Goal: Task Accomplishment & Management: Manage account settings

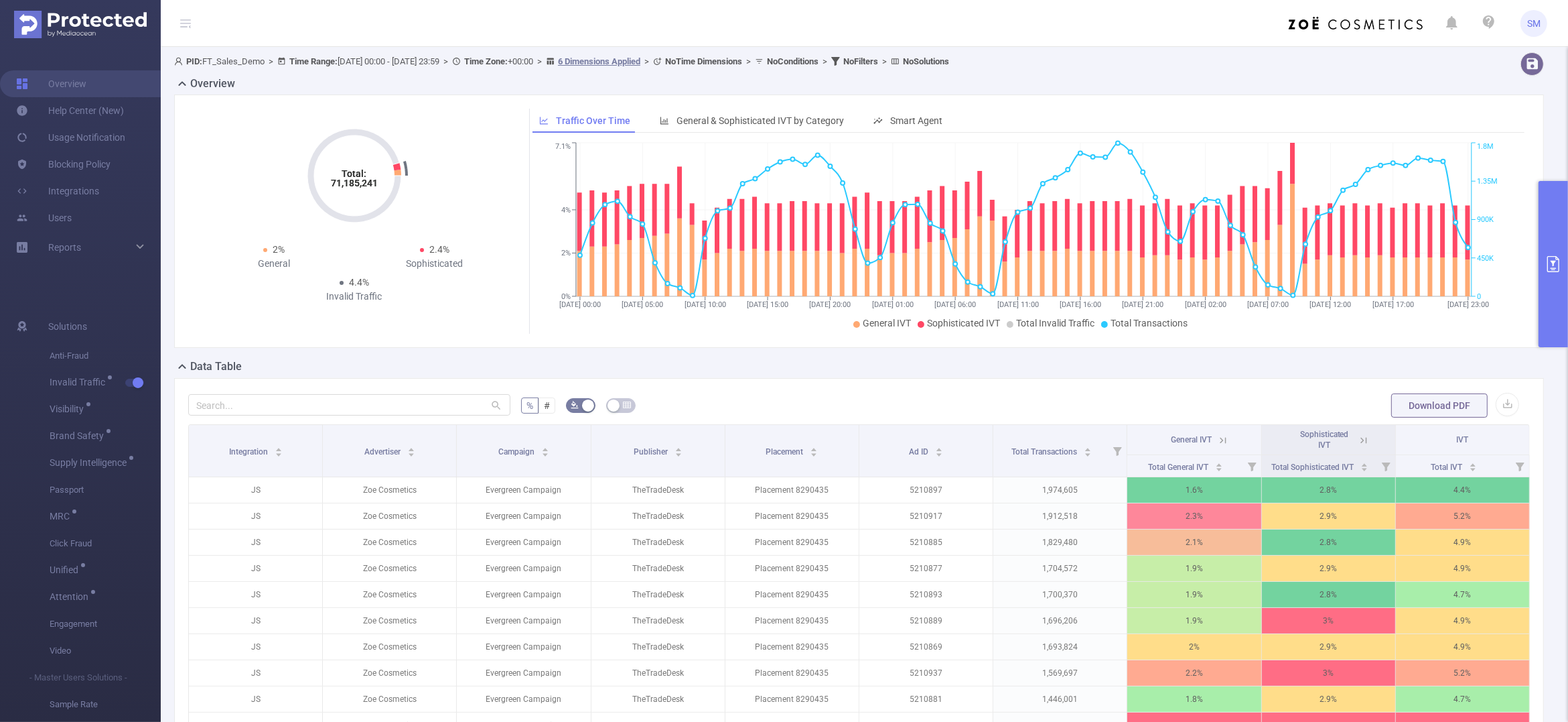
click at [1556, 259] on icon "primary" at bounding box center [1553, 264] width 16 height 16
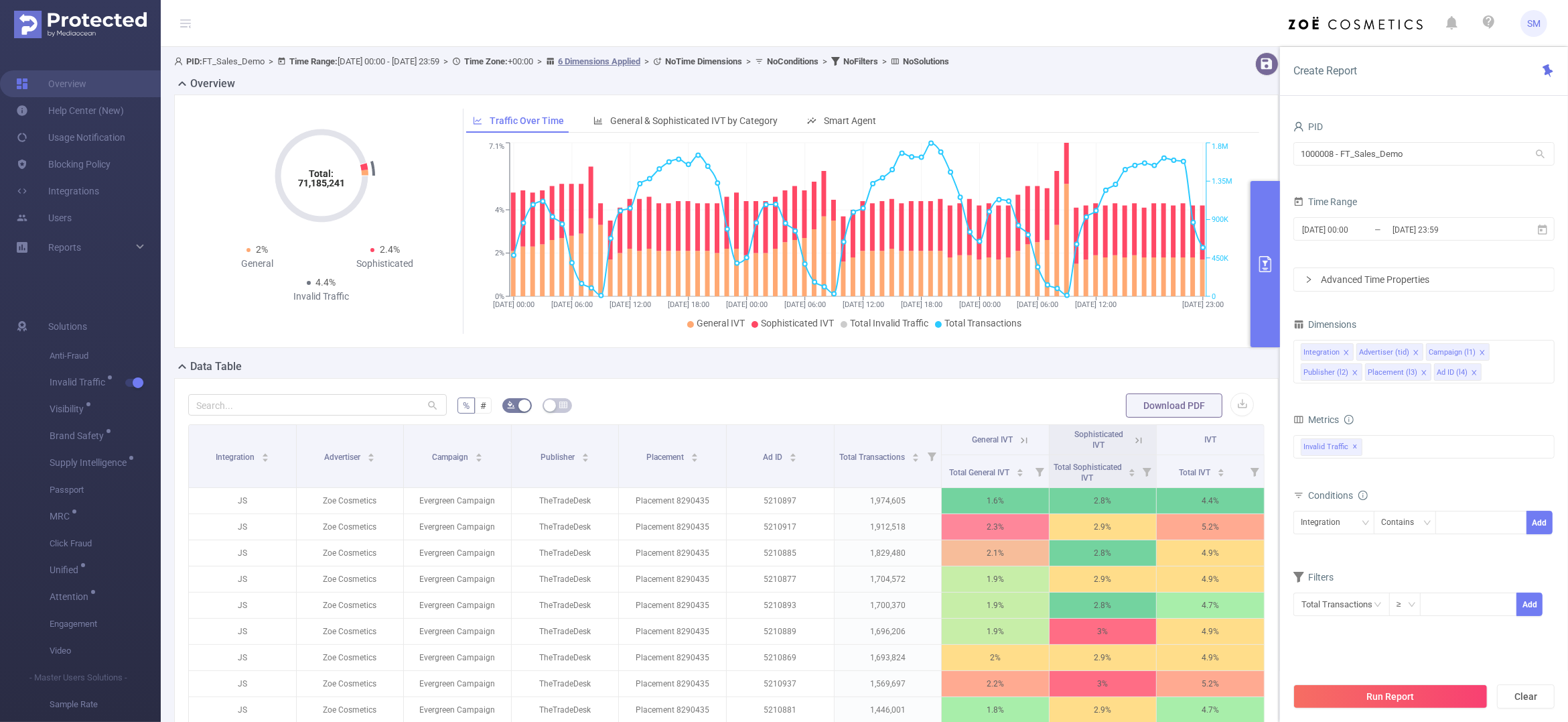
click at [1263, 258] on icon "primary" at bounding box center [1265, 264] width 16 height 16
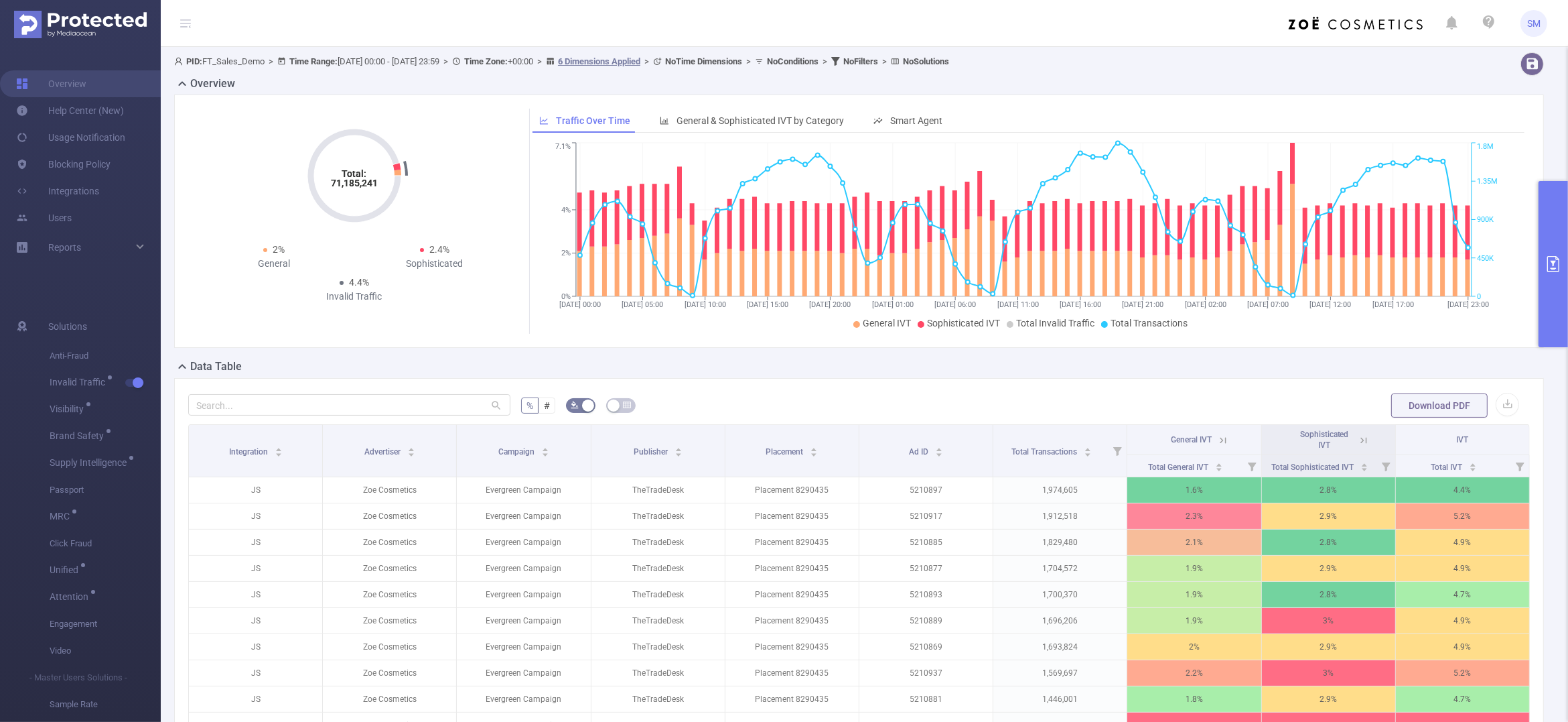
click at [1556, 261] on icon "primary" at bounding box center [1553, 264] width 16 height 16
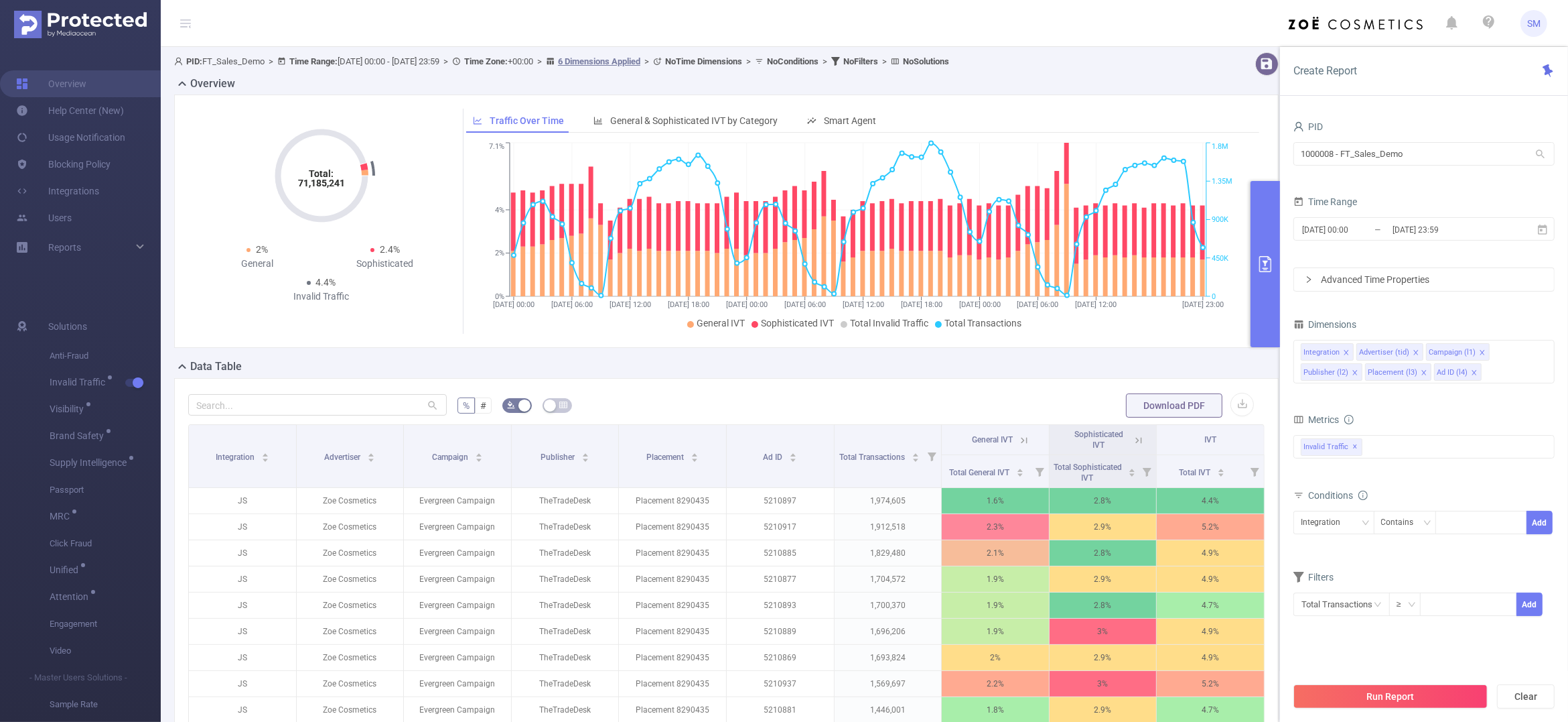
click at [1277, 263] on button "primary" at bounding box center [1266, 264] width 29 height 166
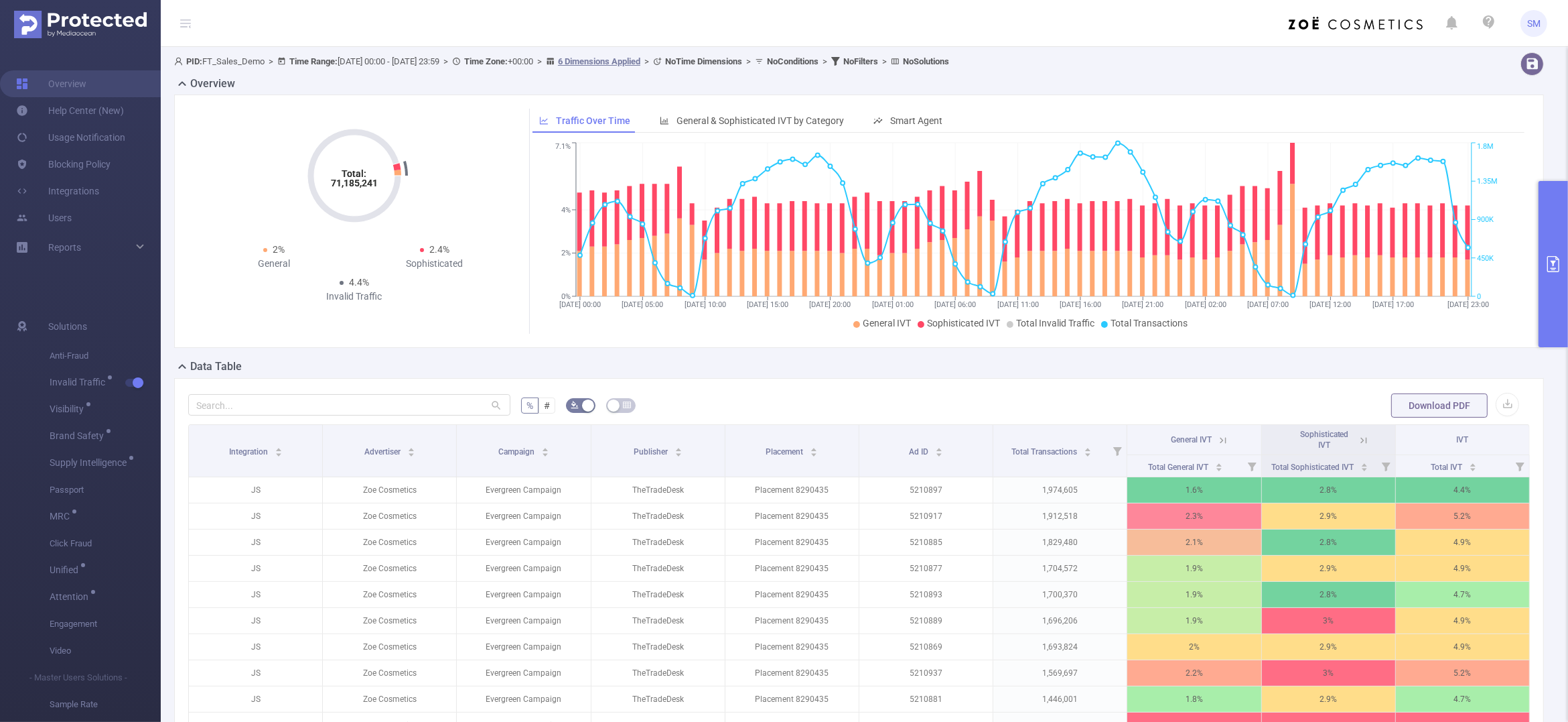
click at [1559, 280] on button "primary" at bounding box center [1553, 264] width 29 height 166
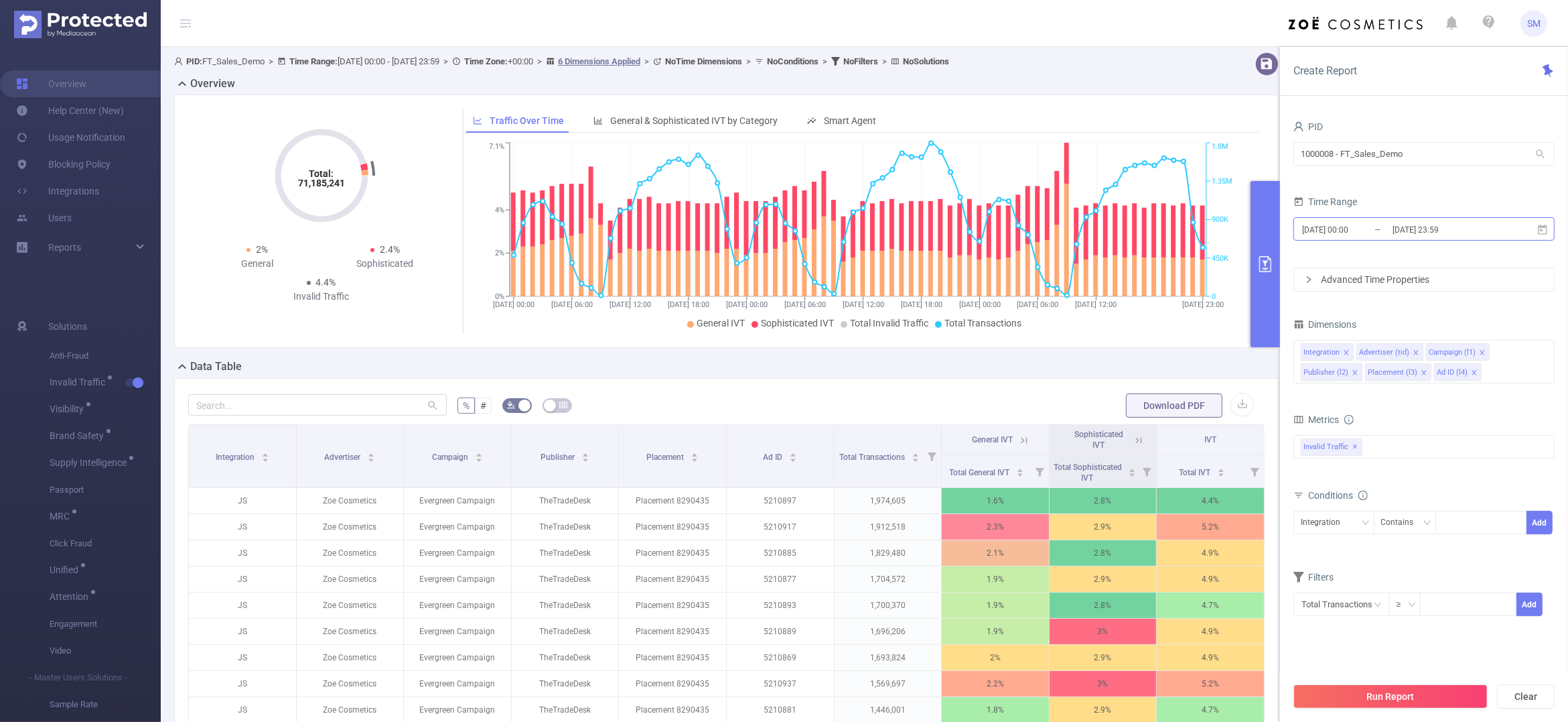
click at [1458, 234] on input "[DATE] 23:59" at bounding box center [1446, 229] width 108 height 18
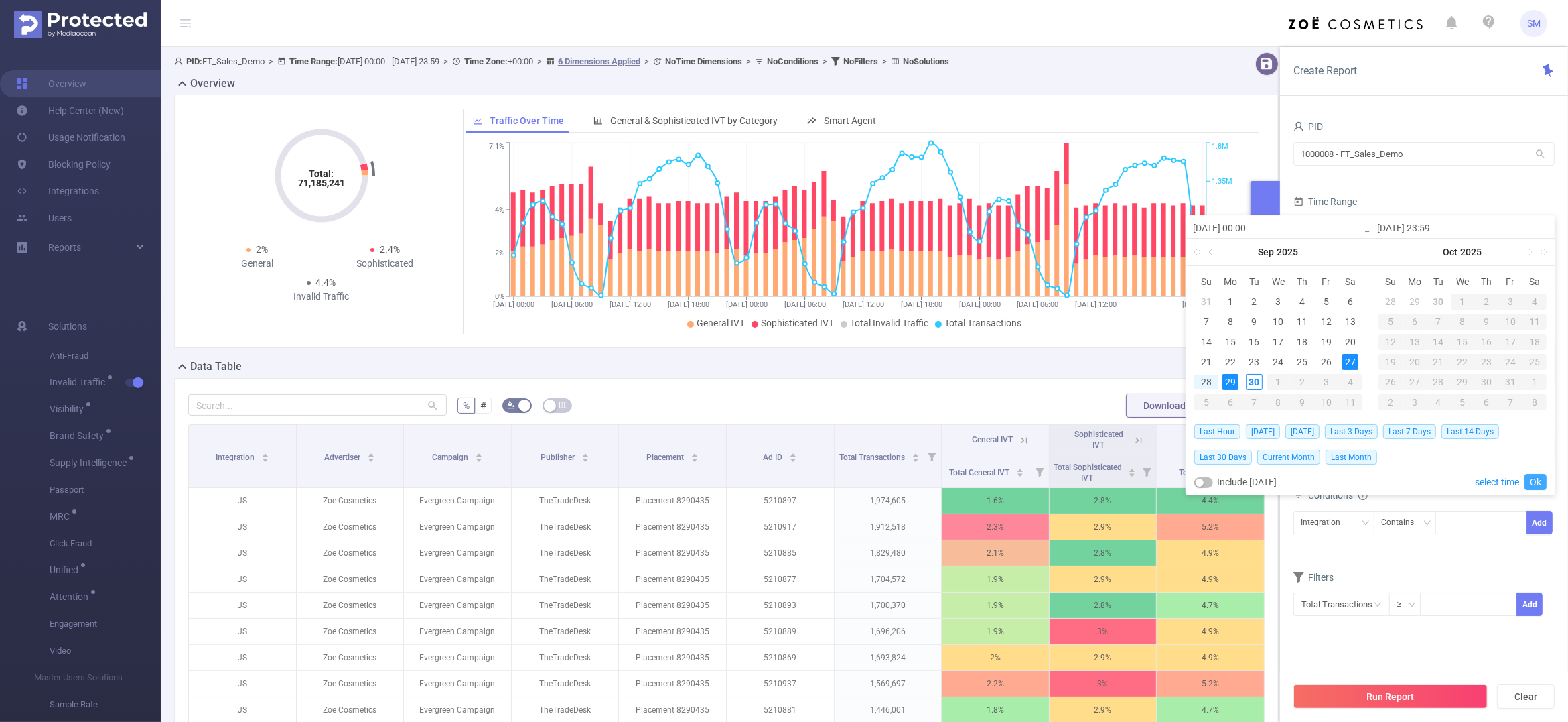
click at [1538, 482] on link "Ok" at bounding box center [1536, 482] width 22 height 16
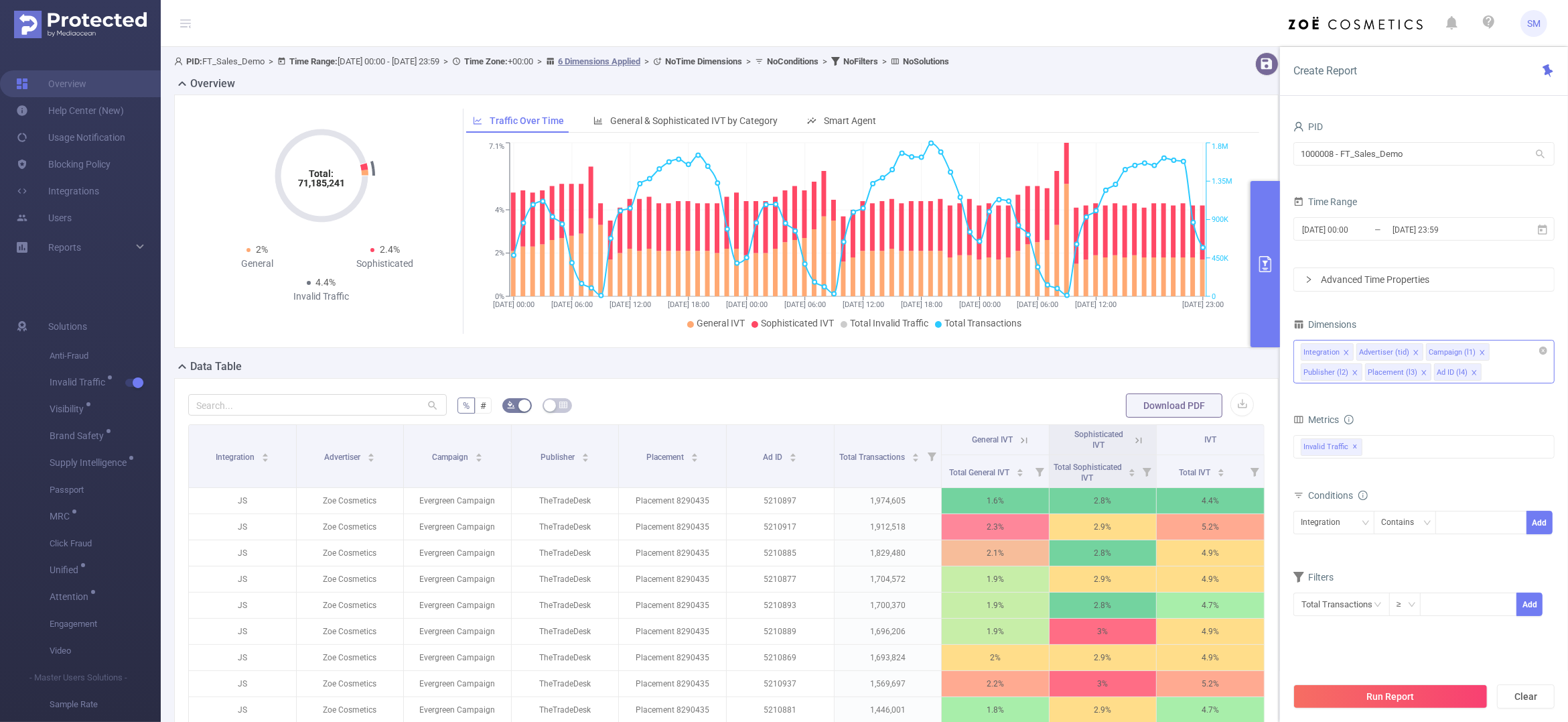
click at [1503, 370] on div "Integration Advertiser (tid) Campaign (l1) Publisher (l2) Placement (l3) Ad ID …" at bounding box center [1423, 361] width 261 height 44
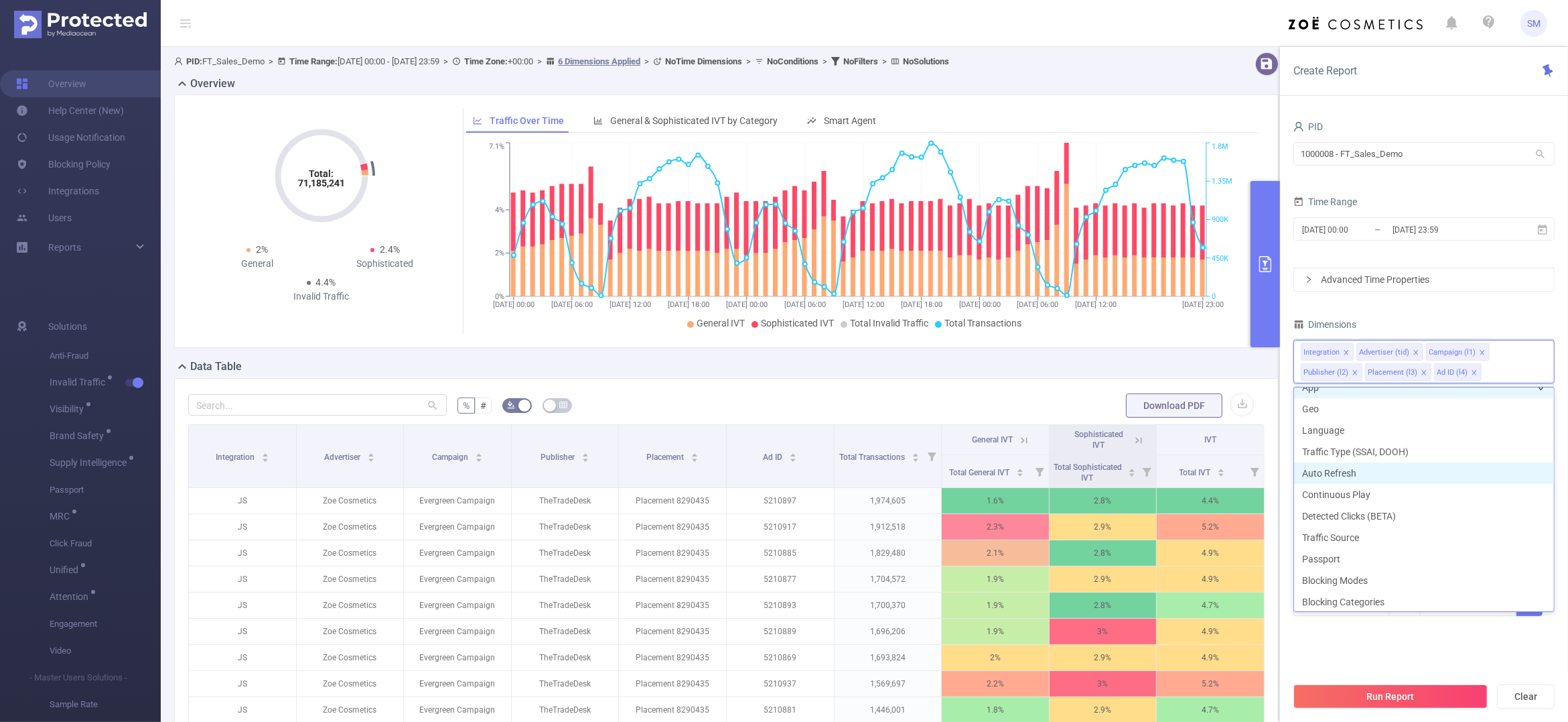
scroll to position [382, 0]
click at [1484, 321] on div "Dimensions" at bounding box center [1423, 327] width 261 height 22
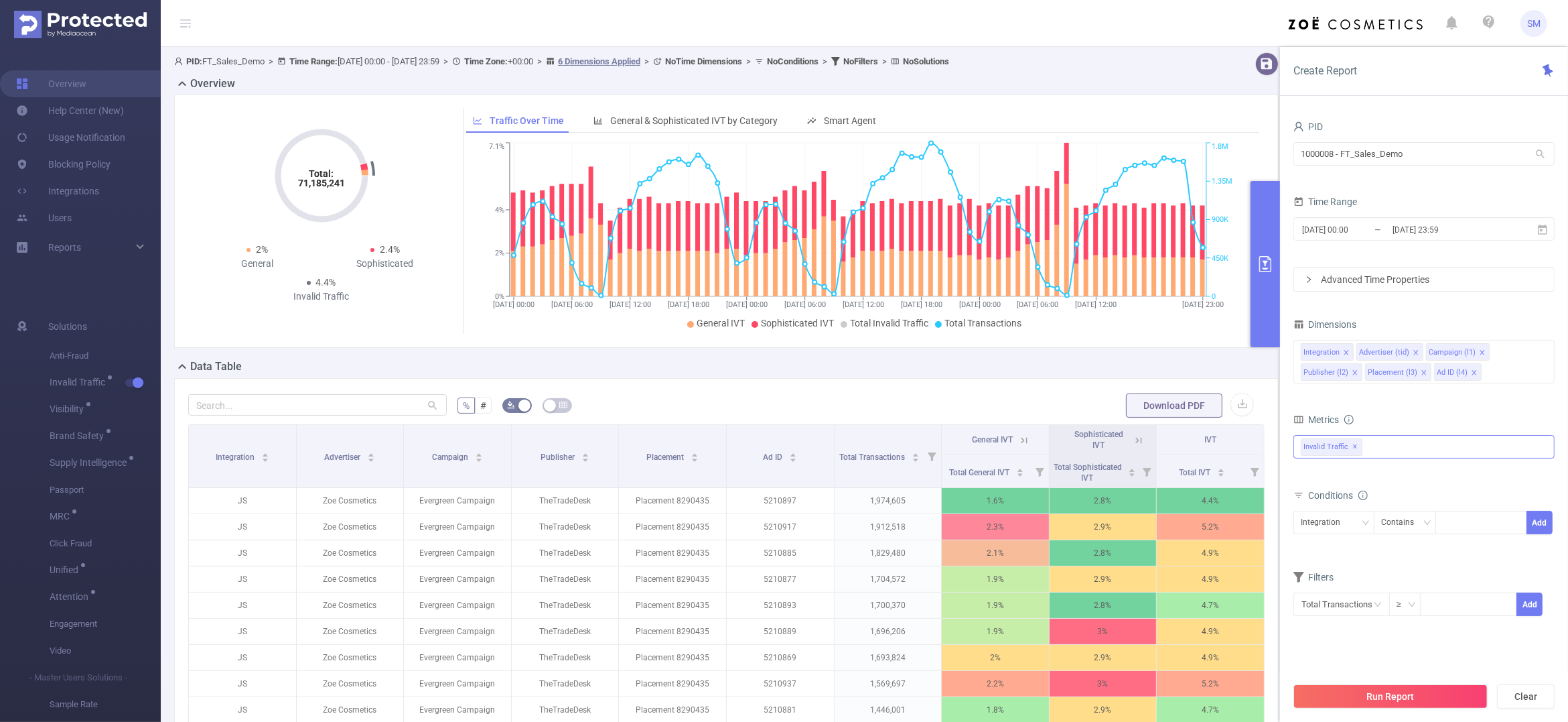
click at [1404, 451] on div "Invalid Traffic ✕" at bounding box center [1423, 446] width 261 height 23
click at [1412, 91] on div "Create Report" at bounding box center [1424, 71] width 288 height 49
click at [1385, 564] on form "Dimensions Integration Advertiser (tid) Campaign (l1) Publisher (l2) Placement …" at bounding box center [1423, 475] width 261 height 319
click at [1342, 521] on div "Integration" at bounding box center [1325, 523] width 49 height 22
click at [1344, 612] on li "Publisher (l2)" at bounding box center [1334, 615] width 81 height 22
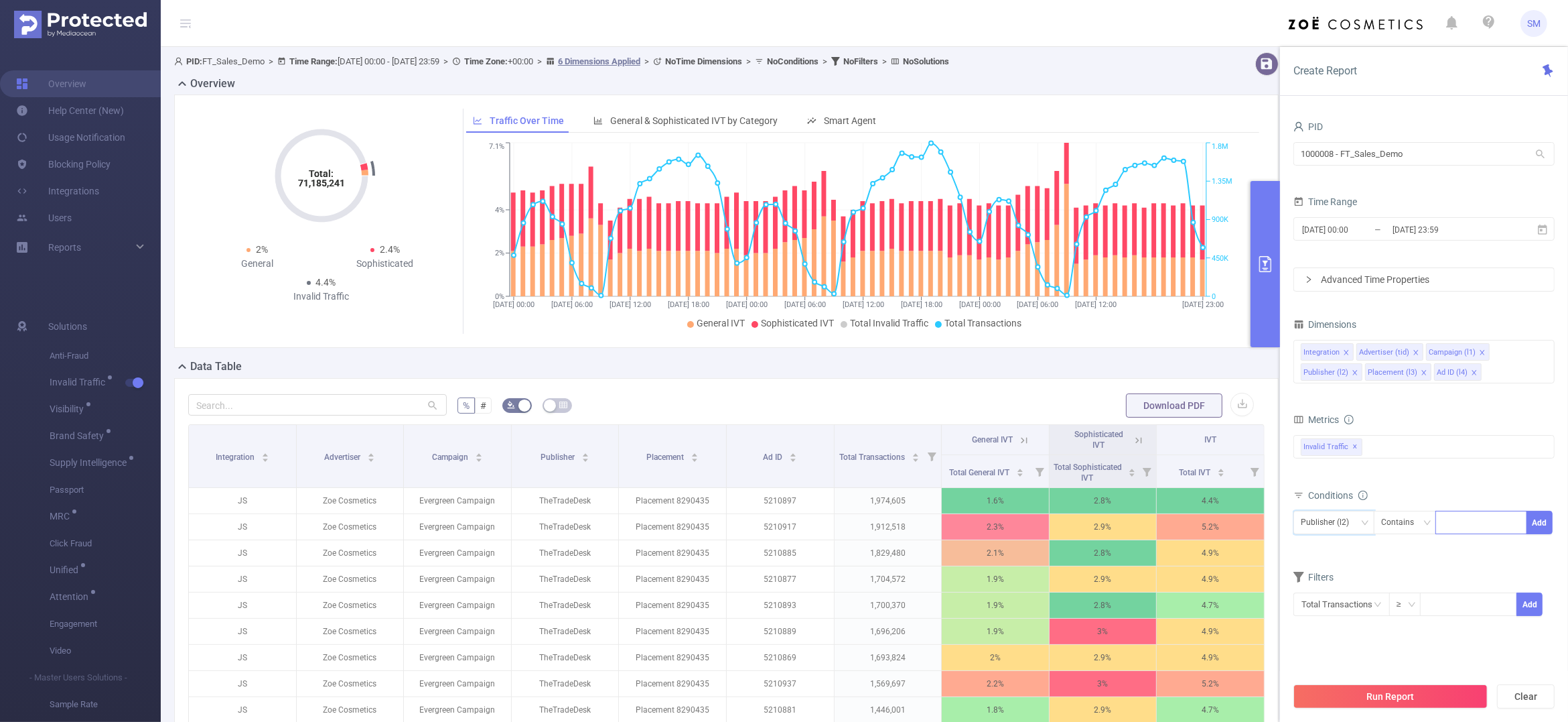
click at [1474, 523] on div at bounding box center [1481, 523] width 77 height 22
type input "TTD"
click at [1480, 475] on div "Total General IVT Data Centers Disclosed Bots Known Crawlers Irregular Activity…" at bounding box center [1423, 455] width 261 height 40
click at [1472, 513] on div "TTD" at bounding box center [1481, 523] width 77 height 22
click at [1516, 526] on span at bounding box center [1515, 521] width 8 height 8
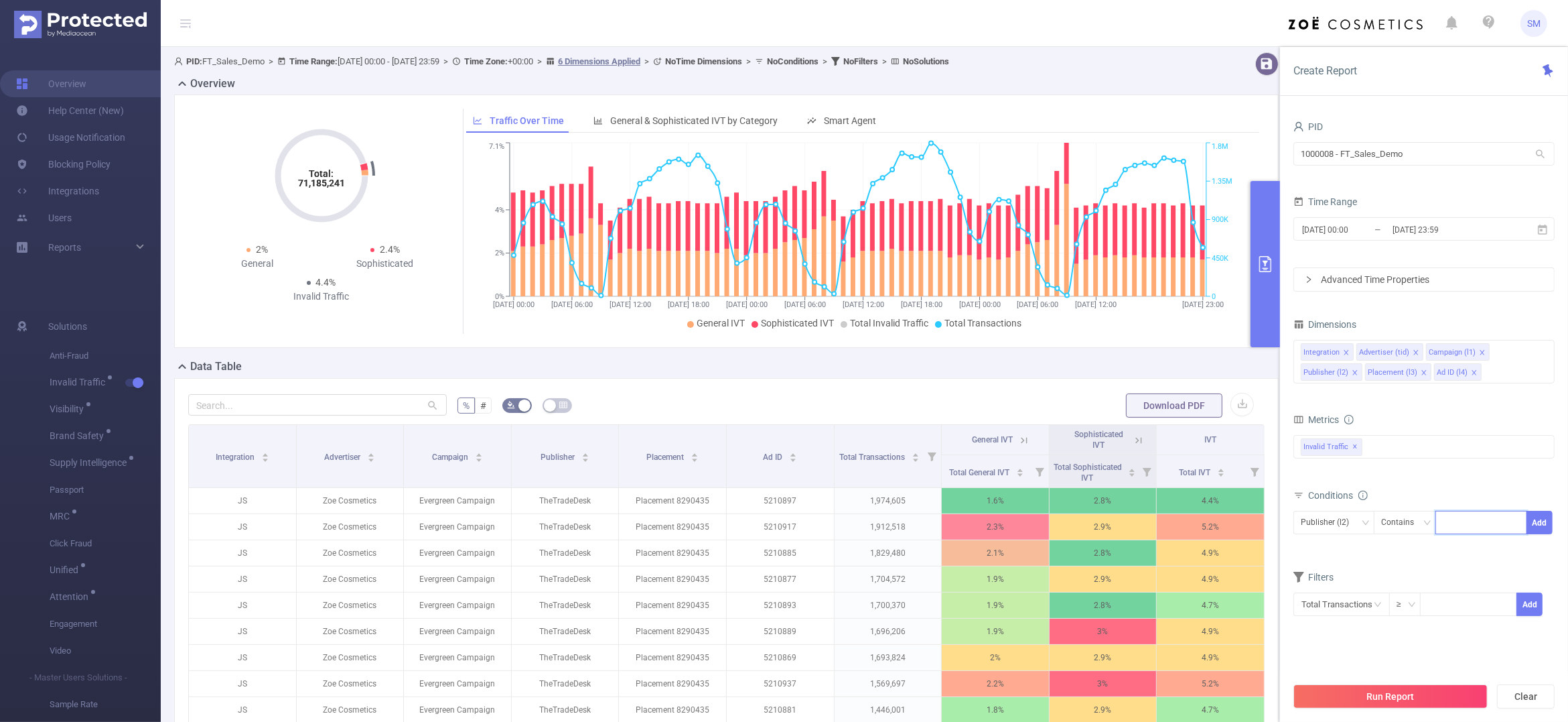
click at [1487, 471] on div "Total General IVT Data Centers Disclosed Bots Known Crawlers Irregular Activity…" at bounding box center [1423, 455] width 261 height 40
drag, startPoint x: 1452, startPoint y: 551, endPoint x: 1435, endPoint y: 560, distance: 19.2
click at [1450, 551] on div "Conditions Publisher (l2) Contains Add" at bounding box center [1423, 519] width 261 height 65
click at [1360, 604] on input "text" at bounding box center [1342, 604] width 96 height 23
click at [1331, 485] on li "Total Transactions" at bounding box center [1342, 483] width 96 height 22
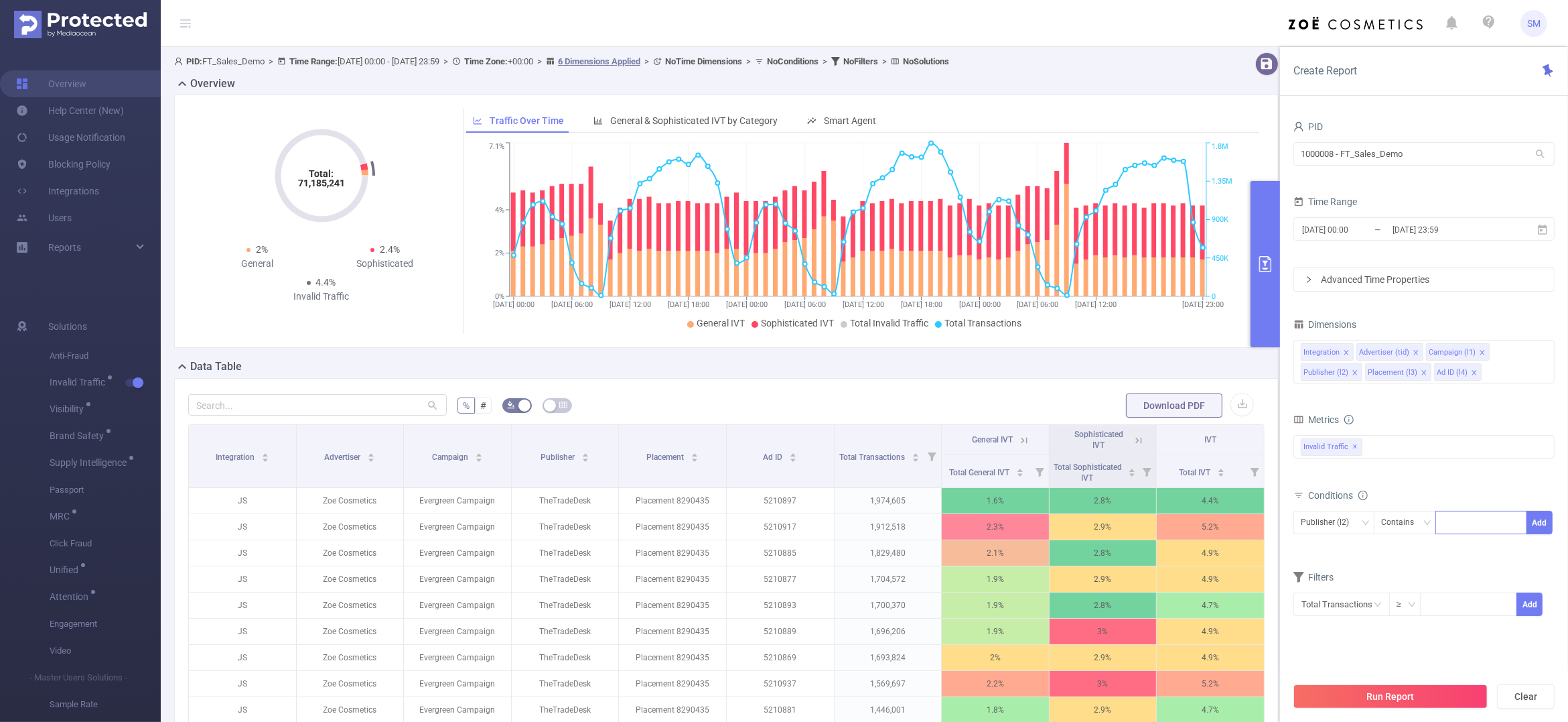
click at [1441, 577] on div "Filters" at bounding box center [1423, 579] width 261 height 22
click at [1441, 573] on div "Filters" at bounding box center [1423, 579] width 261 height 22
click at [1462, 606] on input at bounding box center [1468, 603] width 95 height 20
type input "10,000"
click at [1526, 605] on button "Add" at bounding box center [1529, 604] width 26 height 23
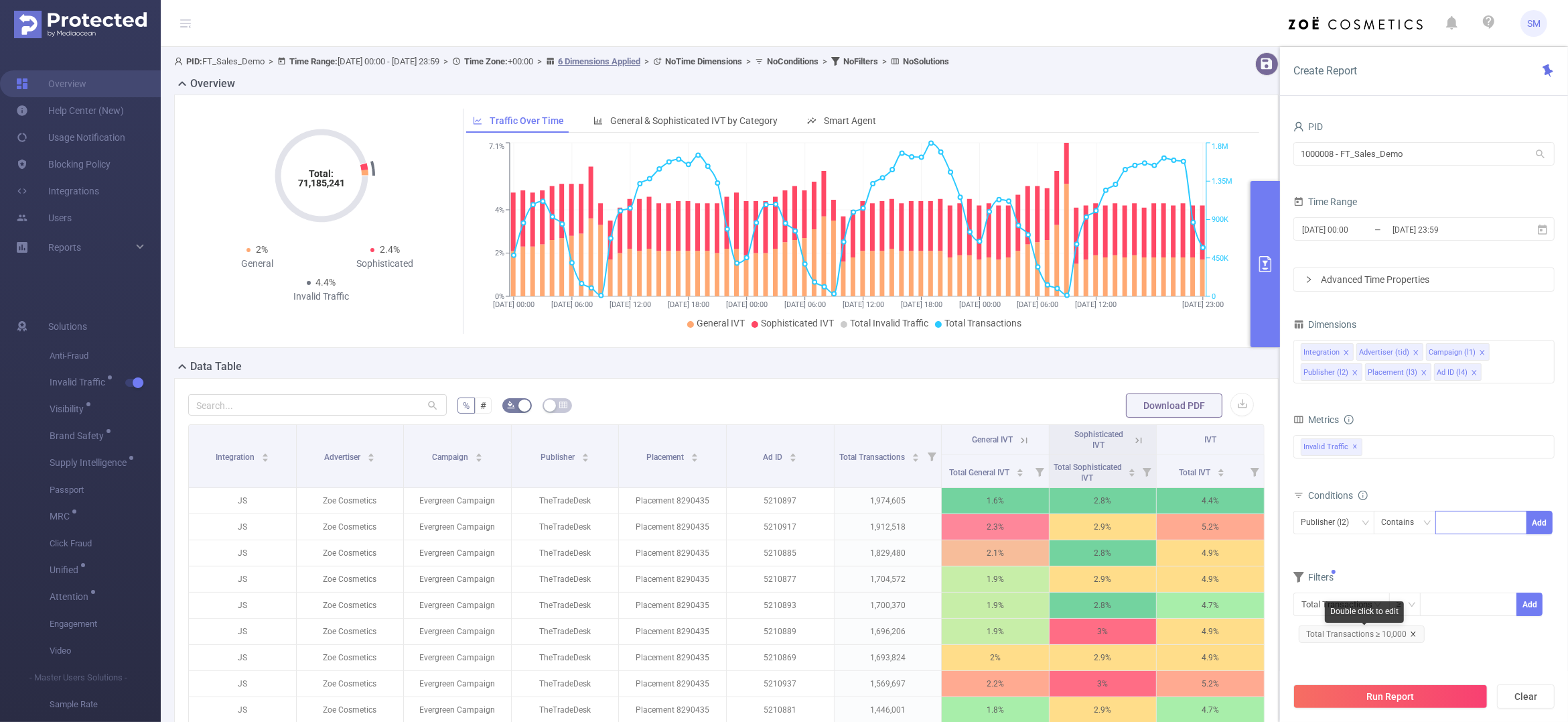
click at [1414, 636] on icon "icon: close" at bounding box center [1414, 634] width 7 height 7
click at [1503, 636] on div "PID 1000008 - FT_Sales_Demo 1000008 - FT_Sales_Demo Time Range [DATE] 00:00 _ […" at bounding box center [1423, 383] width 261 height 532
click at [1434, 699] on button "Run Report" at bounding box center [1391, 696] width 195 height 24
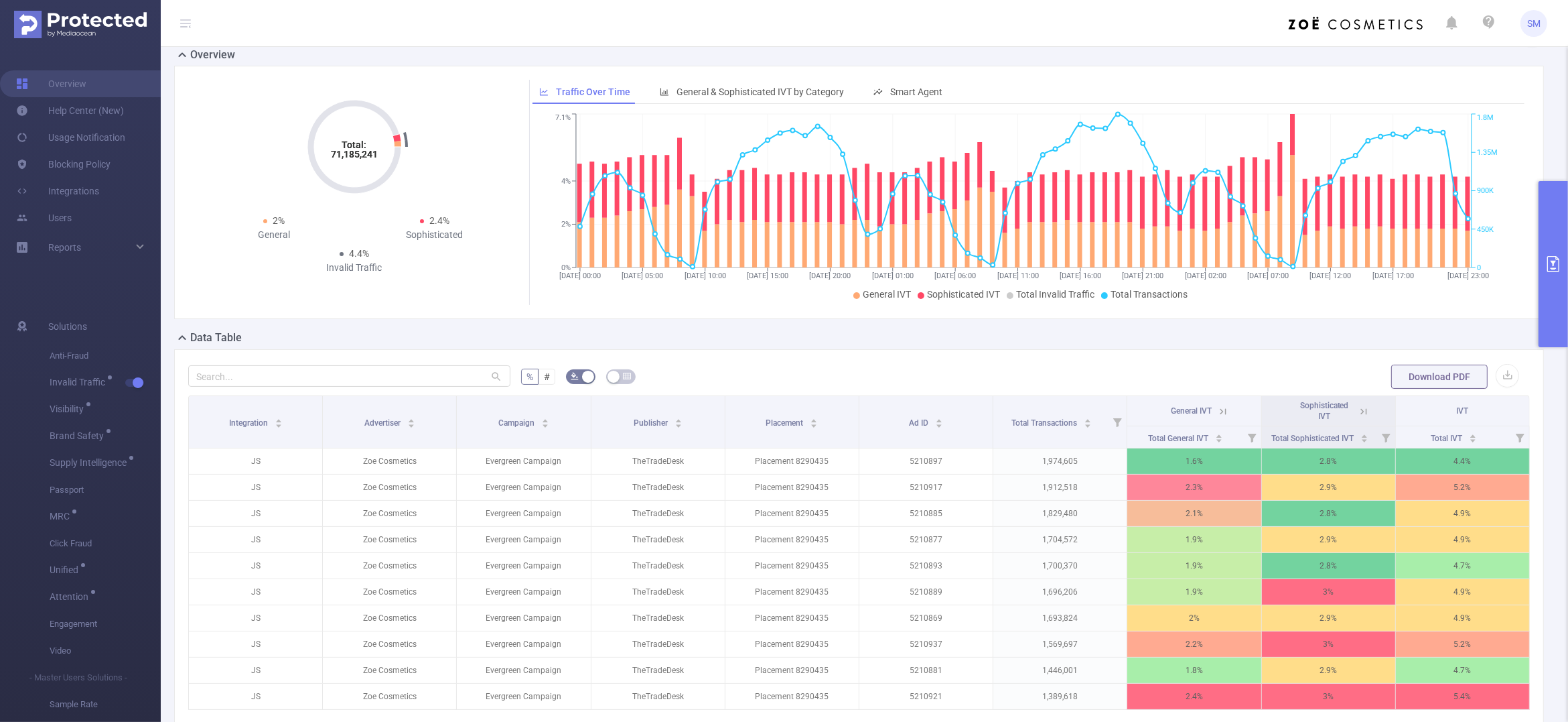
scroll to position [0, 0]
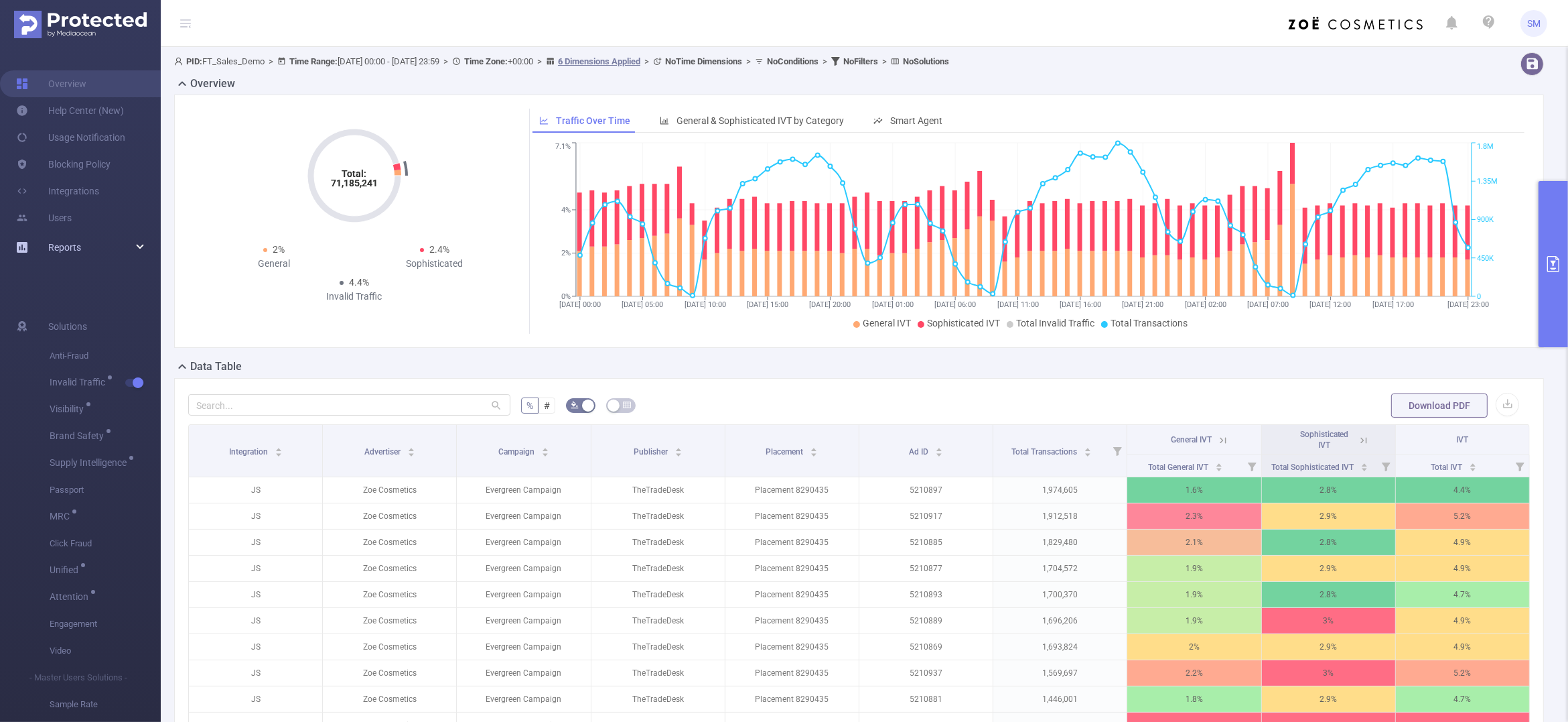
click at [142, 242] on div "Reports" at bounding box center [80, 247] width 161 height 27
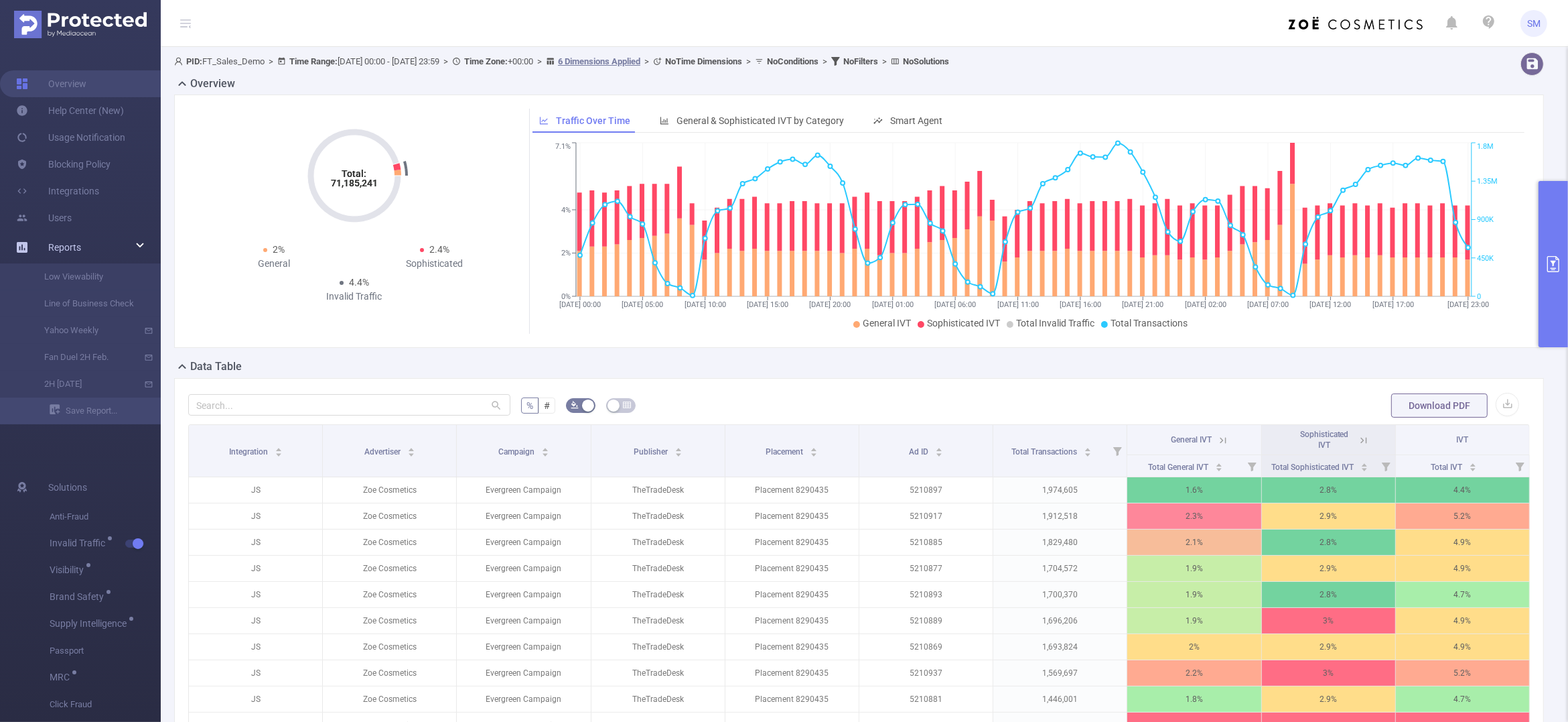
click at [138, 246] on icon at bounding box center [140, 246] width 7 height 0
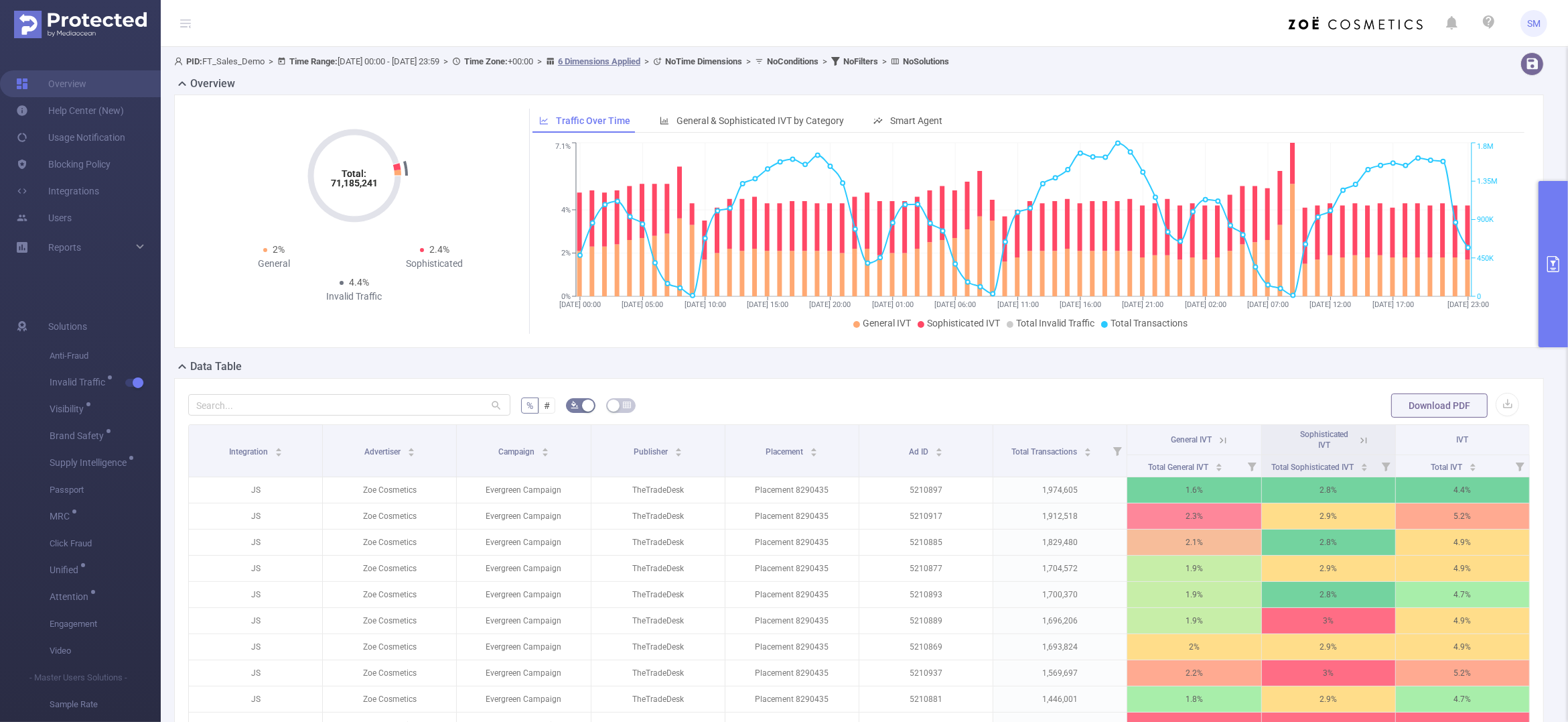
click at [957, 377] on div "Data Table" at bounding box center [865, 368] width 1381 height 19
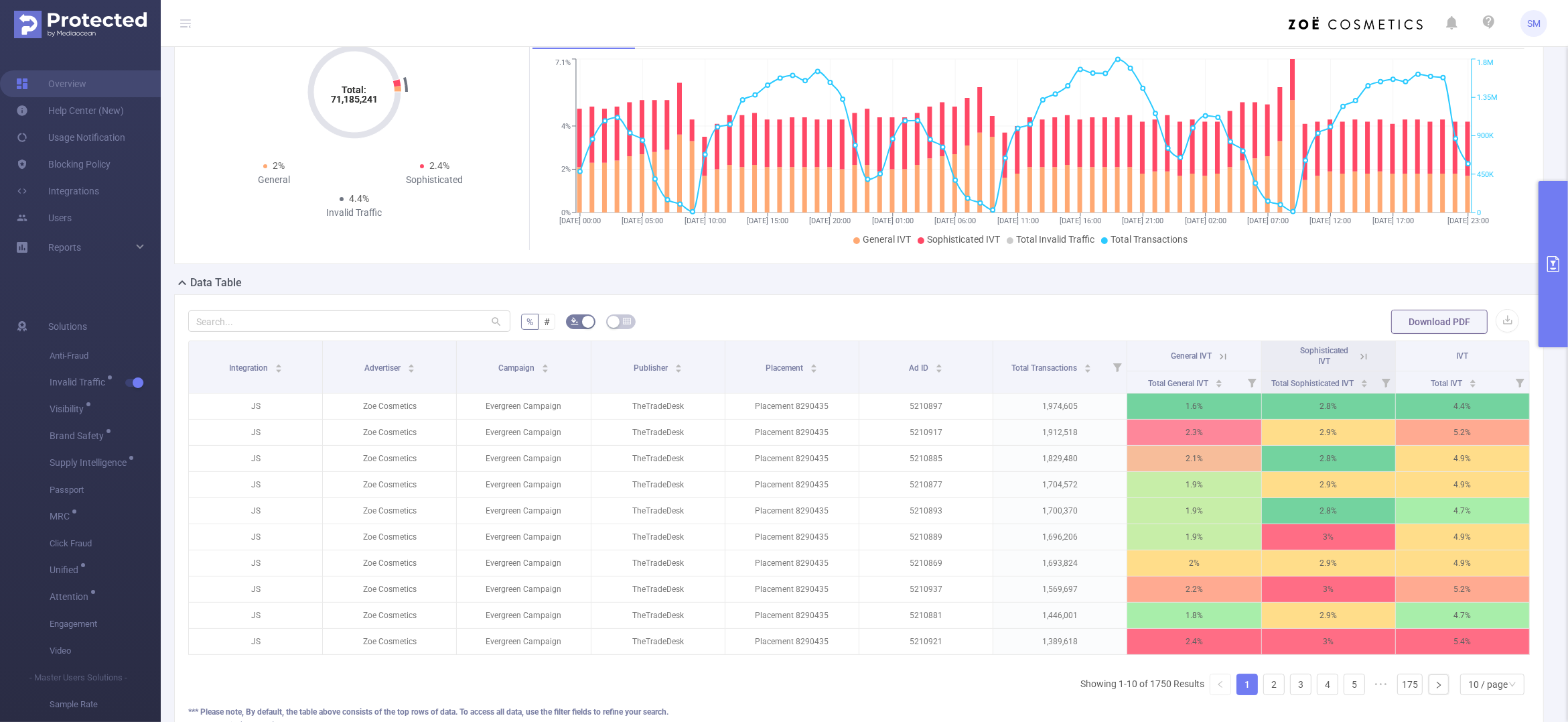
click at [236, 243] on div "Total: 71,185,241 Total: 71,185,241 2% General 2.4% Sophisticated 4.4% Invalid …" at bounding box center [356, 137] width 325 height 225
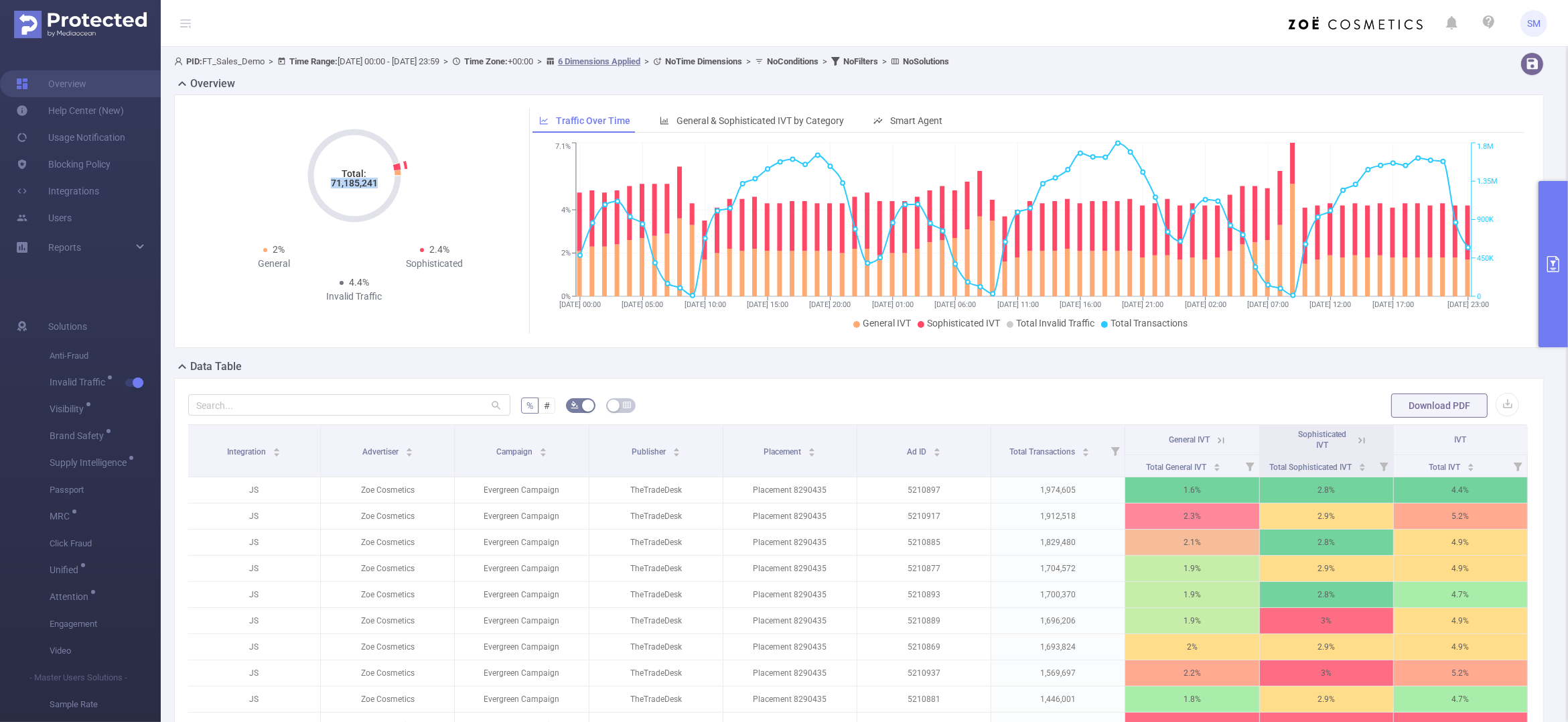
drag, startPoint x: 332, startPoint y: 182, endPoint x: 380, endPoint y: 184, distance: 48.0
click at [380, 184] on icon "Total: 71,185,241" at bounding box center [355, 176] width 134 height 134
click at [460, 196] on div "Total: 71,185,241 2% General 2.4% Sophisticated 4.4% Invalid Traffic" at bounding box center [354, 209] width 321 height 200
drag, startPoint x: 448, startPoint y: 248, endPoint x: 423, endPoint y: 246, distance: 25.1
click at [423, 246] on span "2.4%" at bounding box center [435, 250] width 29 height 14
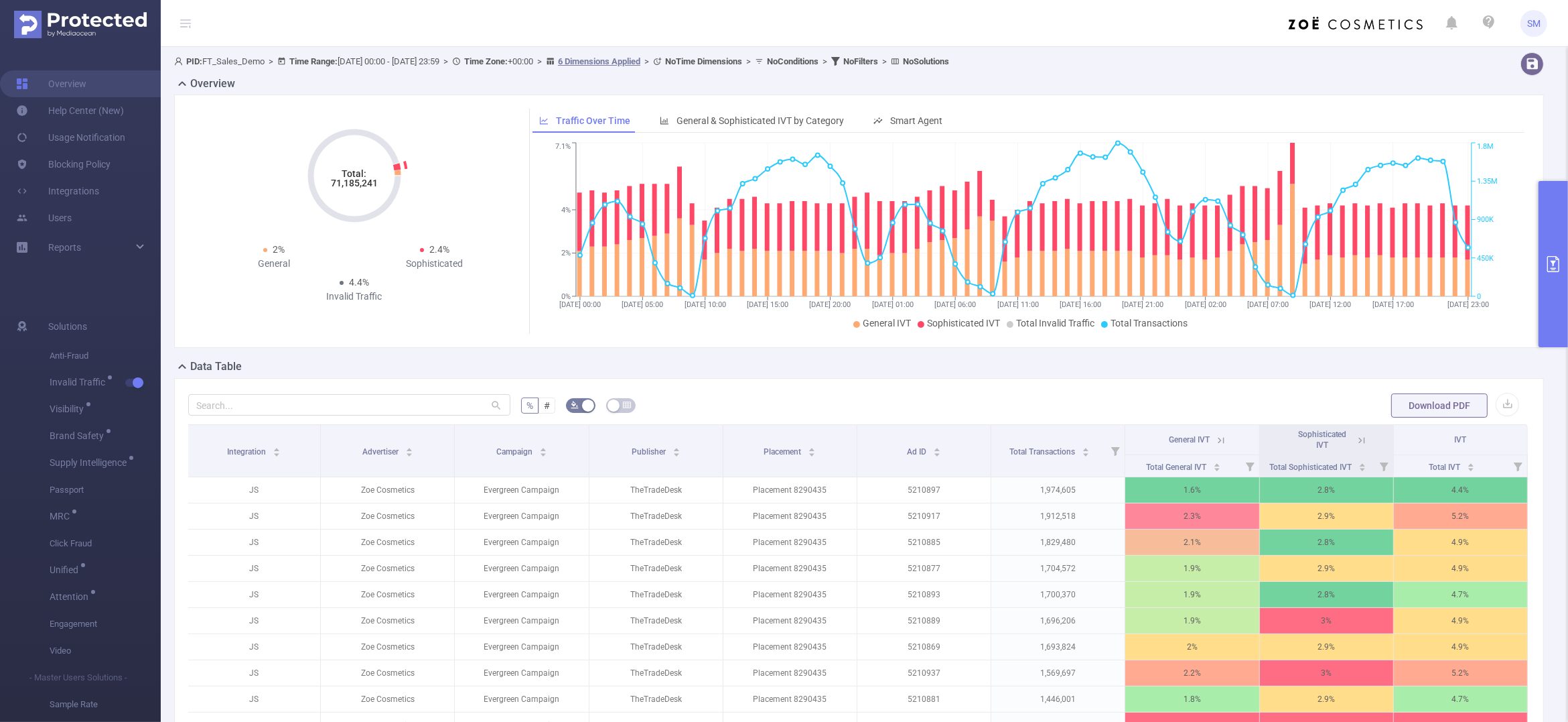
click at [461, 299] on div "Total: 71,185,241 2% General 2.4% Sophisticated 4.4% Invalid Traffic" at bounding box center [354, 209] width 321 height 200
drag, startPoint x: 369, startPoint y: 272, endPoint x: 294, endPoint y: 257, distance: 76.5
click at [294, 257] on div "2% General 2.4% Sophisticated" at bounding box center [354, 259] width 321 height 33
click at [381, 298] on div "Invalid Traffic" at bounding box center [354, 296] width 161 height 14
click at [741, 121] on span "General & Sophisticated IVT by Category" at bounding box center [760, 121] width 168 height 10
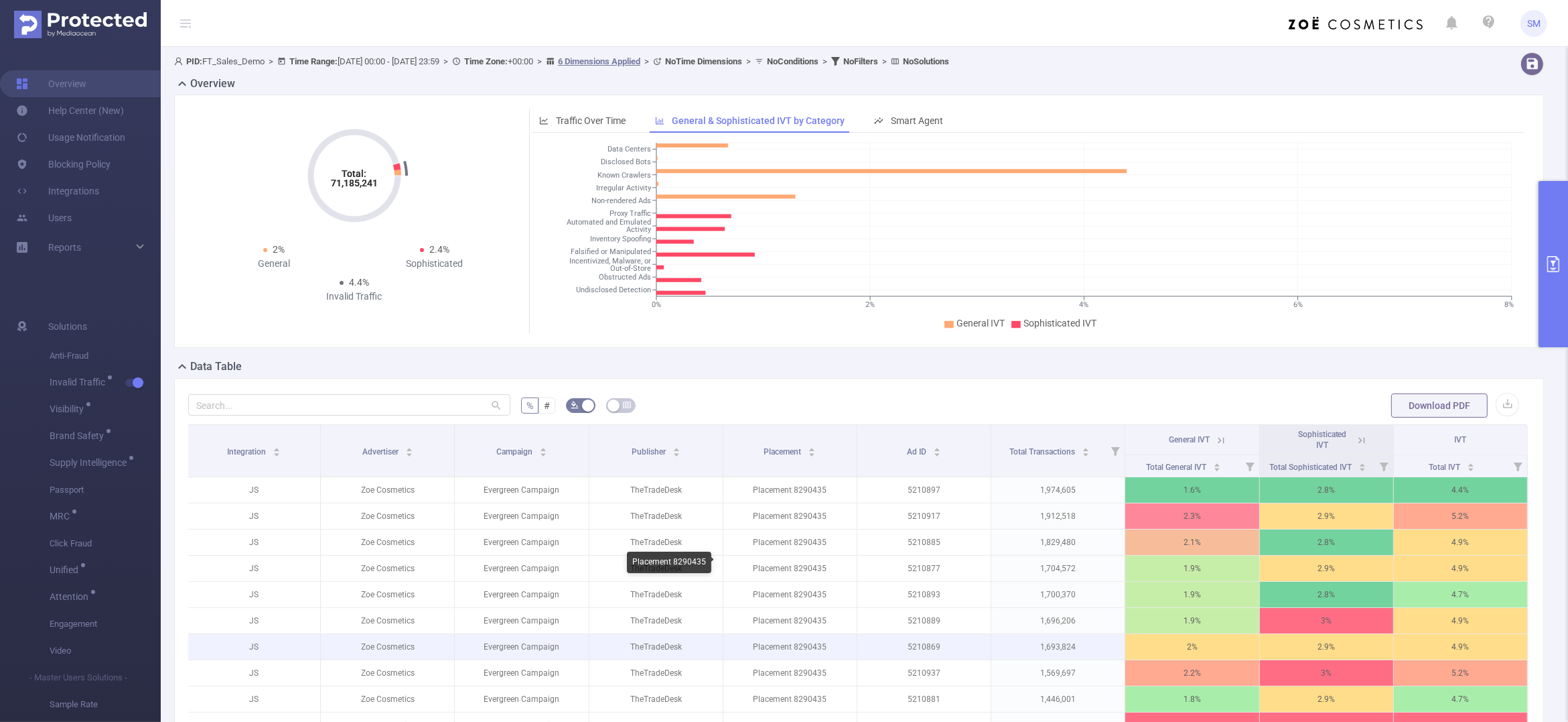
scroll to position [84, 0]
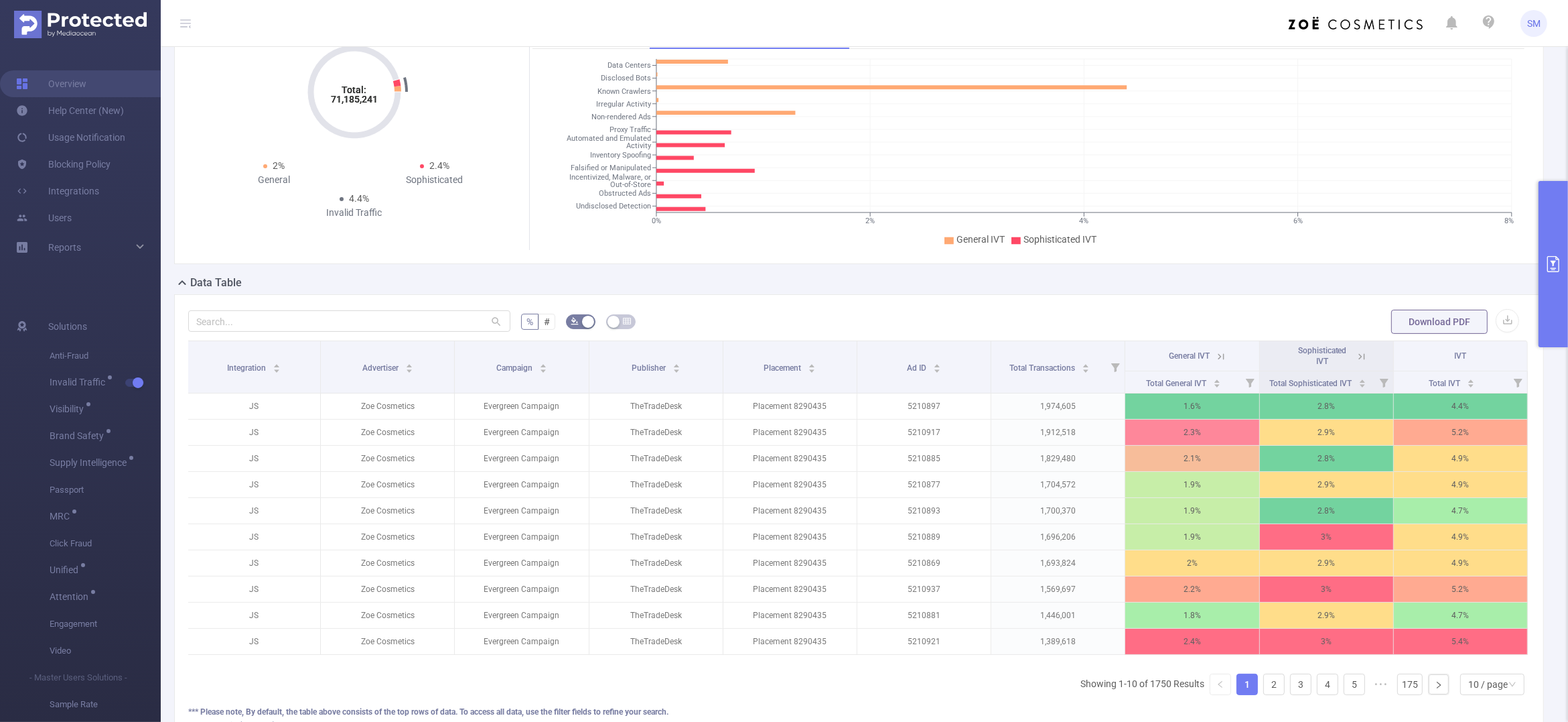
click at [1218, 357] on icon at bounding box center [1220, 356] width 6 height 6
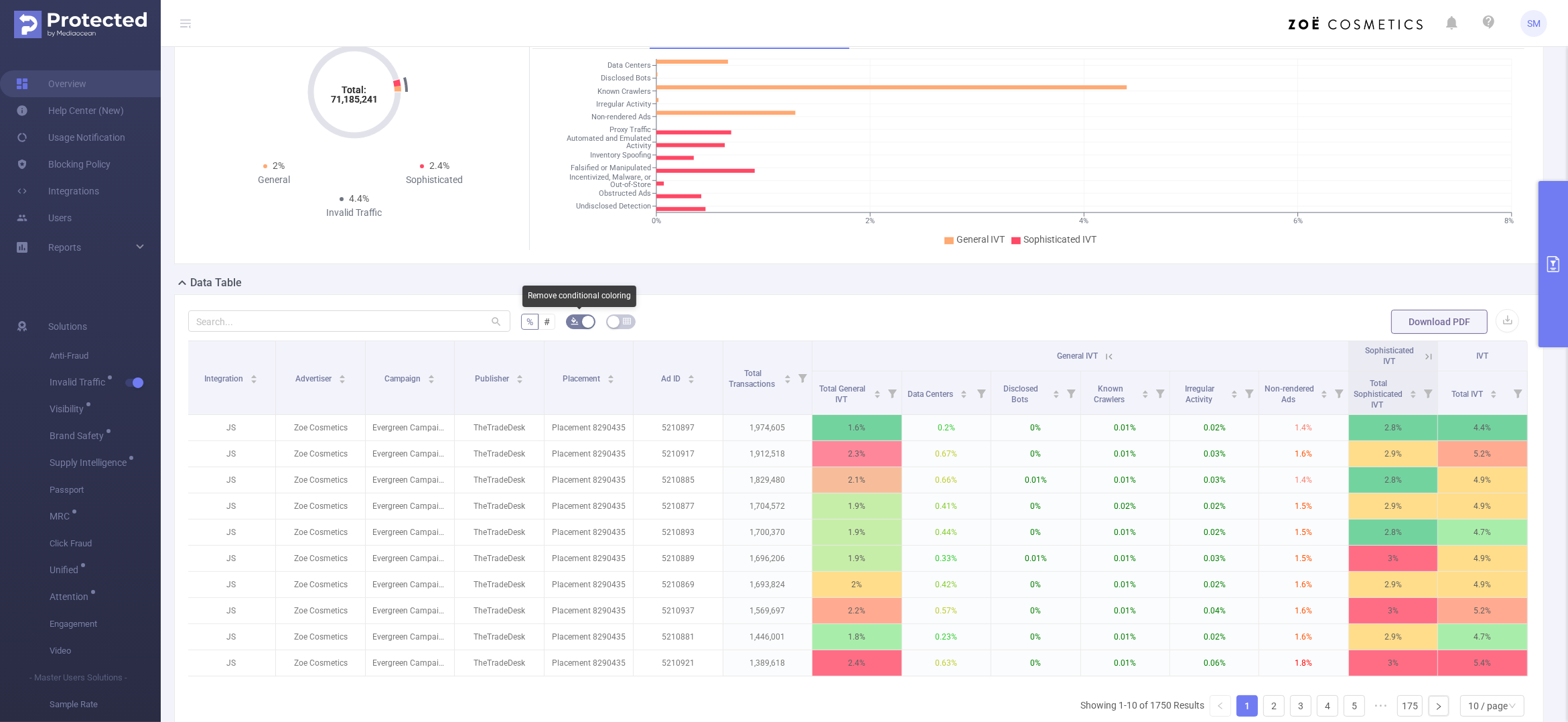
click at [581, 320] on button "button" at bounding box center [580, 321] width 29 height 15
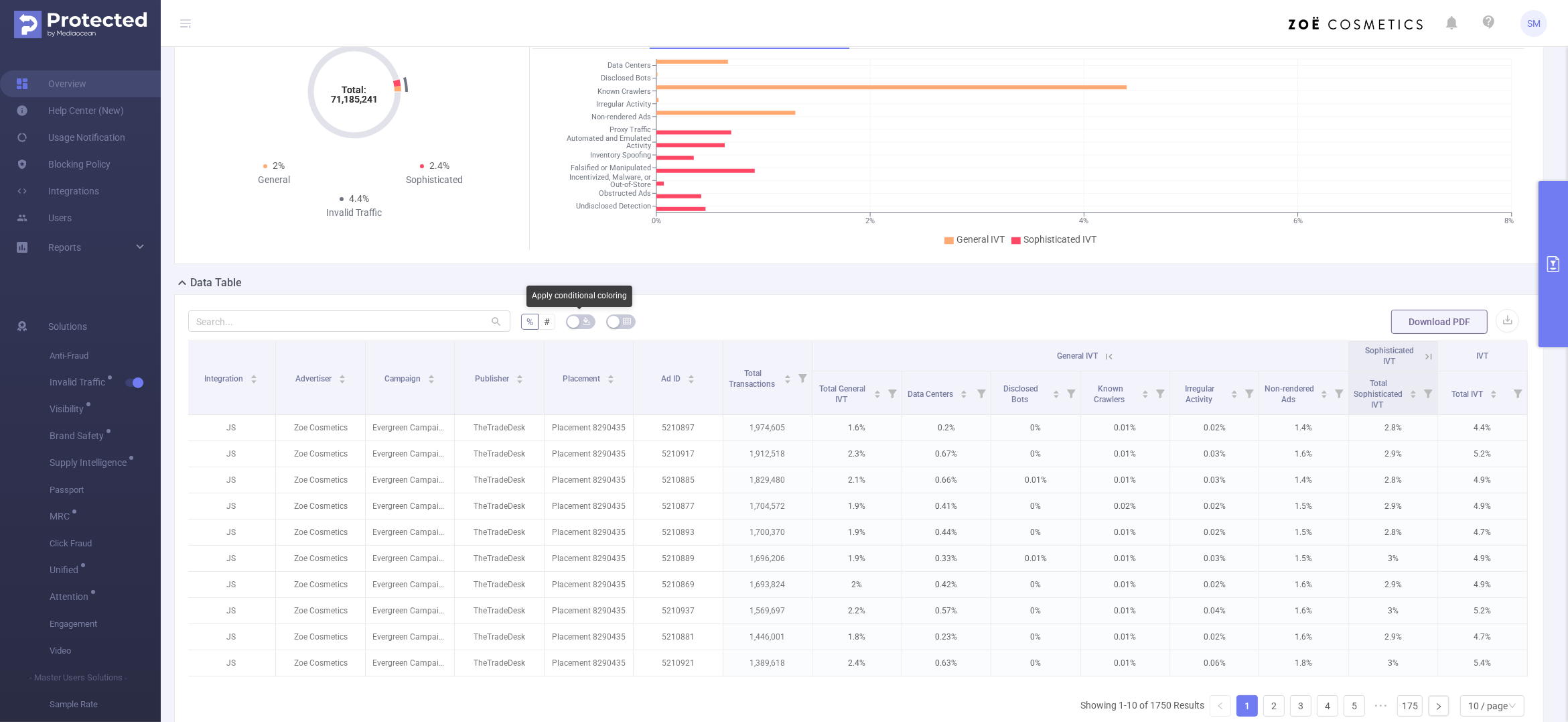
click at [583, 320] on icon "icon: bg-colors" at bounding box center [586, 321] width 8 height 8
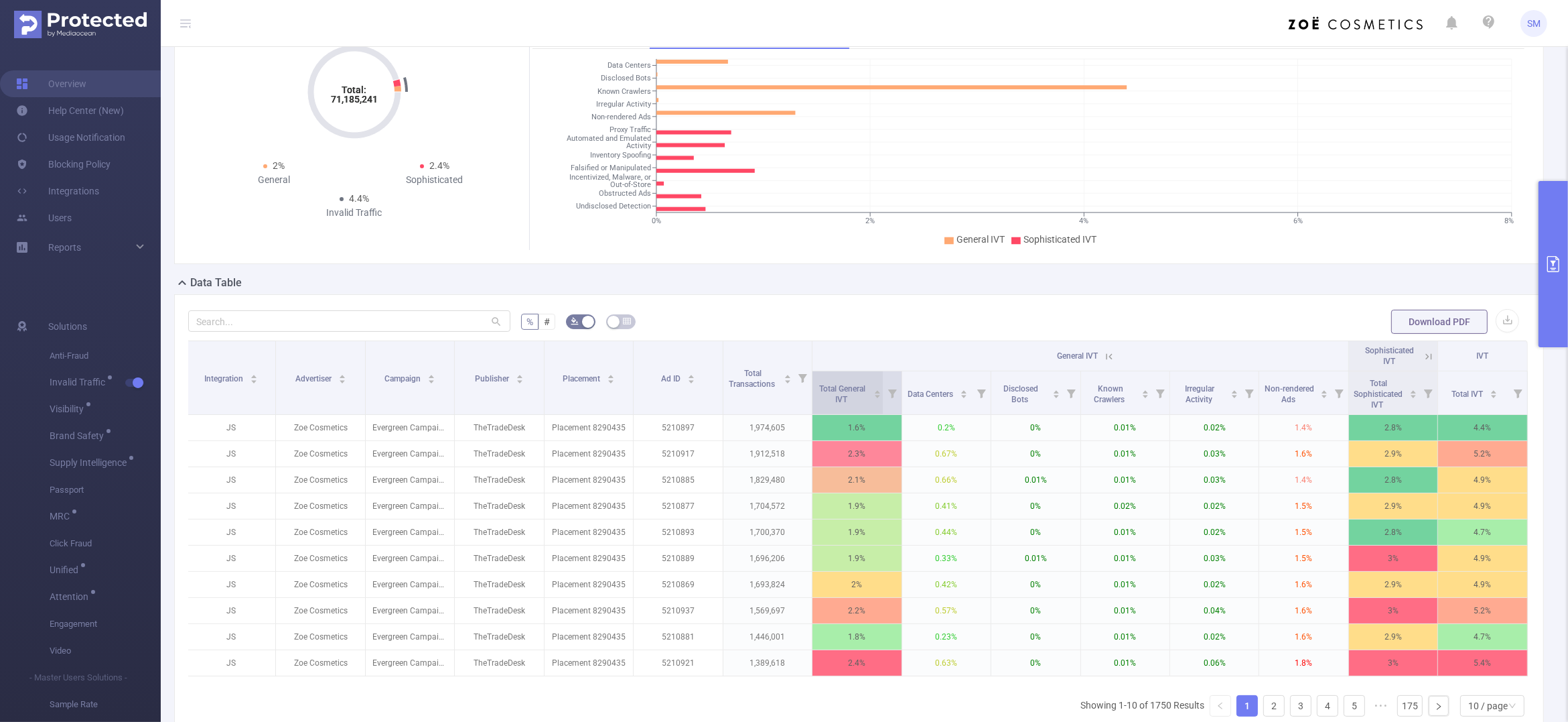
click at [847, 403] on span "Total General IVT" at bounding box center [842, 393] width 53 height 24
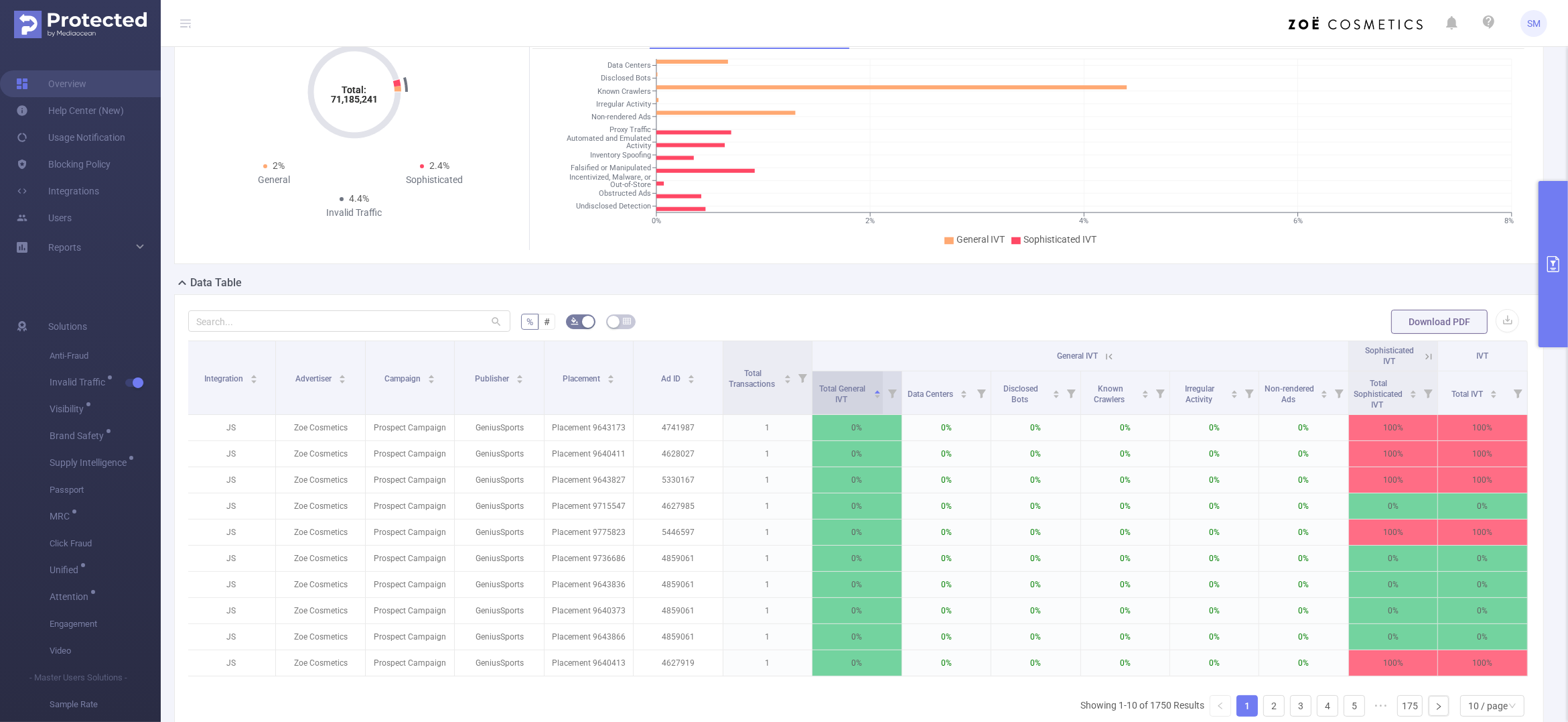
click at [847, 403] on span "Total General IVT" at bounding box center [842, 393] width 53 height 24
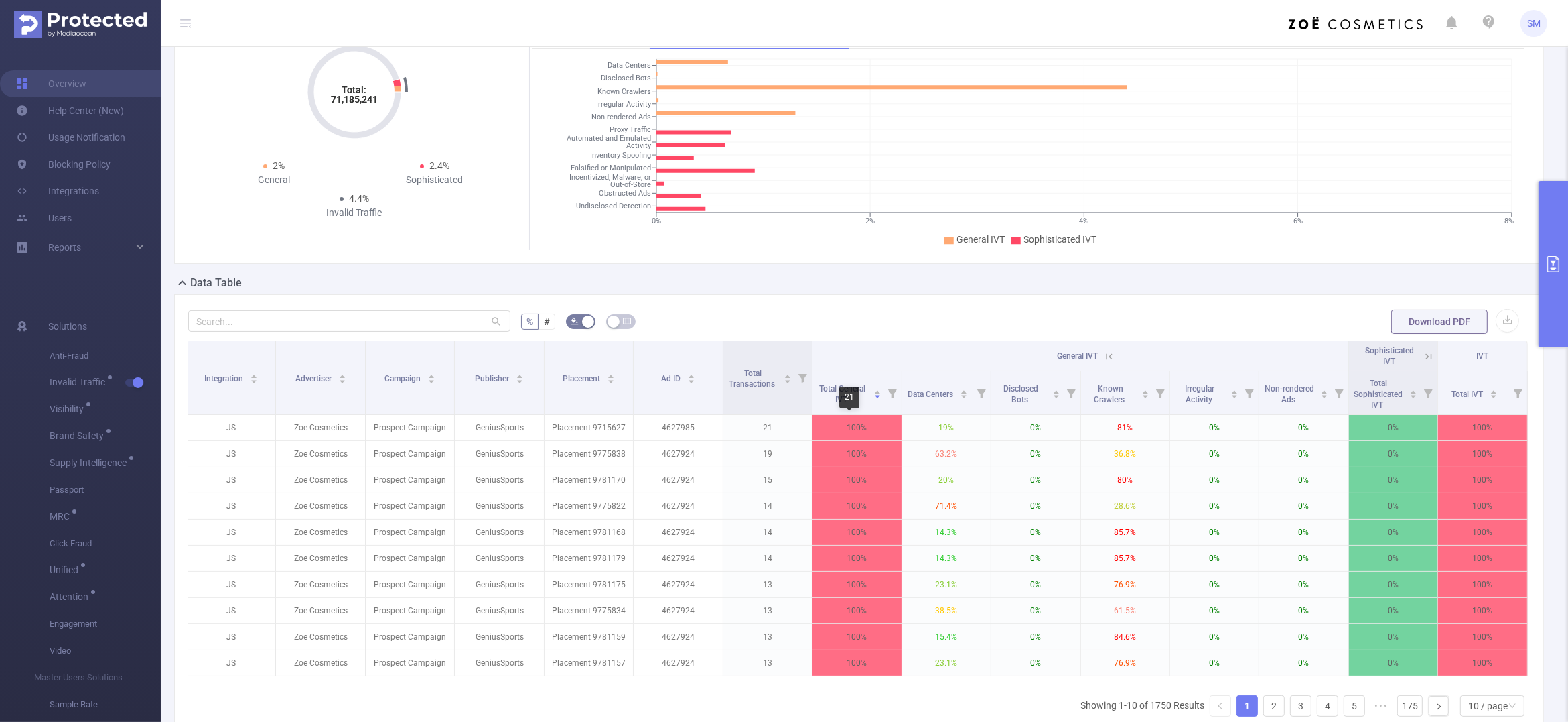
click at [840, 389] on div "21" at bounding box center [849, 397] width 20 height 22
click at [831, 405] on div "Total General IVT" at bounding box center [848, 393] width 65 height 24
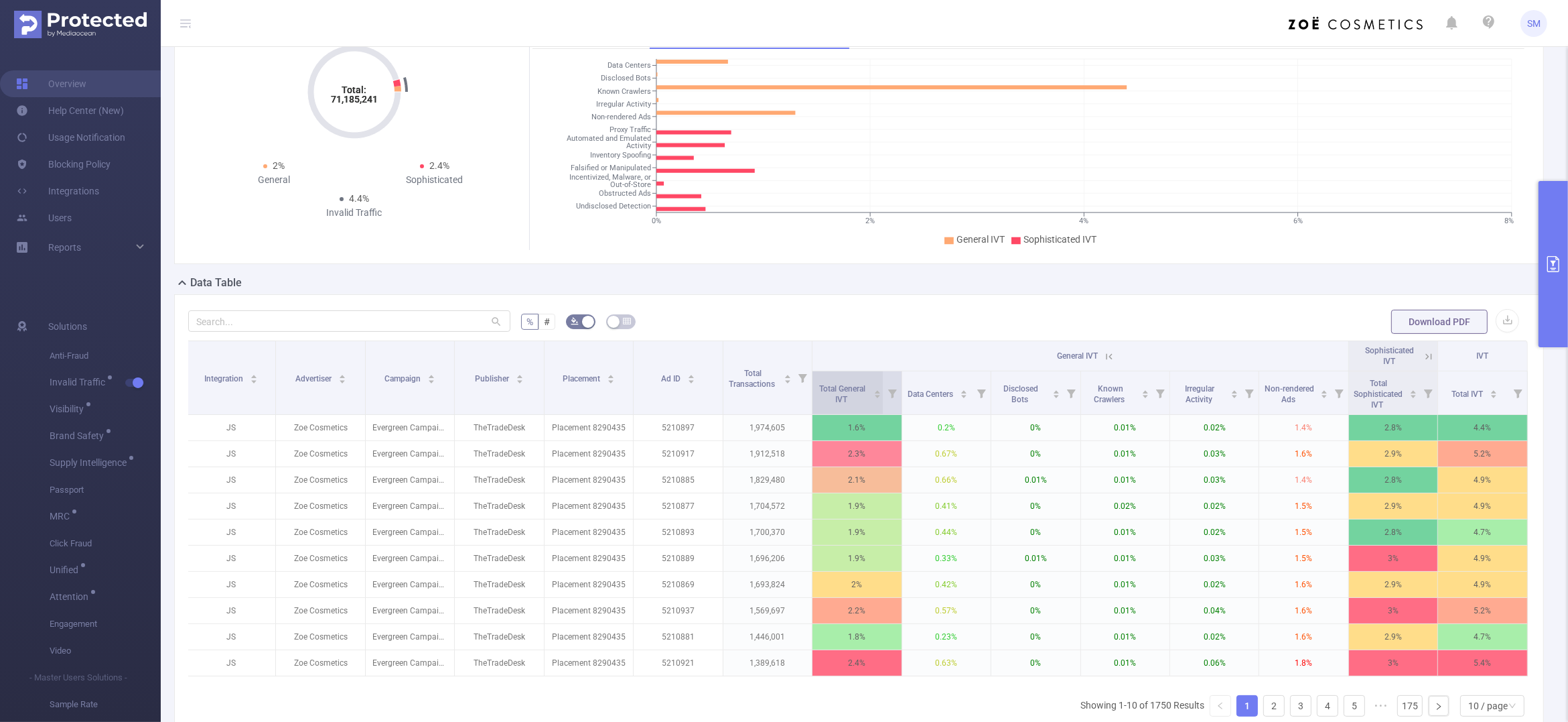
click at [831, 405] on div "Total General IVT" at bounding box center [848, 393] width 65 height 24
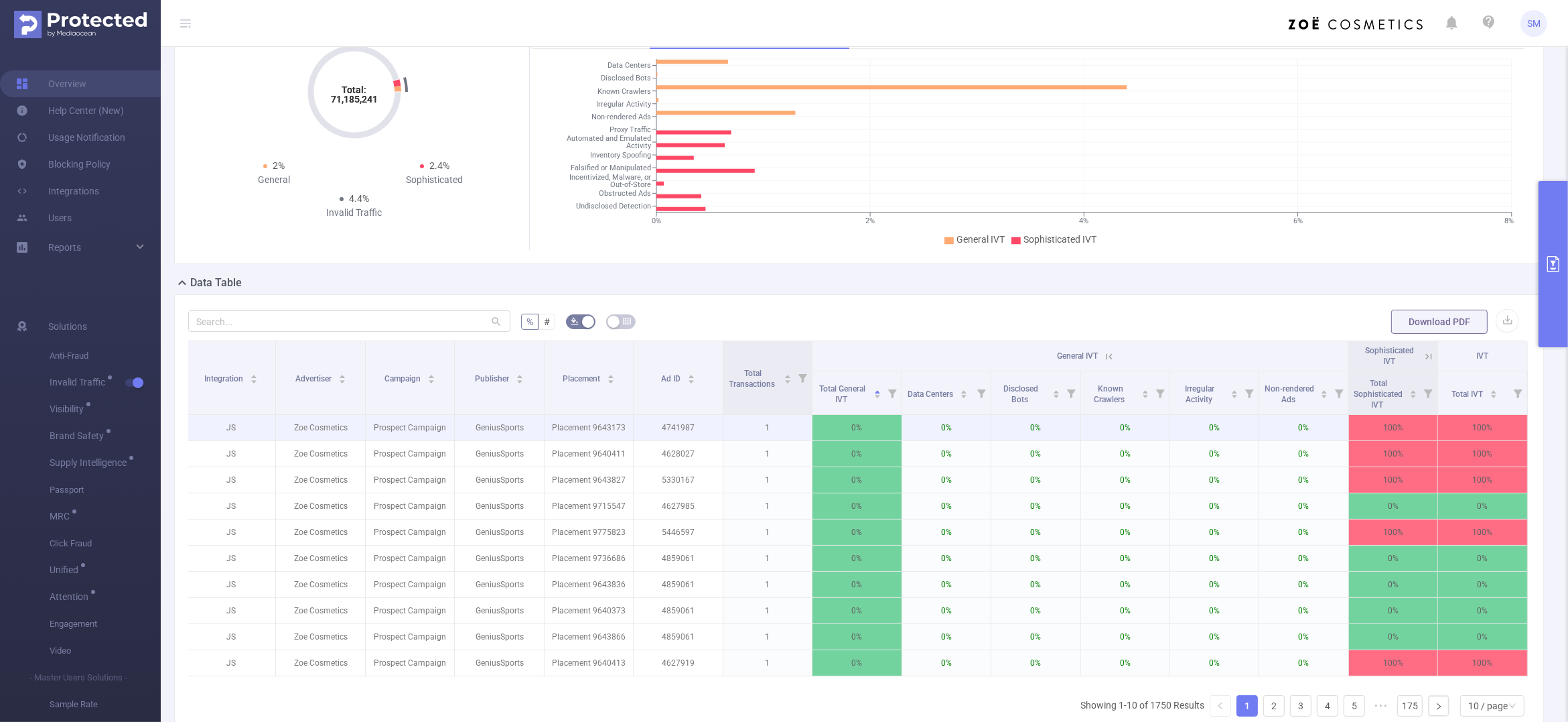
click at [852, 416] on p "0%" at bounding box center [857, 428] width 89 height 26
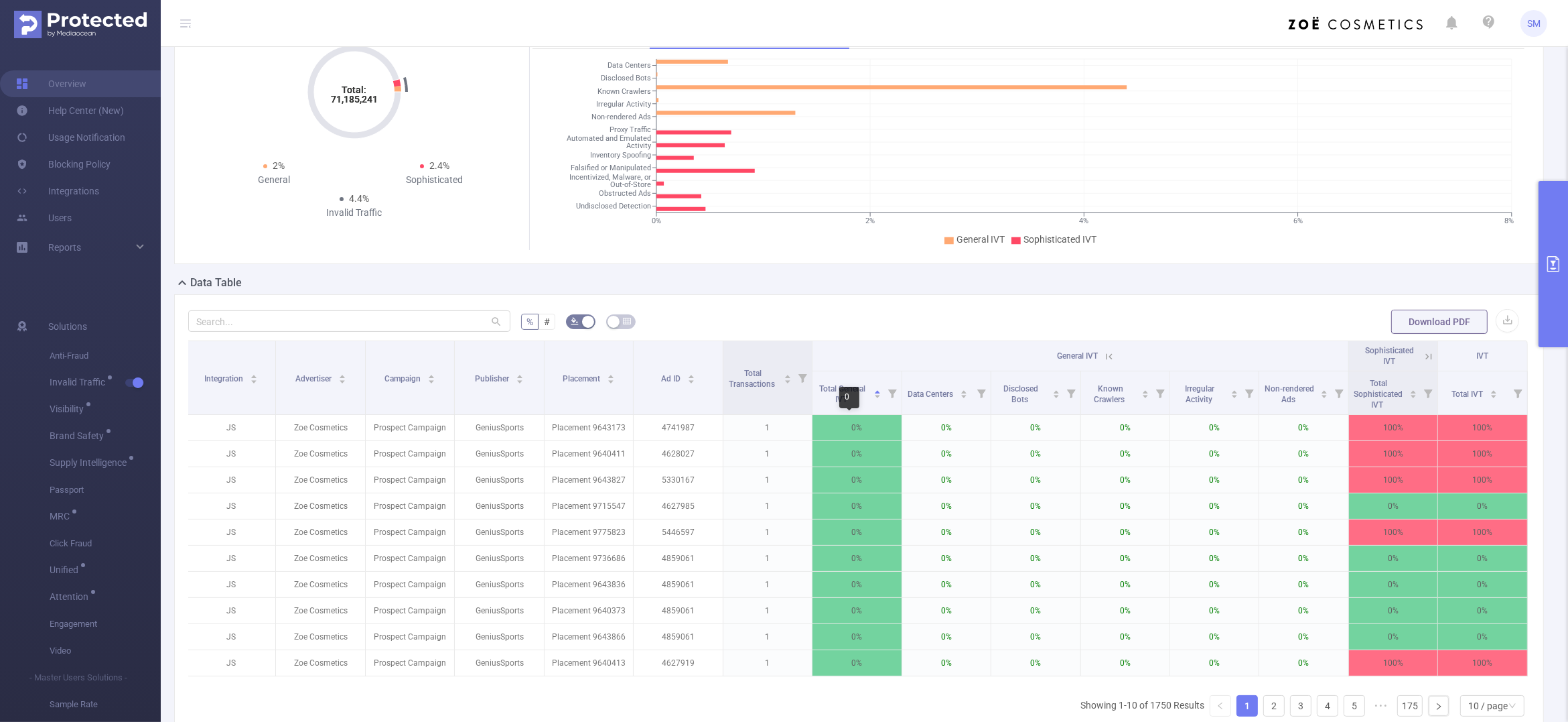
click at [849, 393] on div "0" at bounding box center [849, 397] width 20 height 22
click at [826, 415] on th "Total General IVT" at bounding box center [857, 393] width 89 height 44
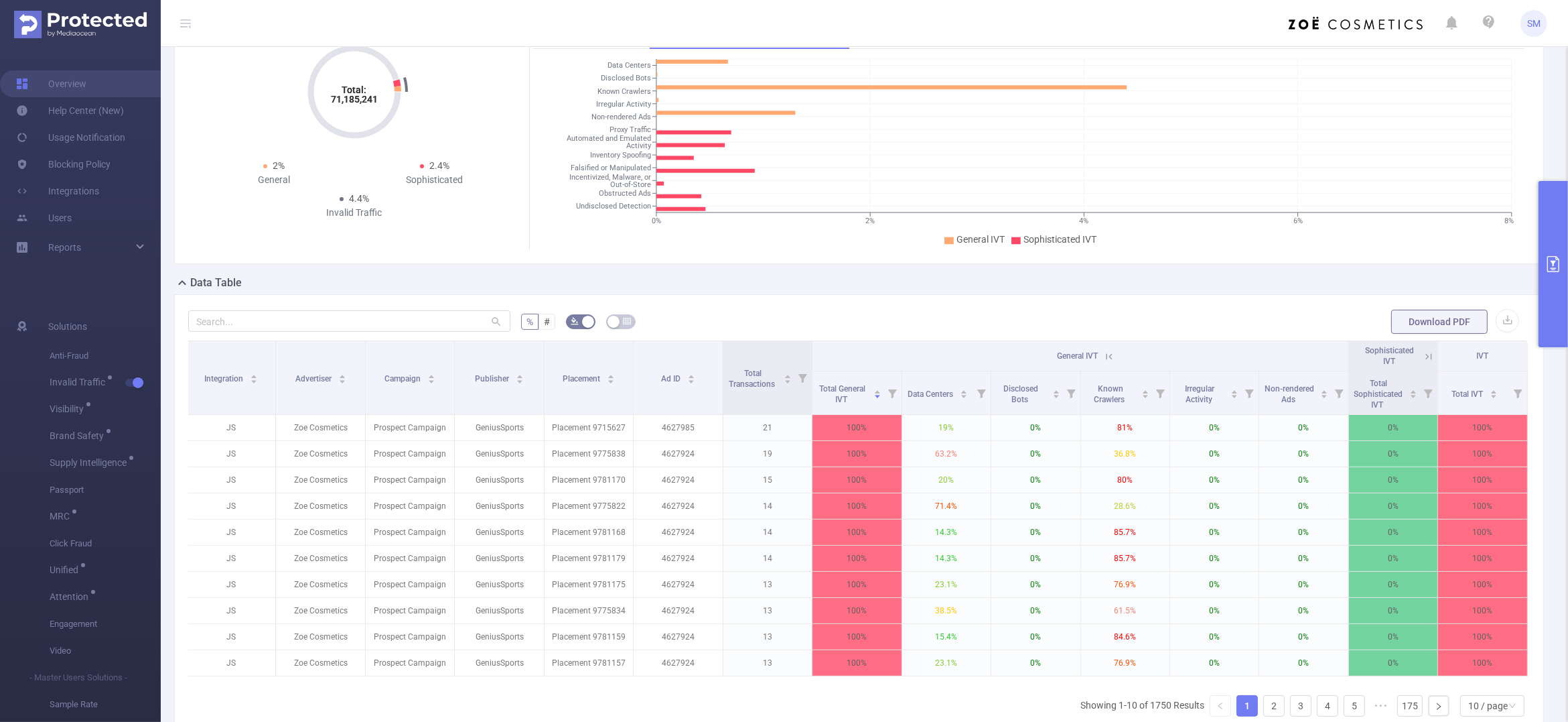
click at [1103, 359] on icon at bounding box center [1109, 357] width 12 height 12
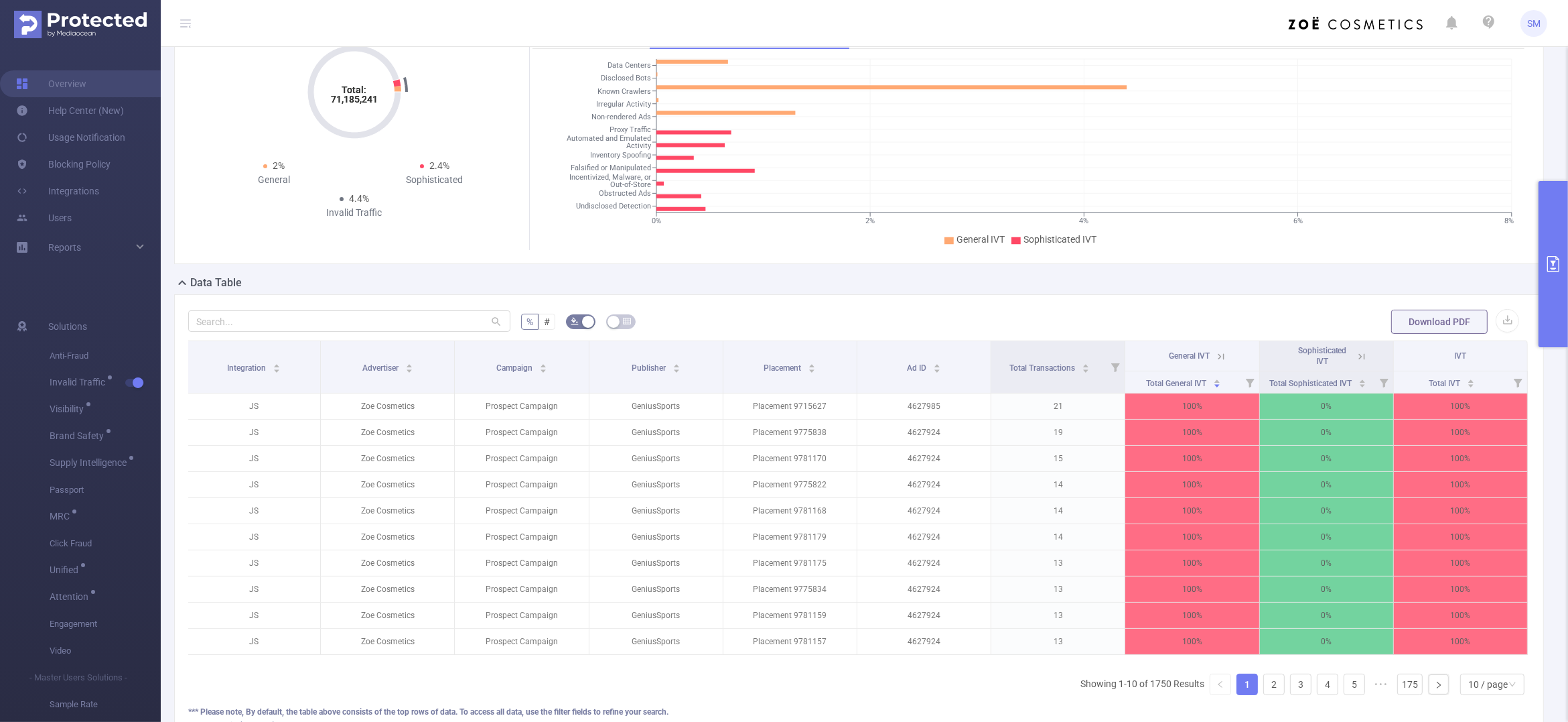
click at [1215, 357] on icon at bounding box center [1221, 357] width 12 height 12
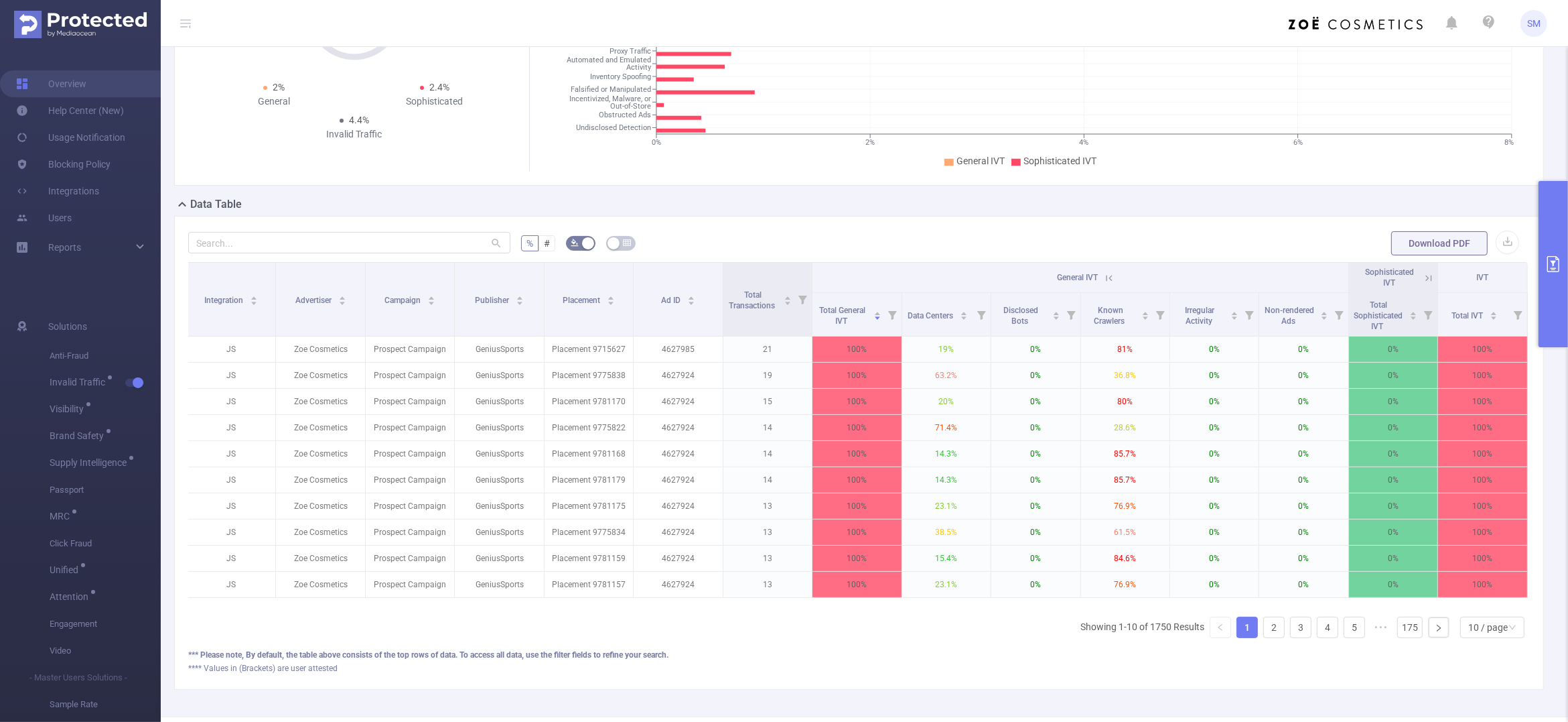
scroll to position [168, 0]
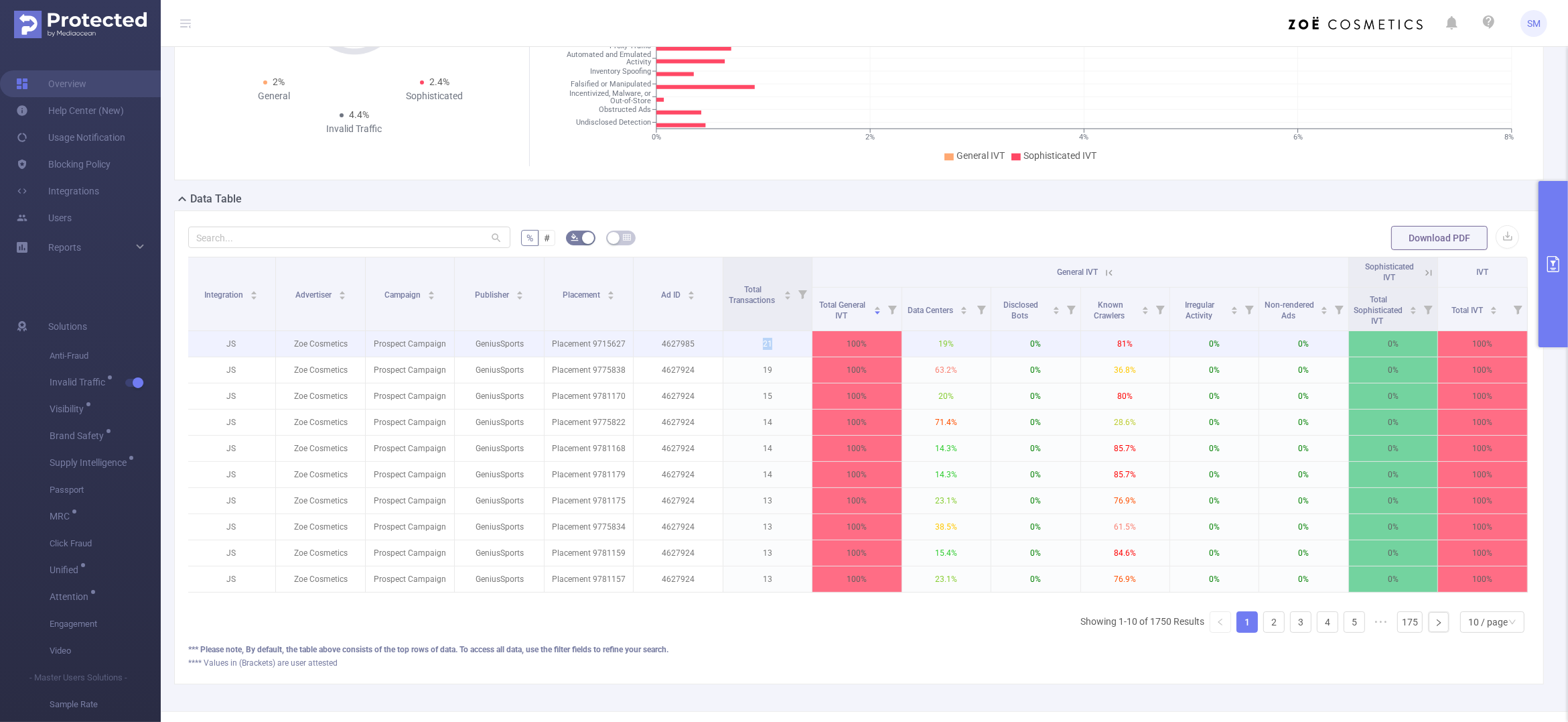
drag, startPoint x: 772, startPoint y: 342, endPoint x: 752, endPoint y: 347, distance: 20.6
click at [752, 347] on p "21" at bounding box center [767, 344] width 89 height 26
click at [772, 343] on p "21" at bounding box center [767, 344] width 89 height 26
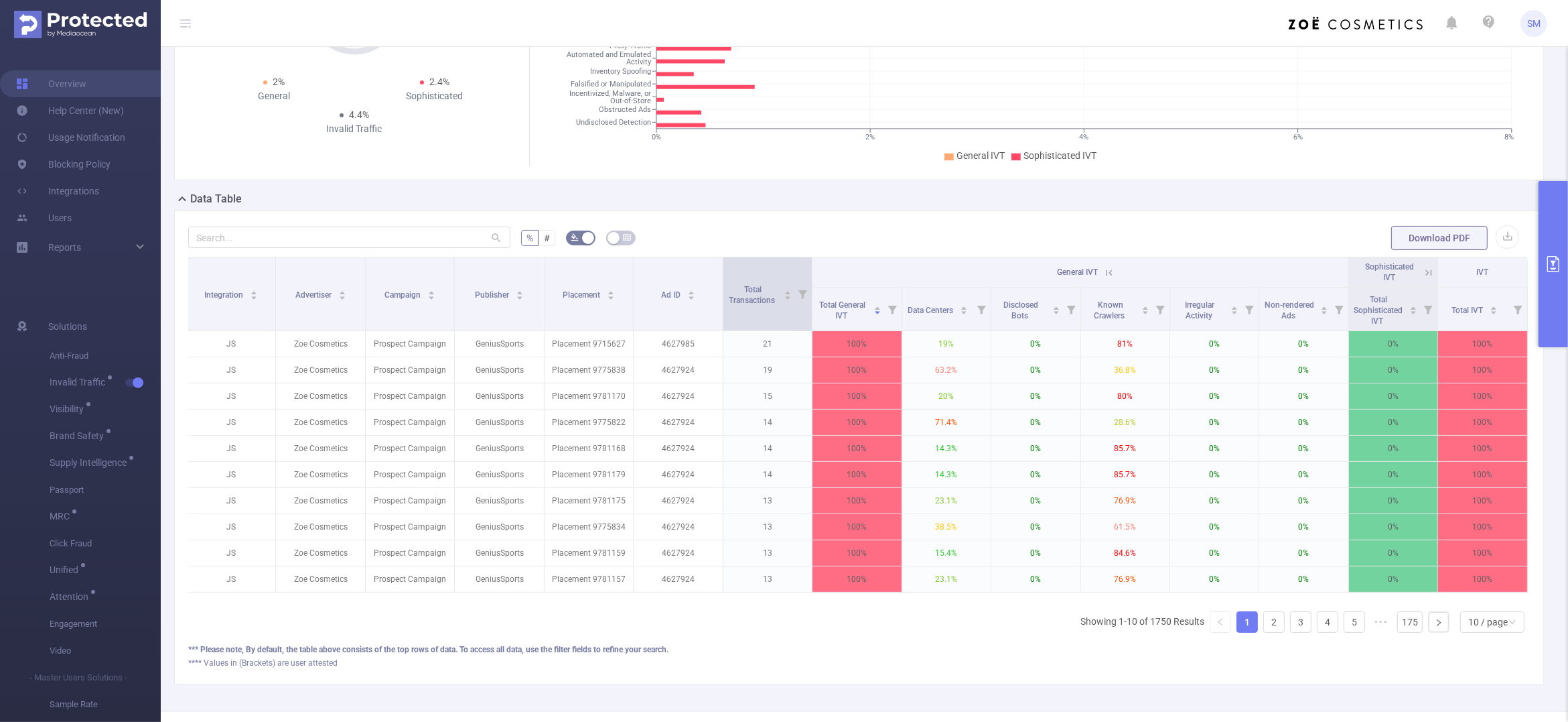
click at [798, 297] on icon at bounding box center [803, 295] width 9 height 9
click at [660, 367] on div "0 1.97M" at bounding box center [718, 365] width 149 height 8
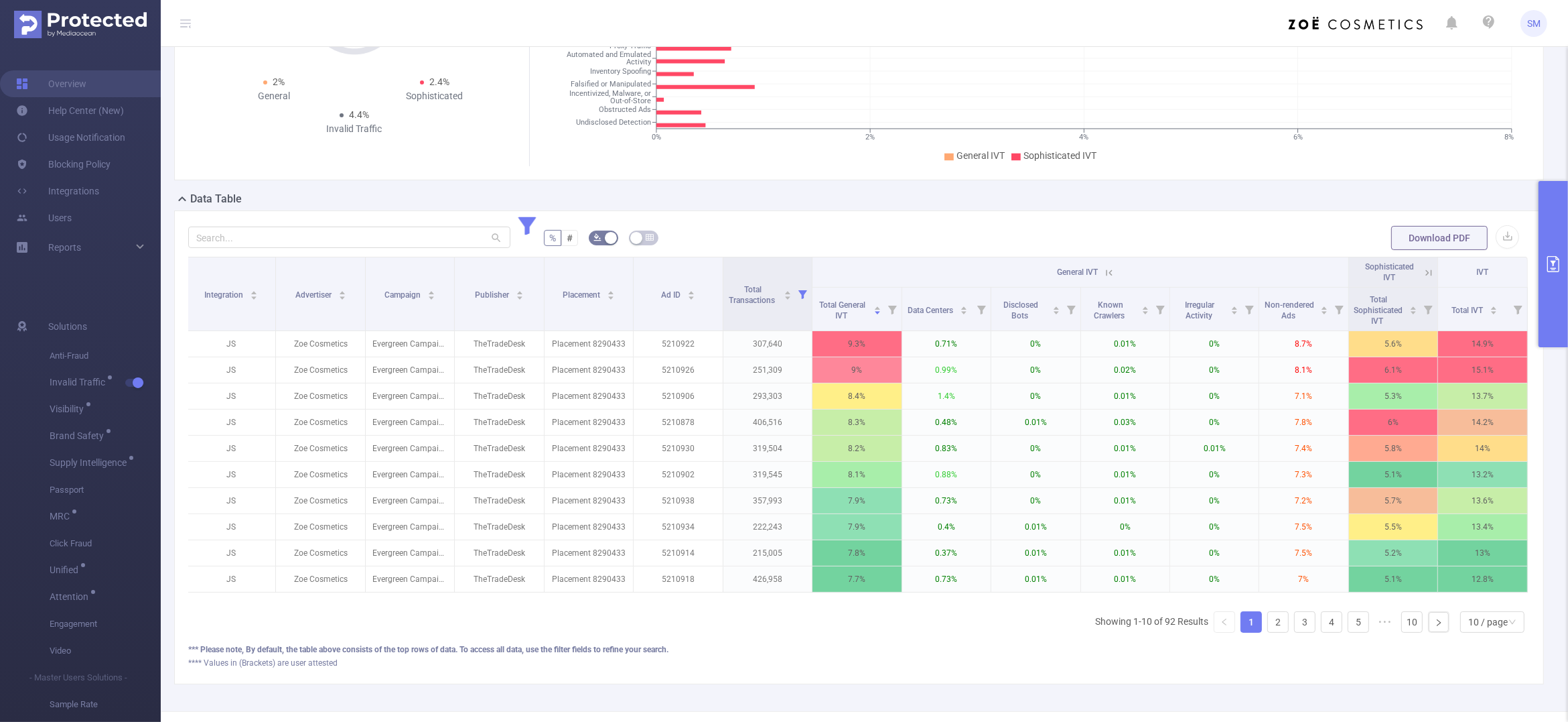
click at [831, 202] on div "Data Table" at bounding box center [865, 201] width 1381 height 19
click at [1106, 271] on icon at bounding box center [1109, 272] width 6 height 6
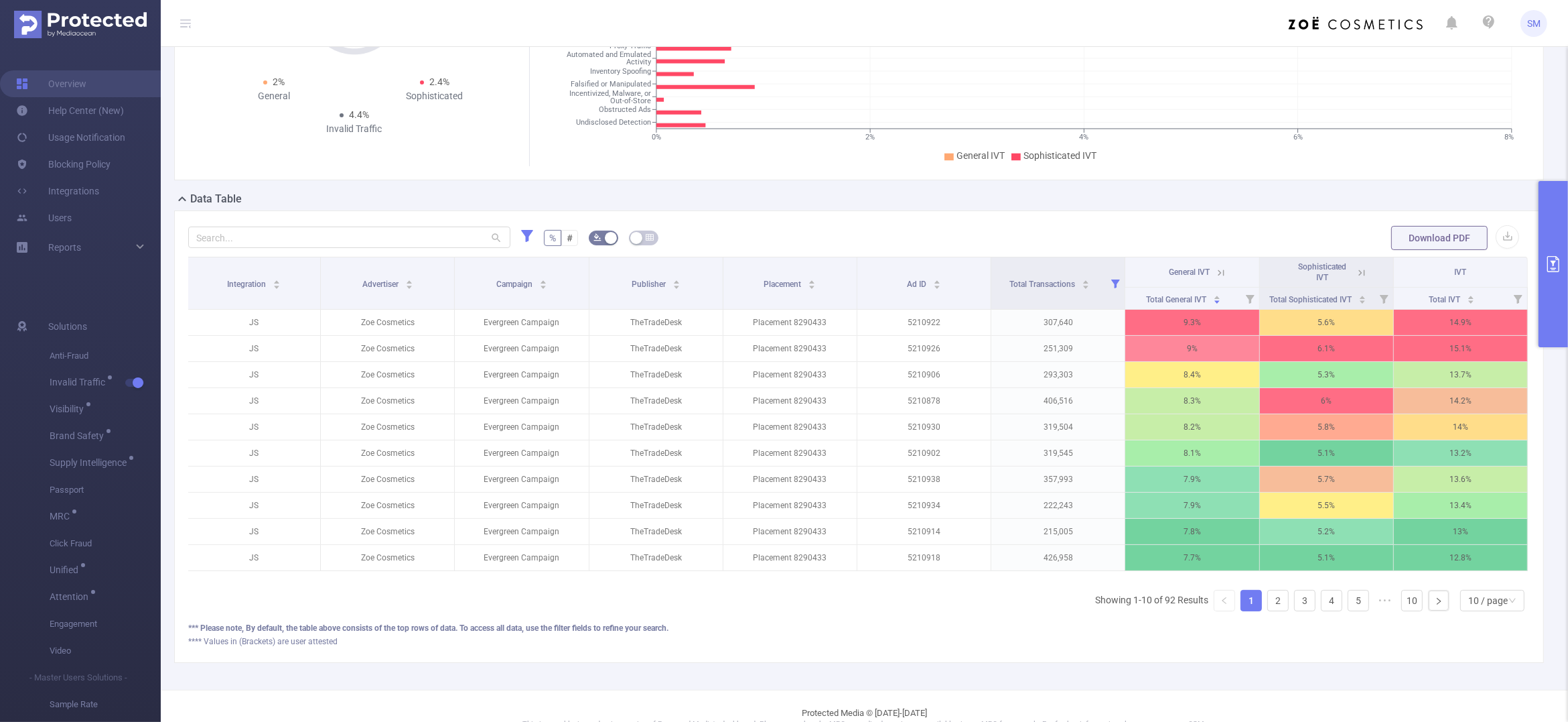
click at [1356, 276] on icon at bounding box center [1362, 273] width 12 height 12
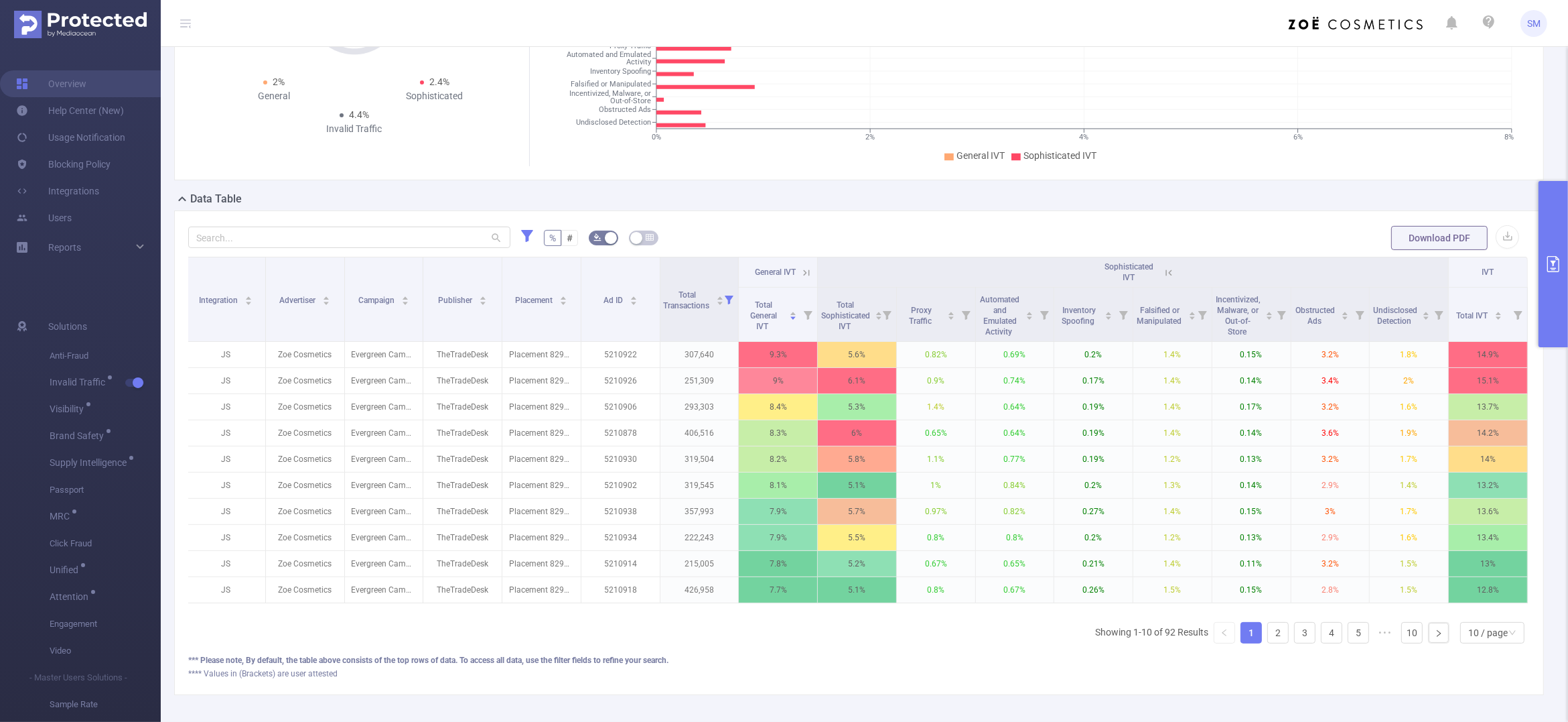
click at [1556, 263] on icon "primary" at bounding box center [1553, 264] width 16 height 16
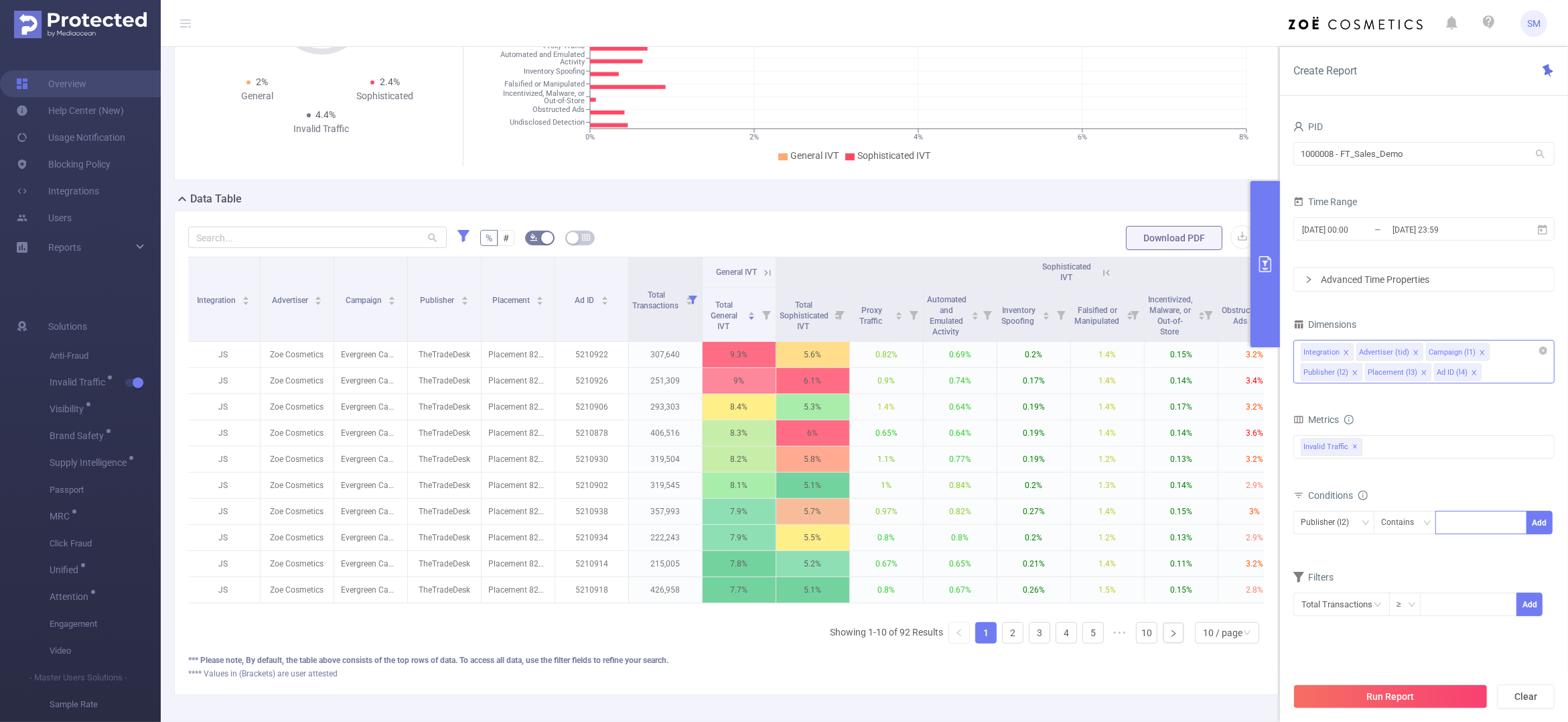
click at [1497, 370] on div "Integration Advertiser (tid) Campaign (l1) Publisher (l2) Placement (l3) Ad ID …" at bounding box center [1423, 361] width 261 height 44
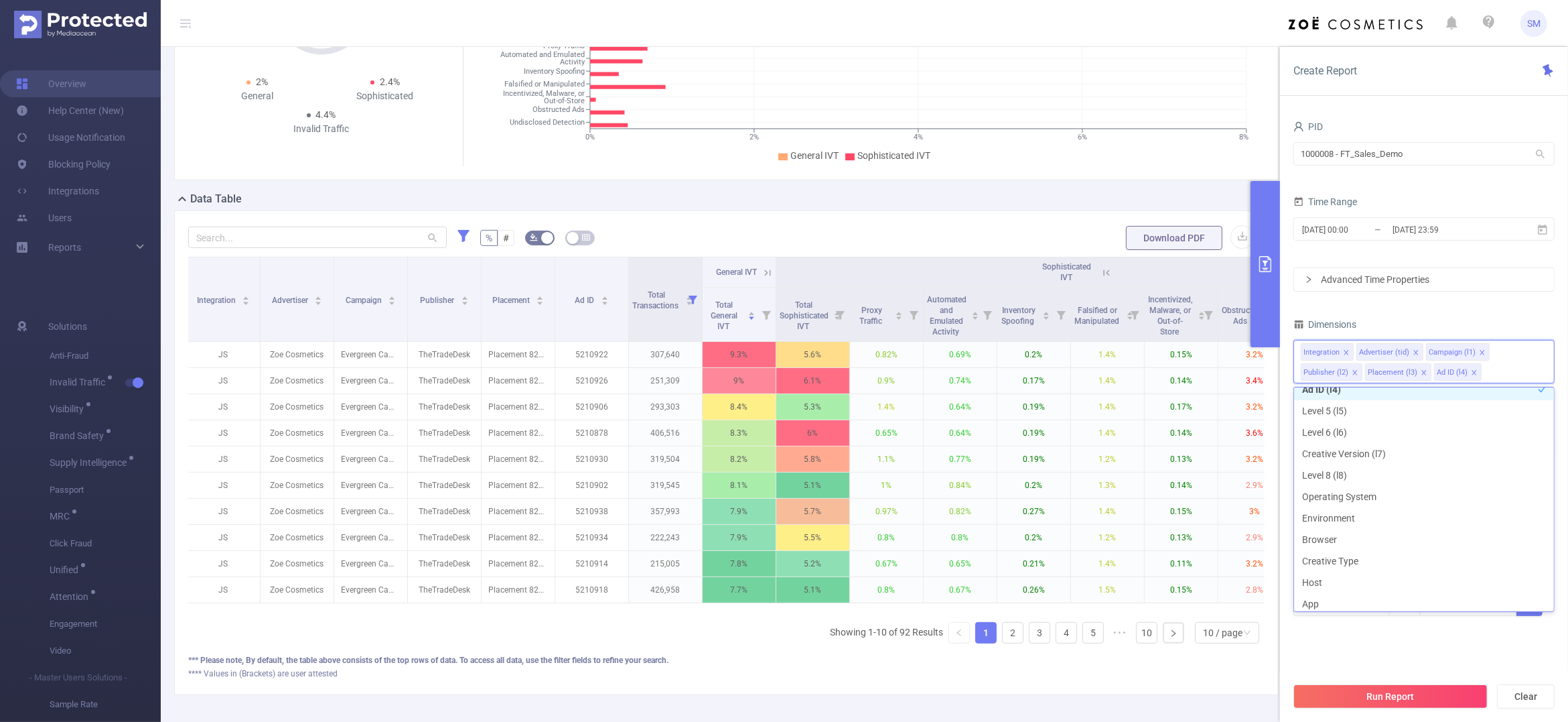
scroll to position [170, 0]
click at [1372, 527] on li "Host" at bounding box center [1424, 532] width 260 height 22
click at [1374, 547] on li "App" at bounding box center [1424, 552] width 260 height 22
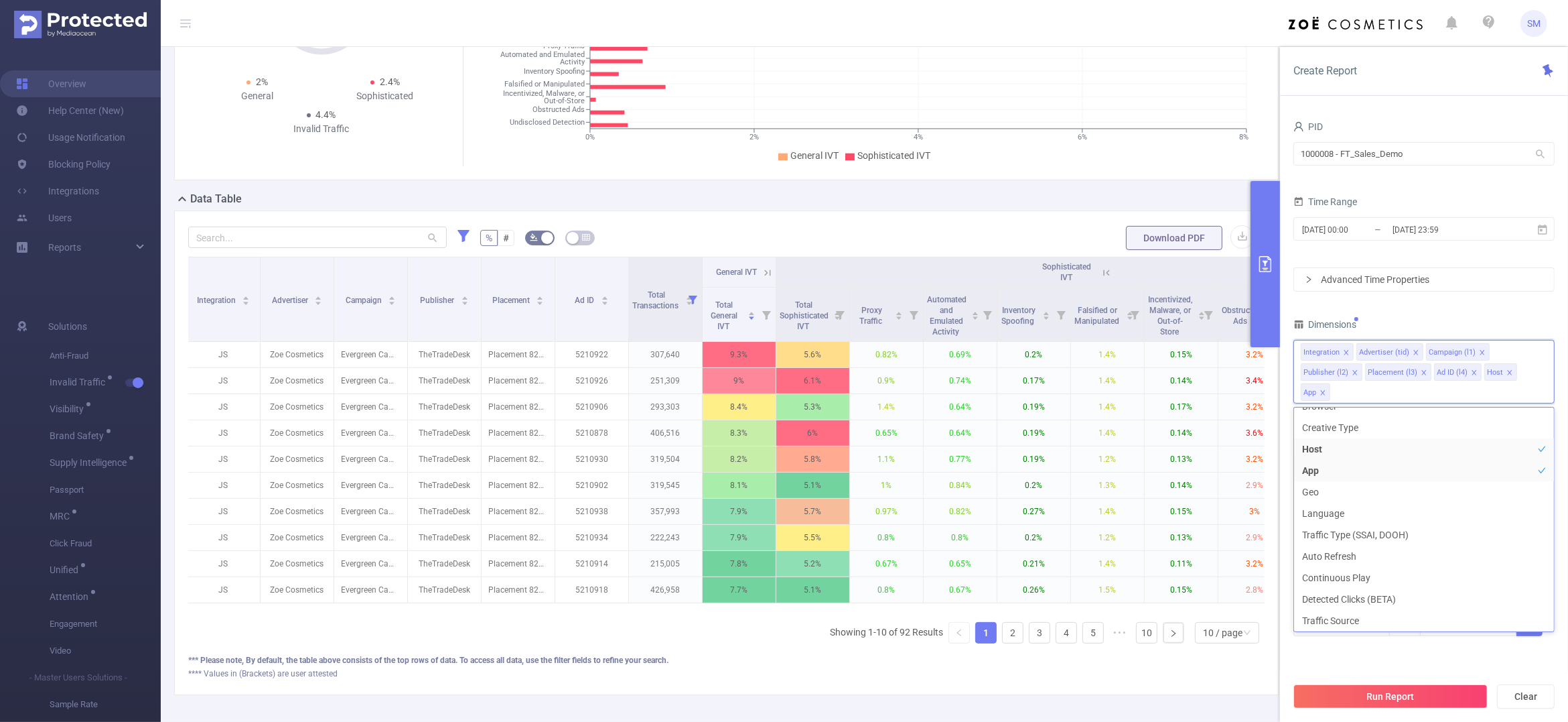
click at [1451, 643] on div "Total Transactions ≥ Add" at bounding box center [1423, 627] width 261 height 30
click at [1437, 689] on button "Run Report" at bounding box center [1391, 696] width 195 height 24
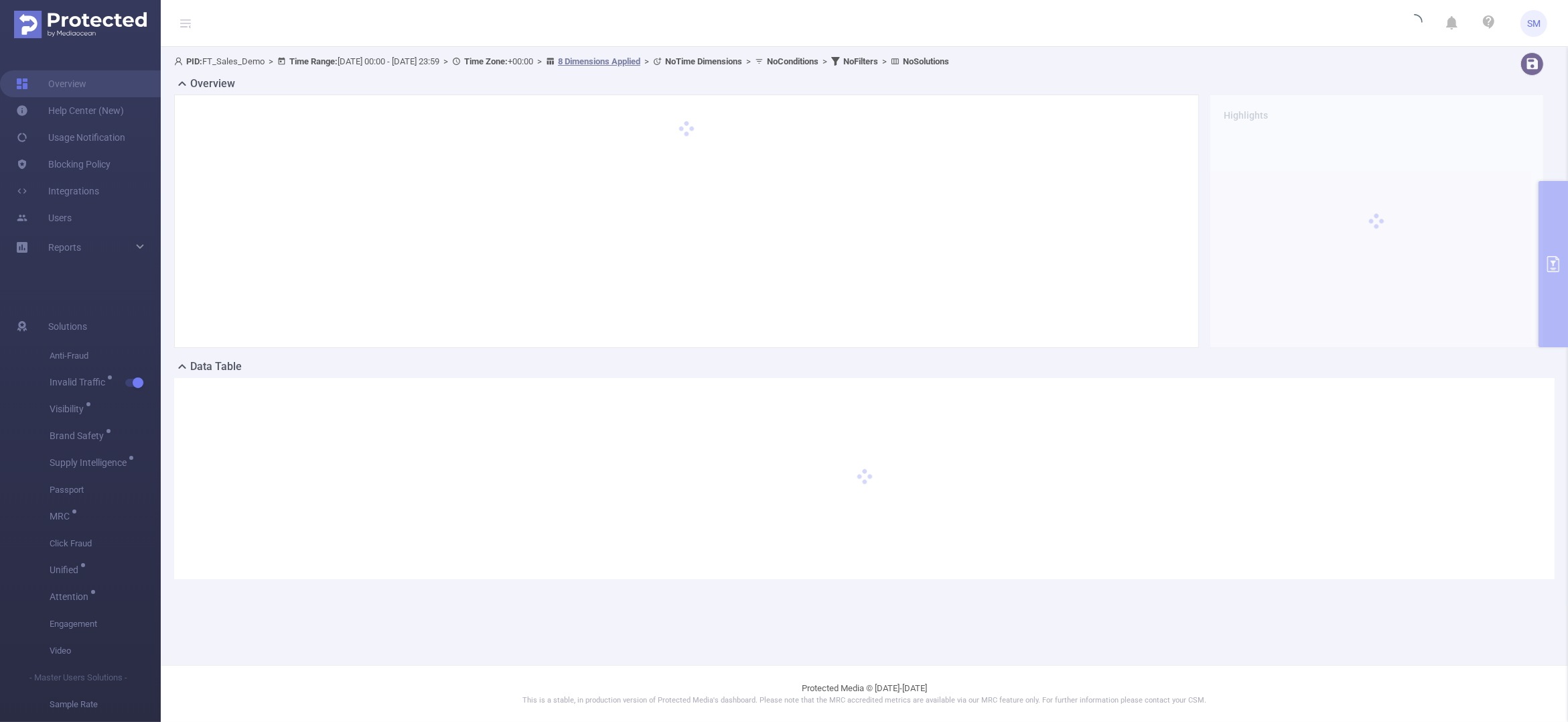
scroll to position [0, 0]
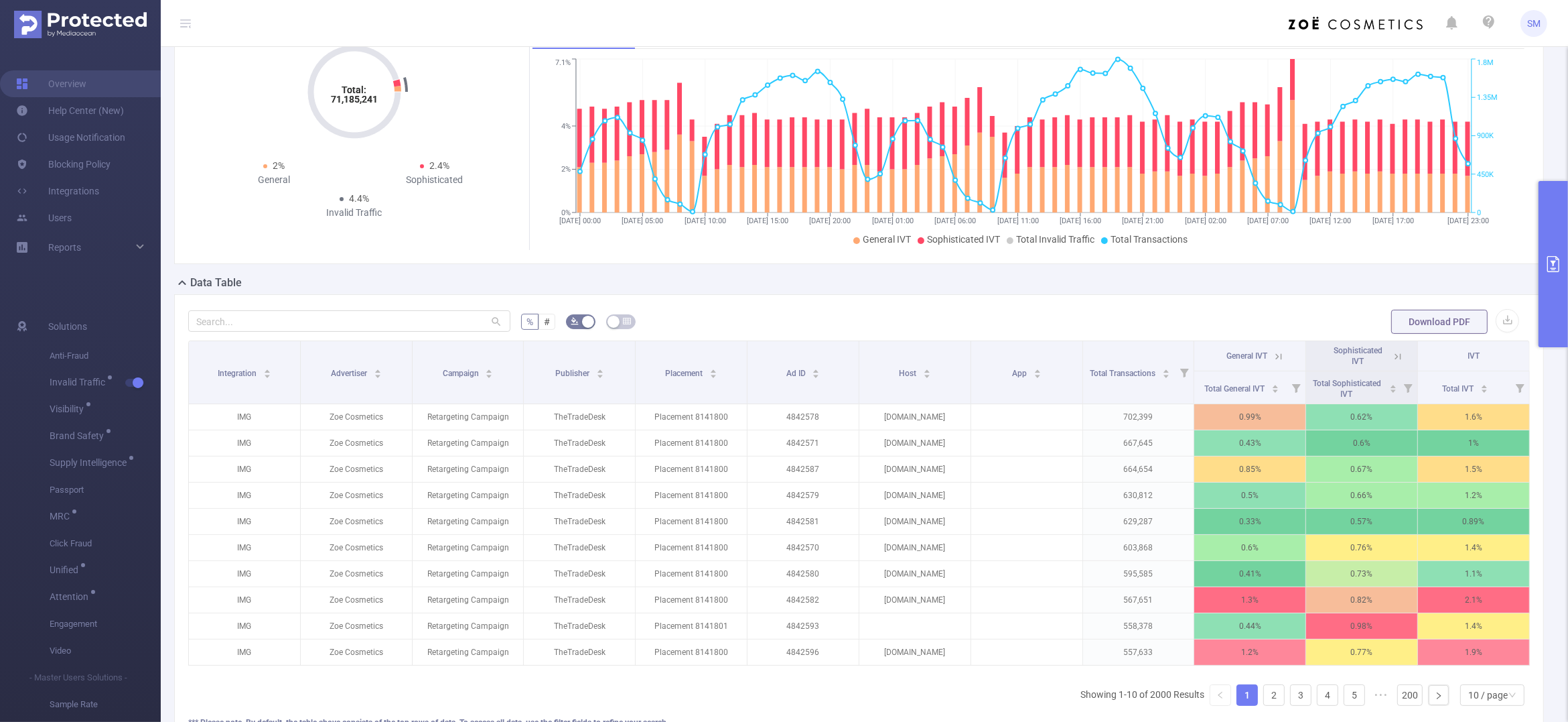
scroll to position [0, 2]
click at [1390, 351] on icon at bounding box center [1396, 357] width 12 height 12
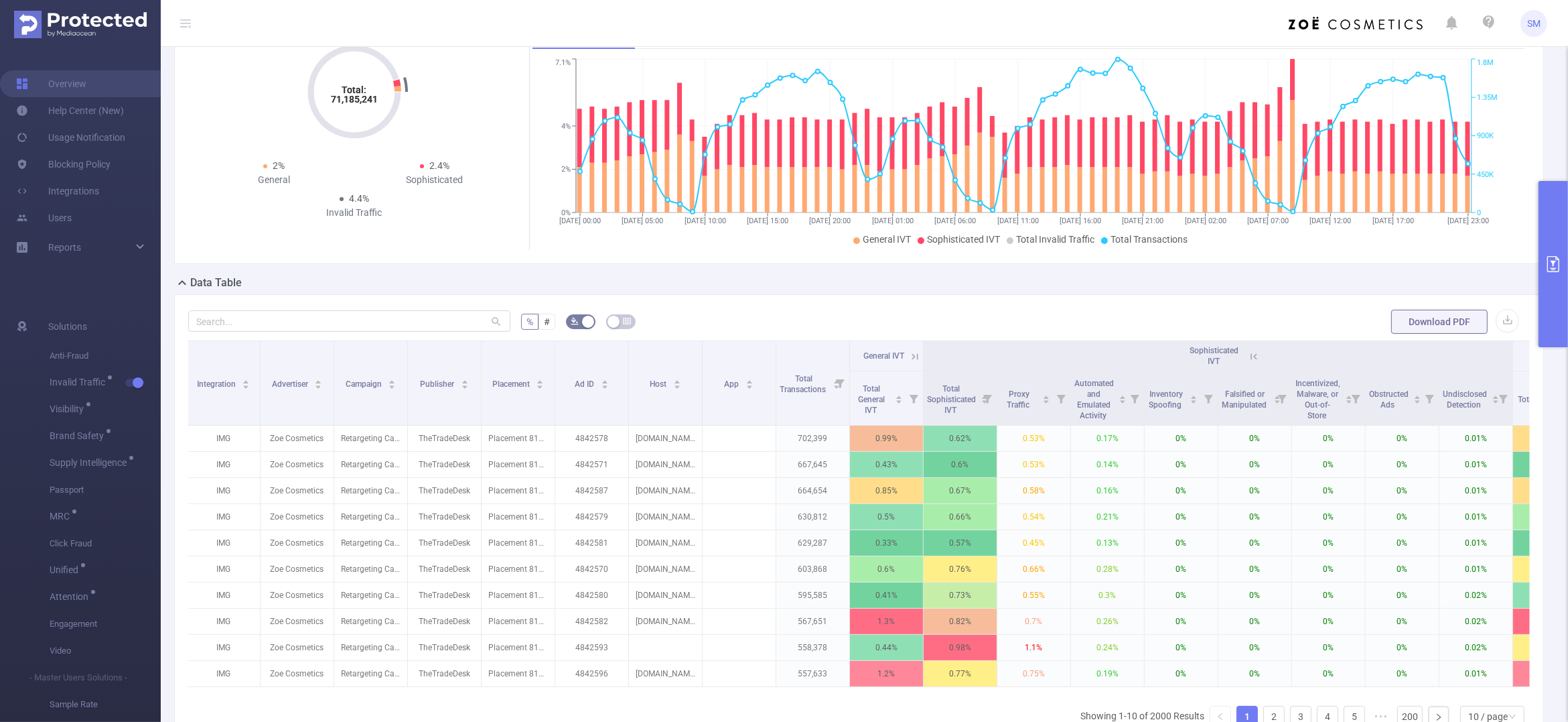
scroll to position [0, 74]
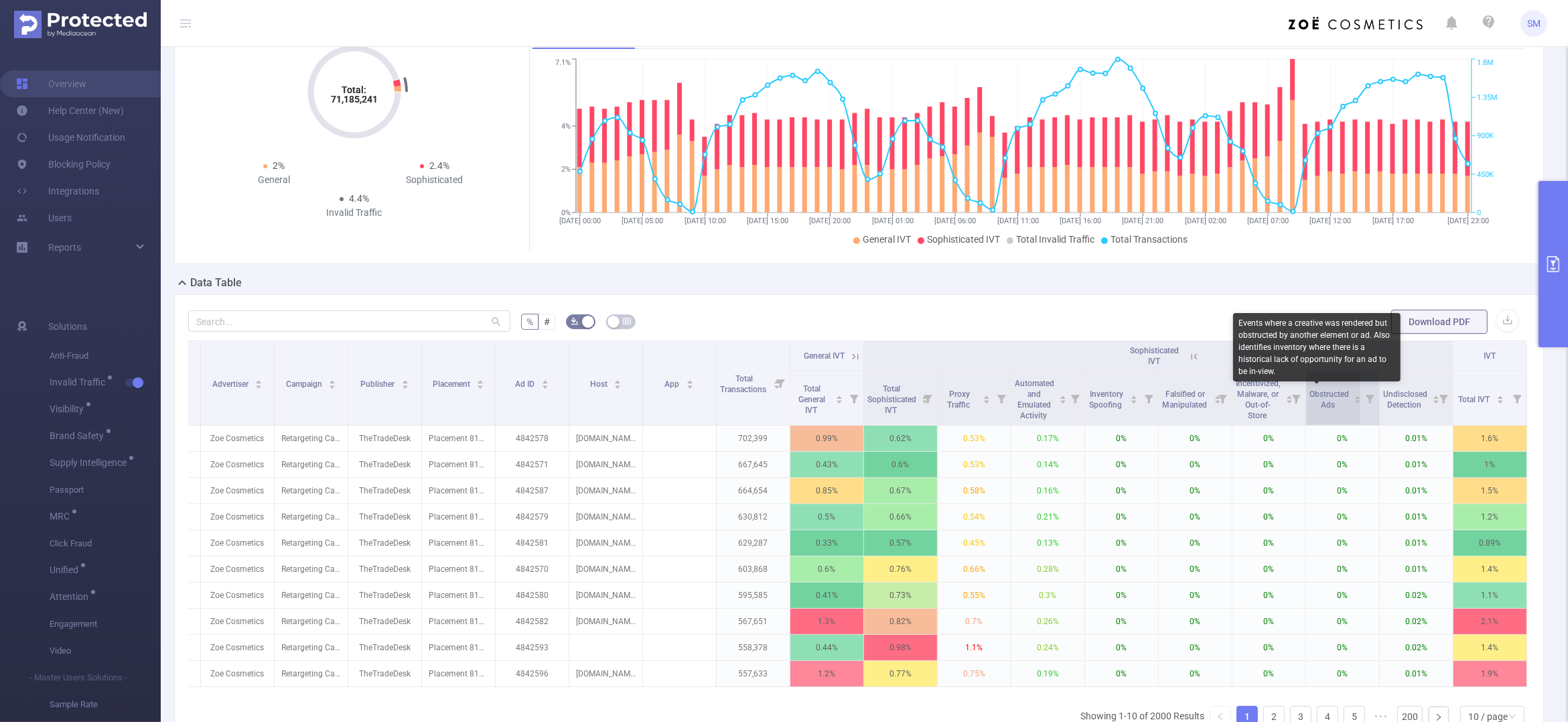
click at [1310, 397] on span "Obstructed Ads" at bounding box center [1329, 399] width 40 height 20
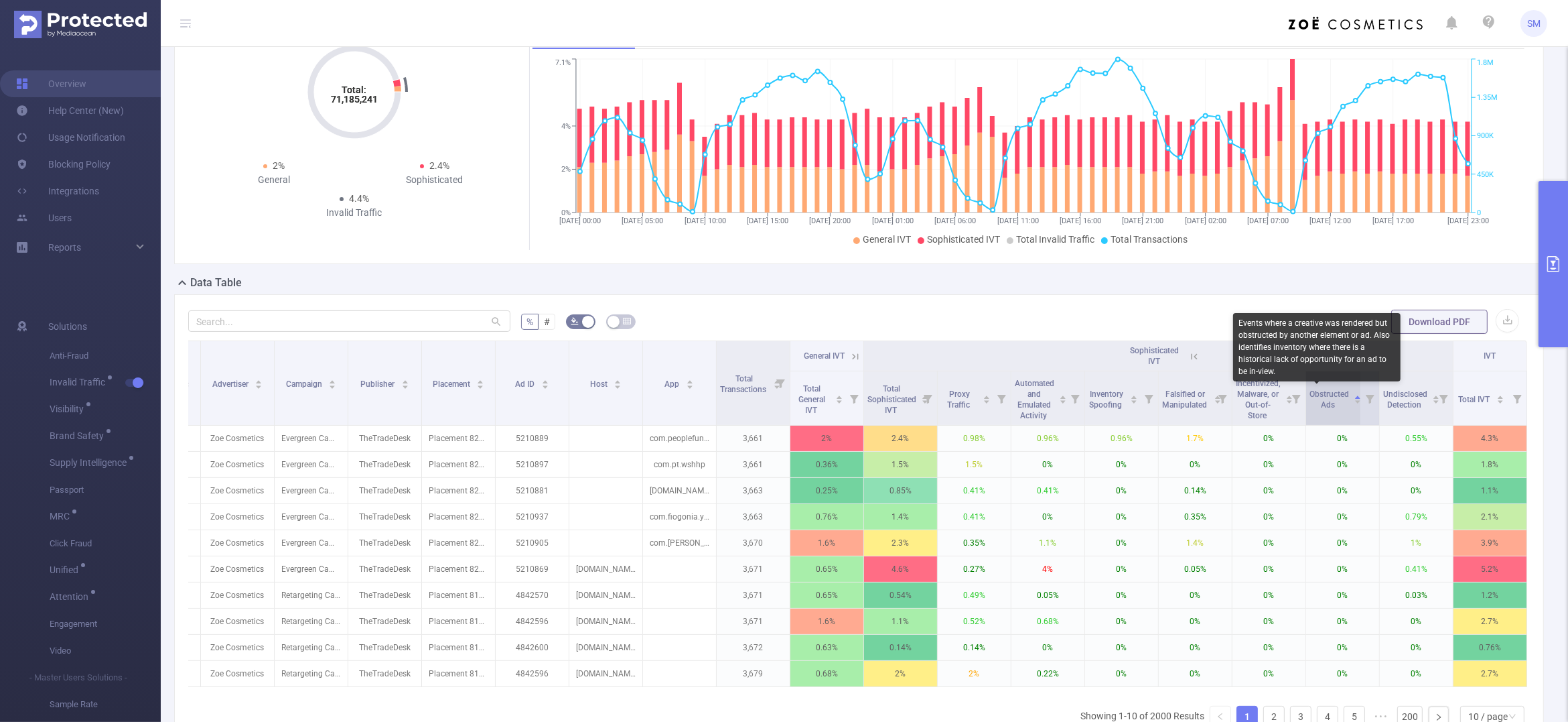
click at [1311, 397] on span "Obstructed Ads" at bounding box center [1329, 399] width 40 height 20
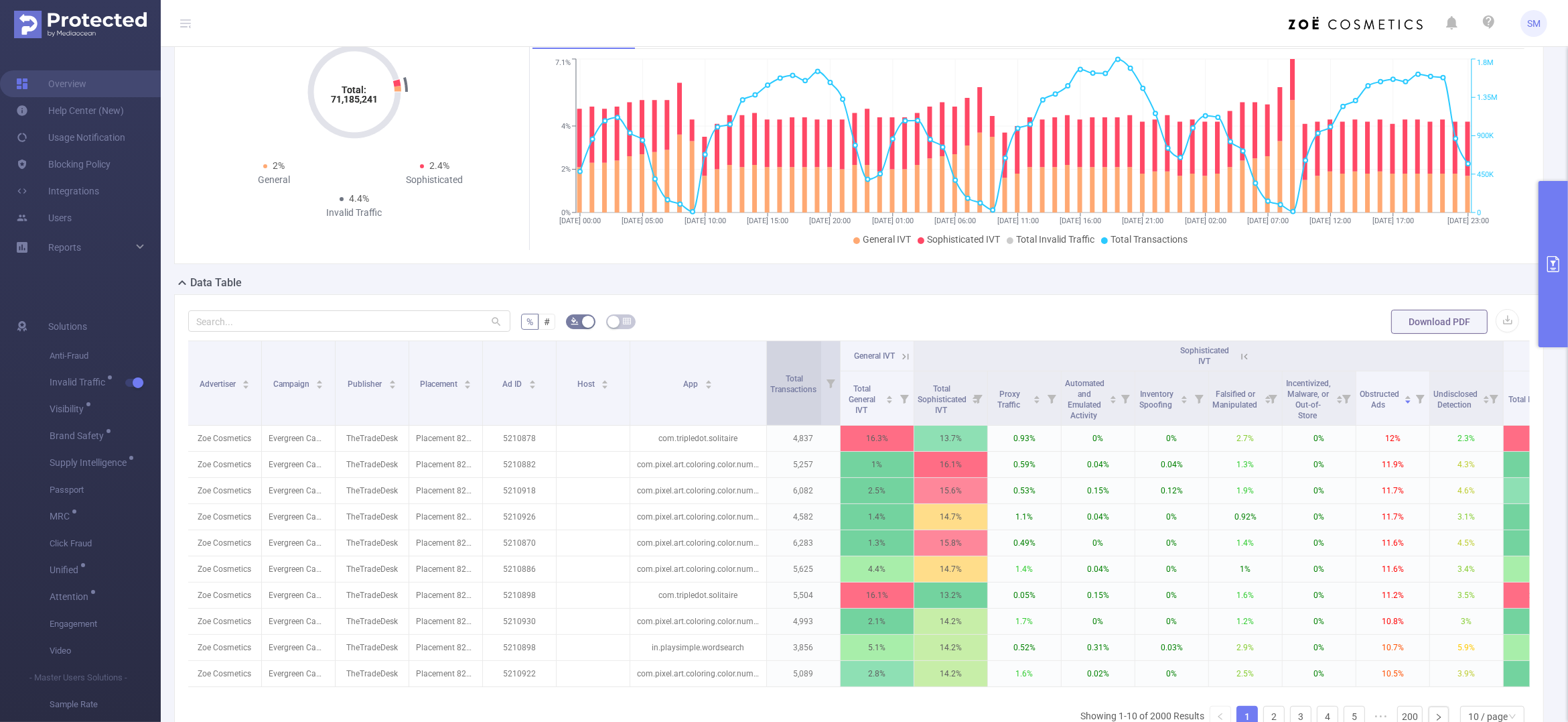
drag, startPoint x: 701, startPoint y: 374, endPoint x: 764, endPoint y: 373, distance: 63.0
click at [764, 373] on span at bounding box center [766, 383] width 7 height 84
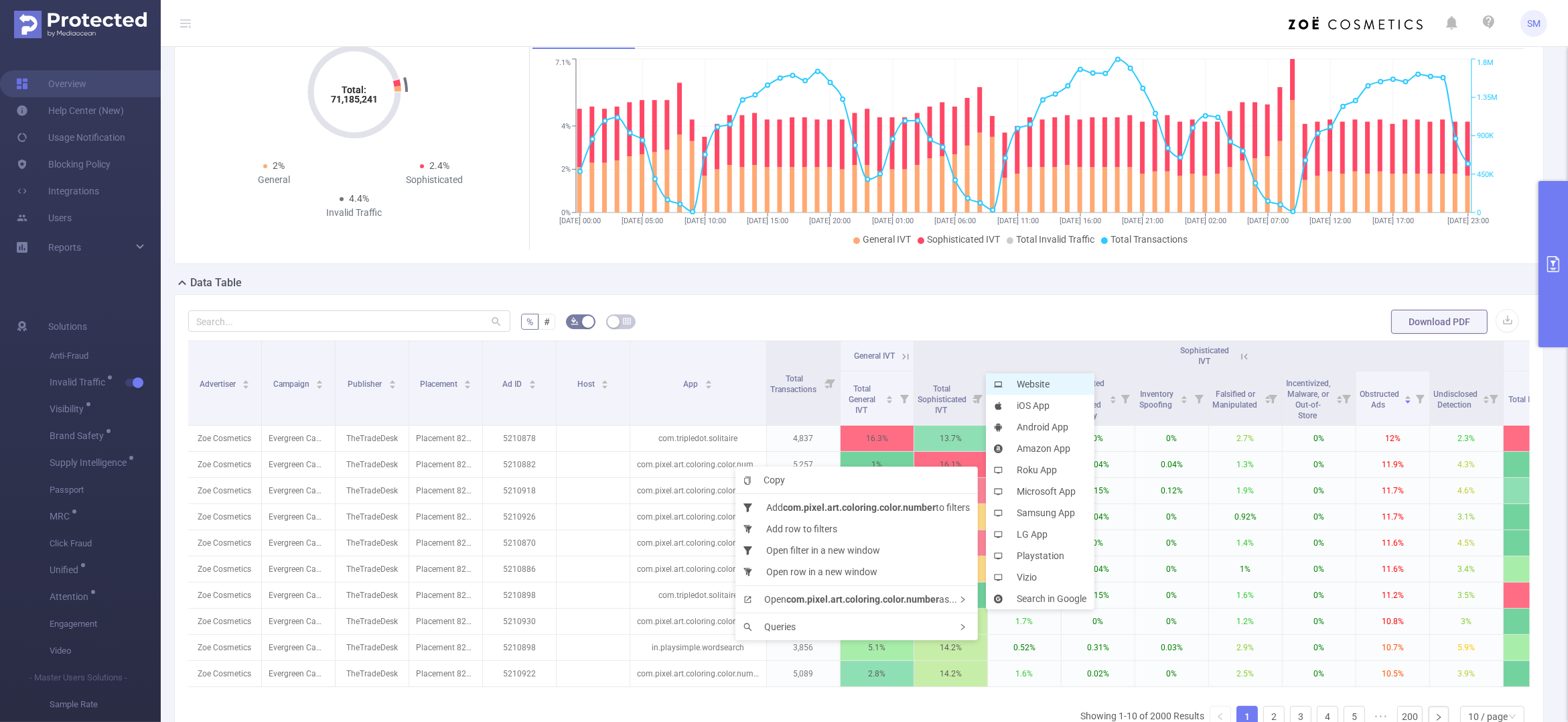
click at [1030, 382] on li "Website" at bounding box center [1040, 383] width 108 height 22
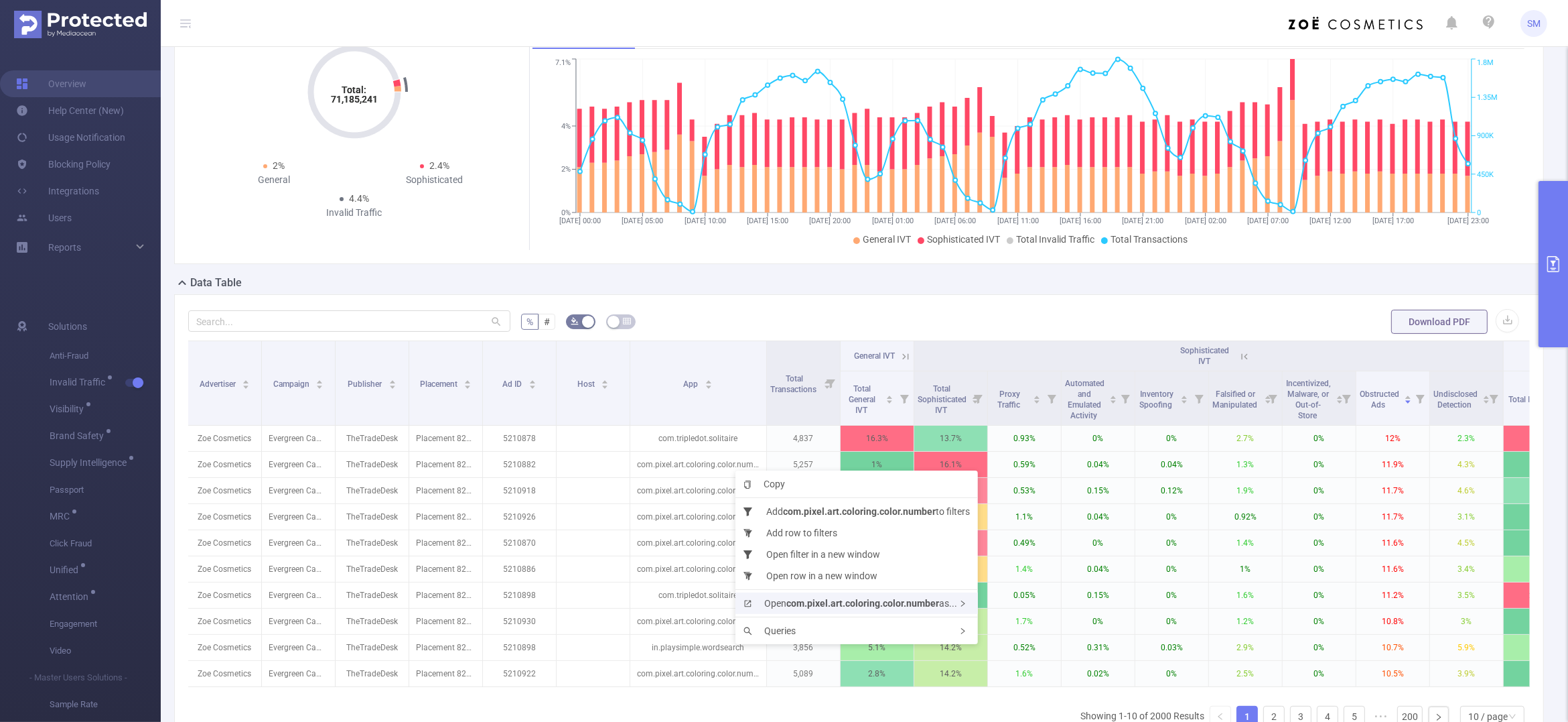
drag, startPoint x: 735, startPoint y: 468, endPoint x: 815, endPoint y: 604, distance: 157.8
click at [815, 604] on b "com.pixel.art.coloring.color.number" at bounding box center [862, 603] width 152 height 10
click at [1030, 597] on li "Search in Google" at bounding box center [1040, 602] width 108 height 22
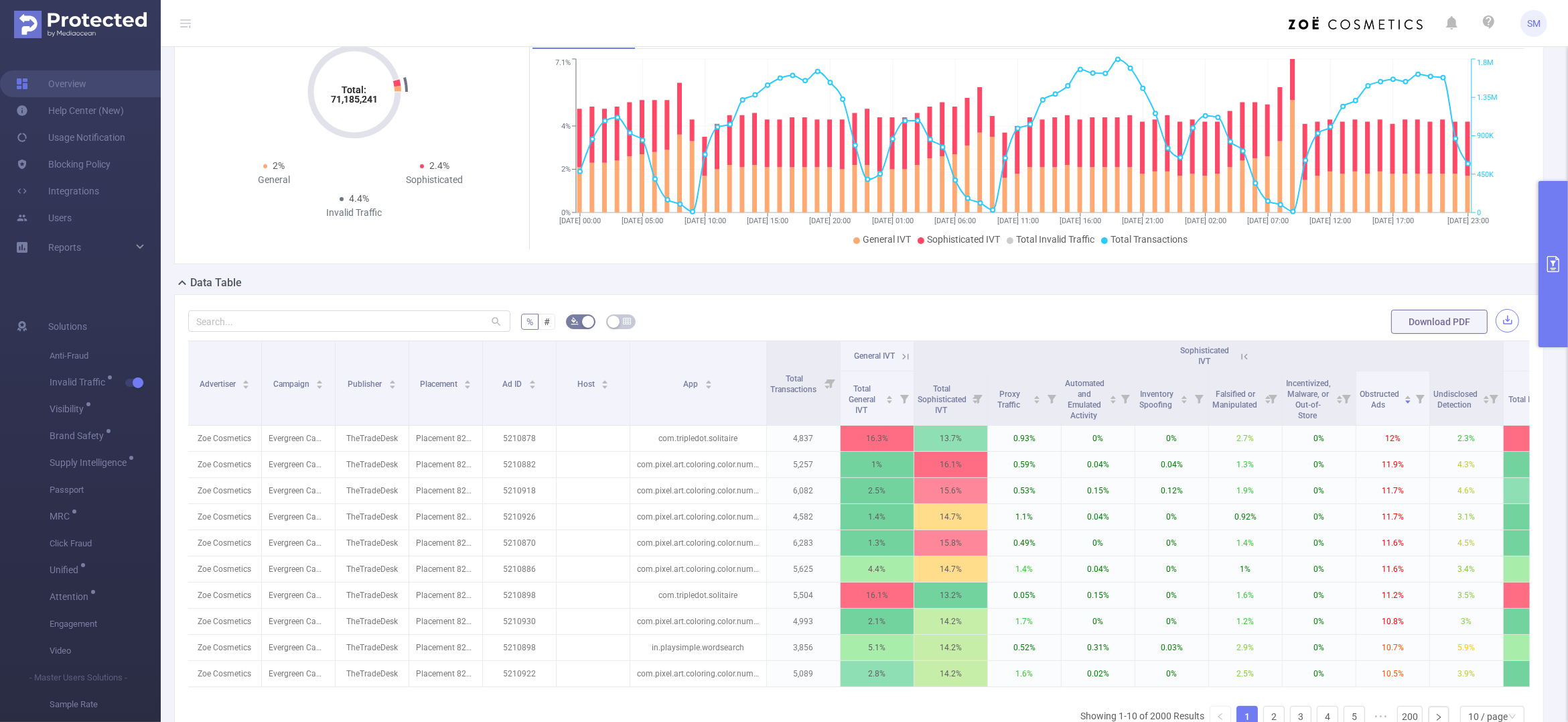
click at [1496, 319] on button "button" at bounding box center [1507, 321] width 23 height 23
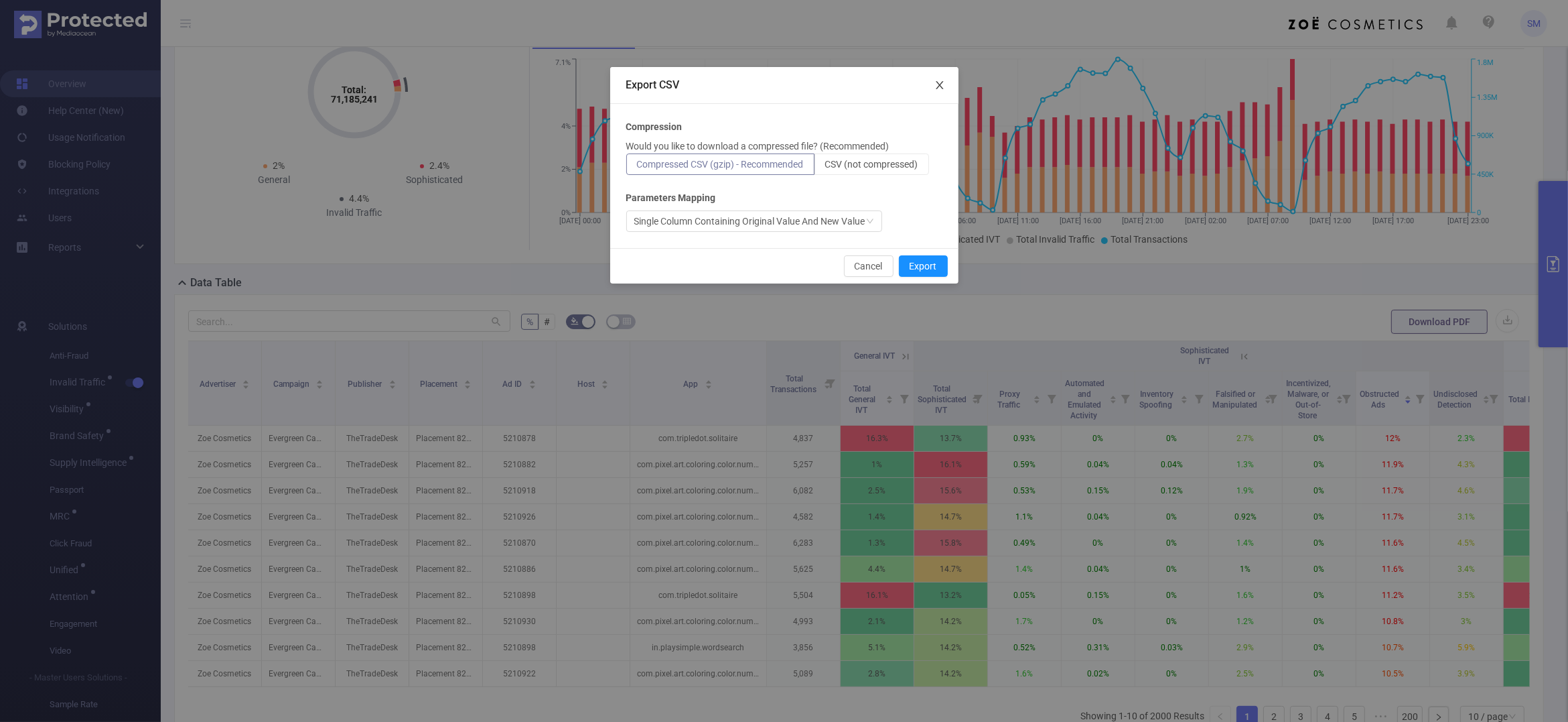
click at [939, 80] on icon "icon: close" at bounding box center [939, 85] width 10 height 10
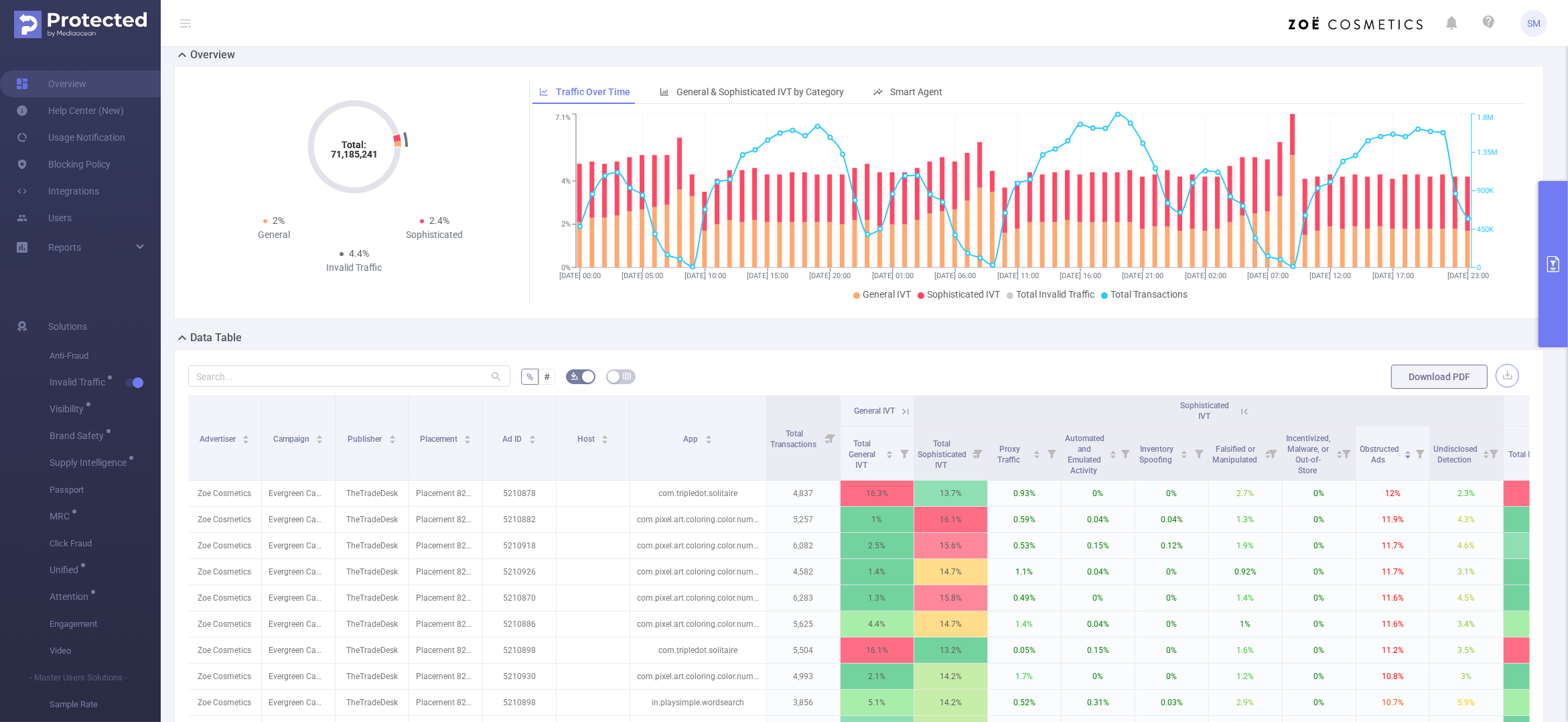
scroll to position [0, 0]
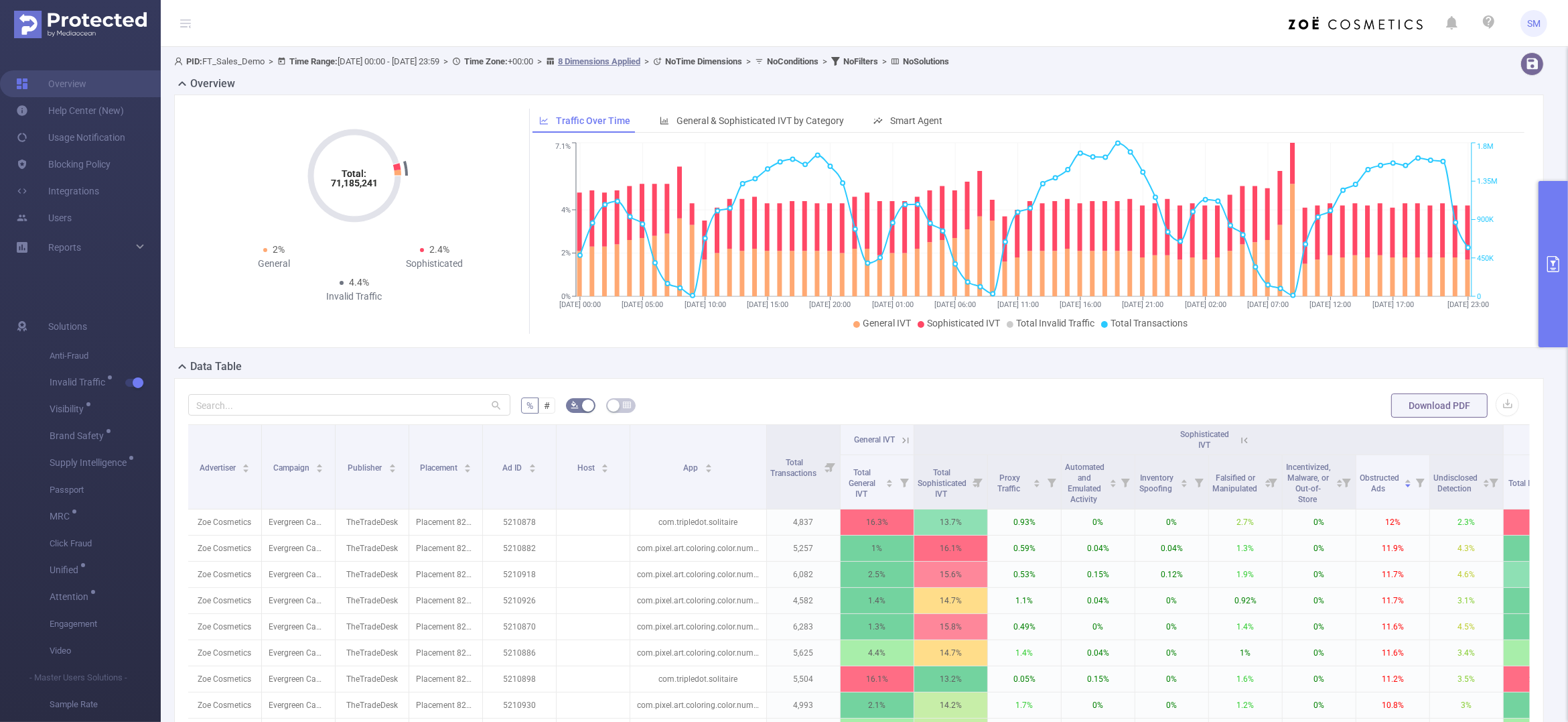
click at [1247, 443] on icon at bounding box center [1244, 439] width 6 height 6
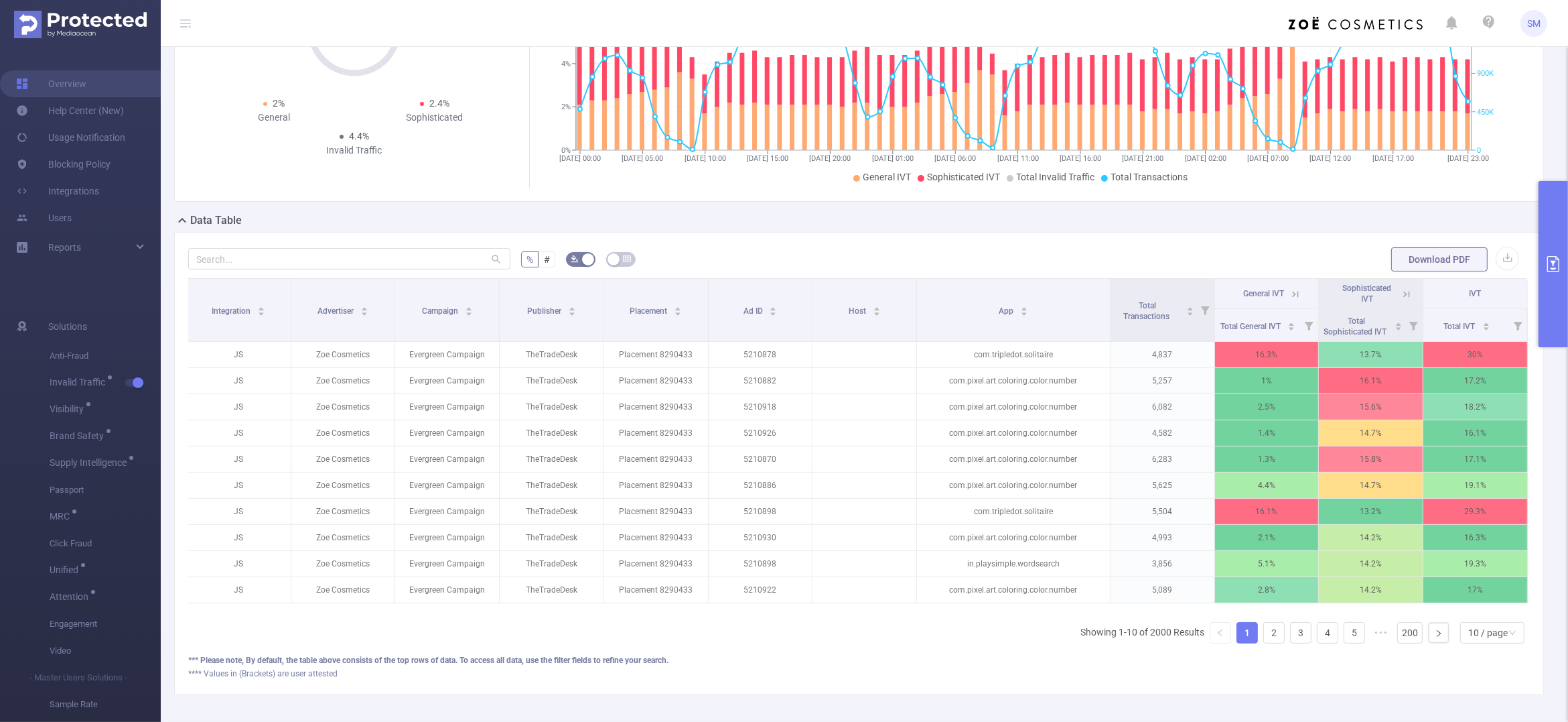
scroll to position [168, 0]
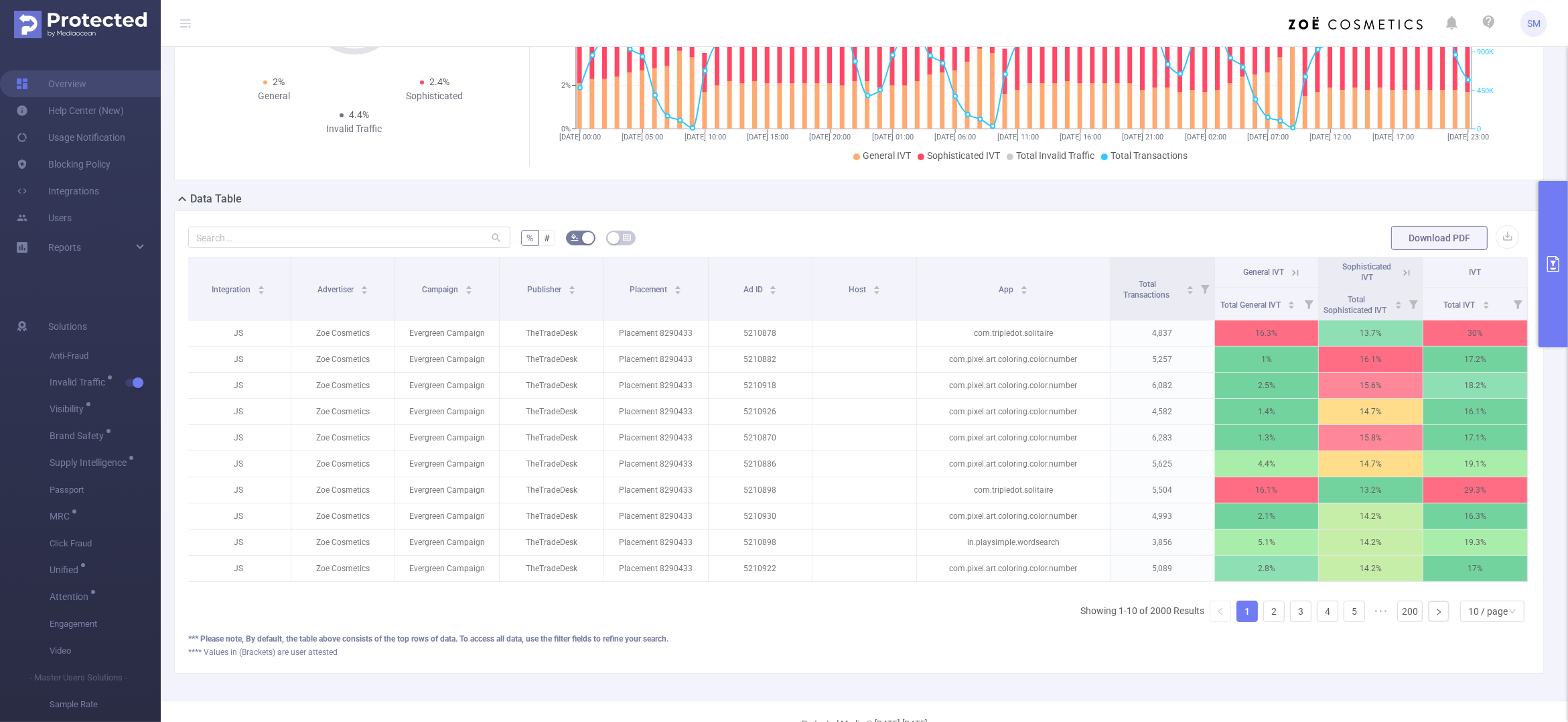
click at [1554, 258] on icon "primary" at bounding box center [1553, 264] width 16 height 16
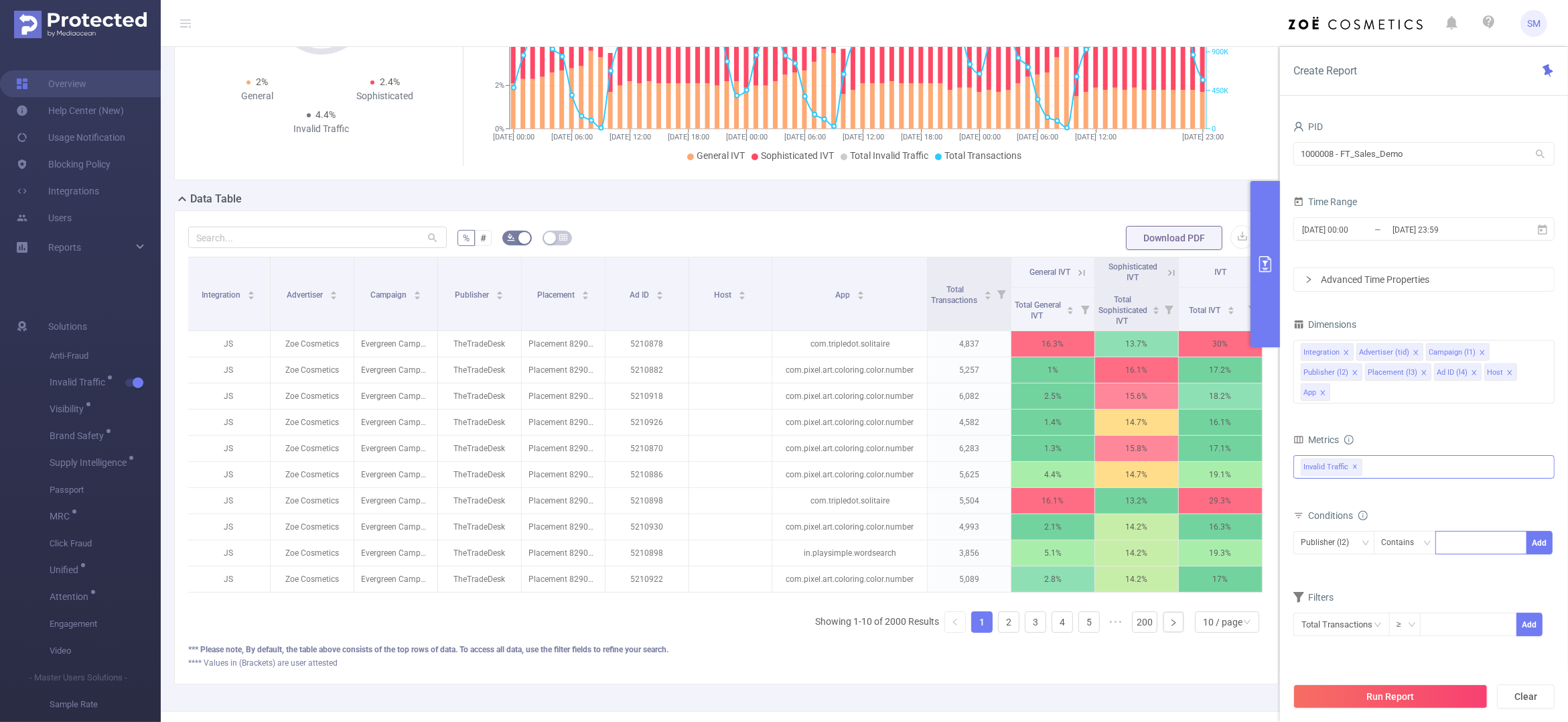
click at [1374, 464] on div "Invalid Traffic ✕ Anti-Fraud Invalid Traffic Visibility Brand Safety Supply Int…" at bounding box center [1423, 466] width 261 height 23
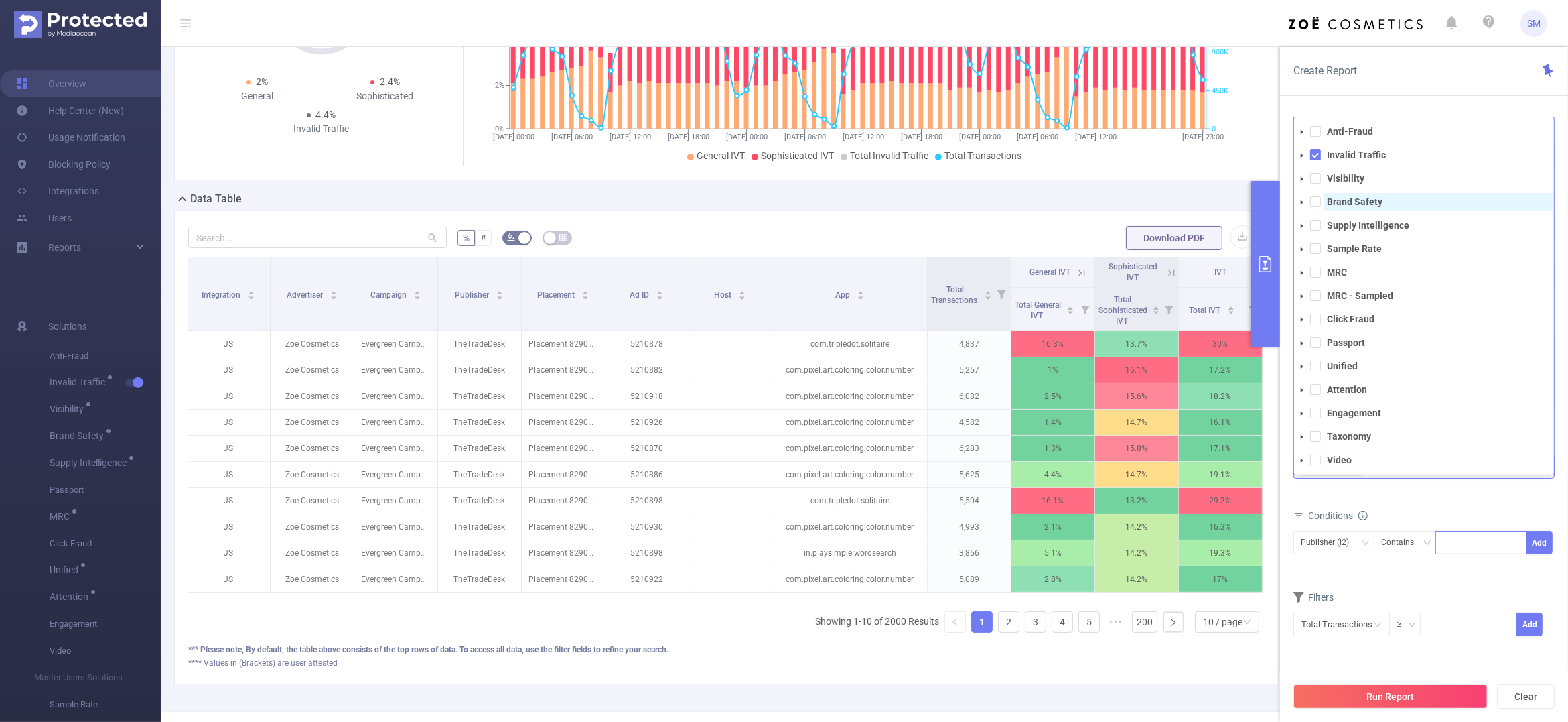
click at [1367, 202] on strong "Brand Safety" at bounding box center [1354, 202] width 56 height 10
drag, startPoint x: 1314, startPoint y: 155, endPoint x: 1315, endPoint y: 165, distance: 10.0
click at [1314, 154] on span at bounding box center [1316, 155] width 10 height 10
click at [1313, 387] on span at bounding box center [1316, 389] width 10 height 10
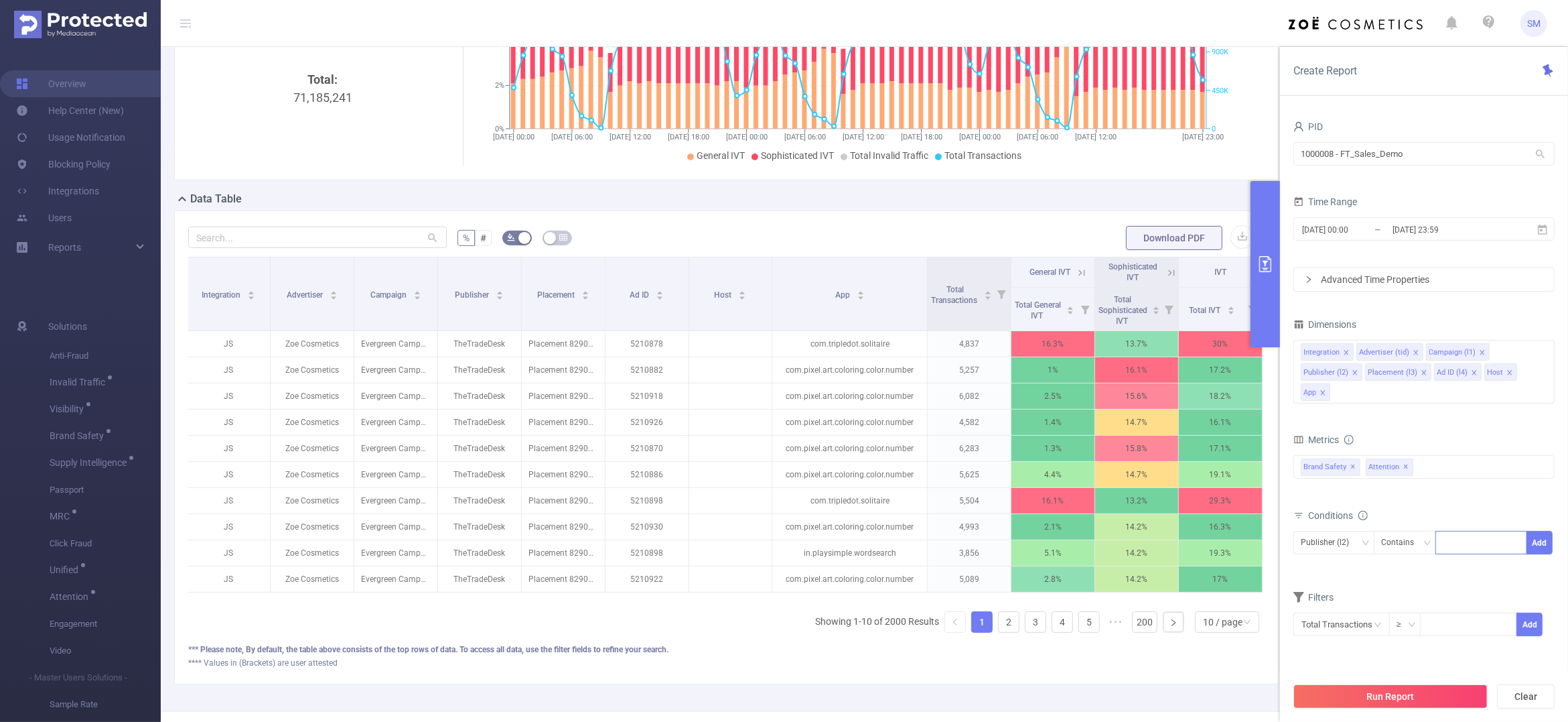
drag, startPoint x: 1441, startPoint y: 488, endPoint x: 1417, endPoint y: 601, distance: 115.5
click at [1441, 489] on div "Total General IVT Data Centers Disclosed Bots Known Crawlers Irregular Activity…" at bounding box center [1423, 475] width 261 height 40
click at [1445, 699] on button "Run Report" at bounding box center [1391, 696] width 195 height 24
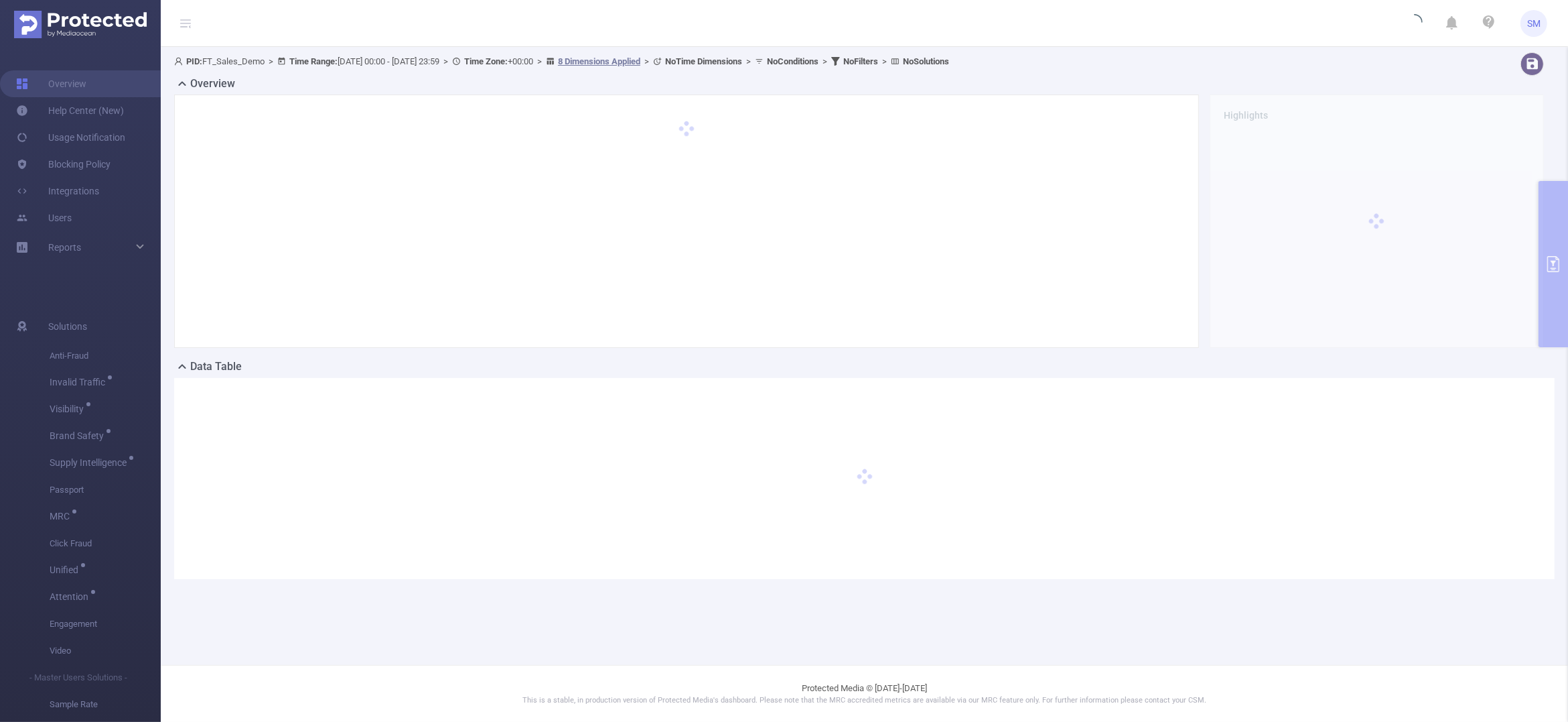
scroll to position [0, 0]
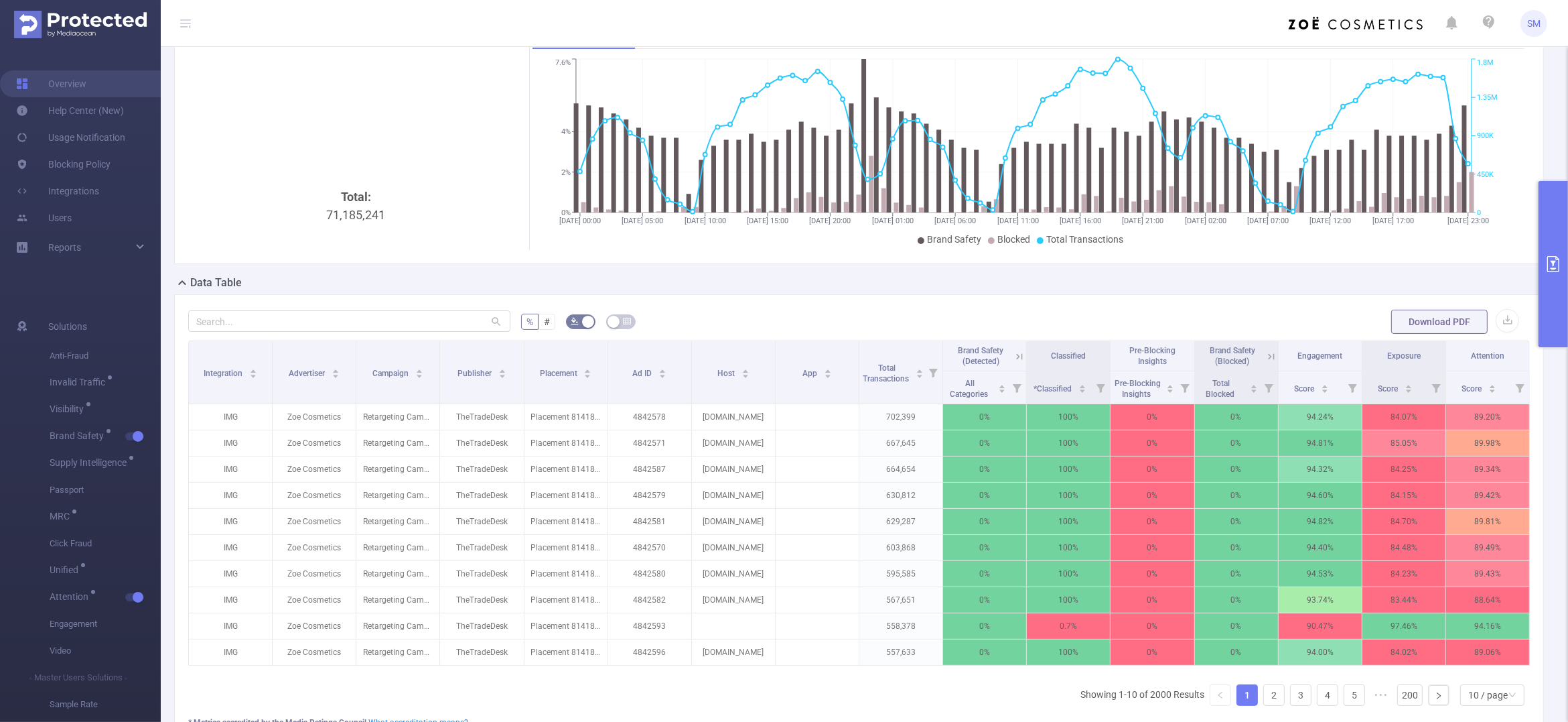
scroll to position [0, 2]
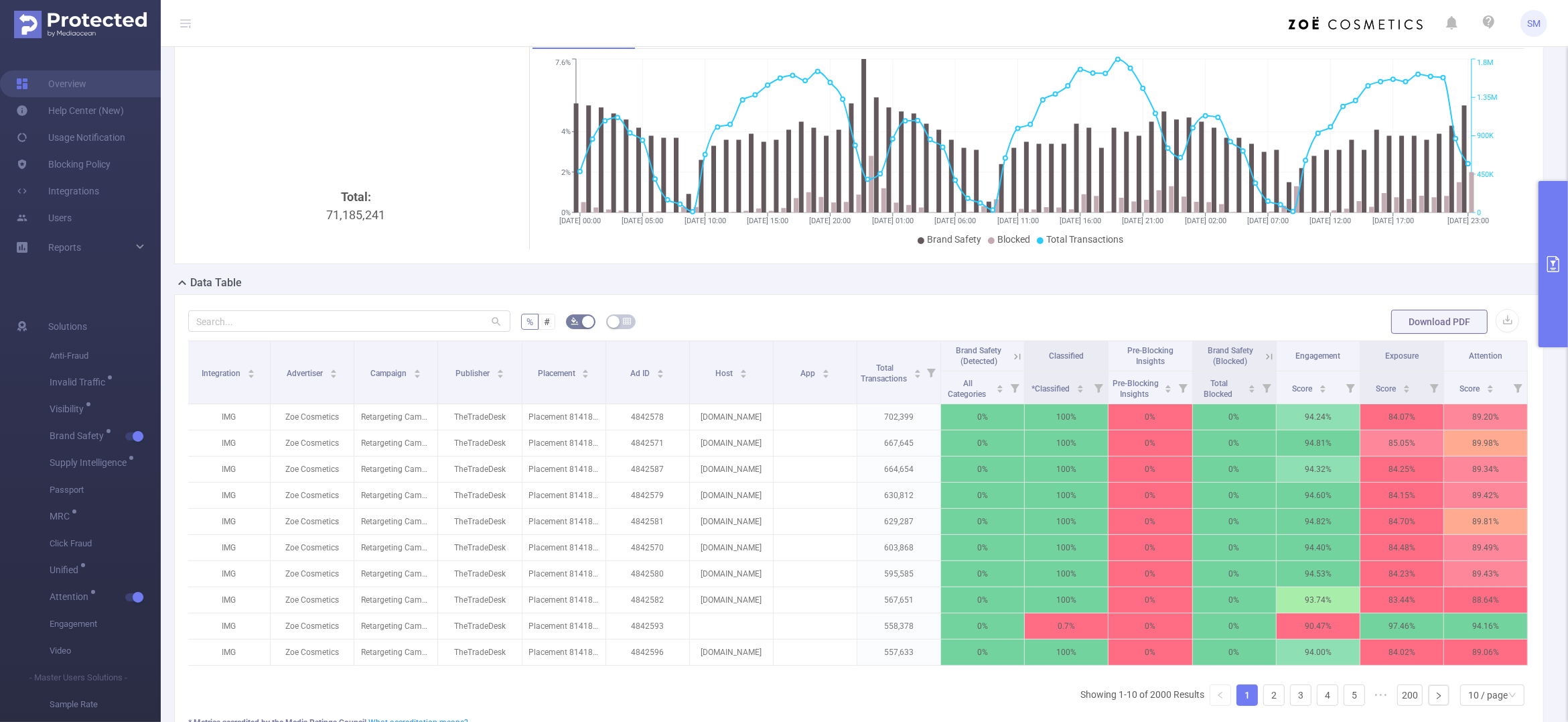
click at [1012, 354] on icon at bounding box center [1018, 357] width 12 height 12
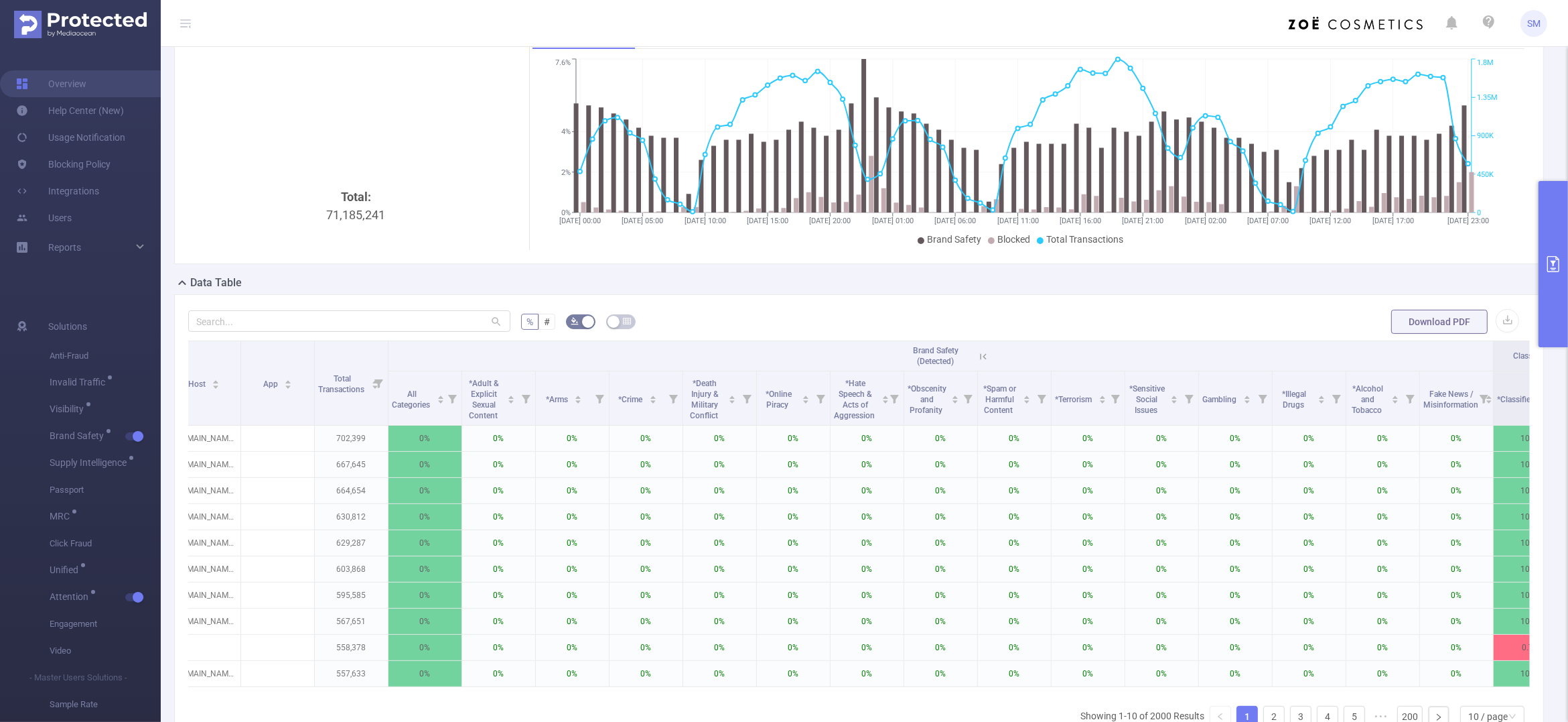
scroll to position [0, 469]
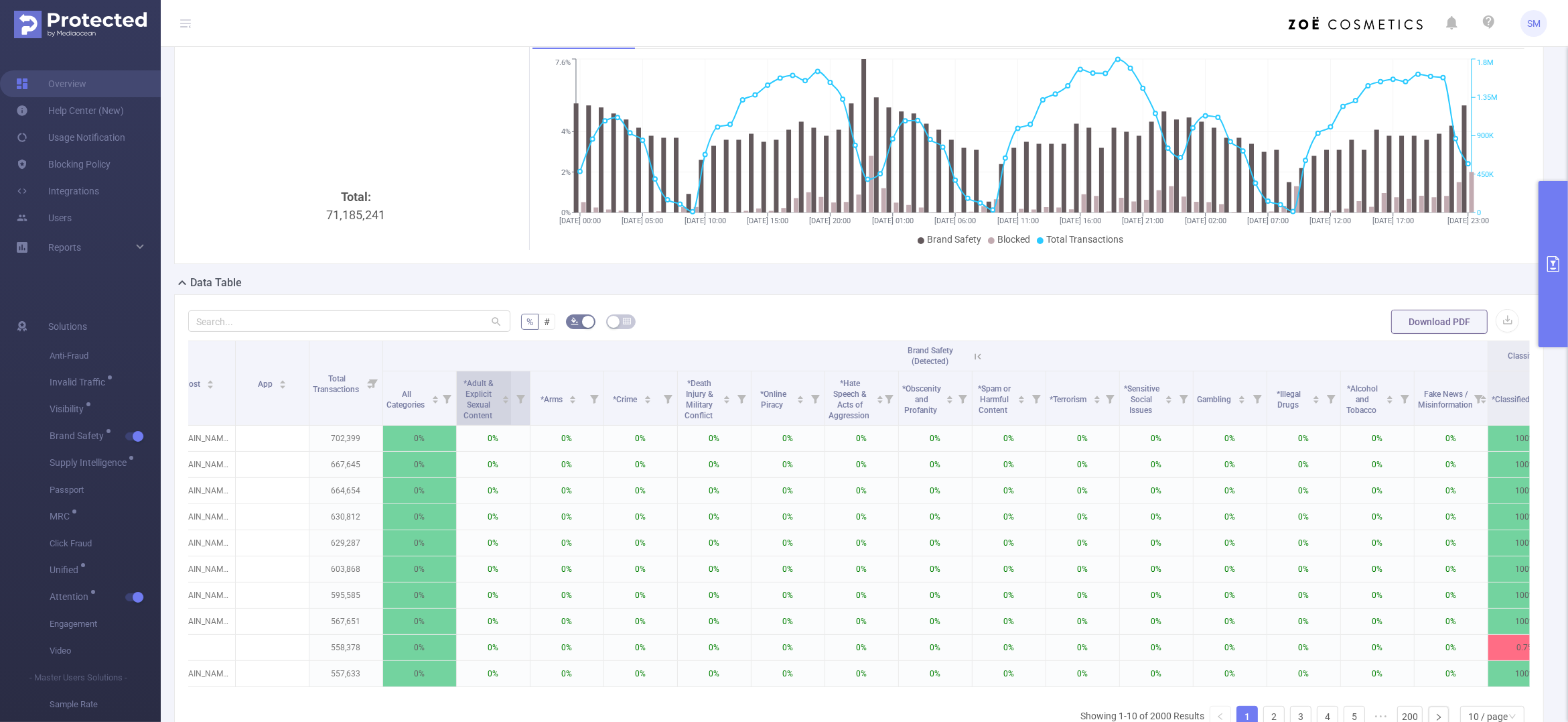
click at [500, 411] on div "*Adult & Explicit Sexual Content" at bounding box center [486, 398] width 50 height 46
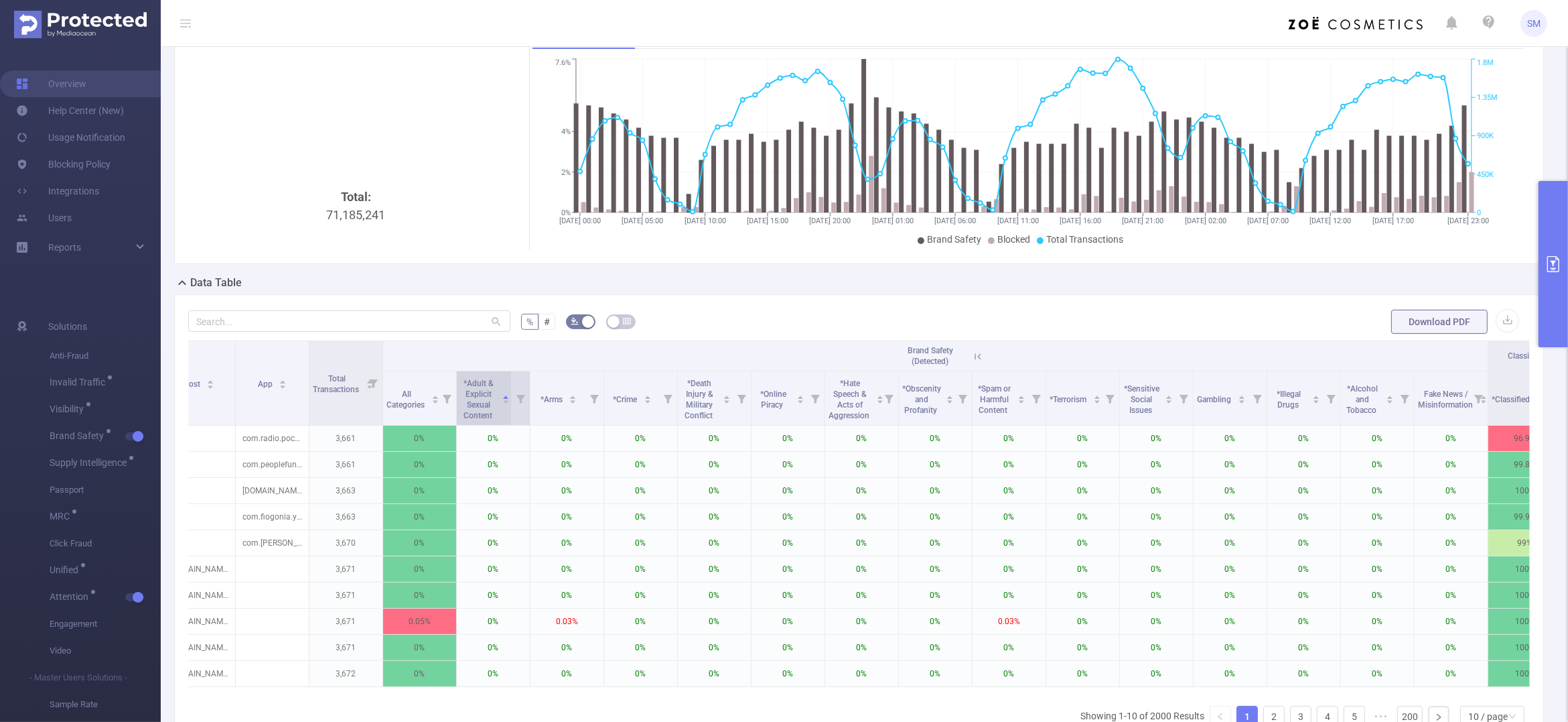
click at [493, 412] on span "*Adult & Explicit Sexual Content" at bounding box center [479, 400] width 31 height 41
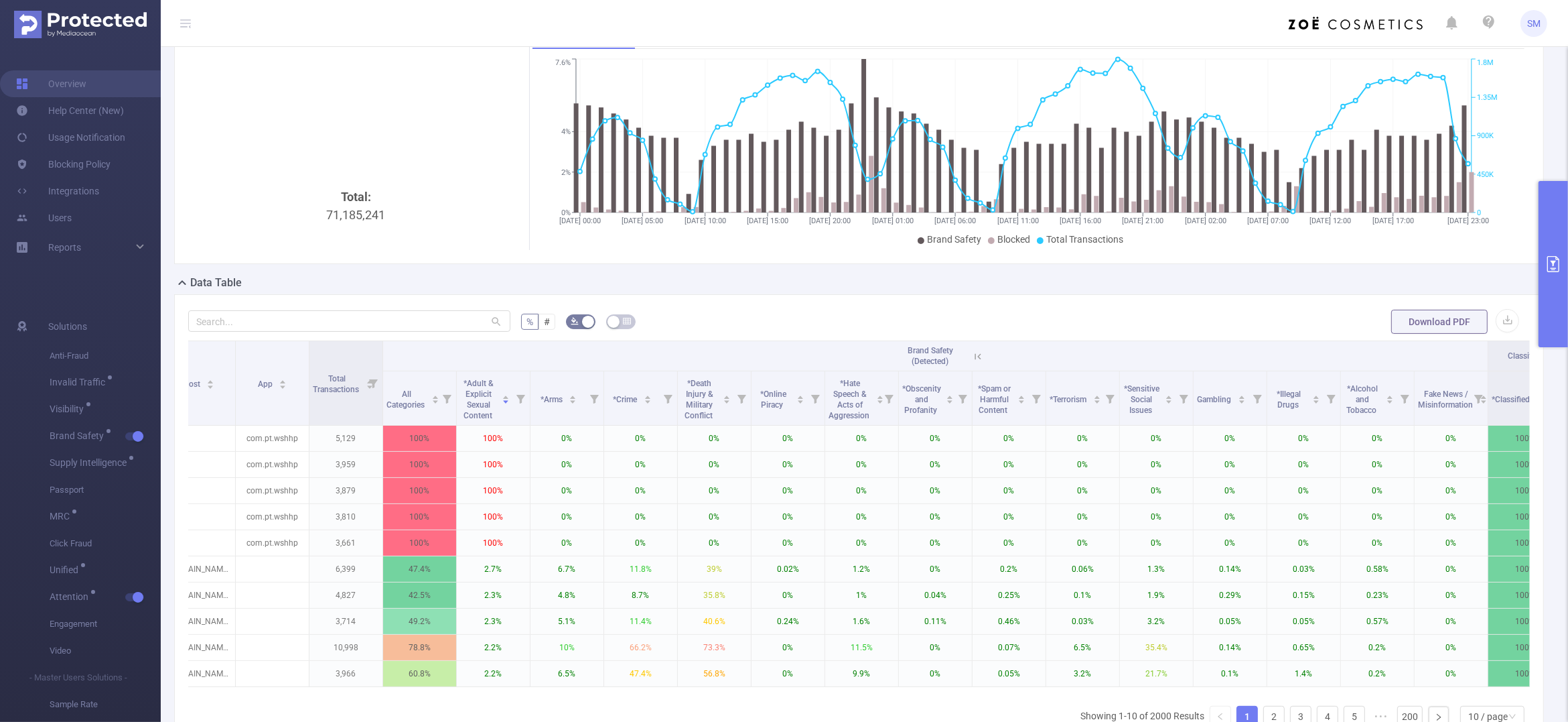
scroll to position [0, 381]
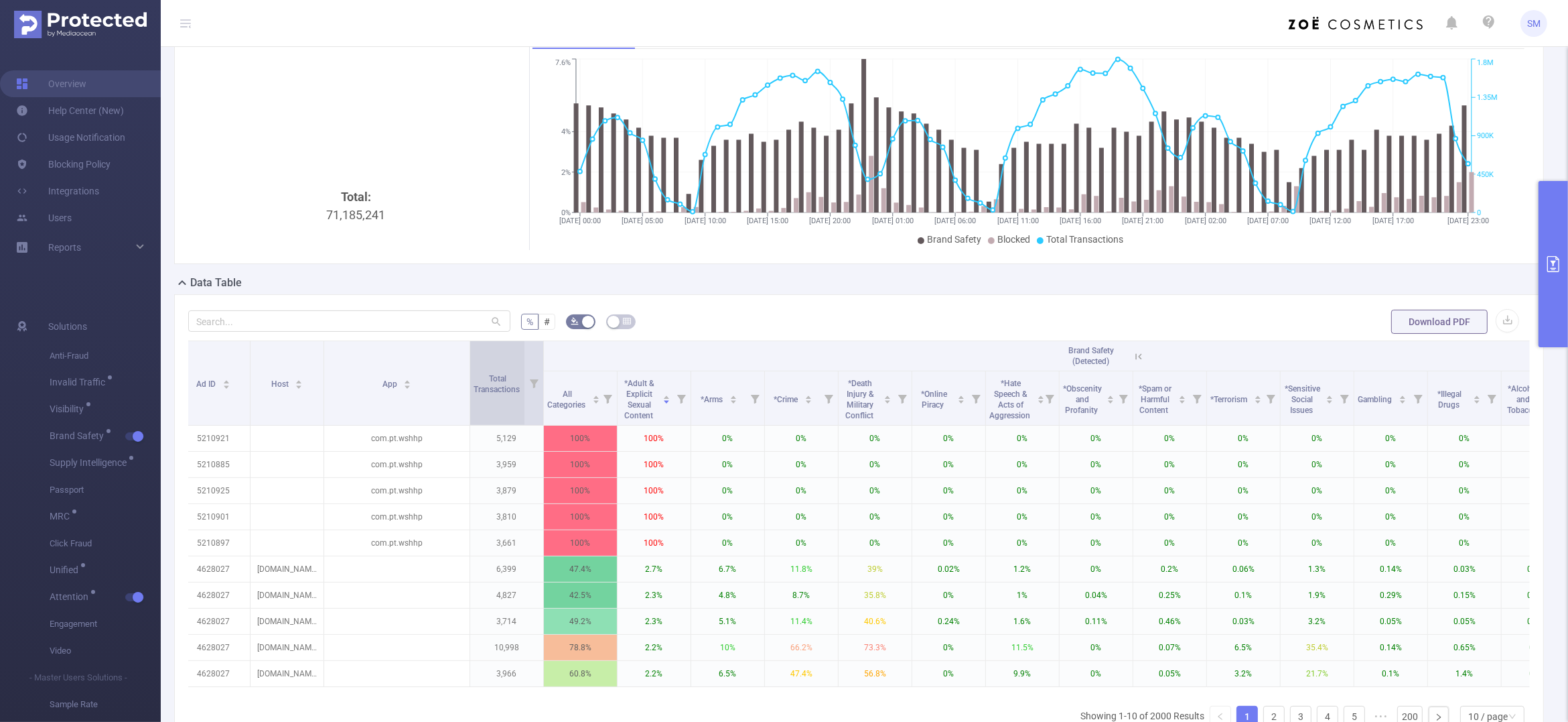
drag, startPoint x: 397, startPoint y: 376, endPoint x: 469, endPoint y: 377, distance: 72.0
click at [469, 377] on span at bounding box center [470, 383] width 7 height 84
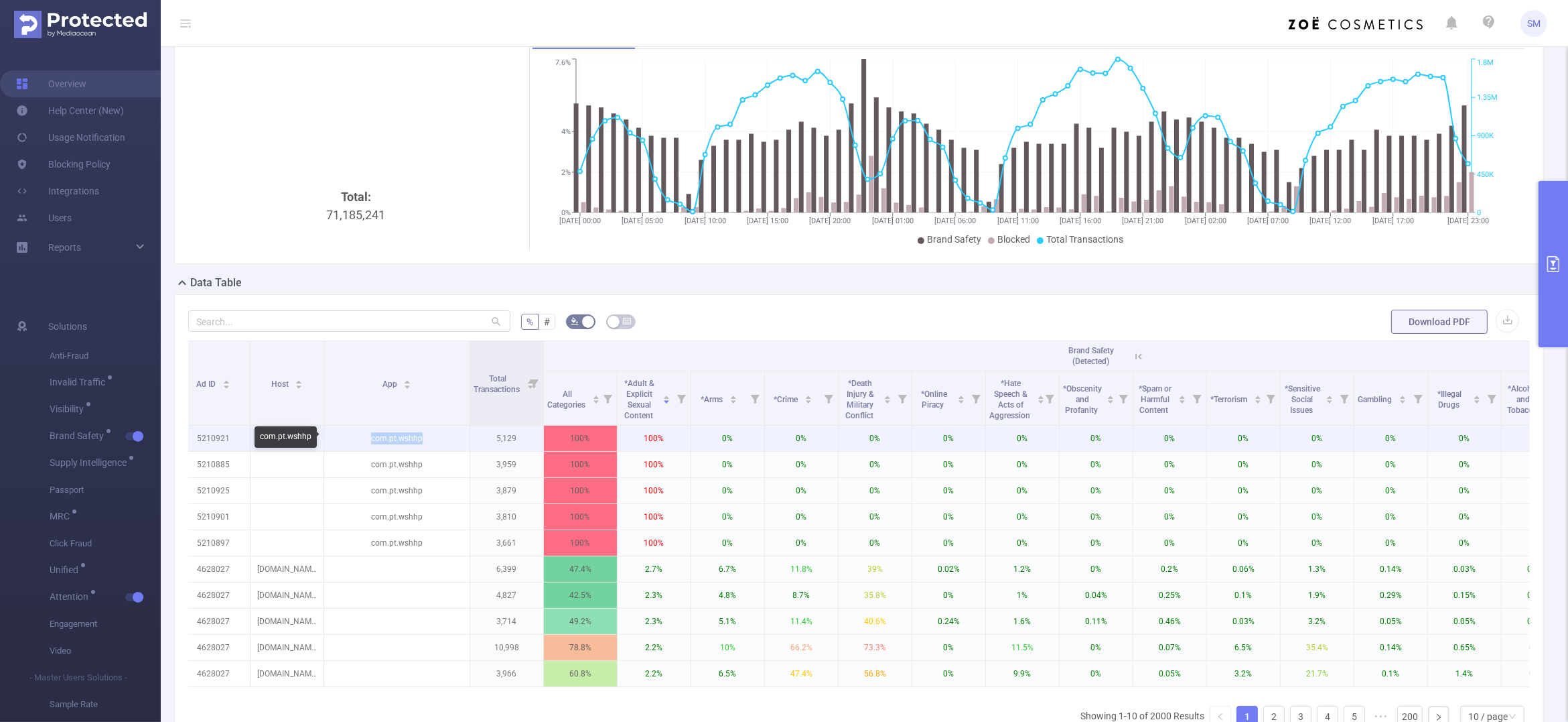
drag, startPoint x: 423, startPoint y: 441, endPoint x: 339, endPoint y: 431, distance: 84.6
click at [339, 431] on p "com.pt.wshhp" at bounding box center [397, 439] width 146 height 26
click at [422, 439] on p "com.pt.wshhp" at bounding box center [397, 439] width 146 height 26
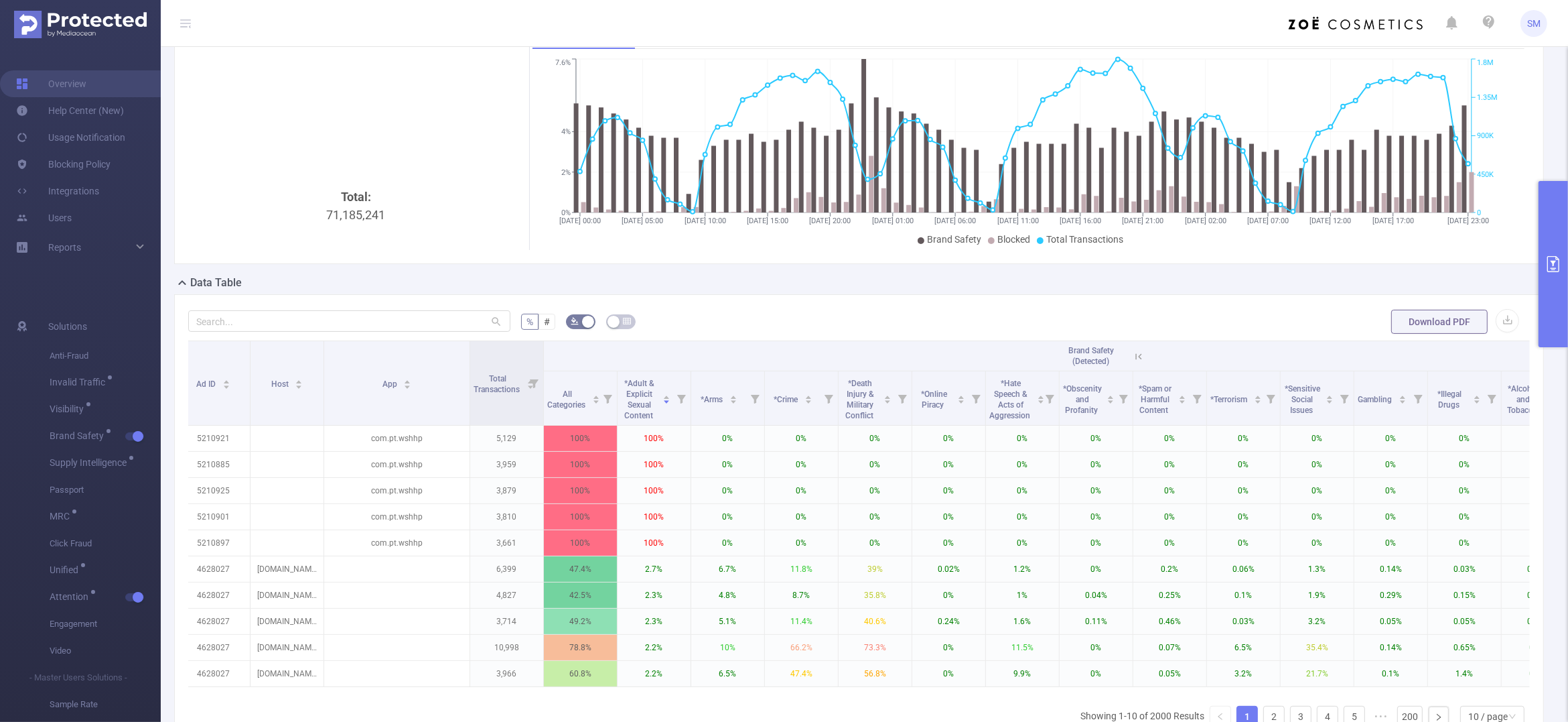
click at [889, 695] on div "Integration Advertiser Campaign Publisher Placement Ad ID Host App Total Transa…" at bounding box center [859, 518] width 1342 height 355
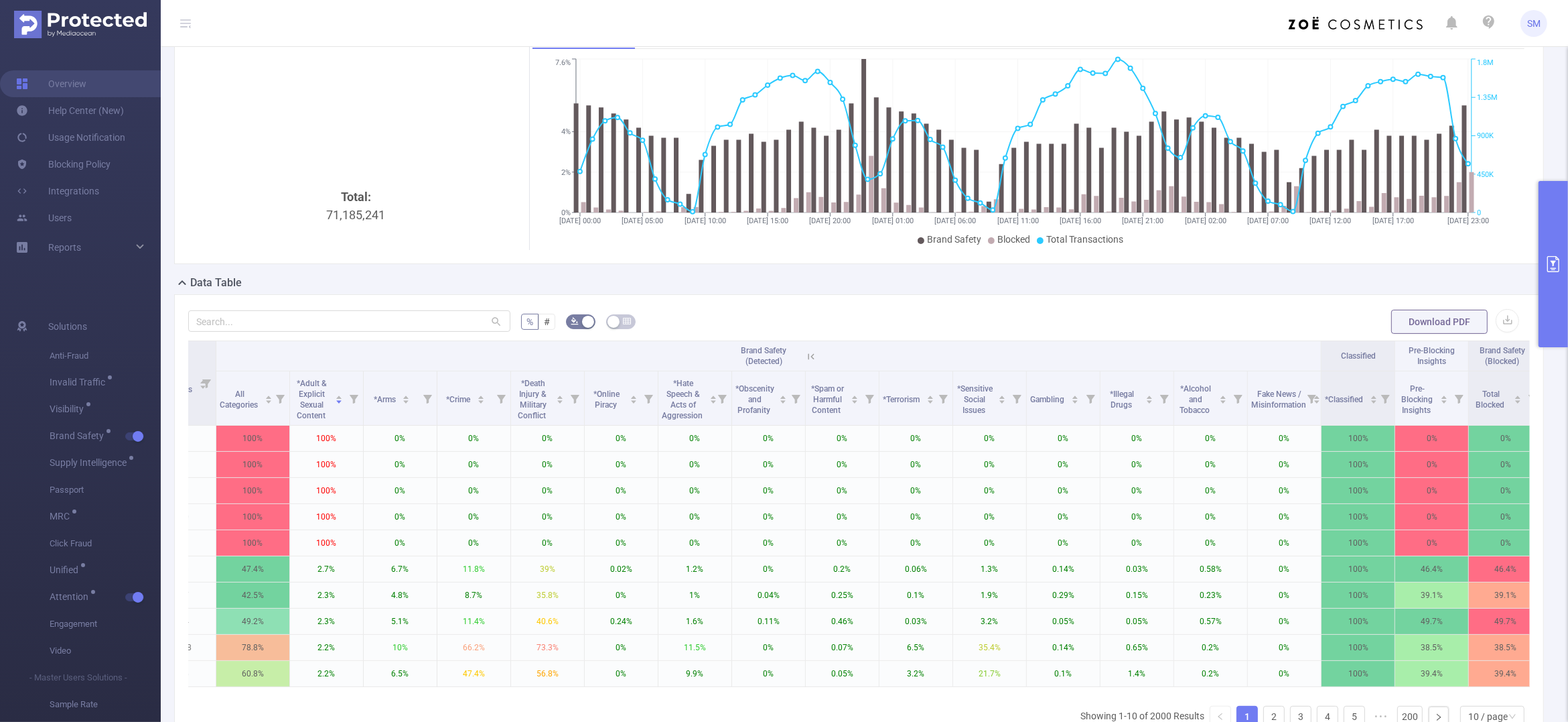
scroll to position [0, 732]
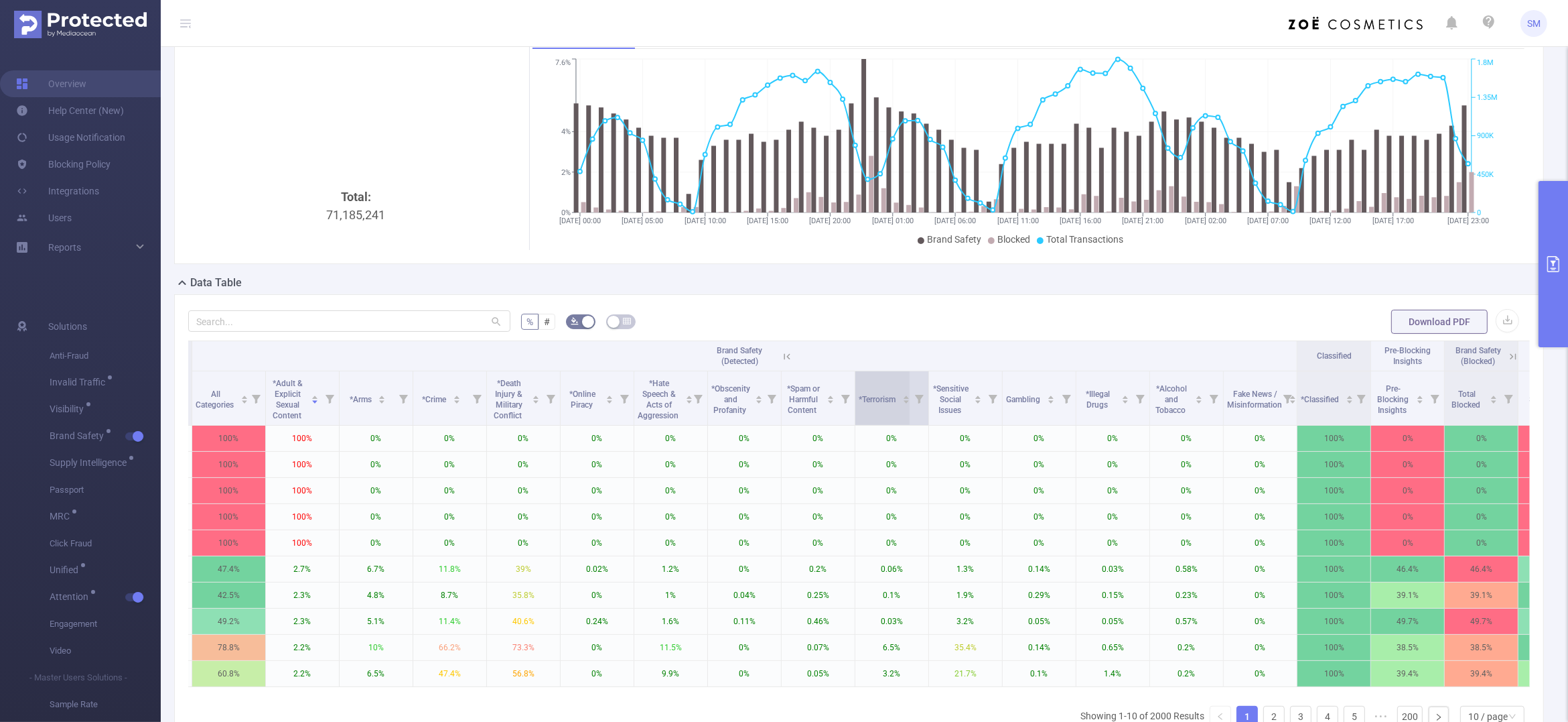
click at [901, 402] on div "*Terrorism" at bounding box center [884, 398] width 52 height 14
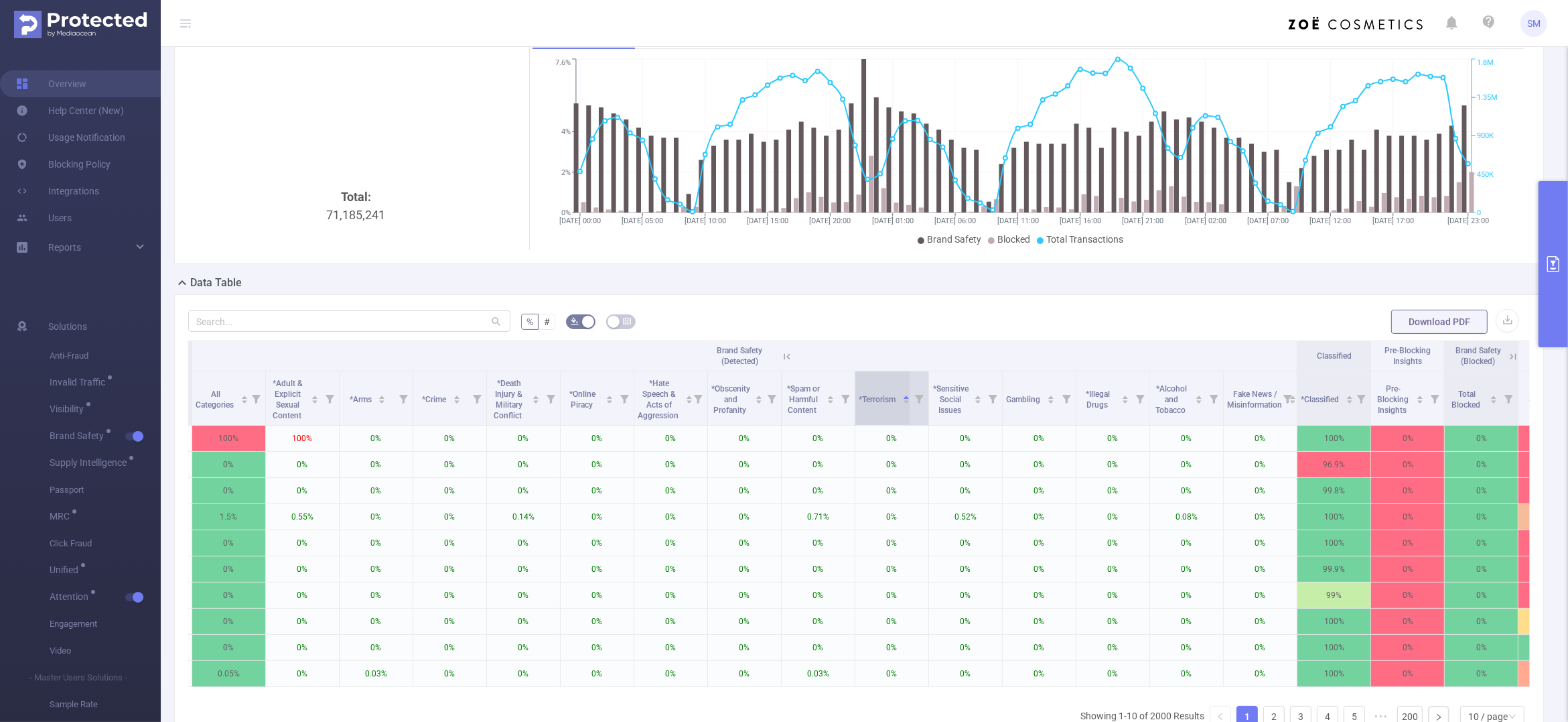
click at [899, 403] on div "*Terrorism" at bounding box center [884, 398] width 52 height 14
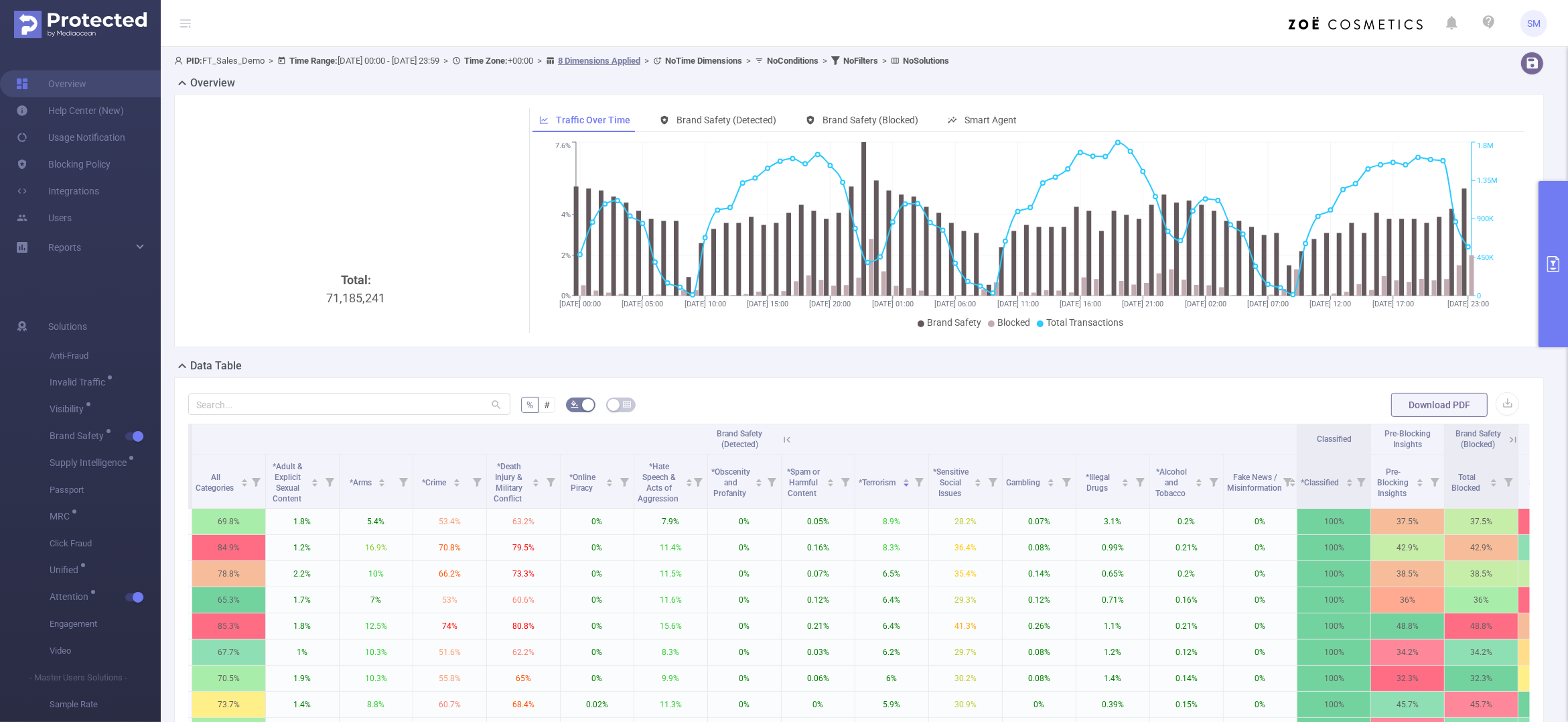
scroll to position [0, 0]
click at [716, 119] on span "Brand Safety (Detected)" at bounding box center [727, 121] width 100 height 10
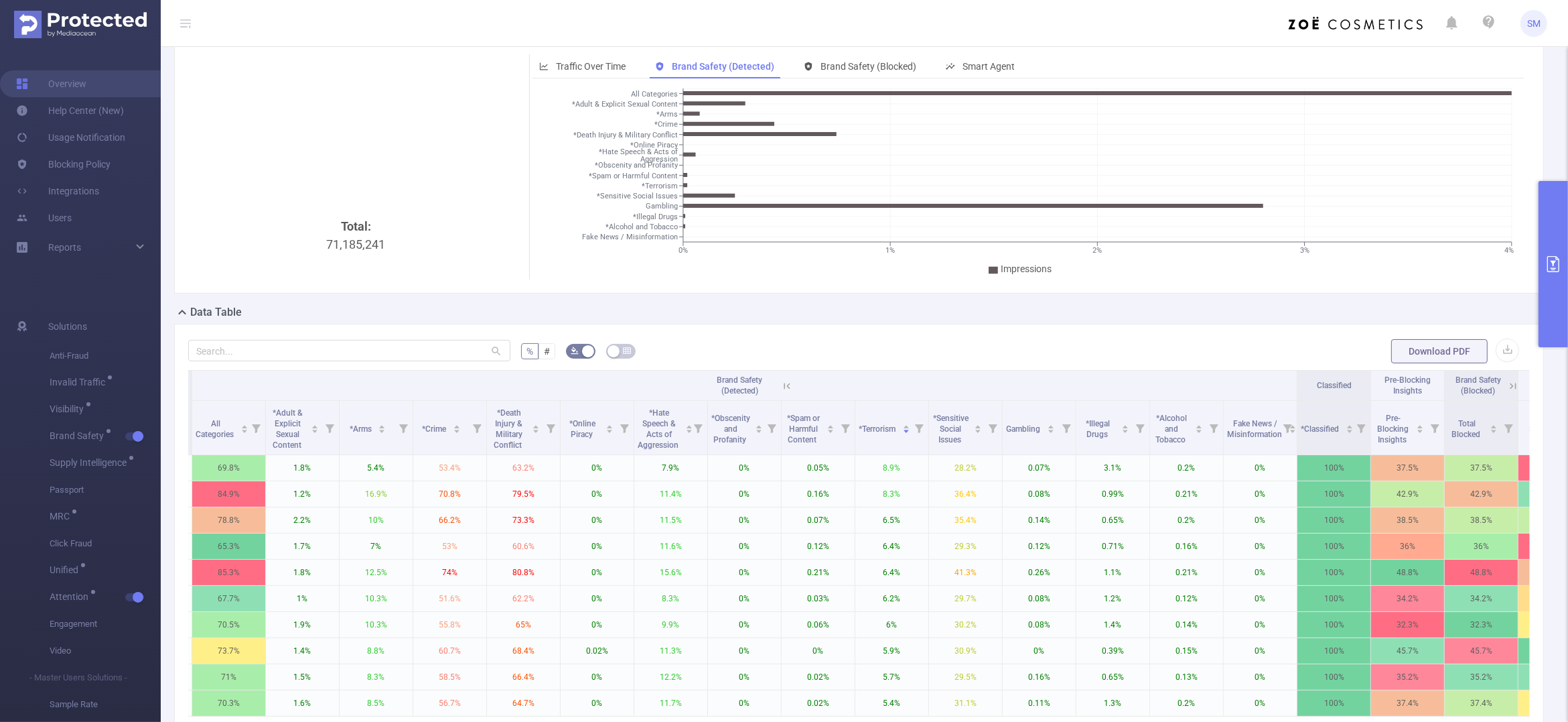
scroll to position [84, 0]
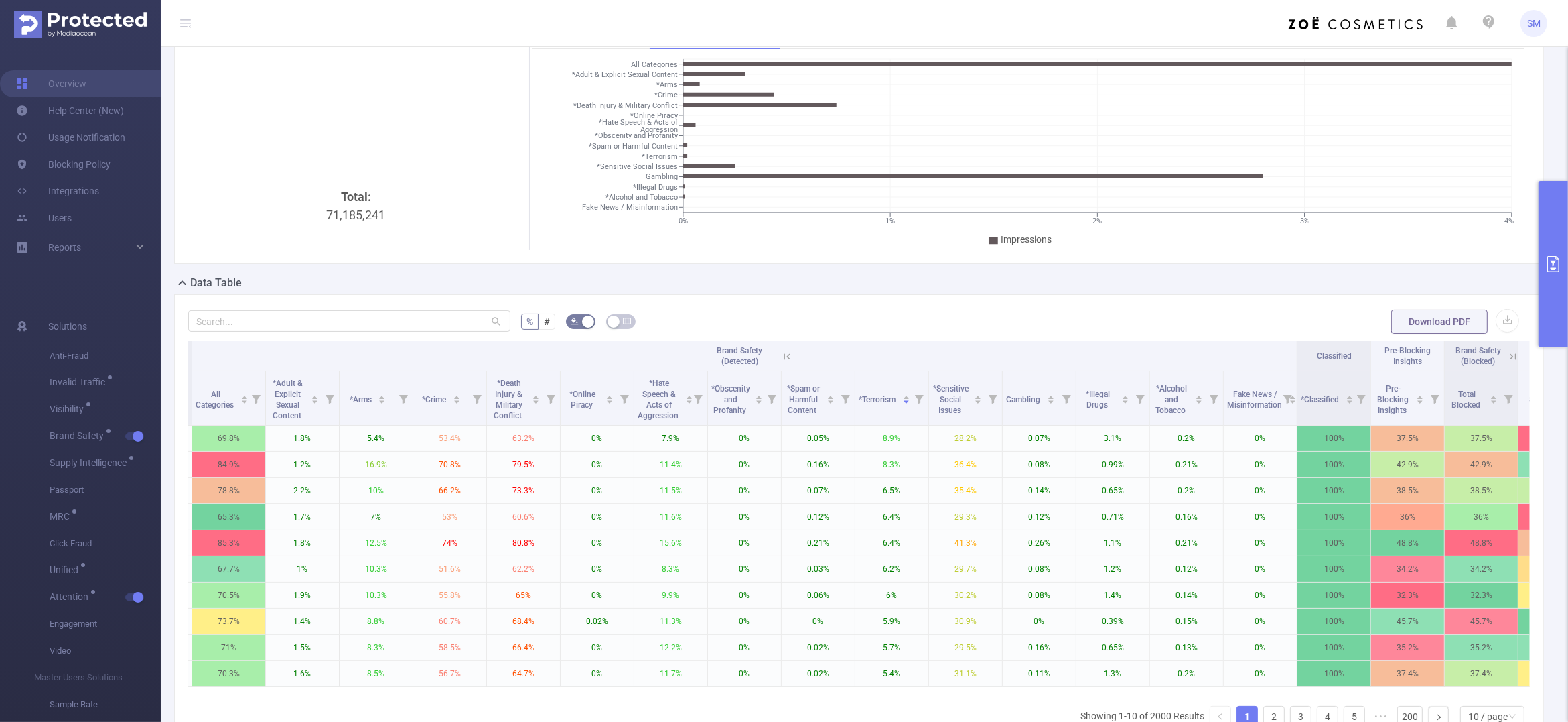
click at [788, 355] on icon at bounding box center [787, 357] width 12 height 12
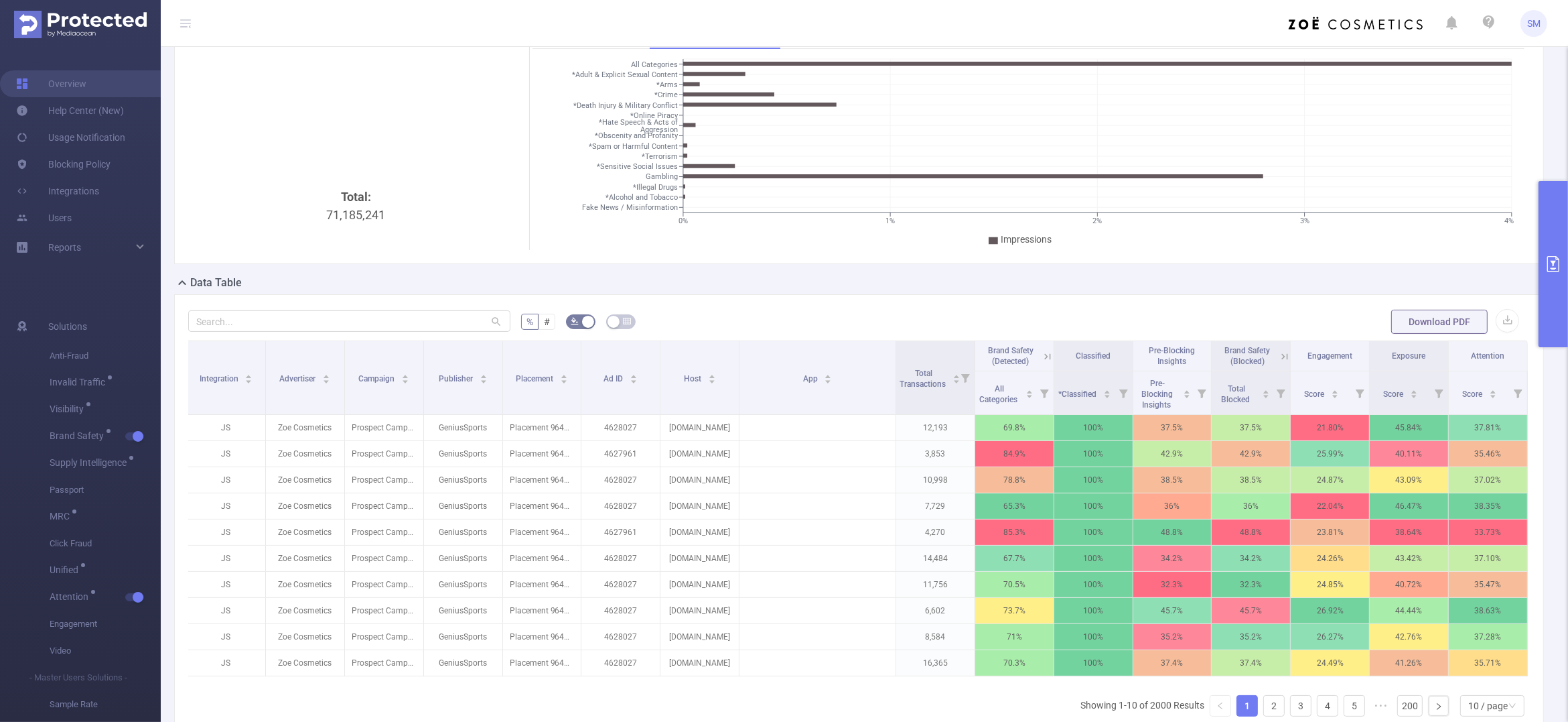
click at [895, 684] on div "Integration Advertiser Campaign Publisher Placement Ad ID Host App Total Transa…" at bounding box center [859, 512] width 1342 height 344
click at [1279, 354] on icon at bounding box center [1285, 357] width 12 height 12
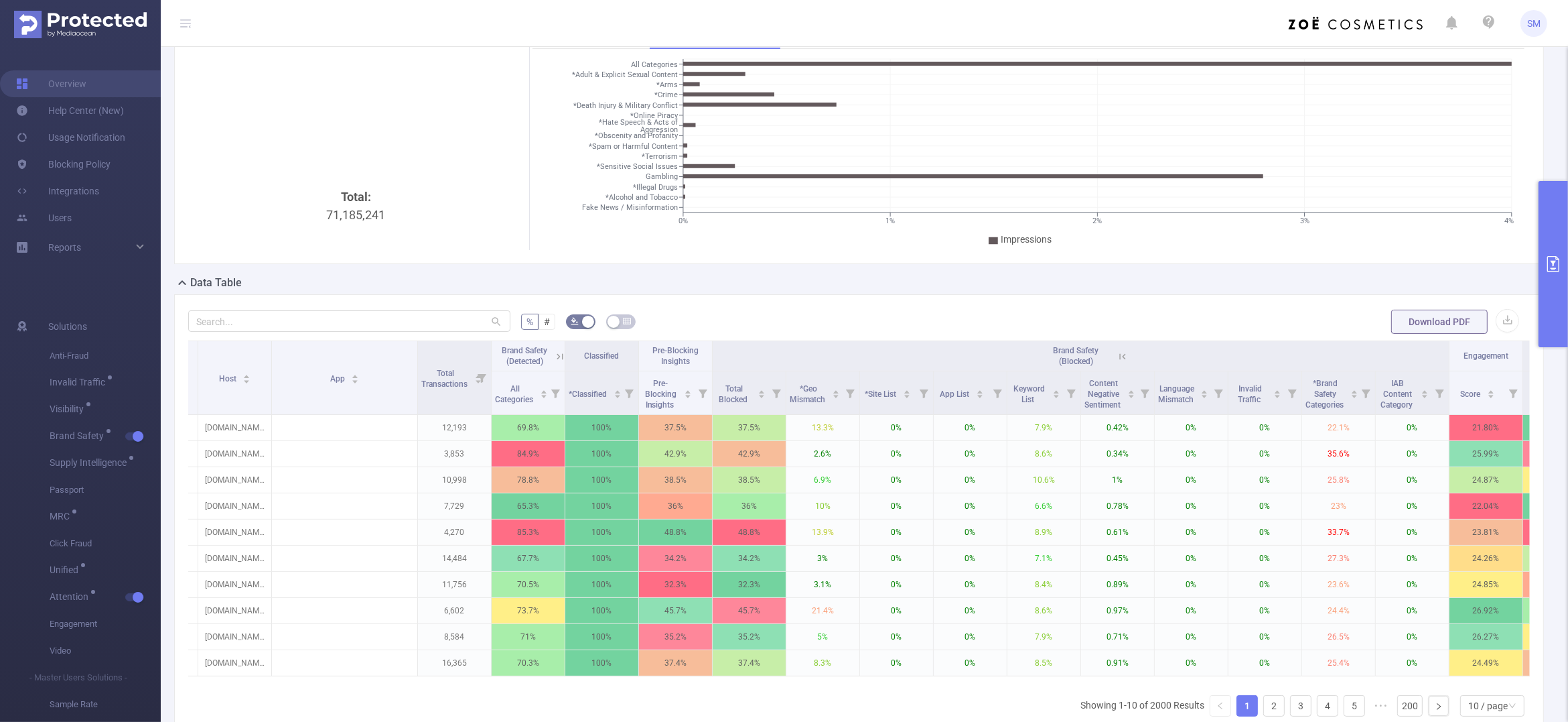
scroll to position [0, 480]
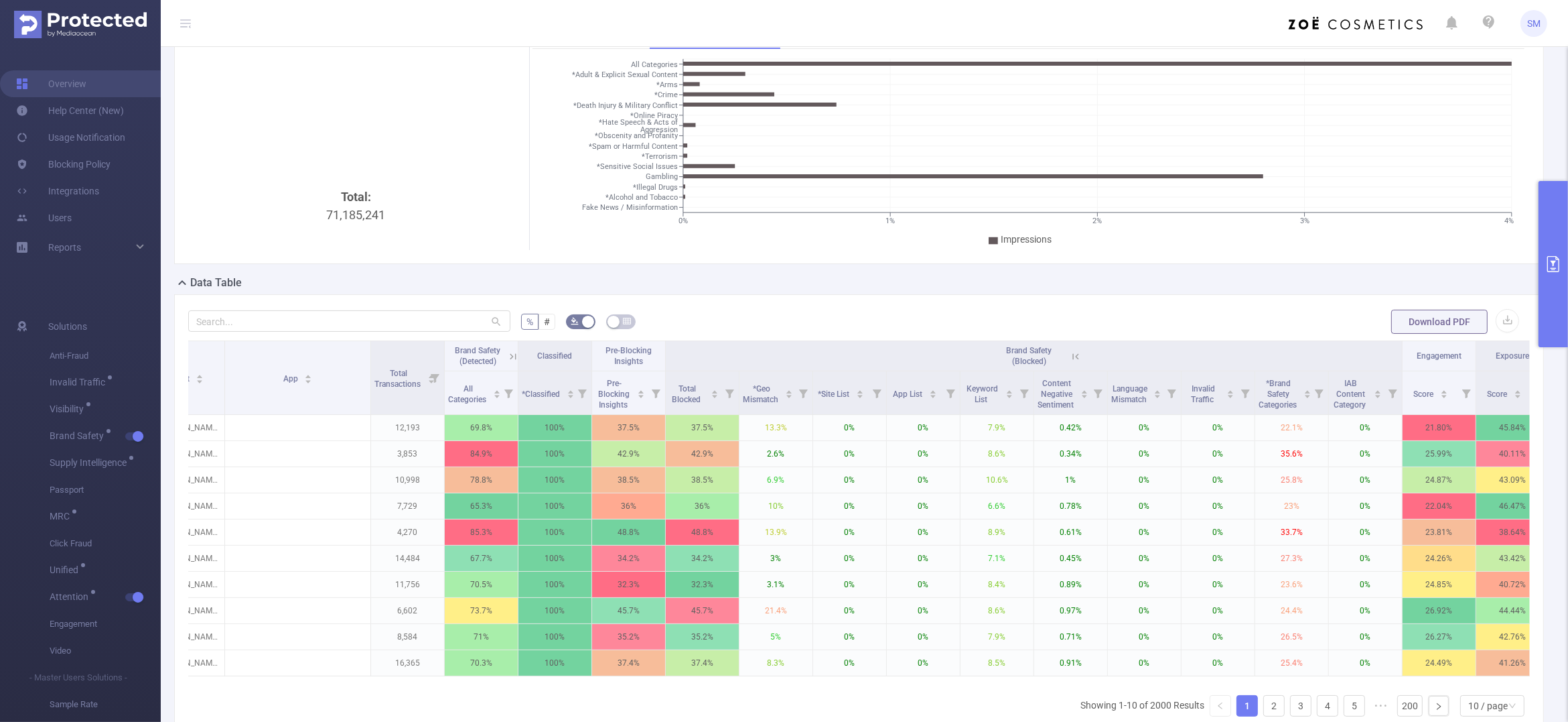
click at [1070, 358] on icon at bounding box center [1076, 357] width 12 height 12
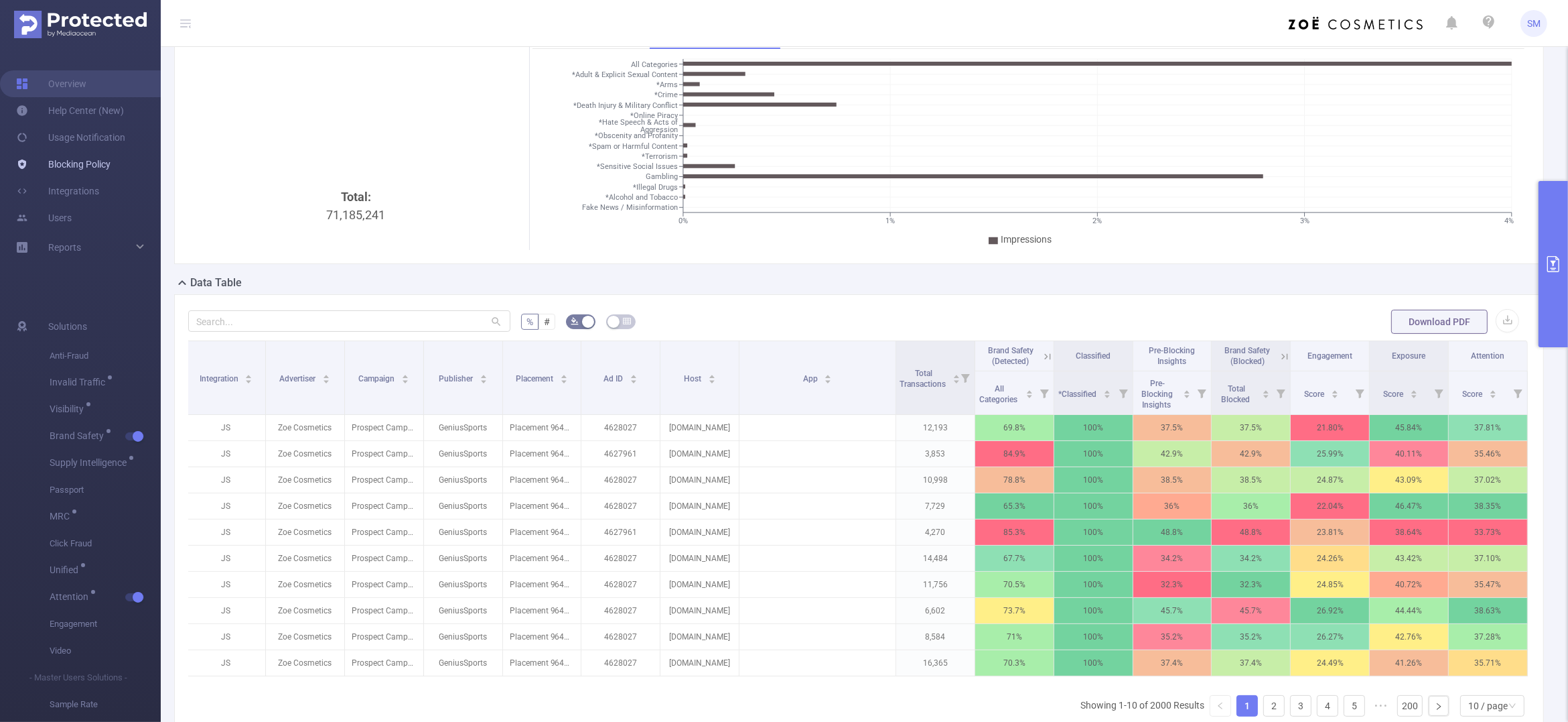
click at [89, 165] on link "Blocking Policy" at bounding box center [64, 164] width 95 height 27
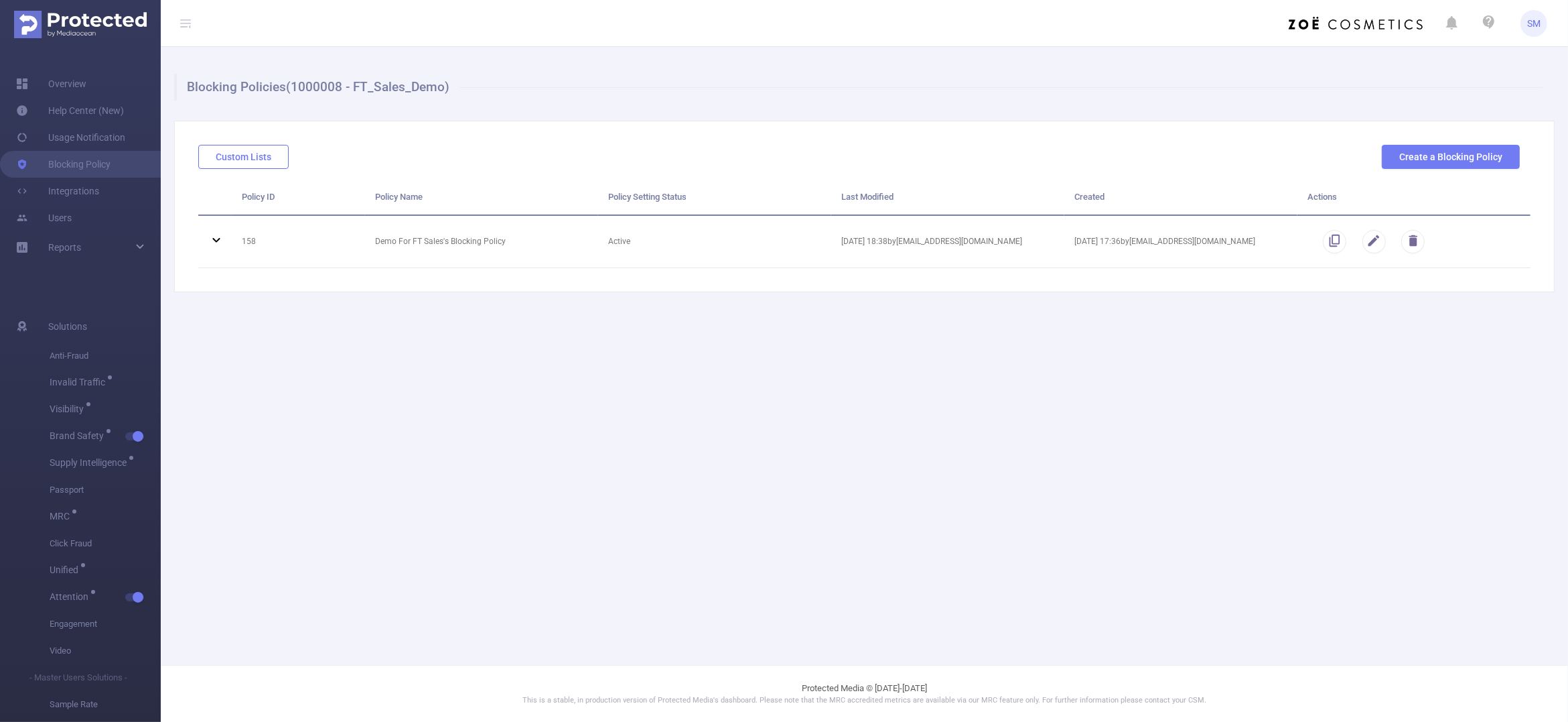
click at [229, 156] on button "Custom Lists" at bounding box center [243, 157] width 90 height 24
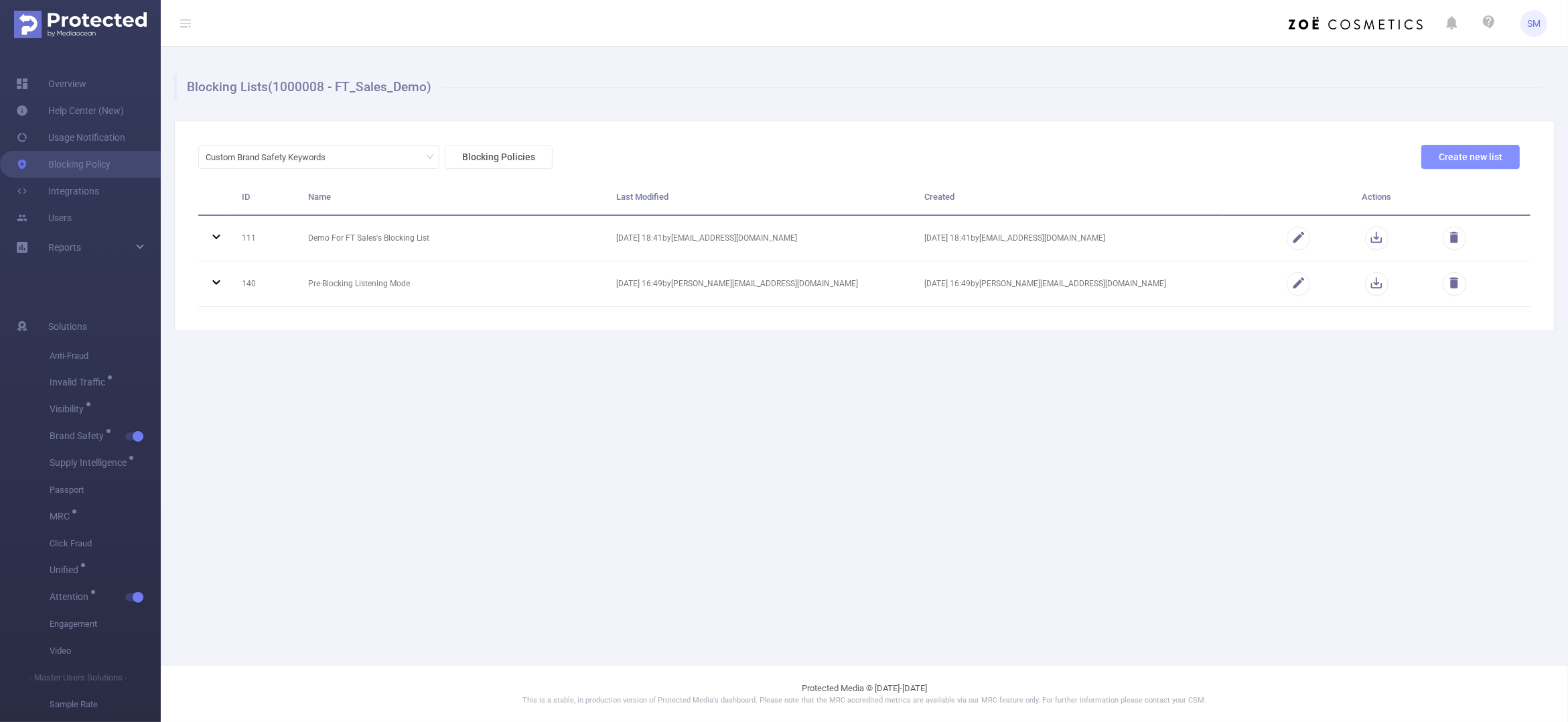
click at [1490, 159] on button "Create new list" at bounding box center [1471, 157] width 98 height 24
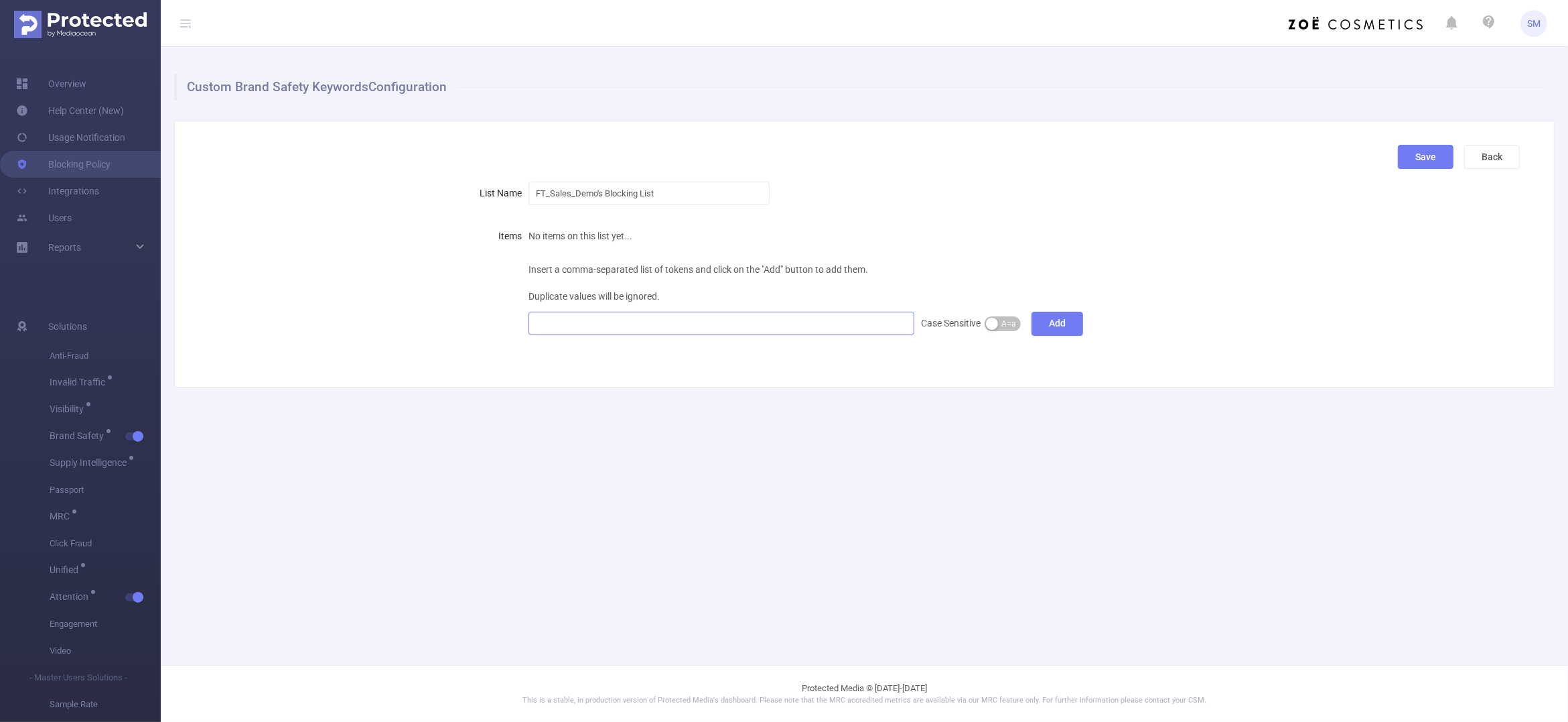
click at [622, 330] on div at bounding box center [721, 324] width 370 height 22
paste input
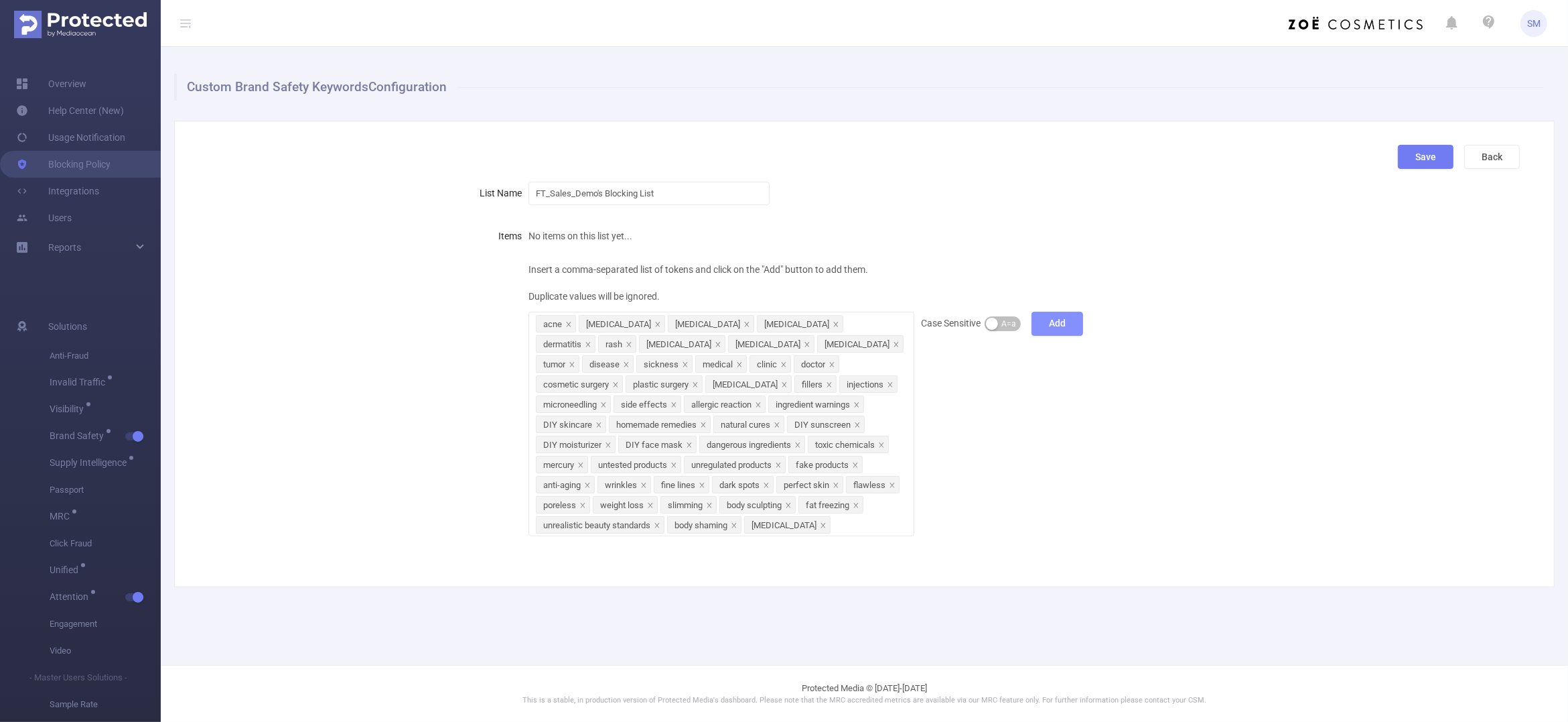
click at [1073, 332] on button "Add" at bounding box center [1057, 324] width 52 height 24
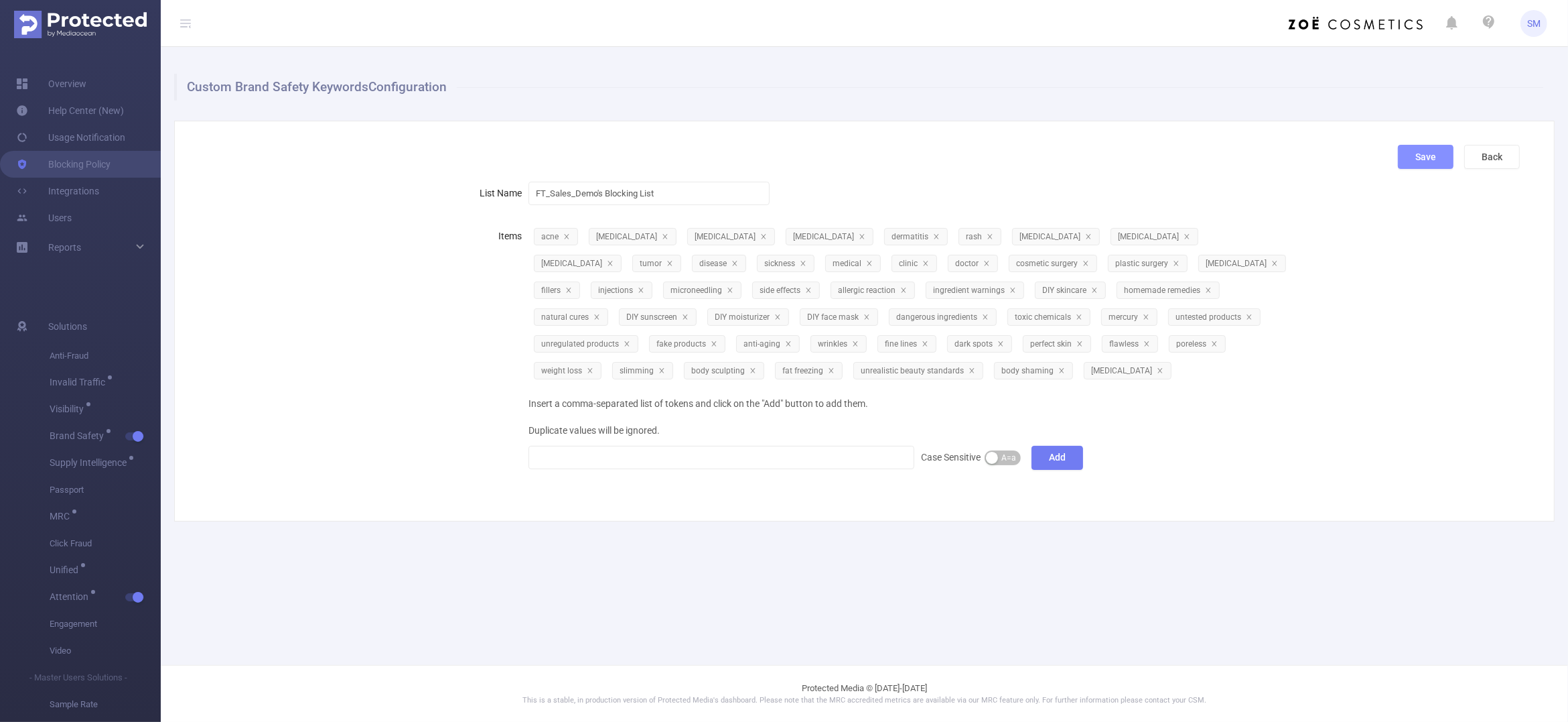
click at [1411, 156] on button "Save" at bounding box center [1426, 157] width 56 height 24
click at [1515, 150] on button "Back" at bounding box center [1492, 157] width 56 height 24
click at [1503, 159] on button "Back" at bounding box center [1492, 157] width 56 height 24
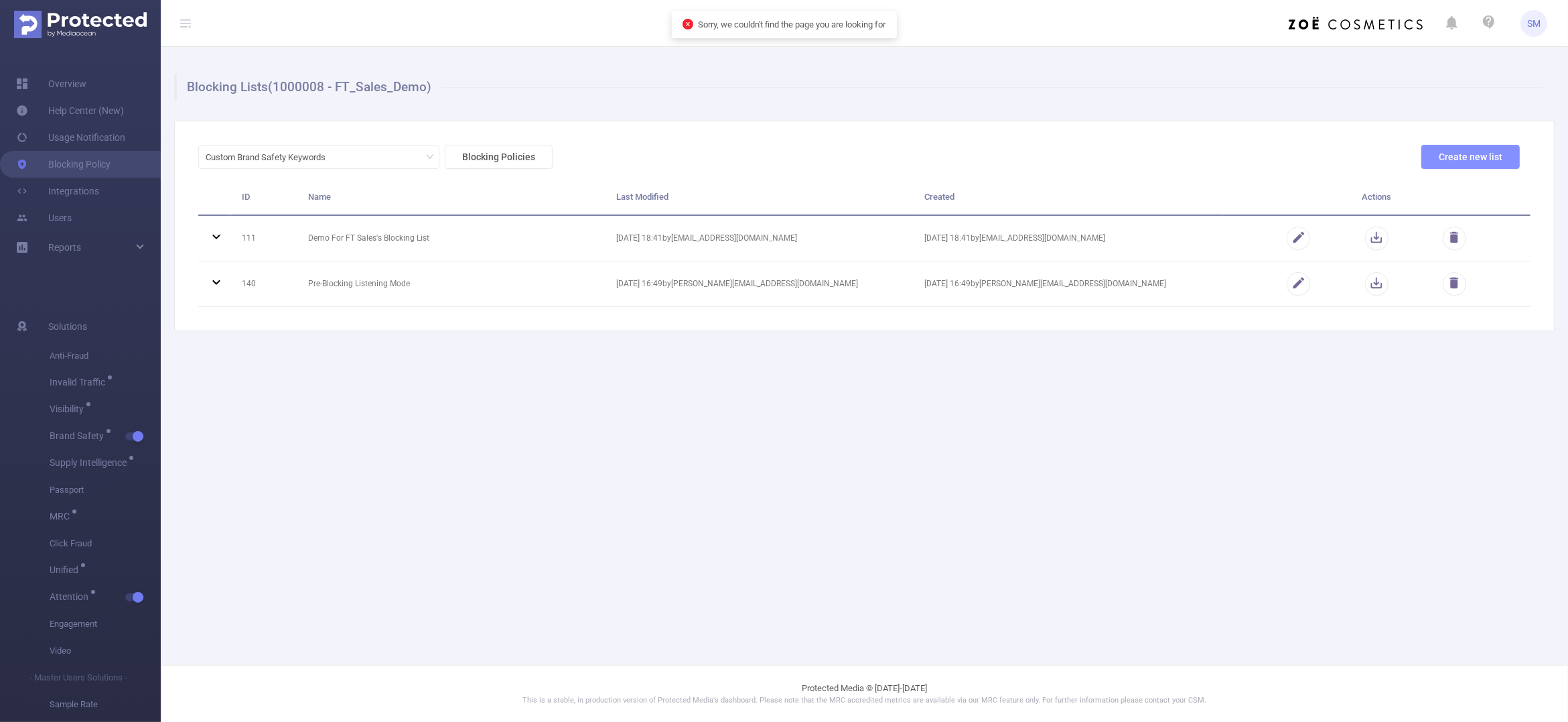
click at [1472, 156] on button "Create new list" at bounding box center [1471, 157] width 98 height 24
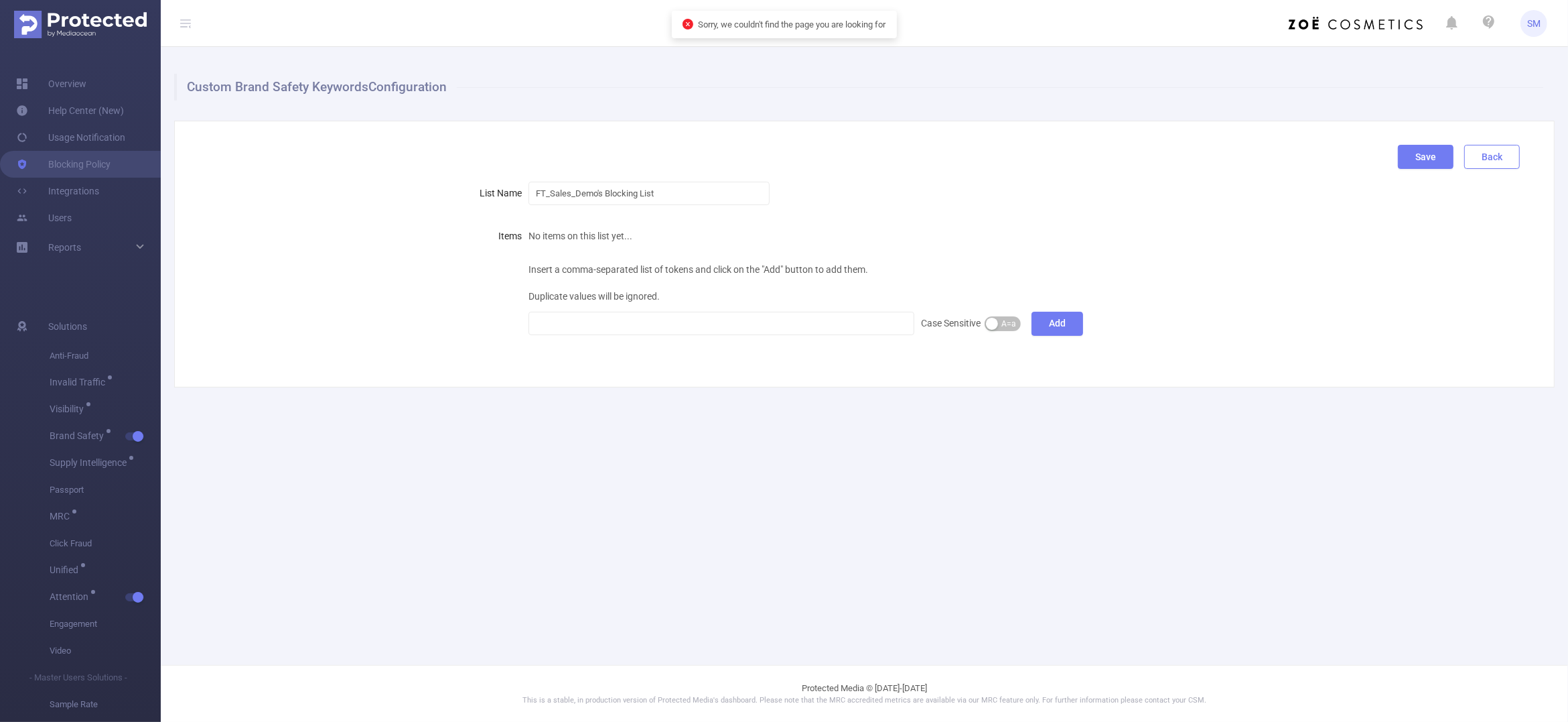
click at [1504, 148] on button "Back" at bounding box center [1492, 157] width 56 height 24
click at [1472, 162] on button "Back" at bounding box center [1492, 157] width 56 height 24
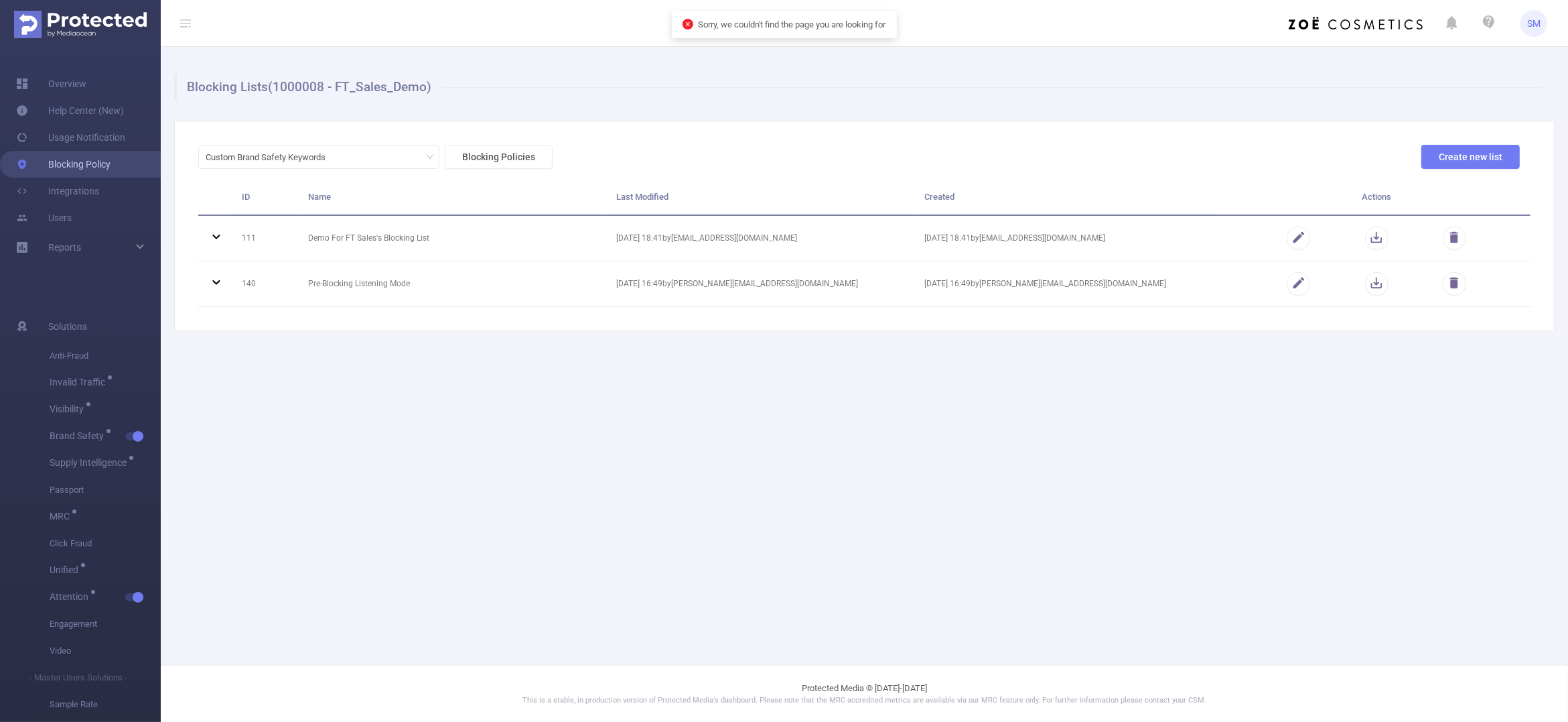
click at [92, 168] on link "Blocking Policy" at bounding box center [64, 164] width 95 height 27
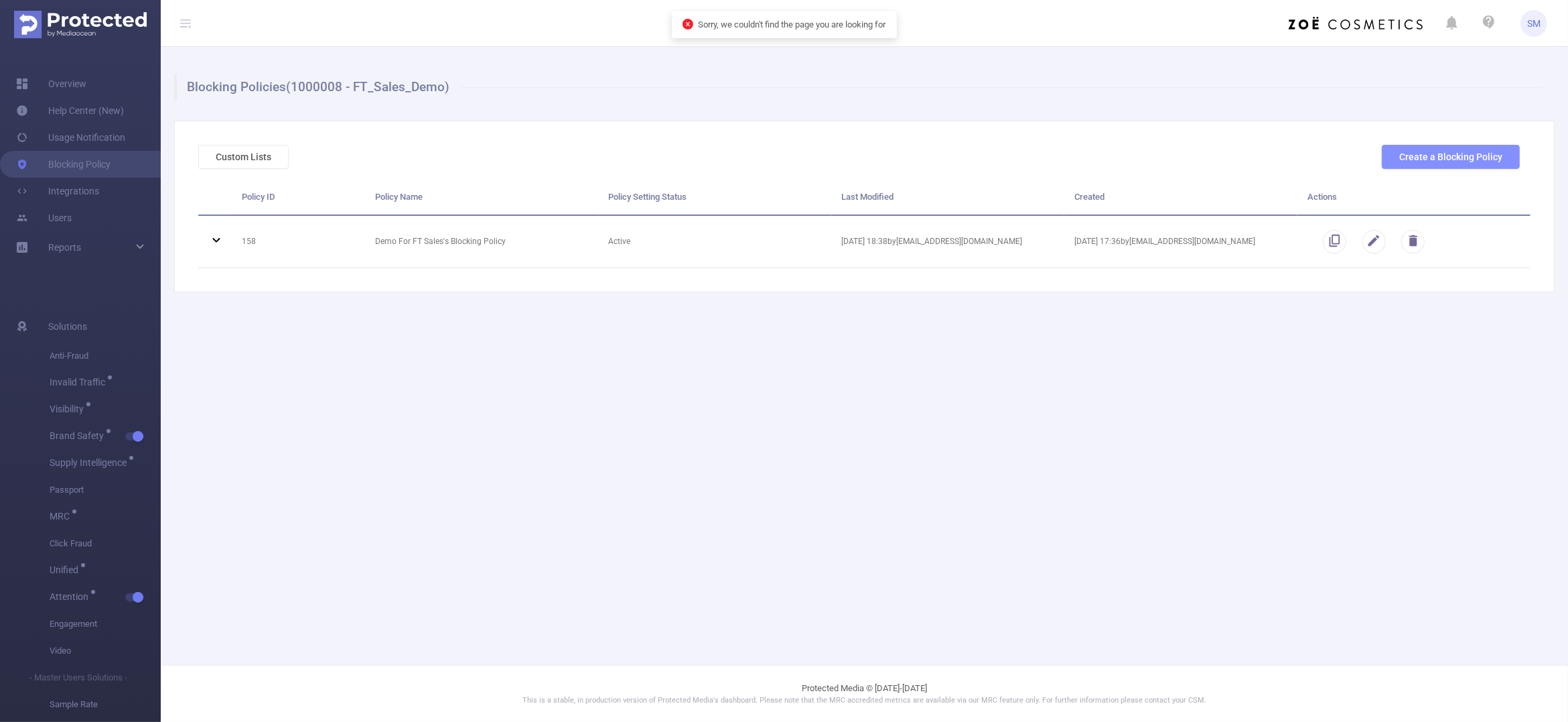
click at [1427, 162] on button "Create a Blocking Policy" at bounding box center [1451, 157] width 138 height 24
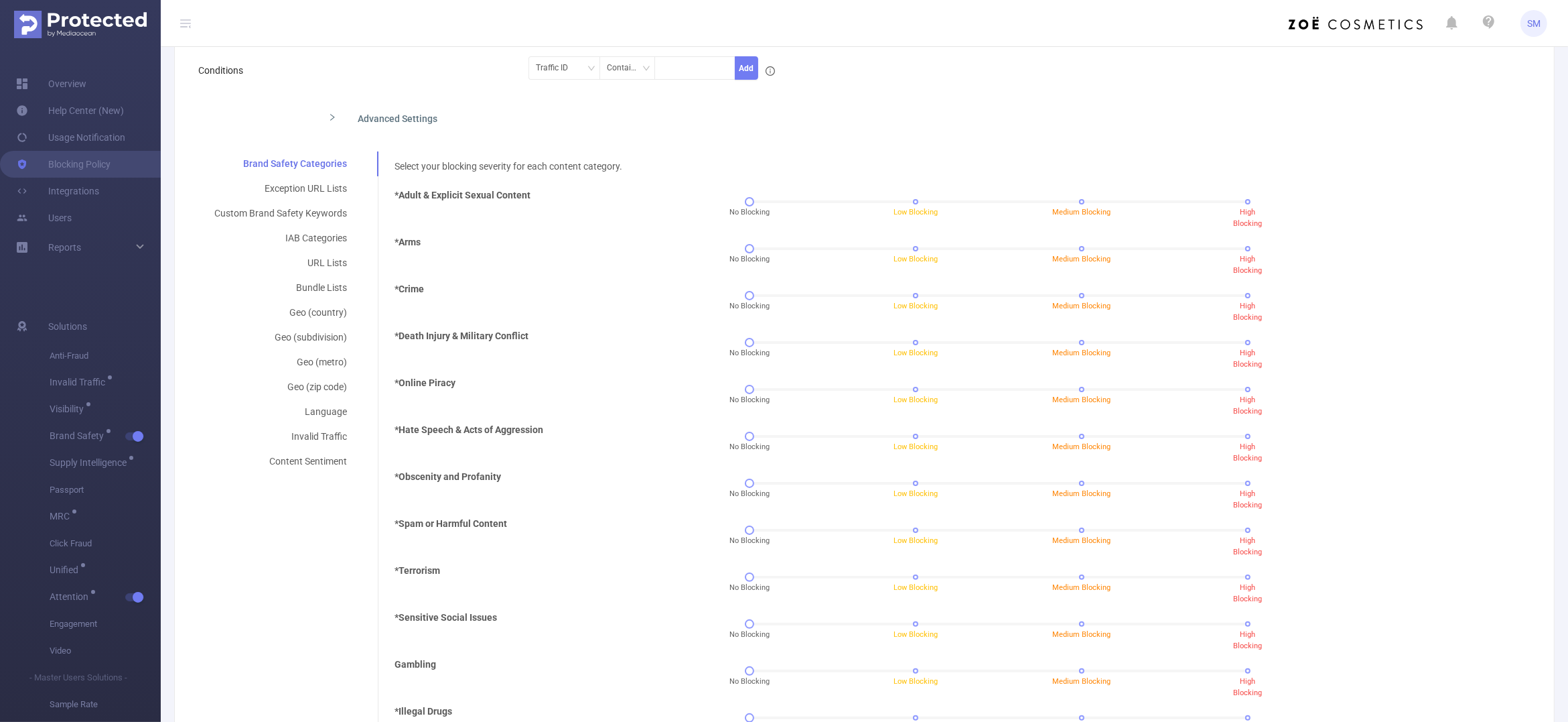
scroll to position [168, 0]
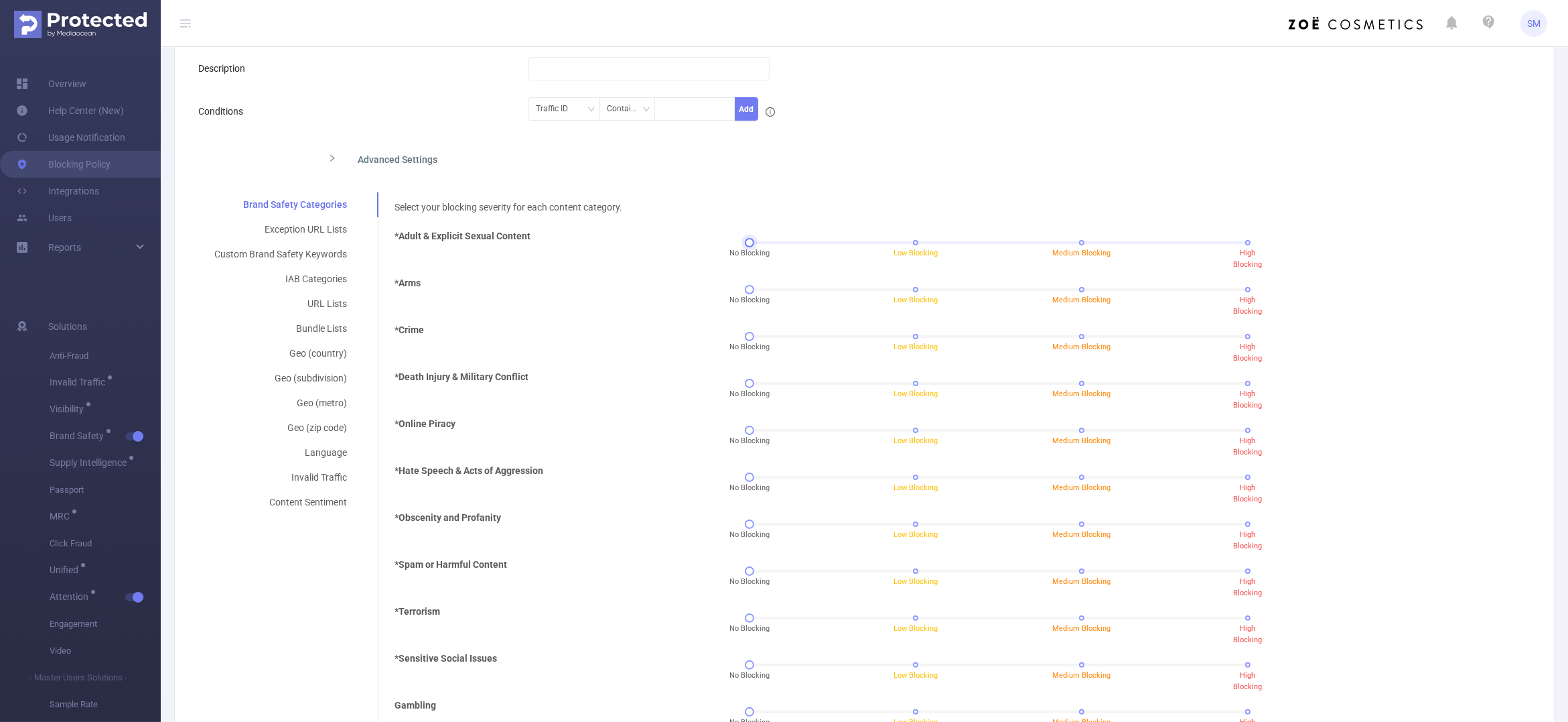
click at [911, 245] on div "No Blocking Low Blocking Medium Blocking High Blocking" at bounding box center [999, 242] width 499 height 8
click at [1238, 290] on div "No Blocking Low Blocking Medium Blocking High Blocking" at bounding box center [999, 289] width 499 height 8
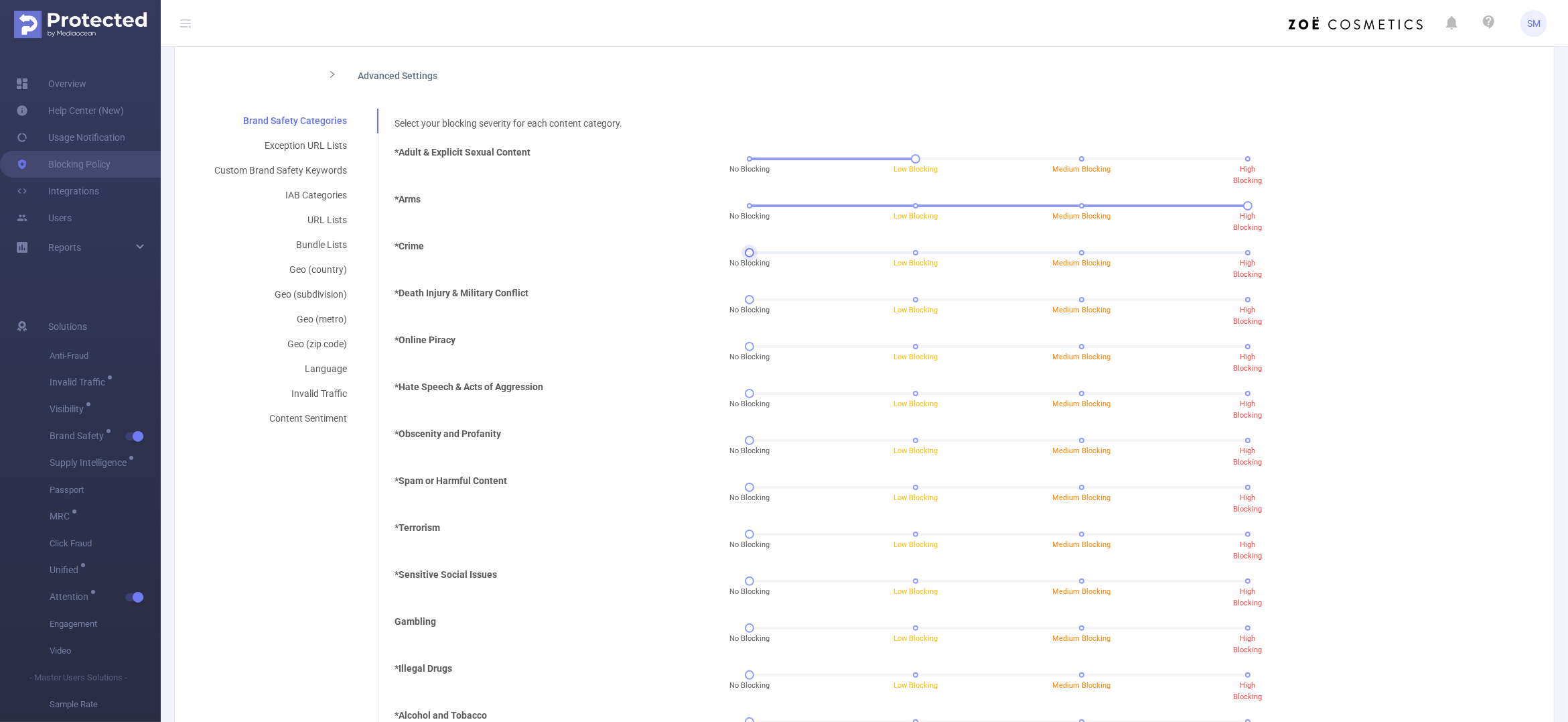
click at [910, 255] on div "No Blocking Low Blocking Medium Blocking High Blocking" at bounding box center [999, 252] width 499 height 8
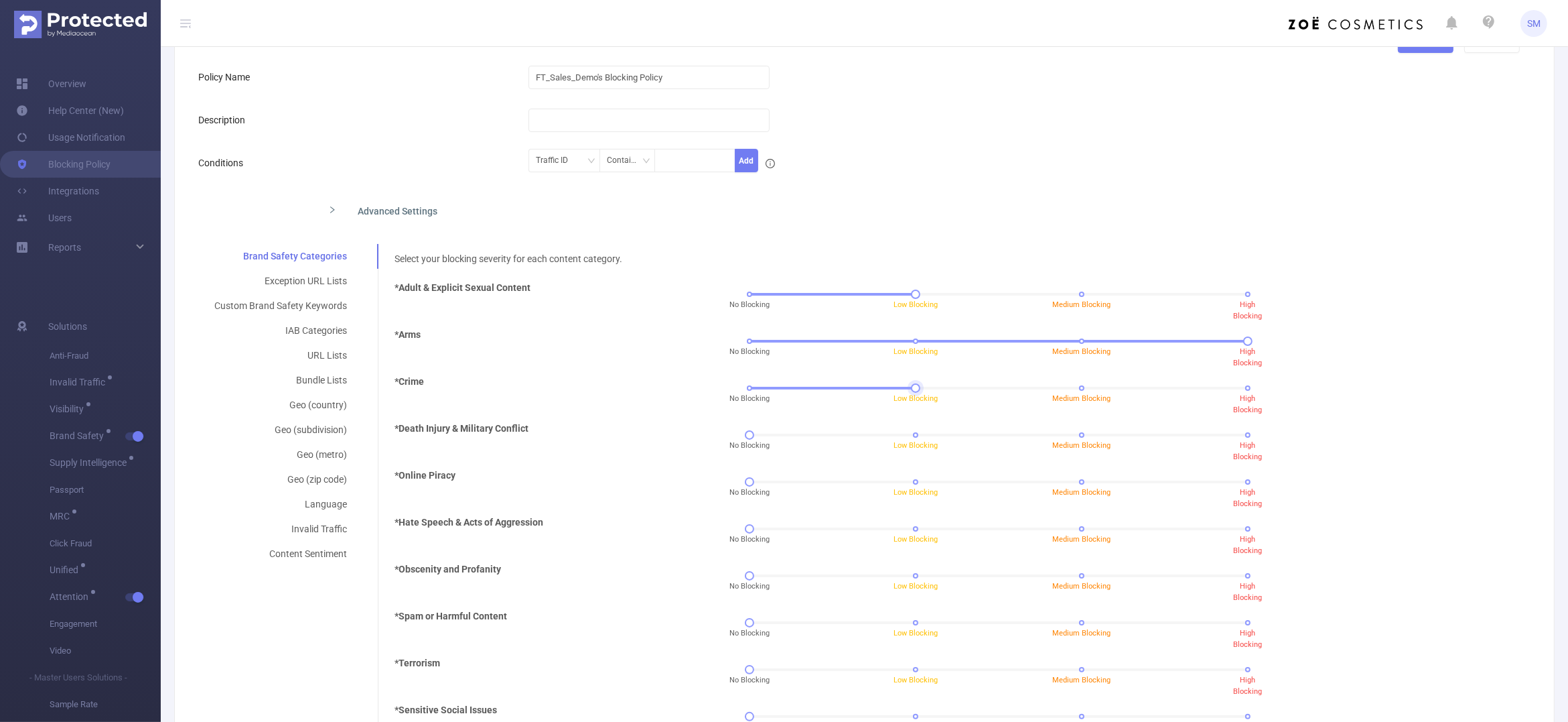
scroll to position [115, 0]
click at [319, 282] on div "Exception URL Lists" at bounding box center [280, 282] width 164 height 25
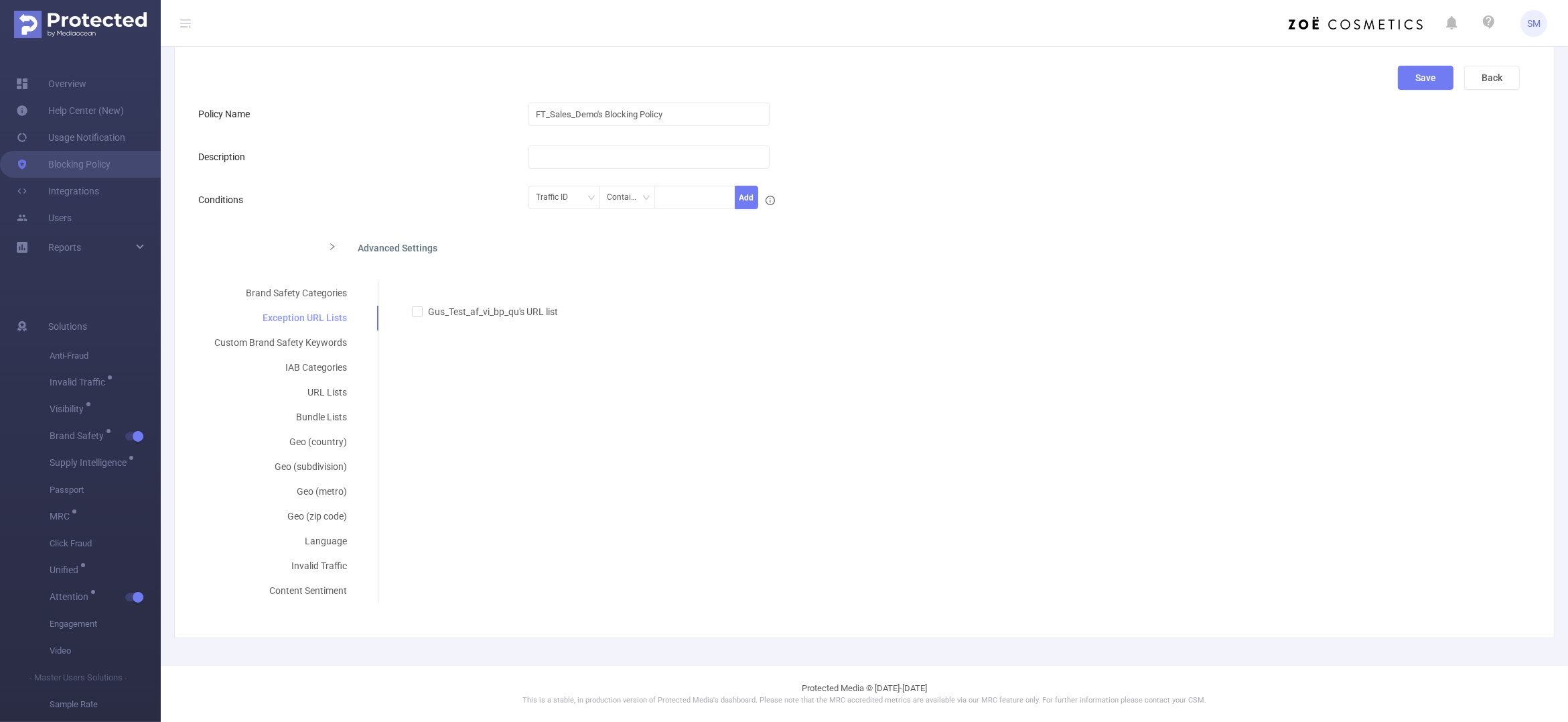
scroll to position [79, 0]
click at [325, 588] on div "Content Sentiment" at bounding box center [280, 590] width 164 height 25
click at [629, 299] on div "No Blocking Extremely Negative Negative Neutral" at bounding box center [717, 302] width 499 height 8
click at [792, 302] on div "No Blocking Extremely Negative Negative Neutral" at bounding box center [717, 302] width 499 height 8
click at [466, 307] on div "No Blocking Extremely Negative Negative Neutral" at bounding box center [717, 307] width 656 height 36
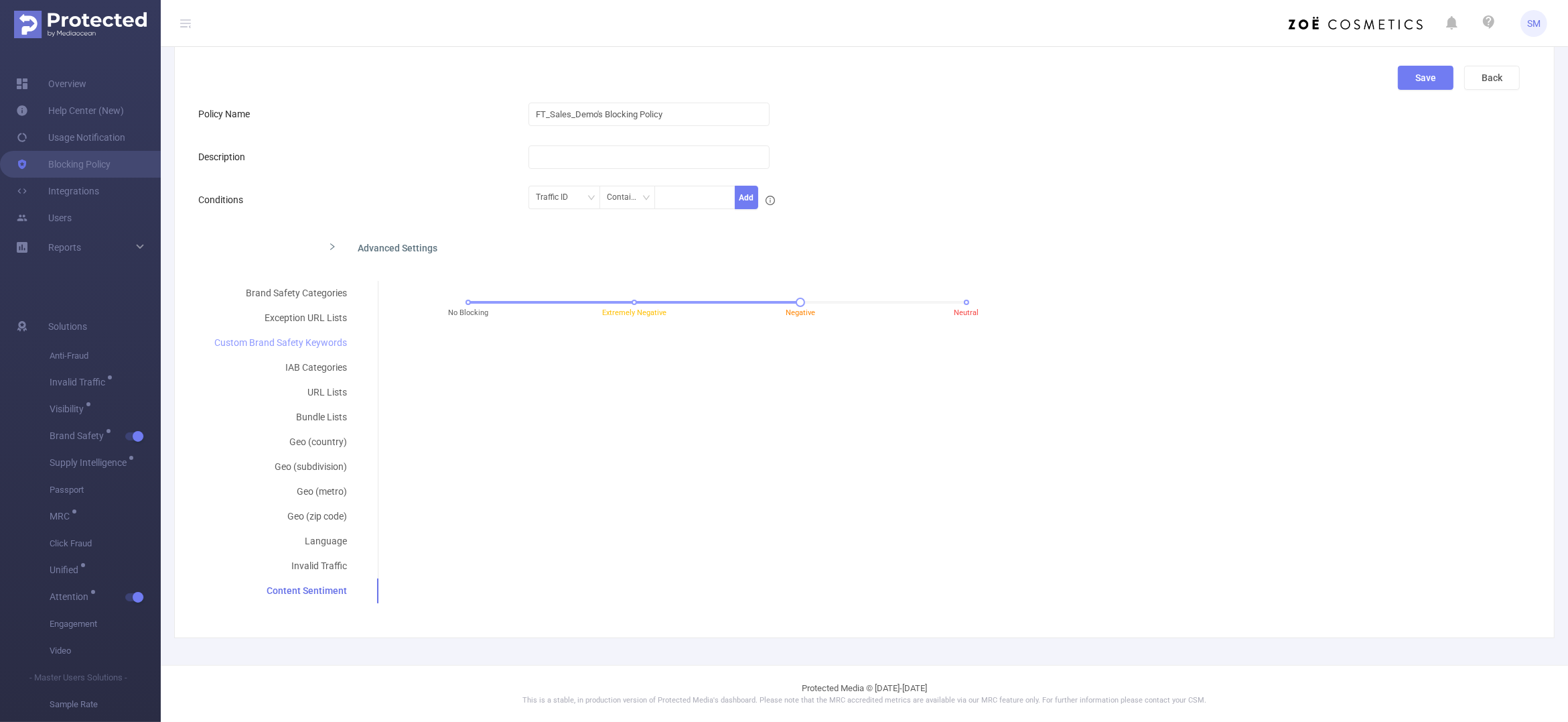
click at [286, 342] on div "Custom Brand Safety Keywords" at bounding box center [280, 343] width 164 height 25
click at [326, 369] on div "IAB Categories" at bounding box center [281, 367] width 165 height 25
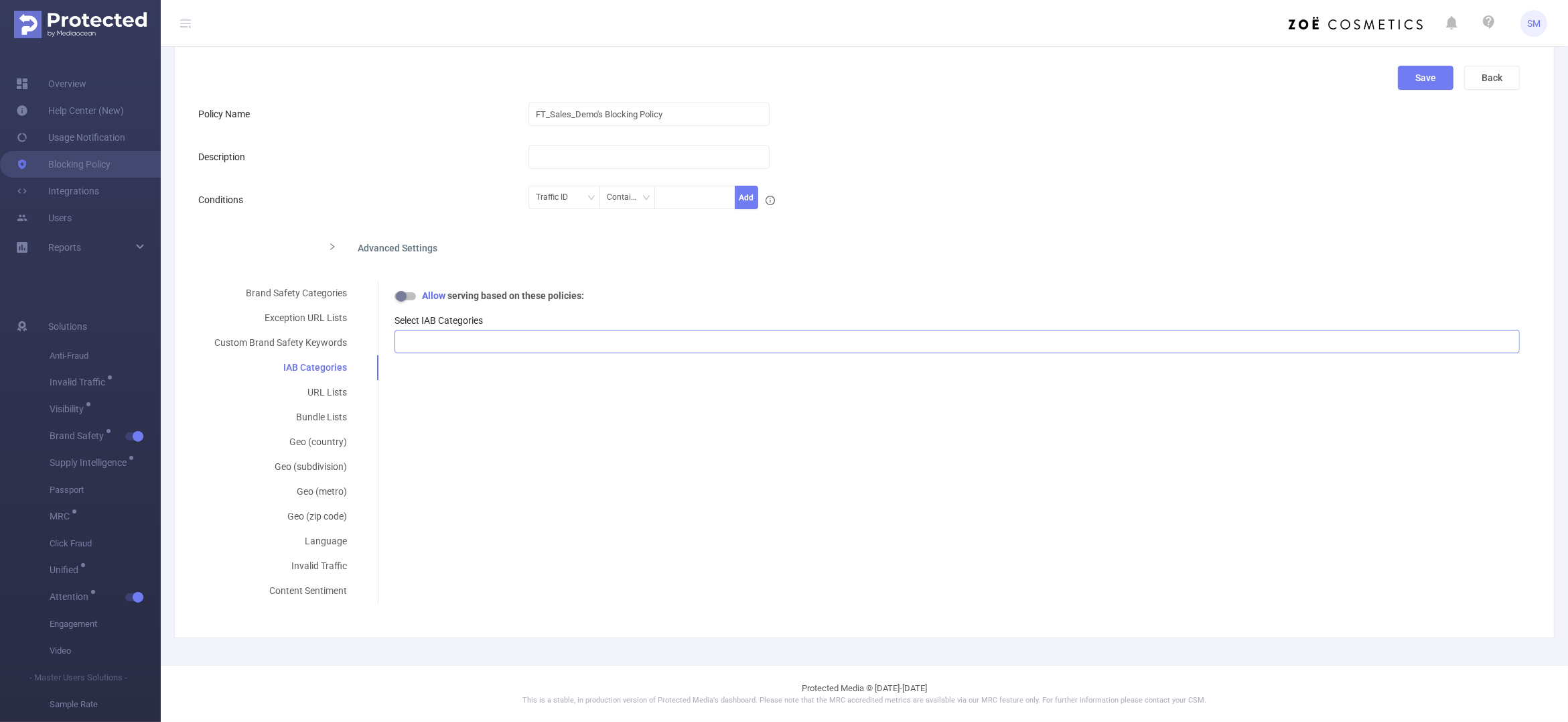
click at [510, 339] on div at bounding box center [958, 342] width 1111 height 22
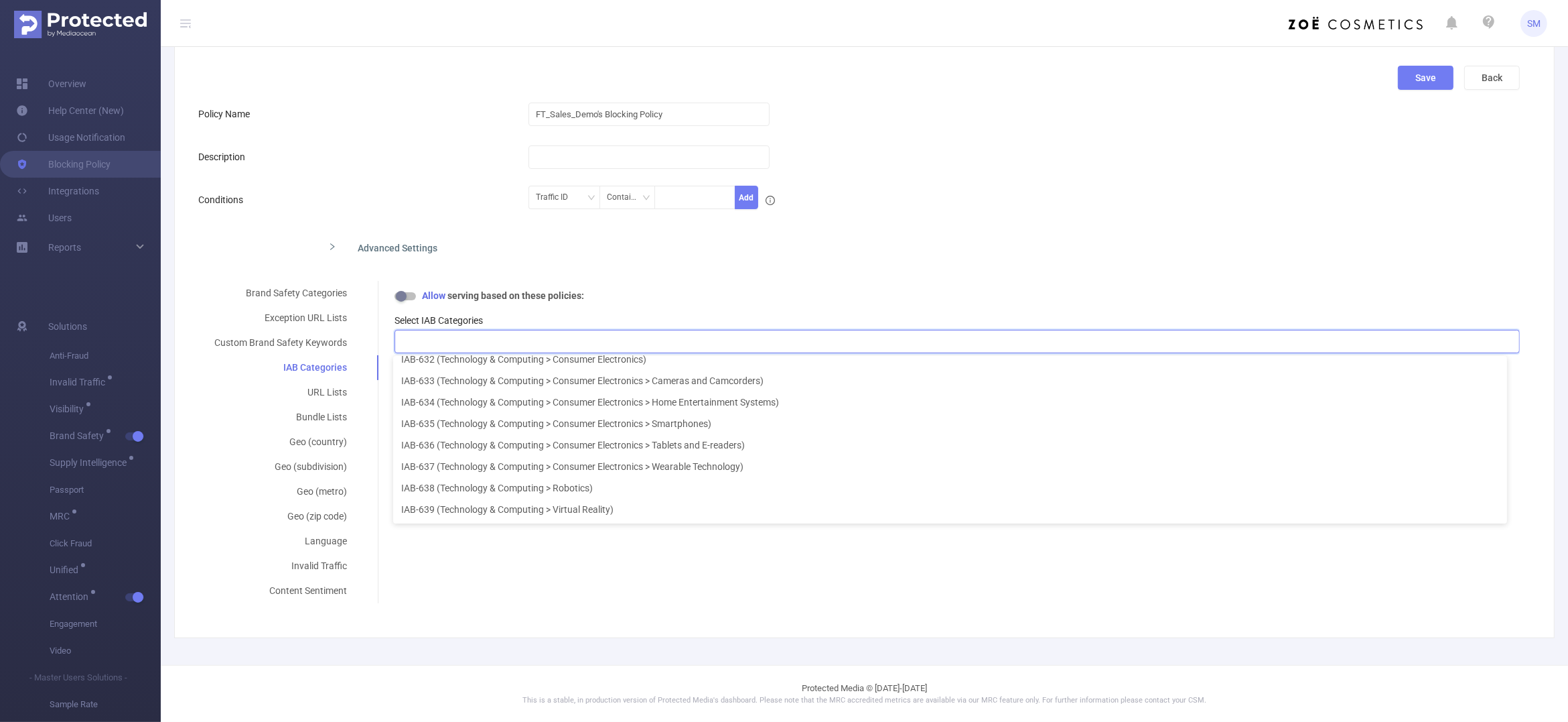
scroll to position [15921, 0]
click at [641, 580] on div "Brand Safety Categories Exception URL Lists Custom Brand Safety Keywords IAB Ca…" at bounding box center [858, 442] width 1322 height 322
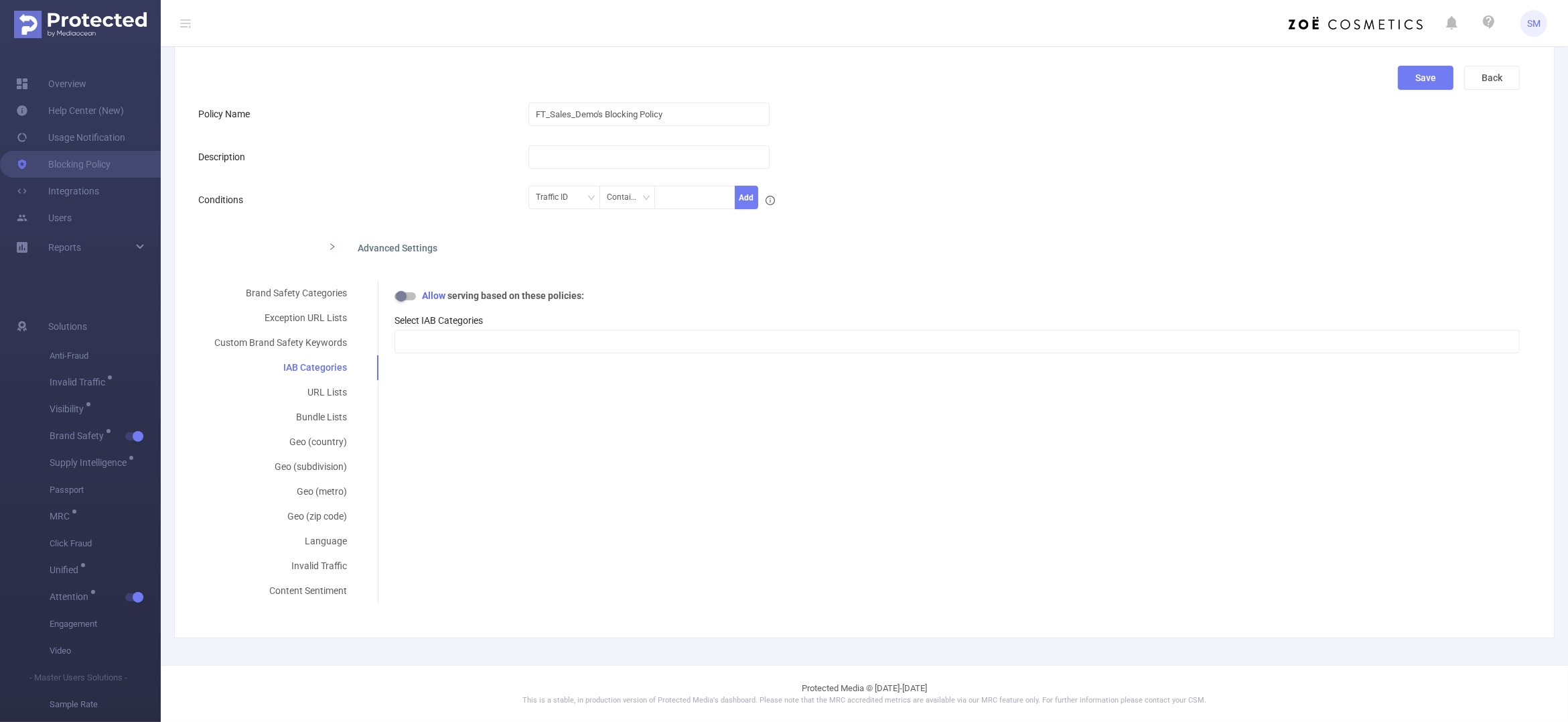
scroll to position [2, 0]
click at [603, 488] on div "Brand Safety Categories Exception URL Lists Custom Brand Safety Keywords IAB Ca…" at bounding box center [858, 442] width 1322 height 322
click at [578, 196] on div "Traffic ID" at bounding box center [564, 197] width 57 height 22
click at [680, 256] on div "Advanced Settings" at bounding box center [714, 246] width 793 height 28
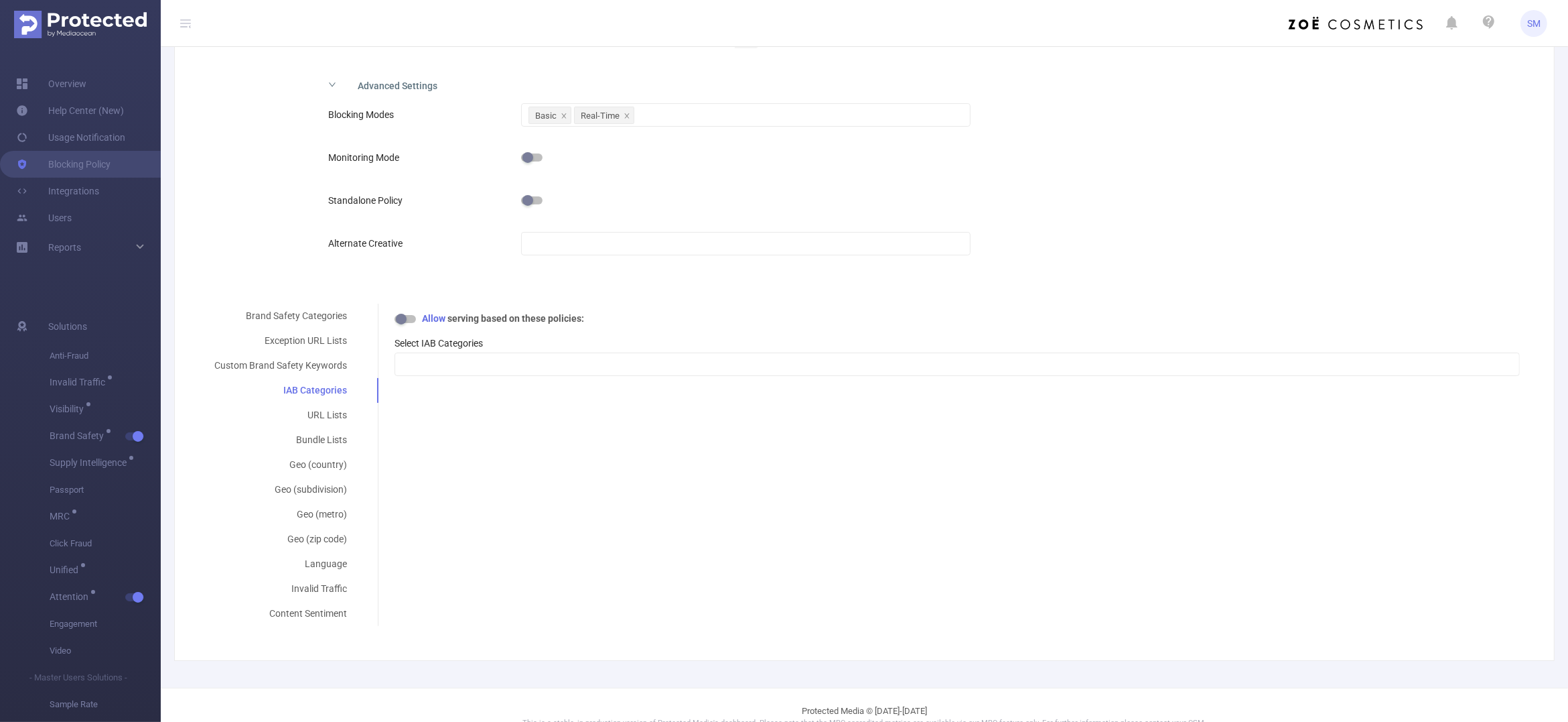
scroll to position [246, 0]
click at [65, 81] on link "Overview" at bounding box center [52, 84] width 71 height 27
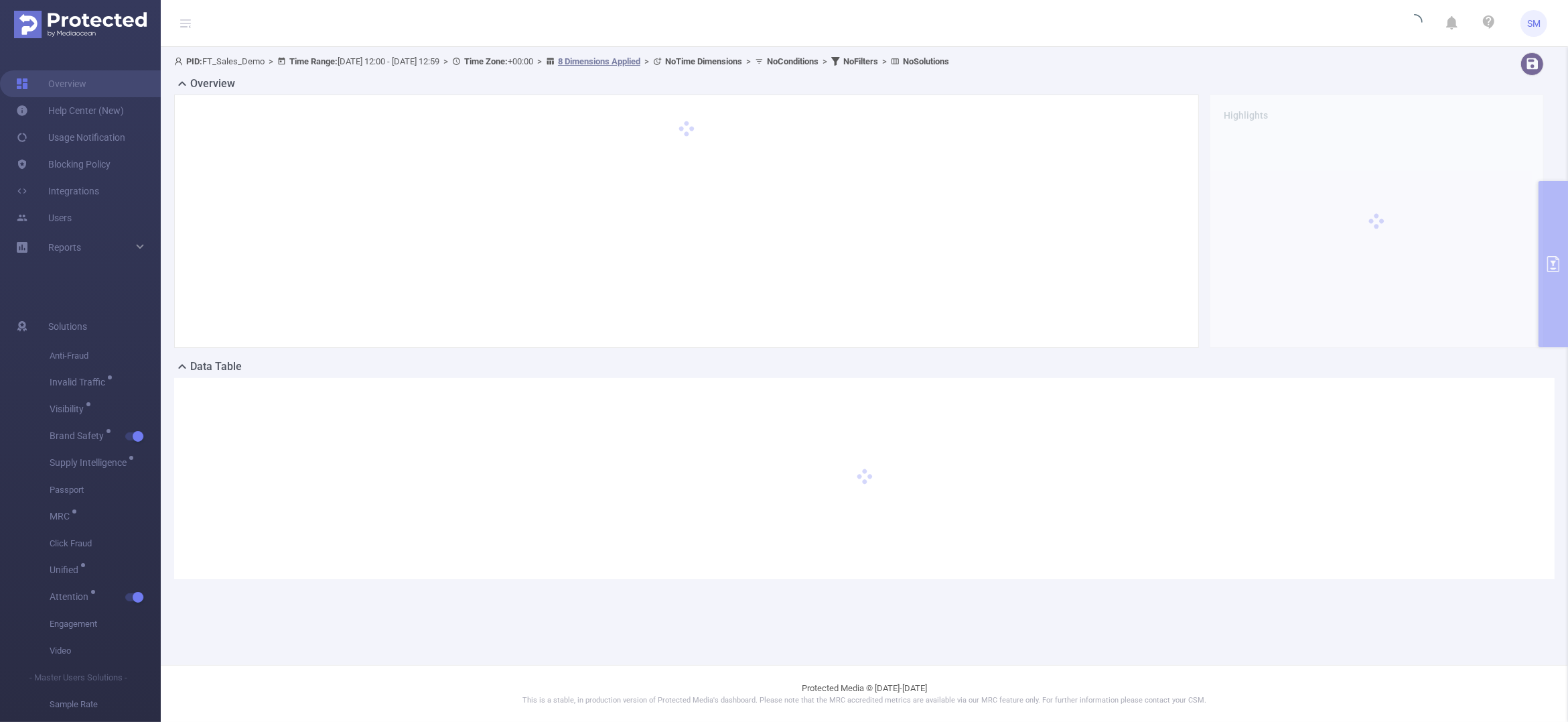
type input "[DATE] 12:00"
type input "[DATE] 12:59"
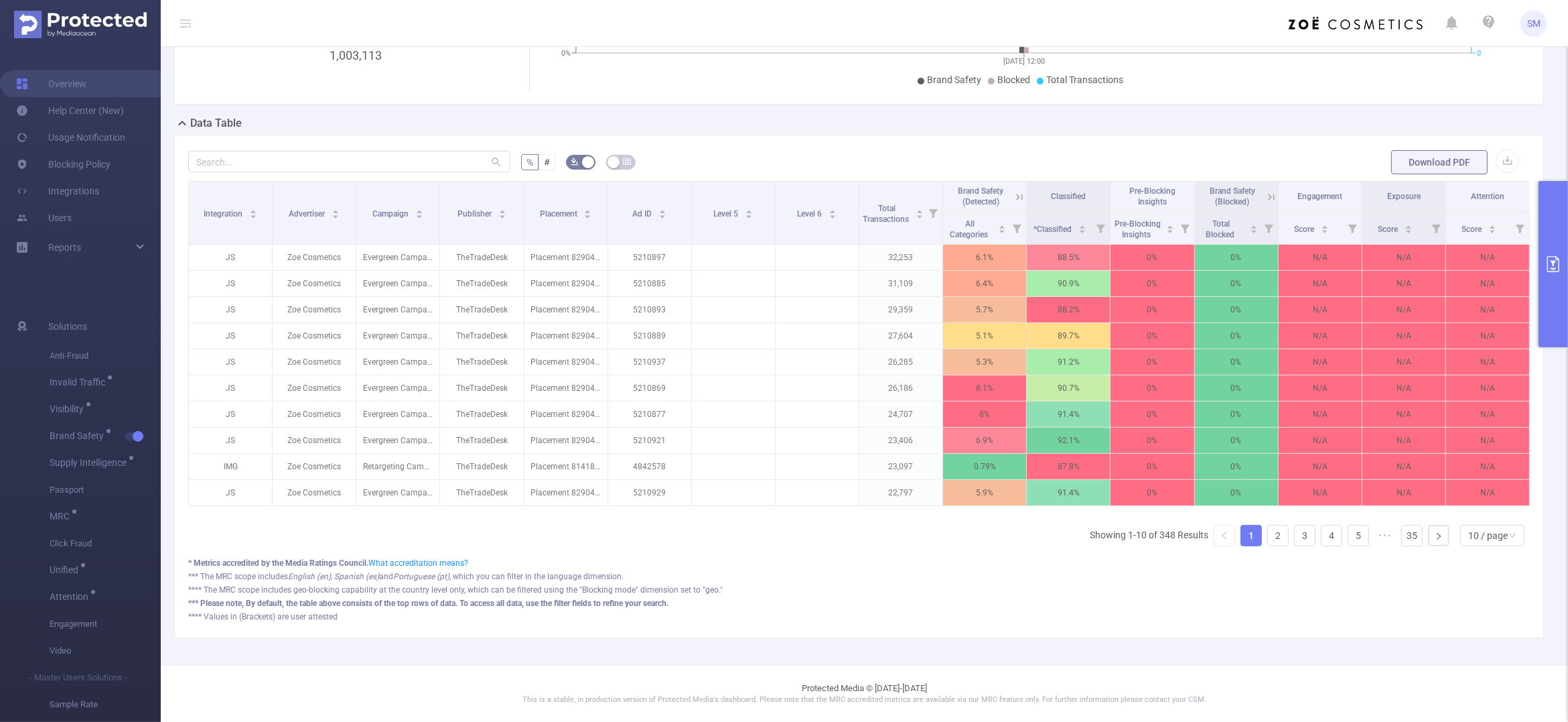
scroll to position [0, 2]
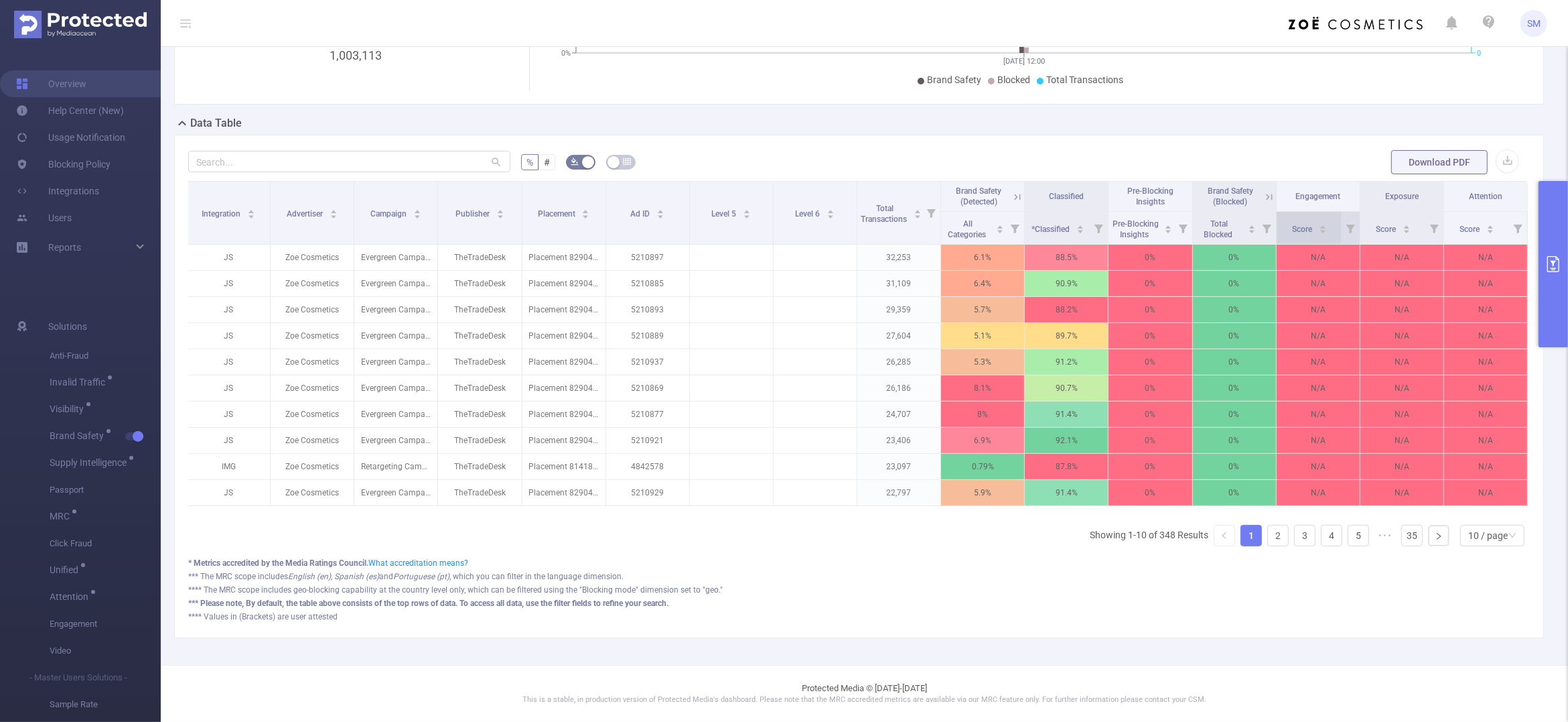
click at [1292, 225] on span "Score" at bounding box center [1304, 229] width 22 height 9
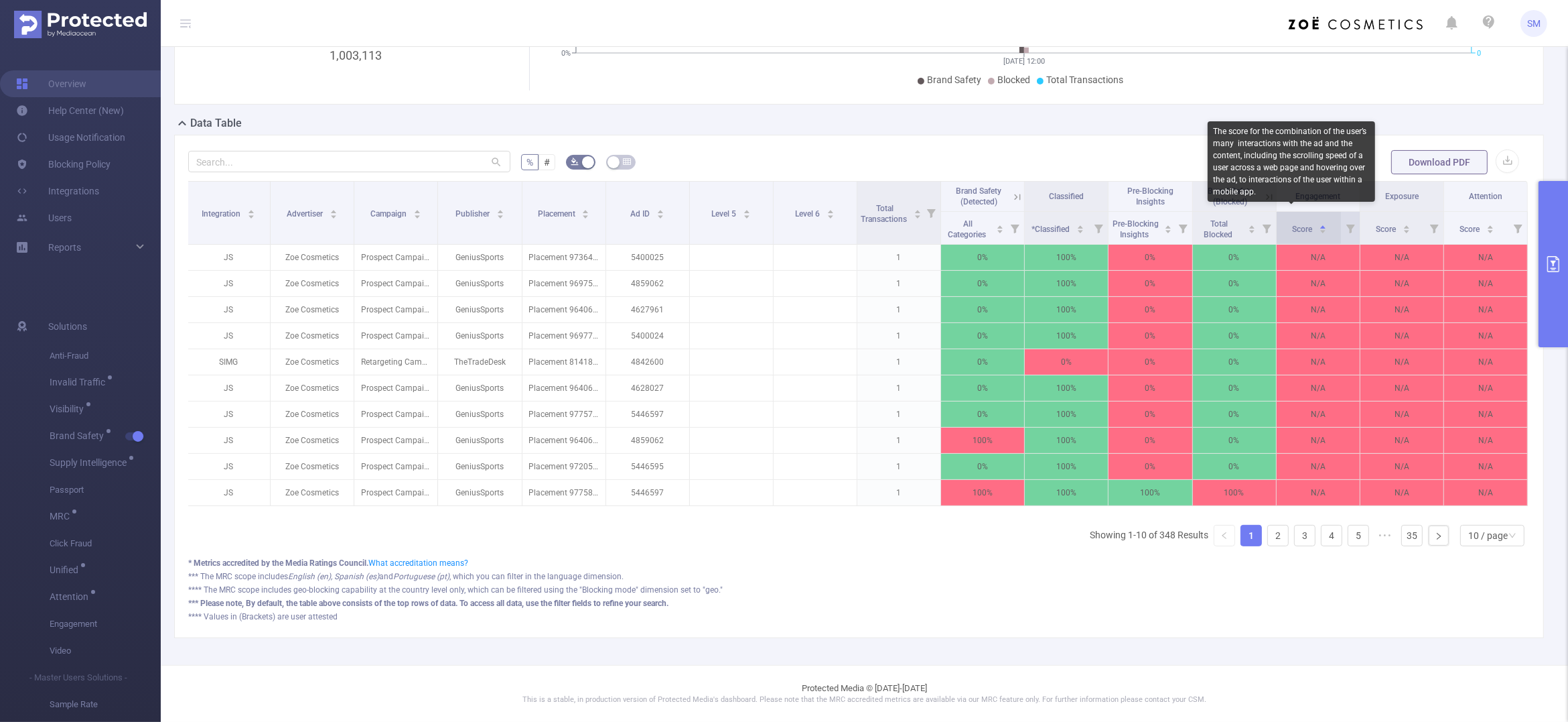
click at [1292, 225] on span "Score" at bounding box center [1304, 229] width 22 height 9
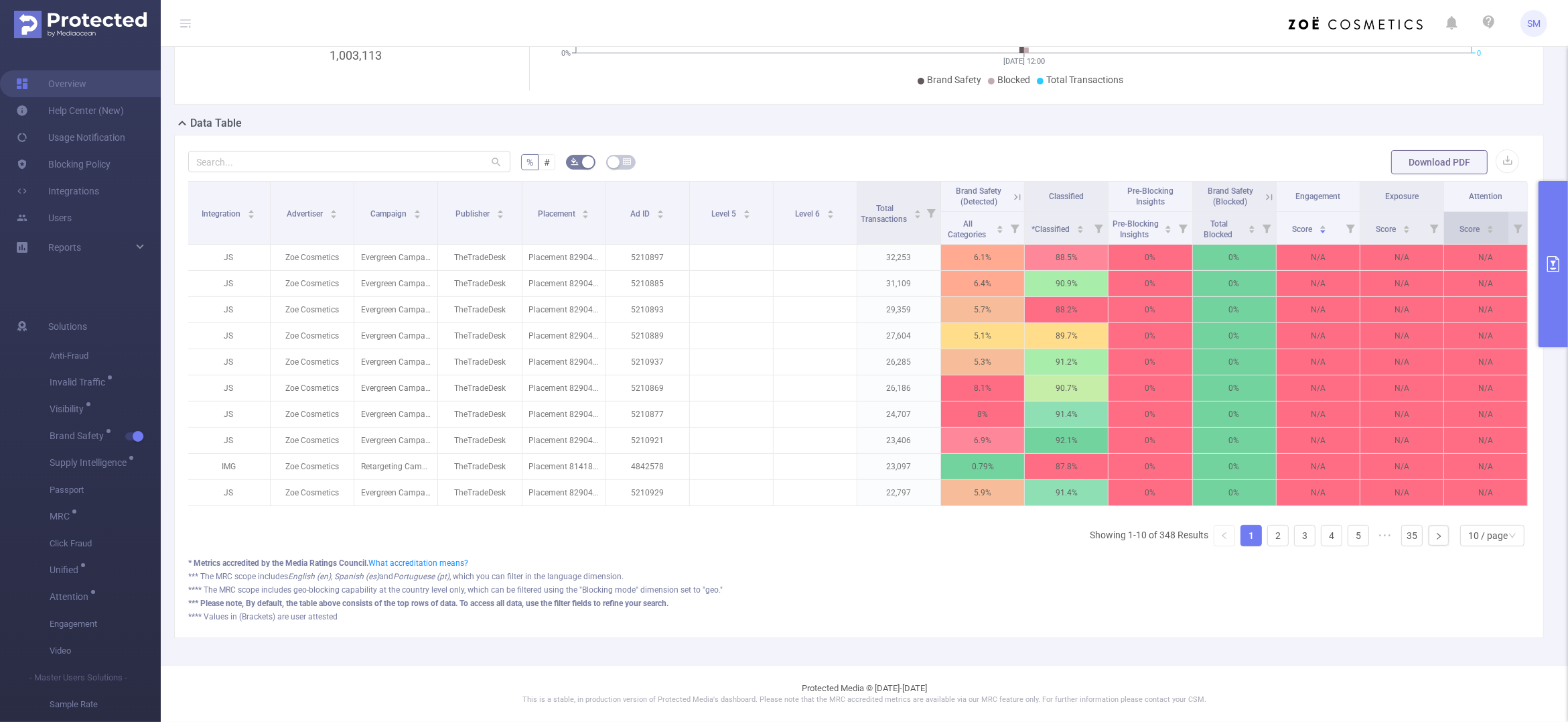
click at [1467, 225] on span "Score" at bounding box center [1472, 229] width 22 height 9
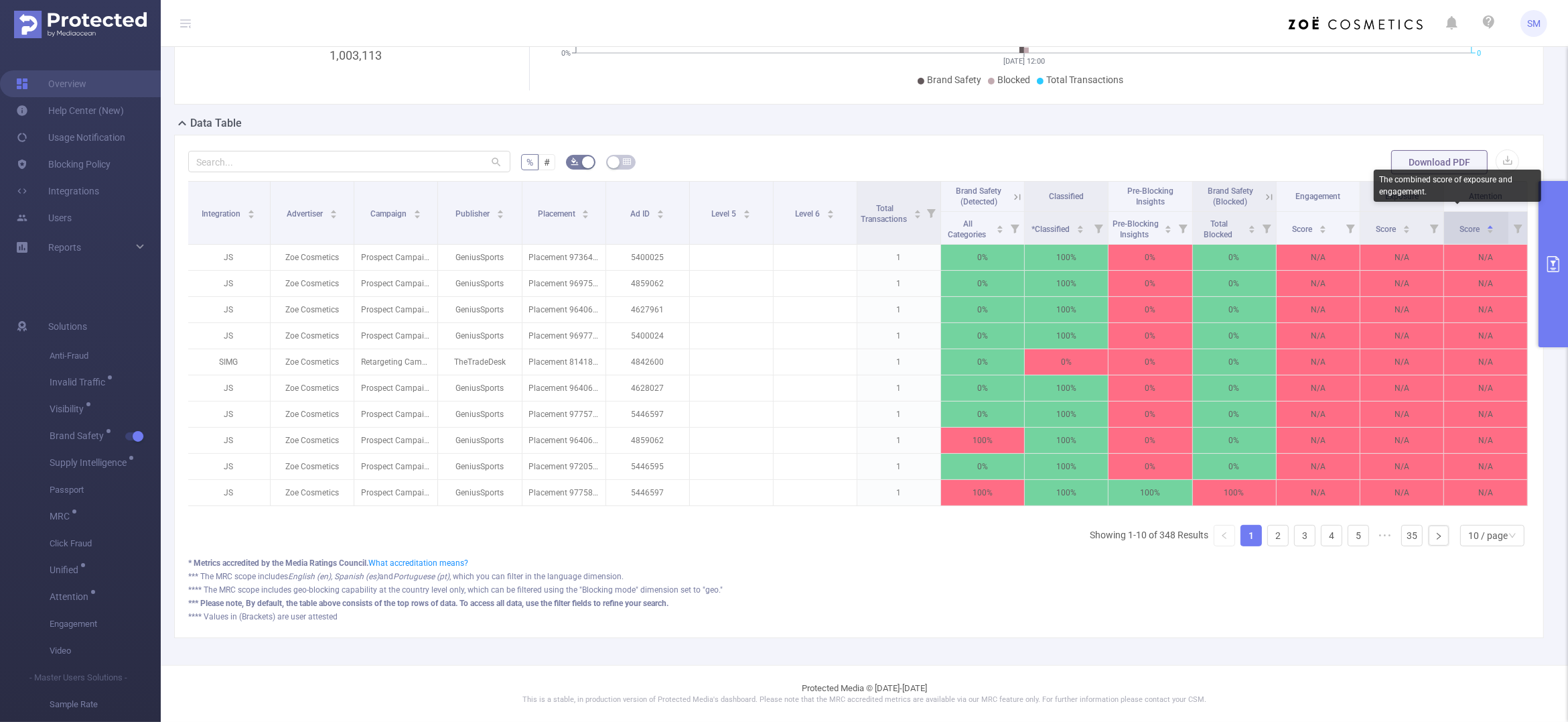
click at [1462, 225] on span "Score" at bounding box center [1472, 229] width 22 height 9
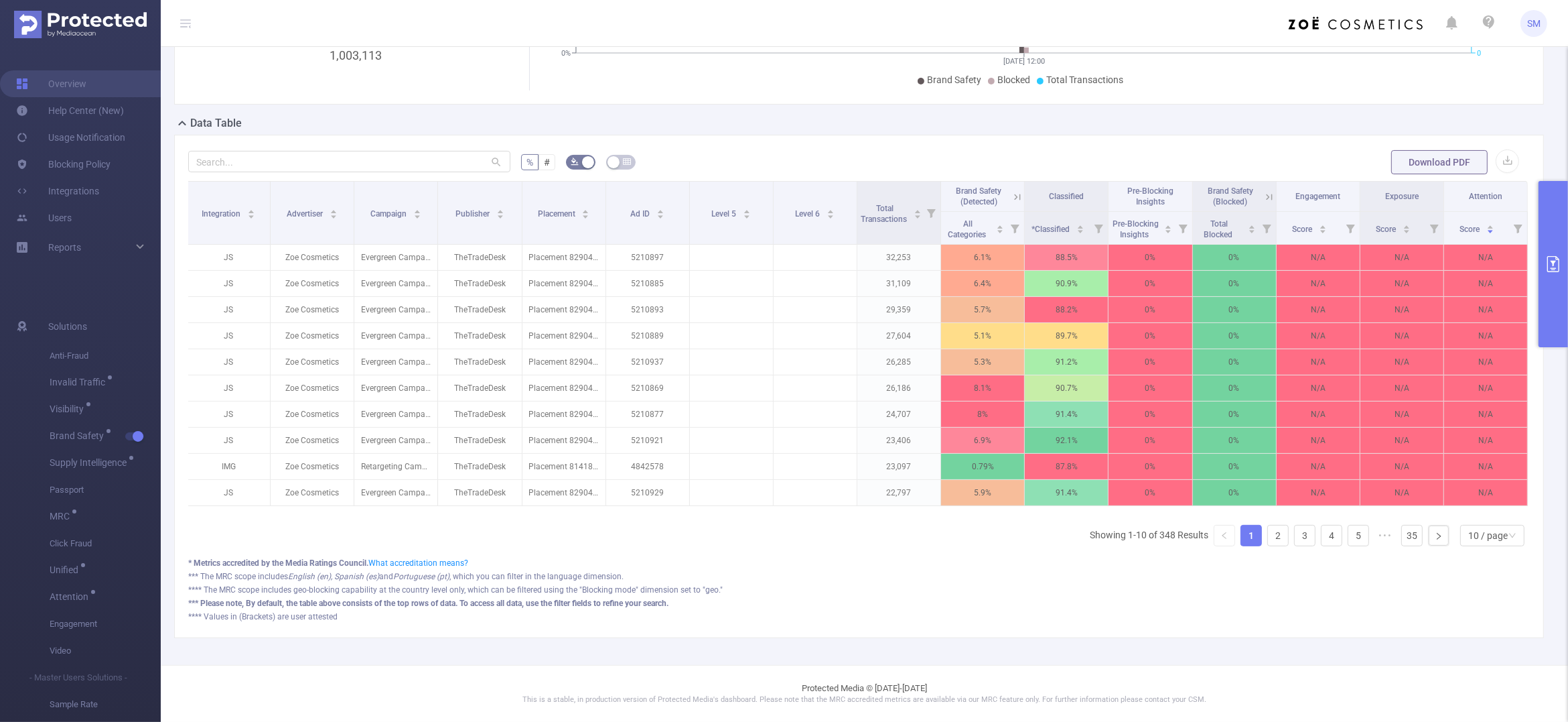
click at [1552, 246] on button "primary" at bounding box center [1553, 264] width 29 height 166
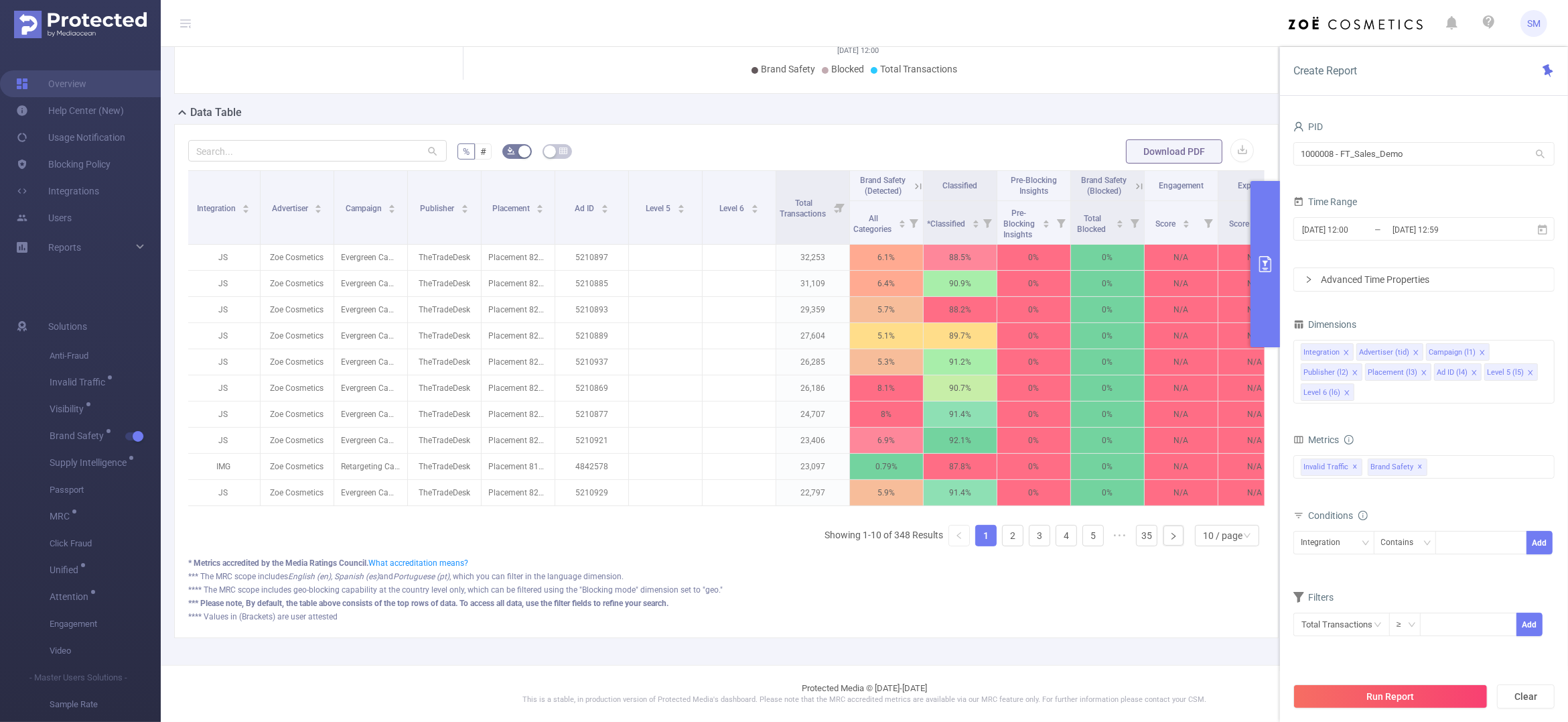
click at [1267, 258] on icon "primary" at bounding box center [1265, 264] width 16 height 16
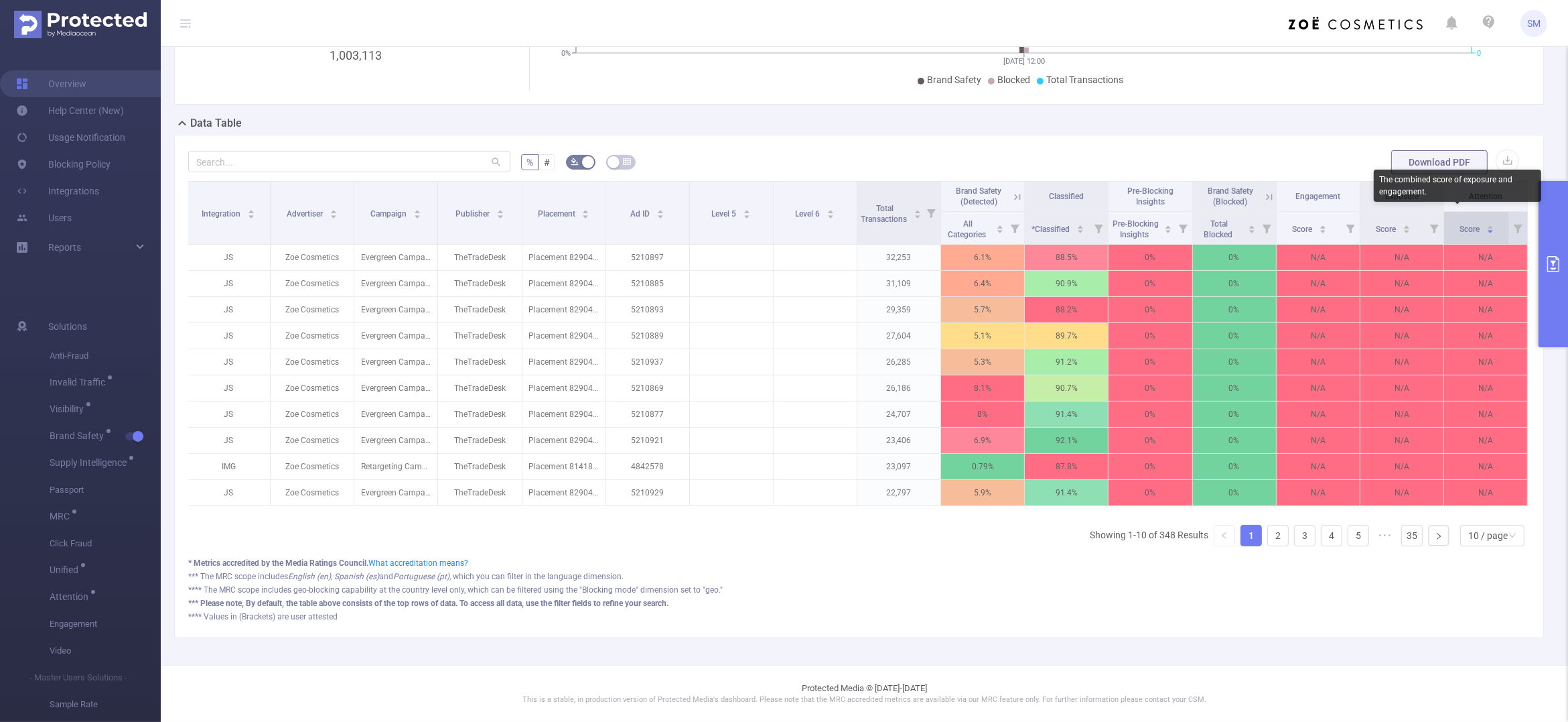
click at [1467, 225] on span "Score" at bounding box center [1472, 229] width 22 height 9
click at [1480, 541] on div "10 / page" at bounding box center [1488, 535] width 40 height 20
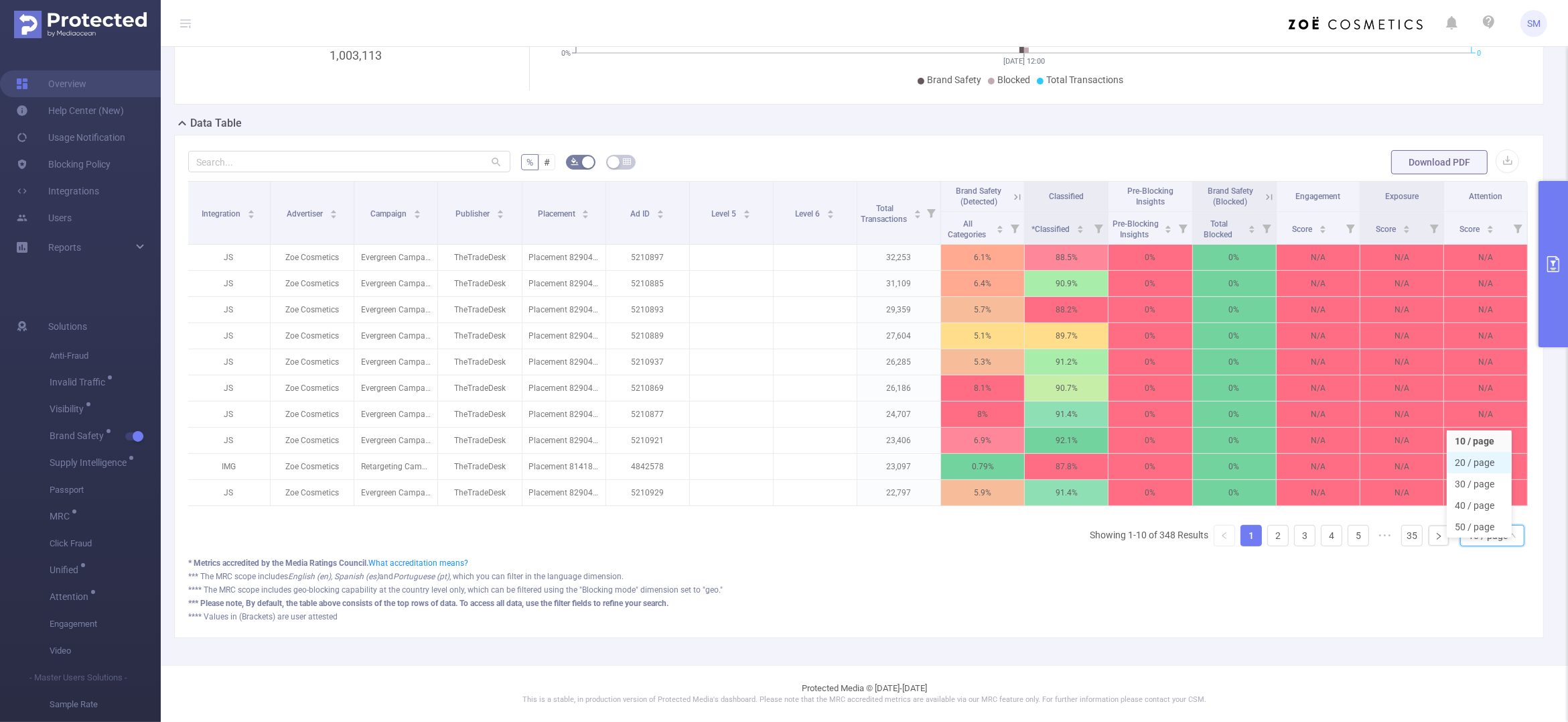
click at [1489, 451] on li "20 / page" at bounding box center [1479, 462] width 65 height 22
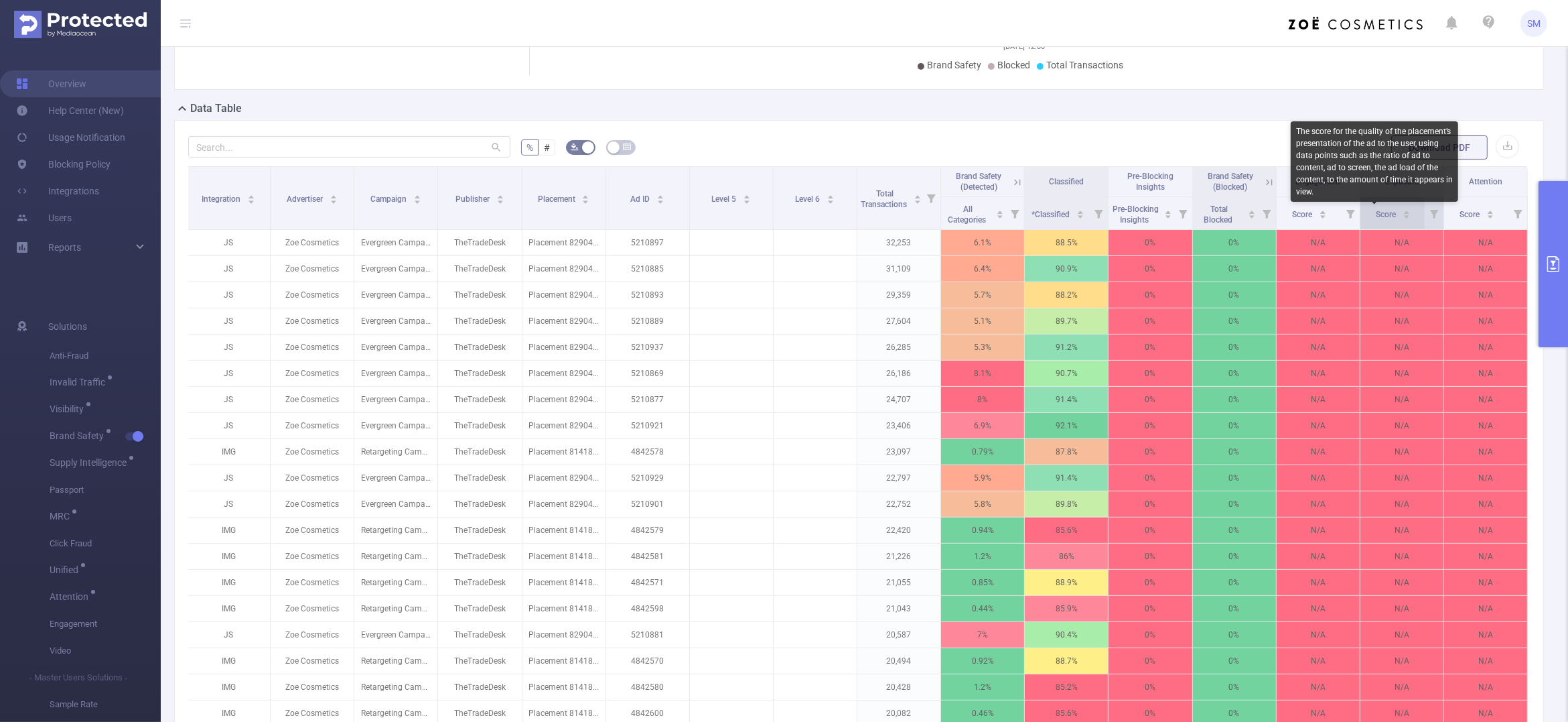
click at [1384, 213] on span "Score" at bounding box center [1387, 215] width 22 height 9
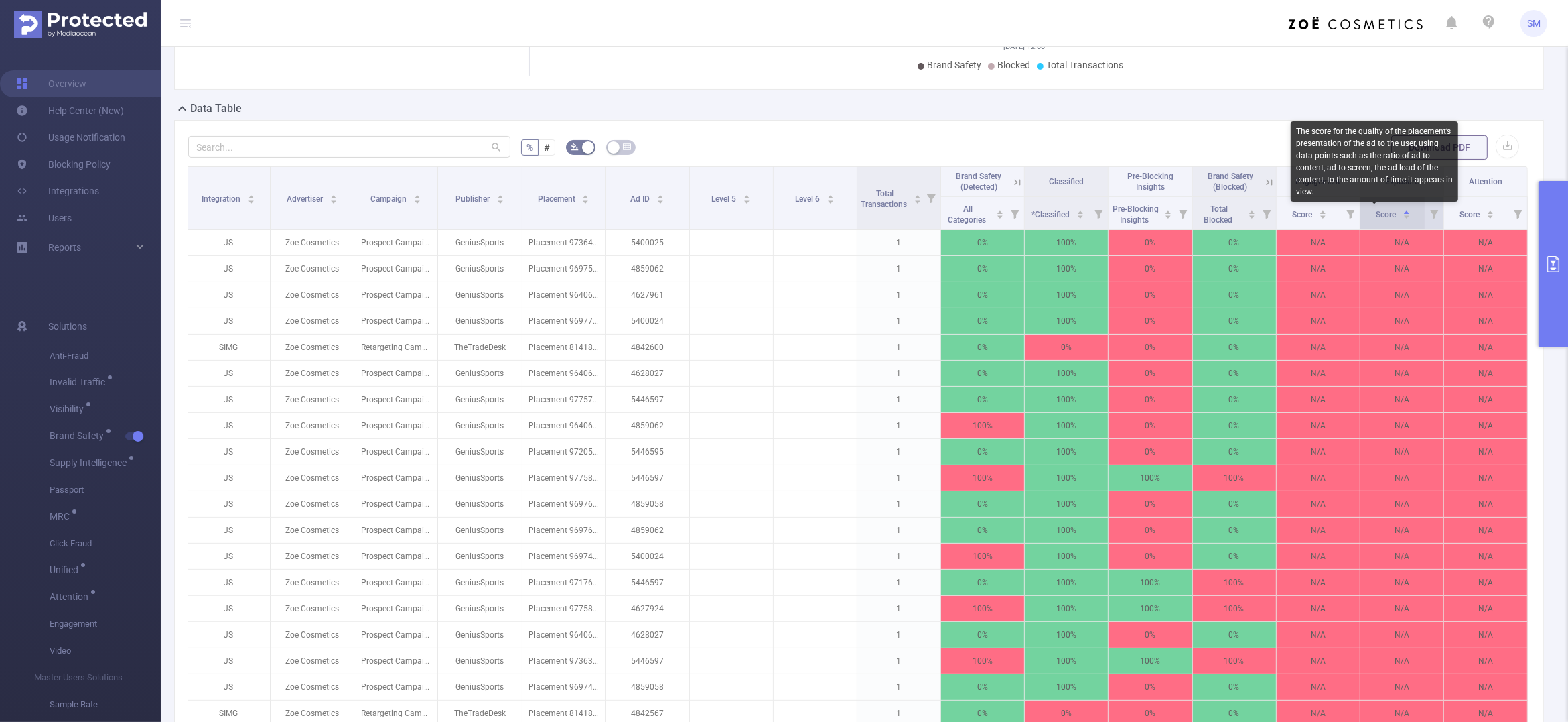
click at [1384, 213] on span "Score" at bounding box center [1387, 215] width 22 height 9
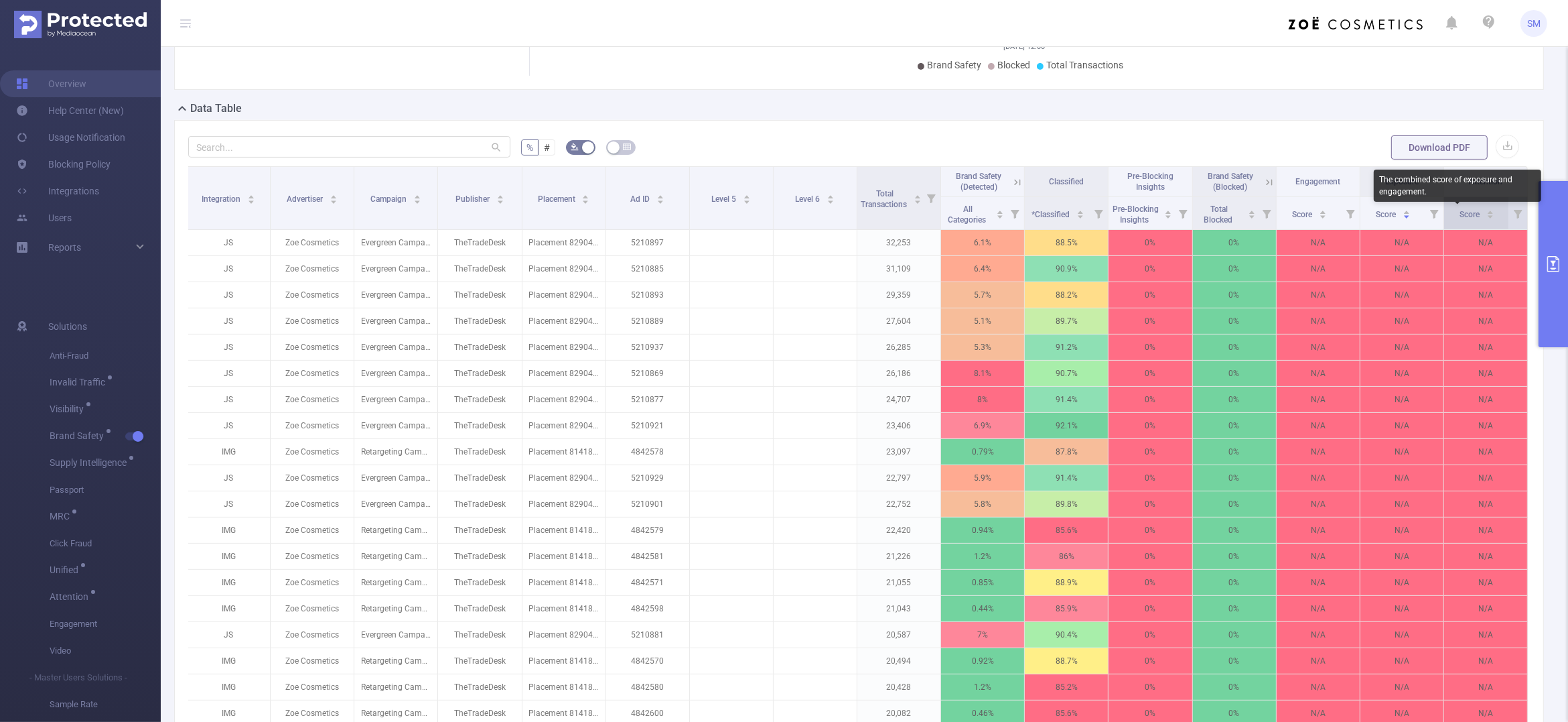
click at [1464, 216] on span "Score" at bounding box center [1472, 215] width 22 height 9
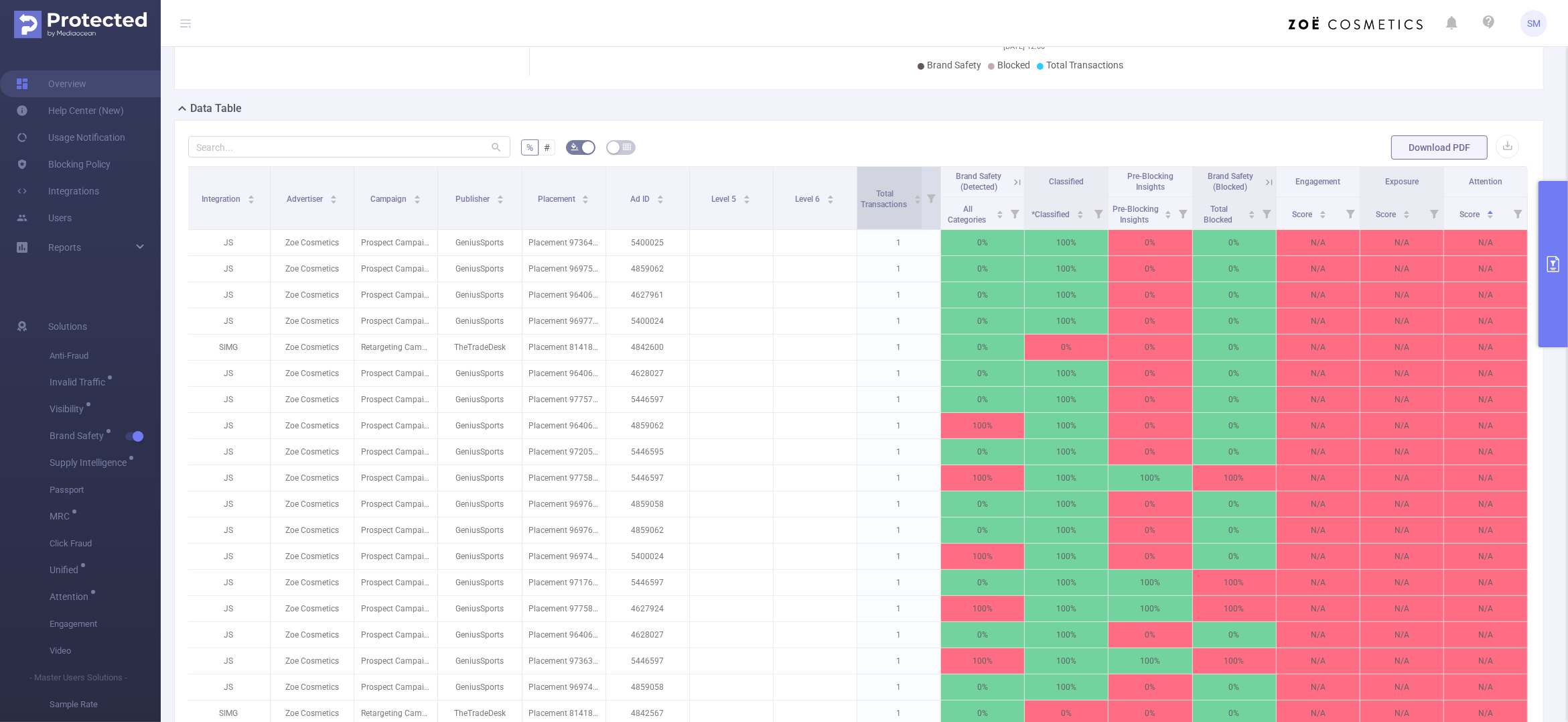
click at [905, 210] on div "Total Transactions" at bounding box center [891, 198] width 61 height 24
click at [896, 210] on div "Total Transactions" at bounding box center [891, 198] width 61 height 24
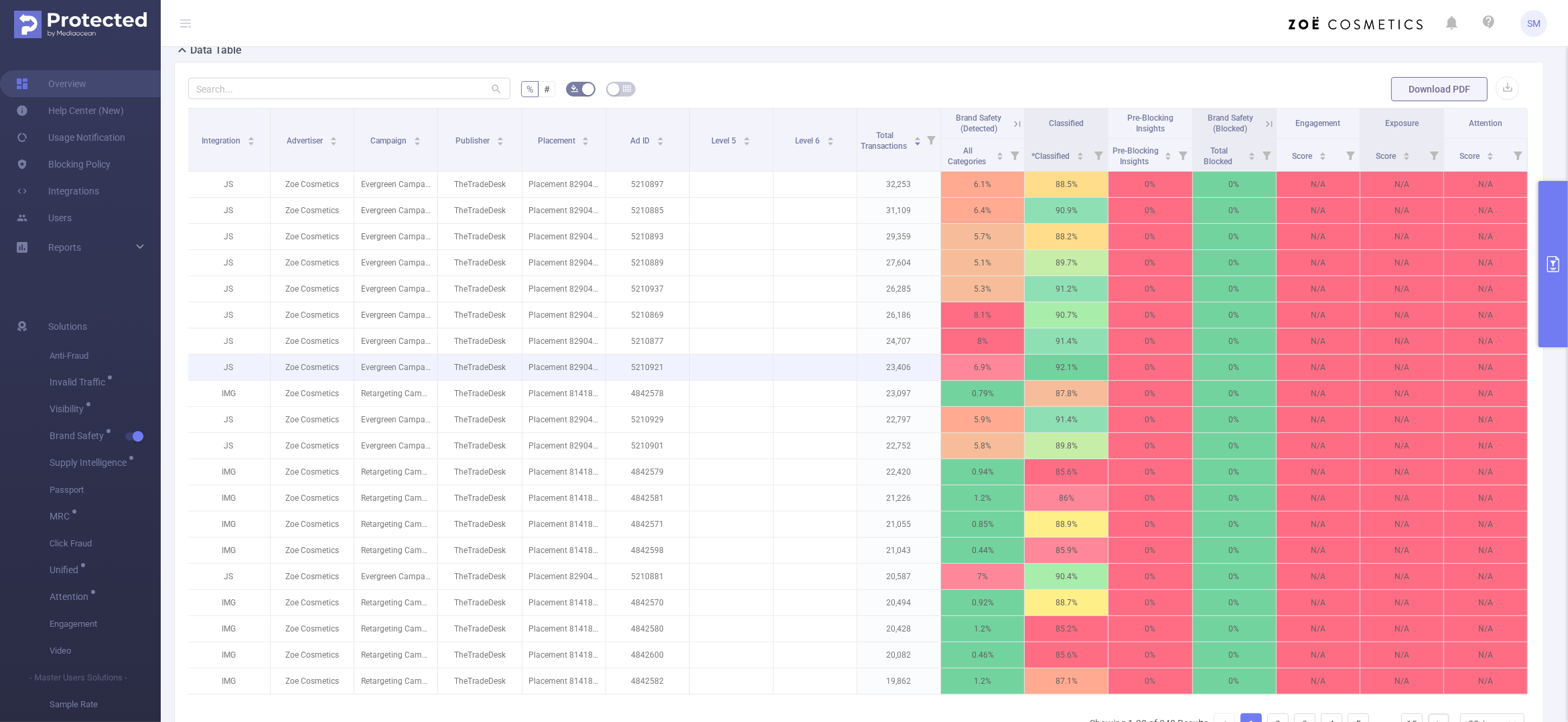
scroll to position [342, 0]
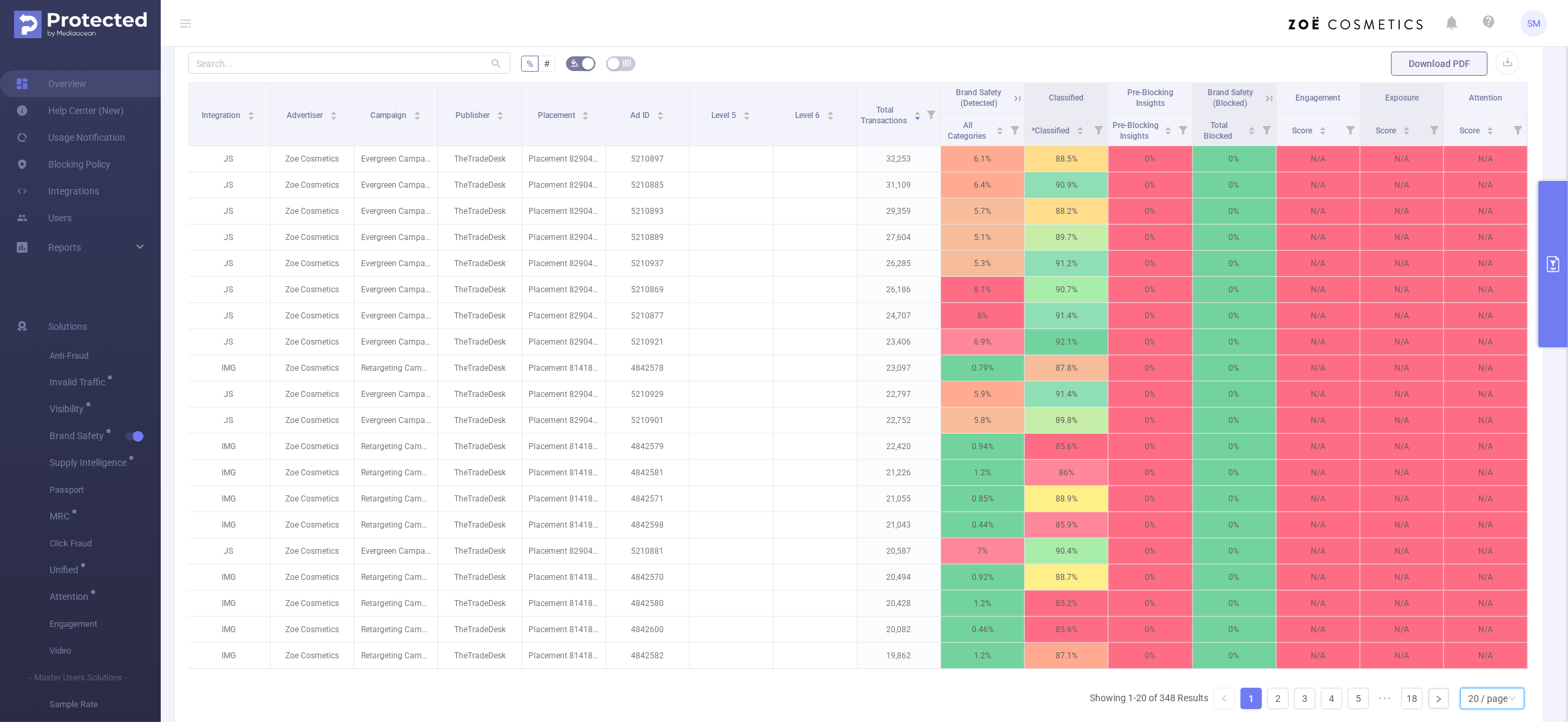
click at [1468, 708] on div "20 / page" at bounding box center [1488, 698] width 40 height 20
click at [1474, 607] on li "10 / page" at bounding box center [1479, 605] width 65 height 22
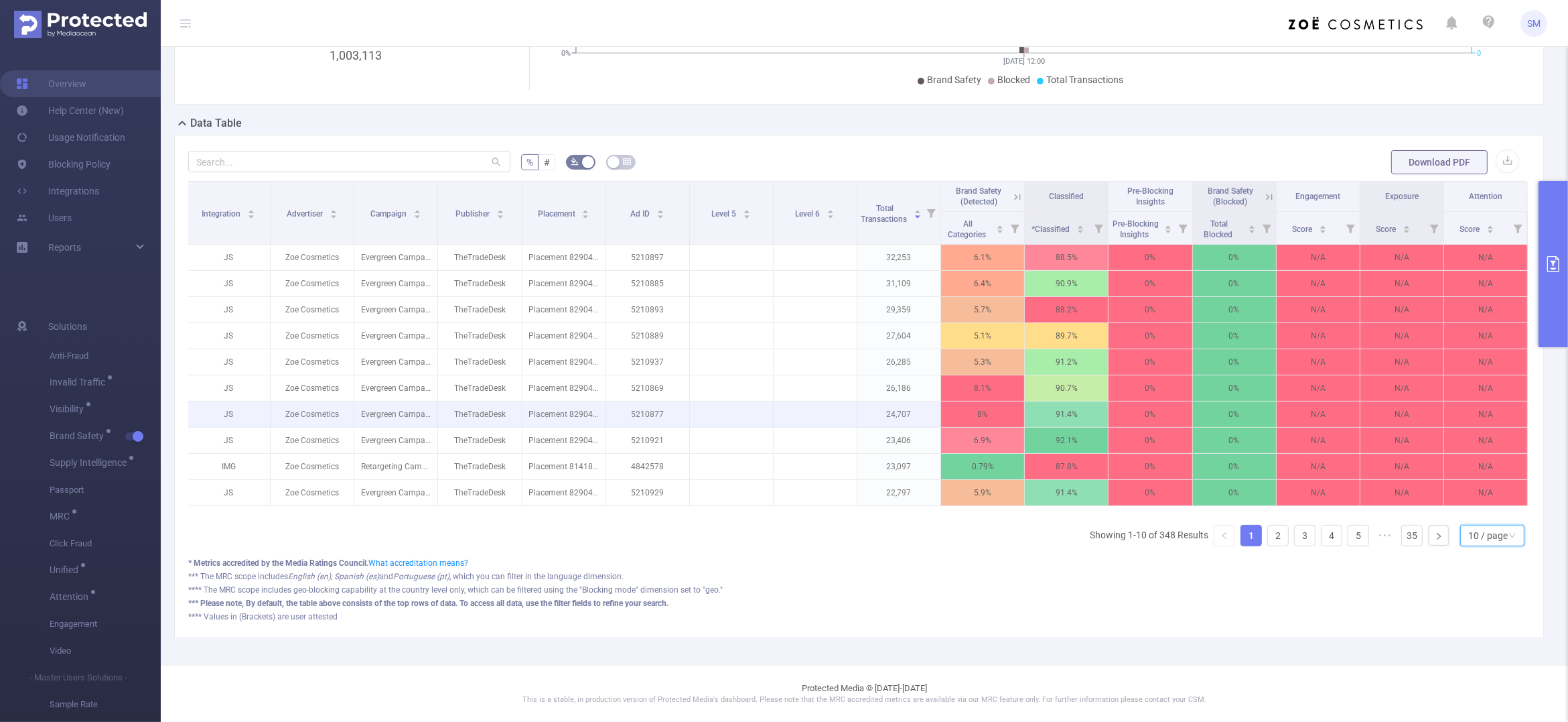
scroll to position [174, 0]
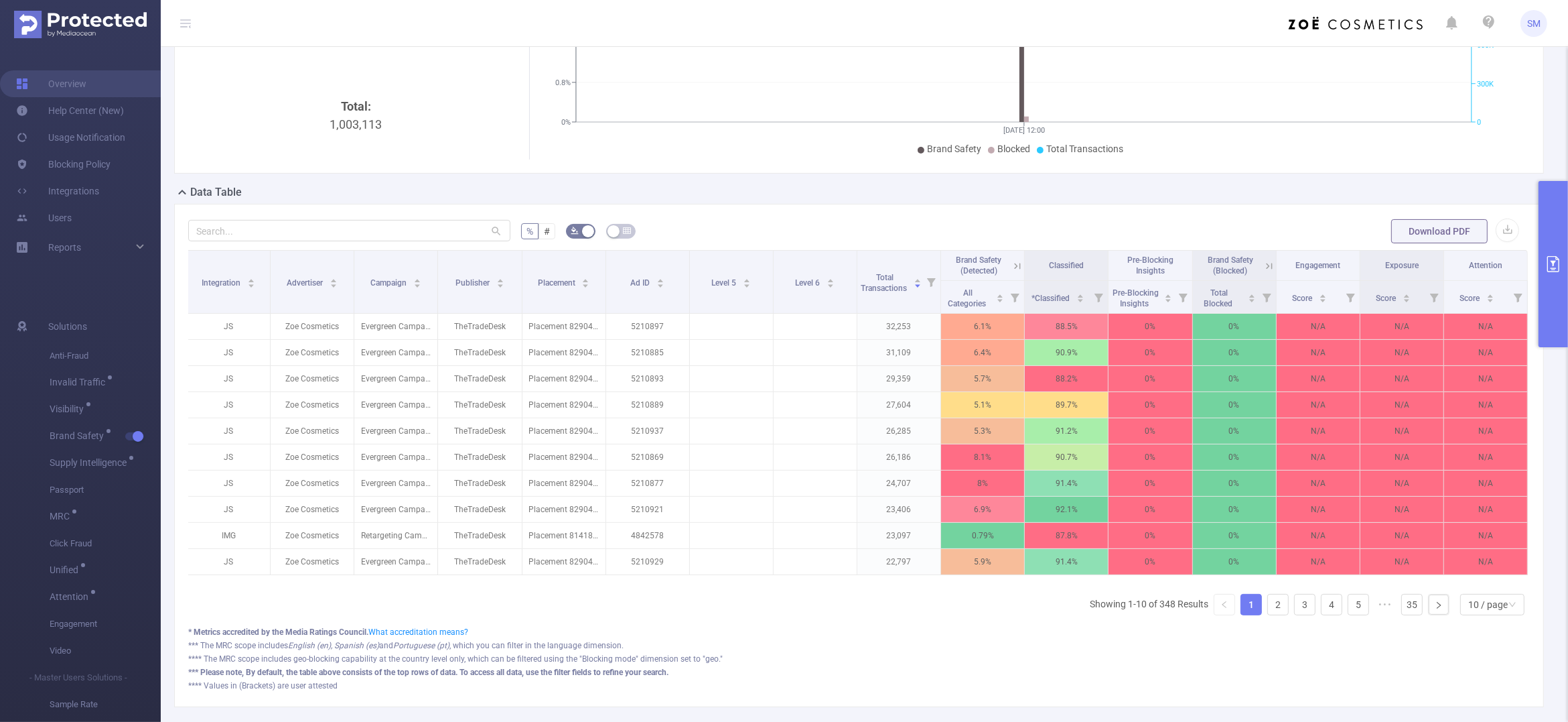
click at [1552, 253] on button "primary" at bounding box center [1553, 264] width 29 height 166
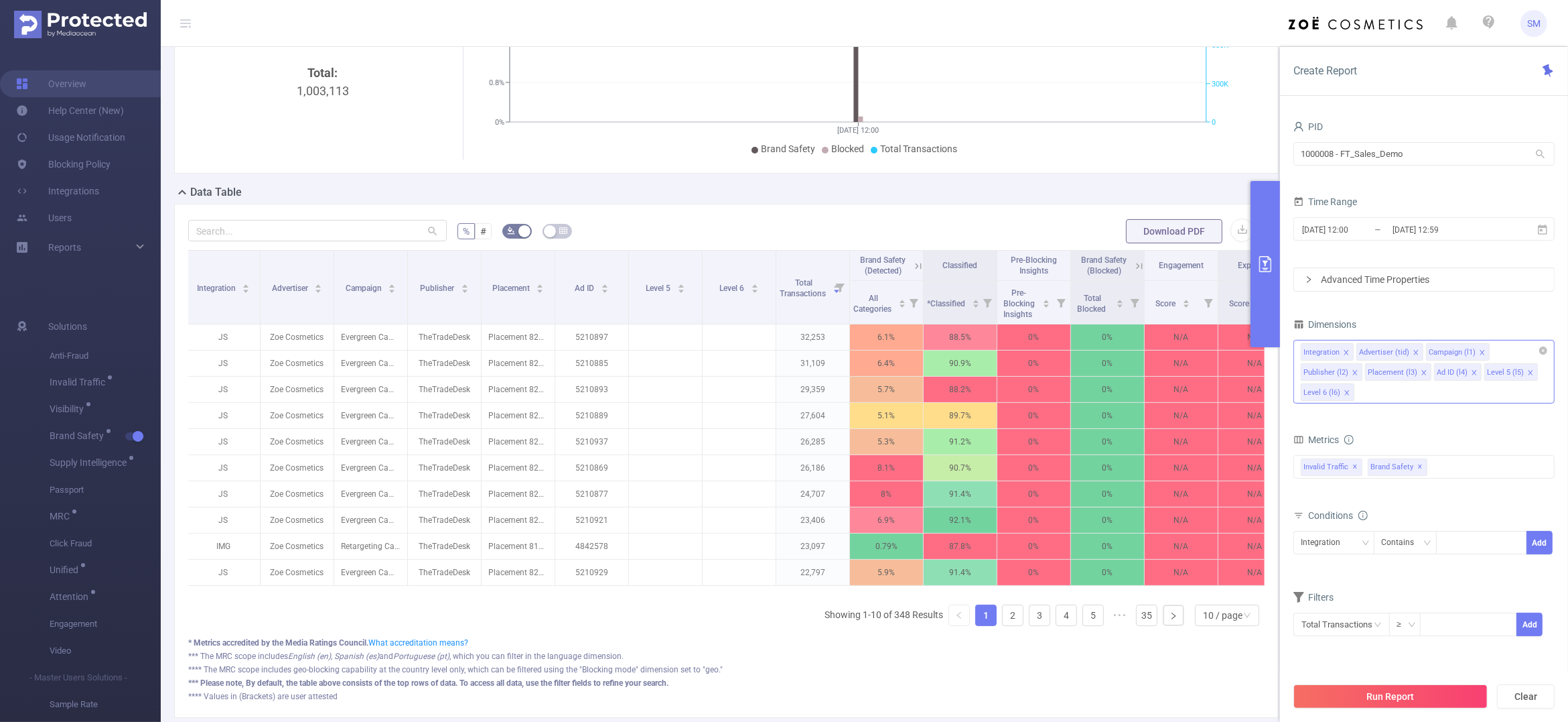
click at [1407, 403] on div "Integration Advertiser (tid) Campaign (l1) Publisher (l2) Placement (l3) Ad ID …" at bounding box center [1423, 371] width 261 height 64
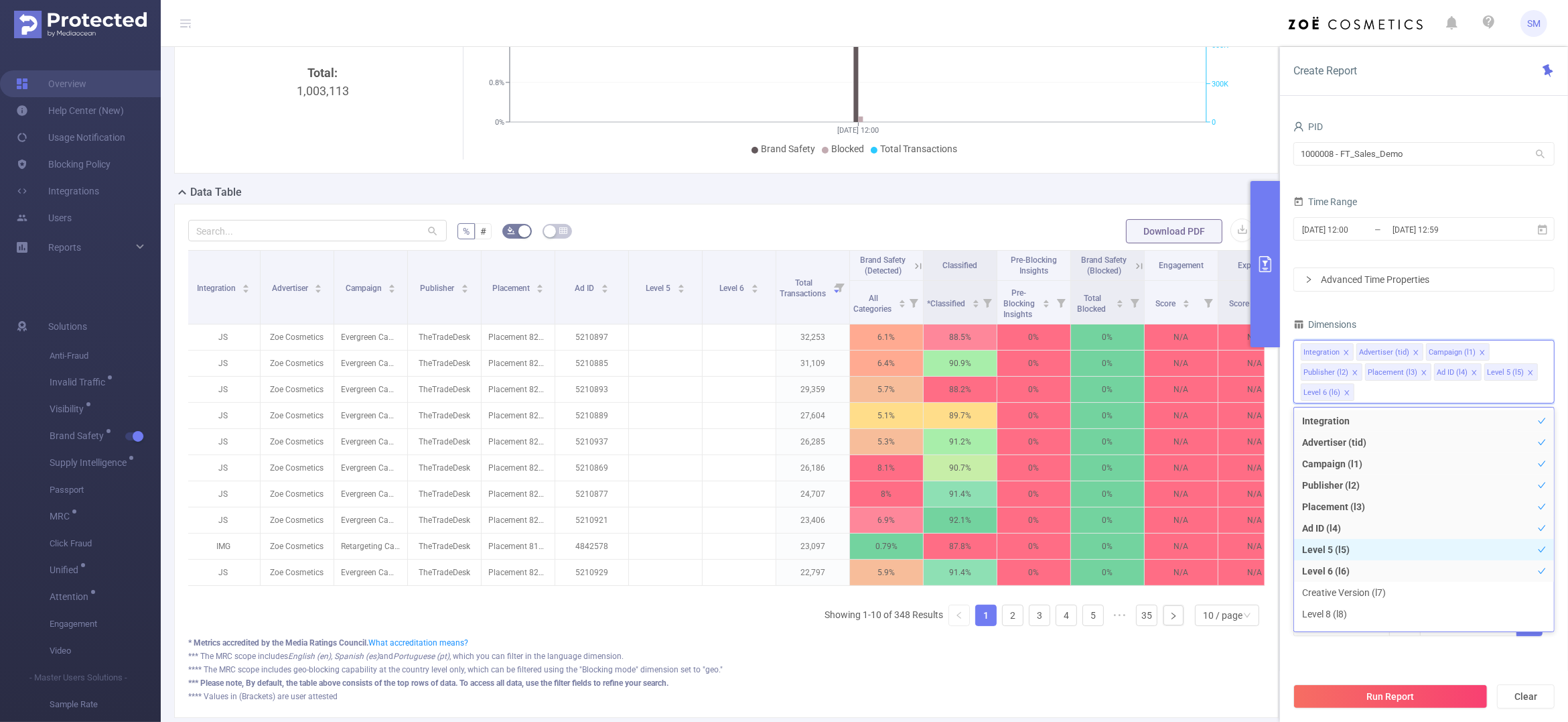
scroll to position [84, 0]
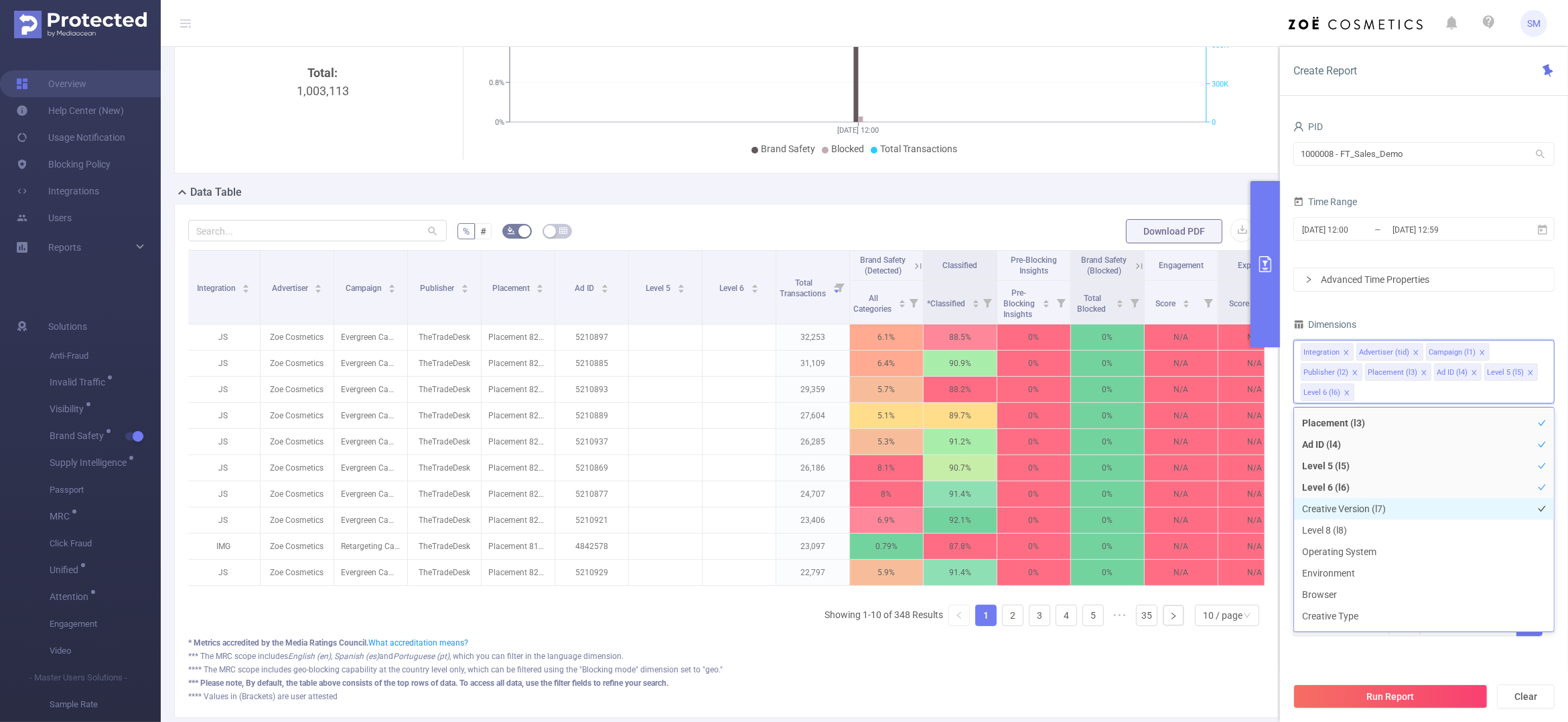
click at [1395, 508] on li "Creative Version (l7)" at bounding box center [1424, 508] width 260 height 22
click at [1402, 319] on div "Dimensions" at bounding box center [1423, 327] width 261 height 22
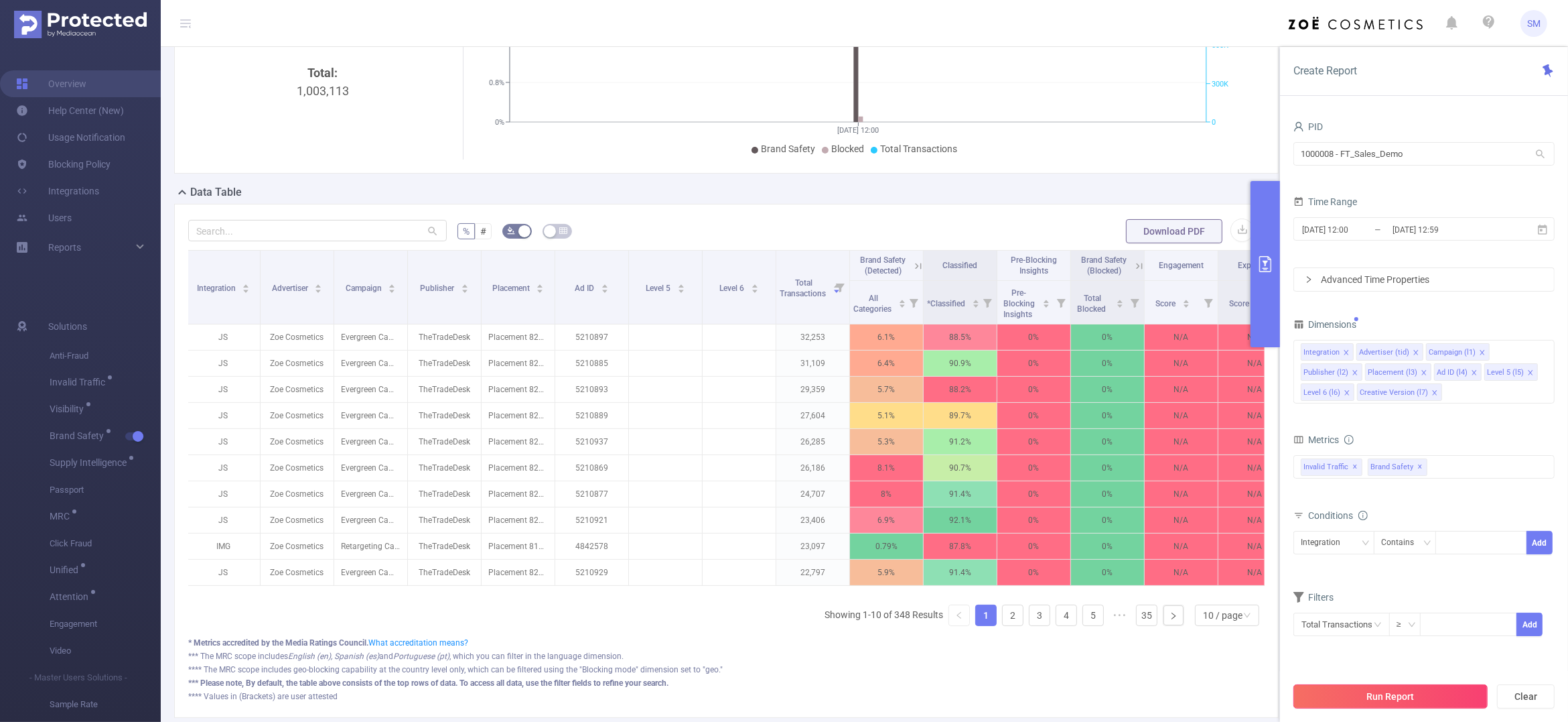
click at [1462, 702] on button "Run Report" at bounding box center [1391, 696] width 195 height 24
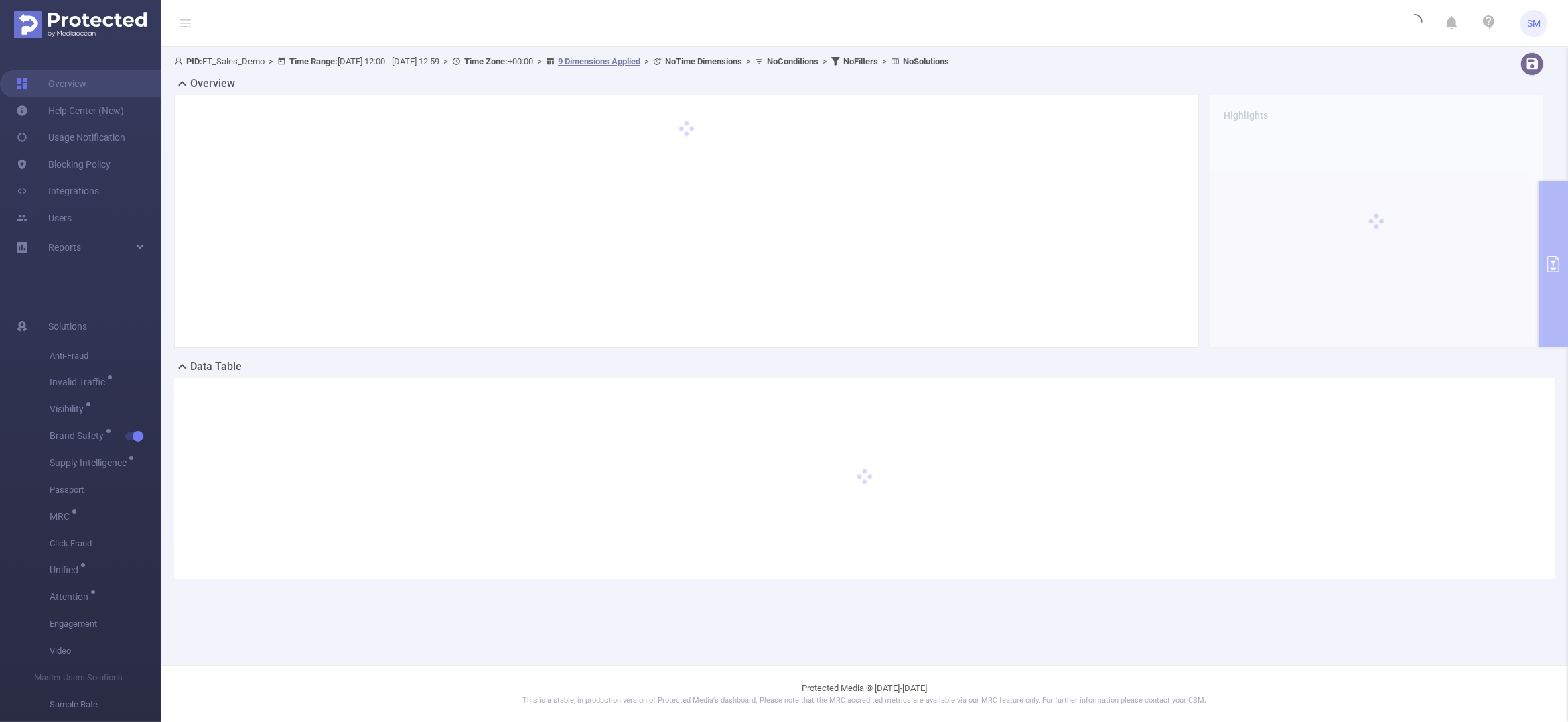
scroll to position [0, 0]
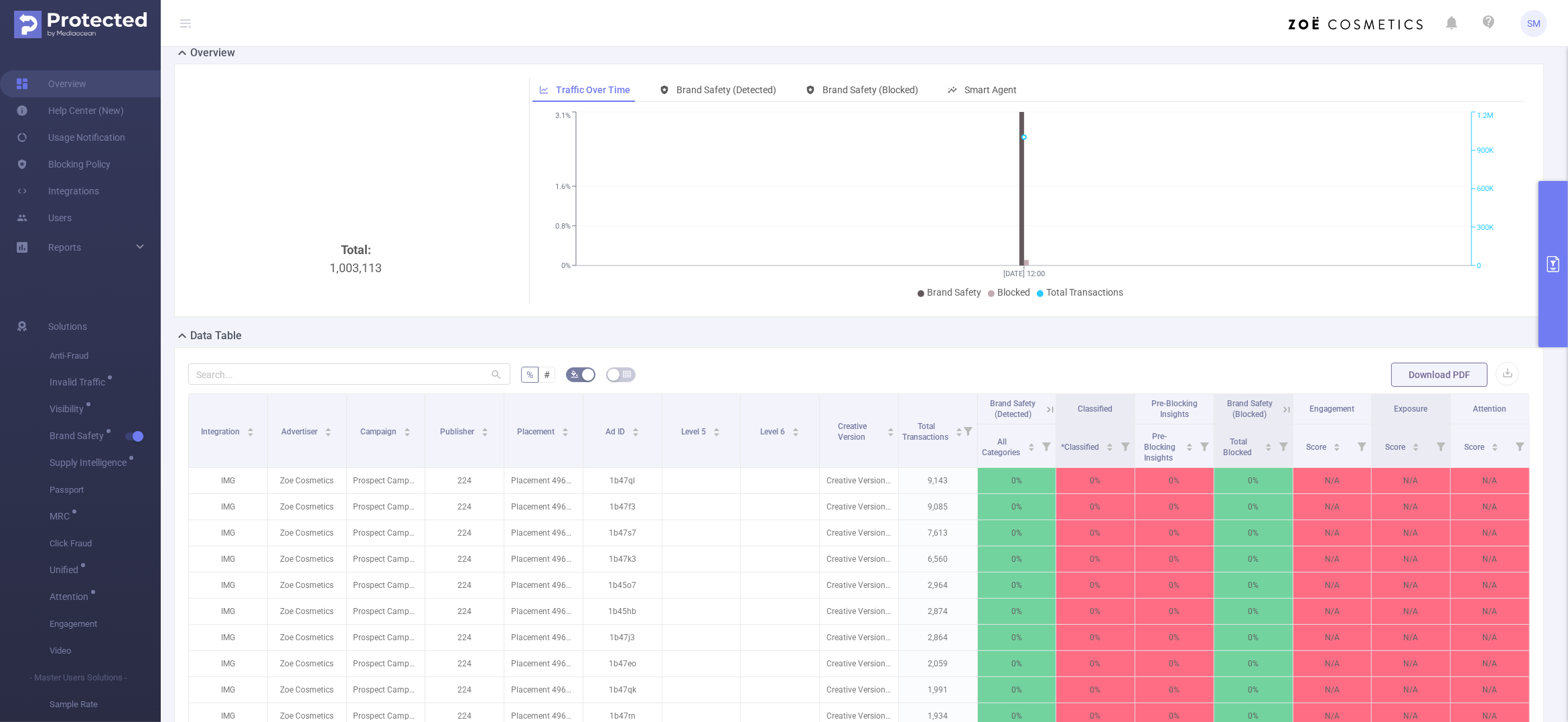
scroll to position [84, 0]
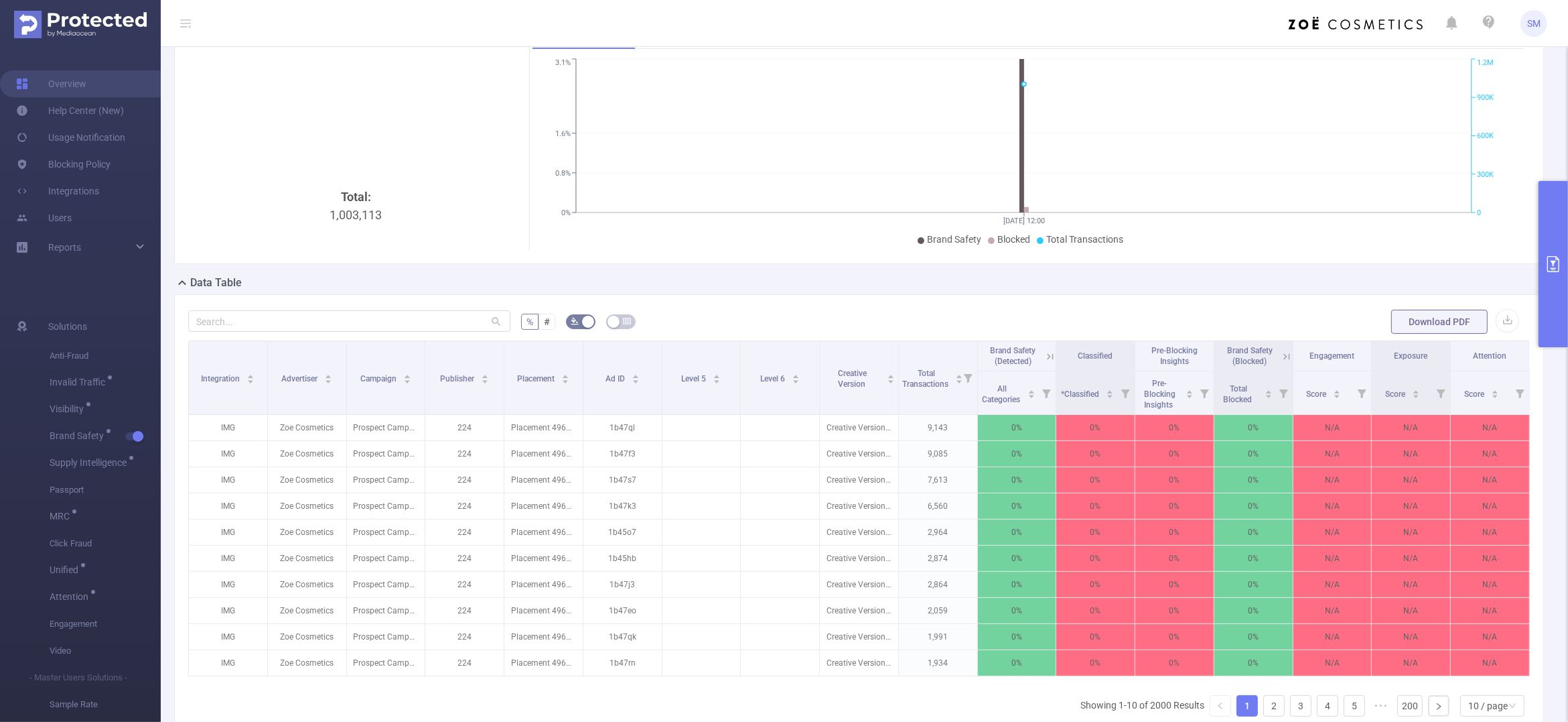
drag, startPoint x: 892, startPoint y: 346, endPoint x: 877, endPoint y: 294, distance: 54.1
click at [877, 295] on div "% # Download PDF Integration Advertiser Campaign Publisher Placement Ad ID Leve…" at bounding box center [858, 551] width 1370 height 514
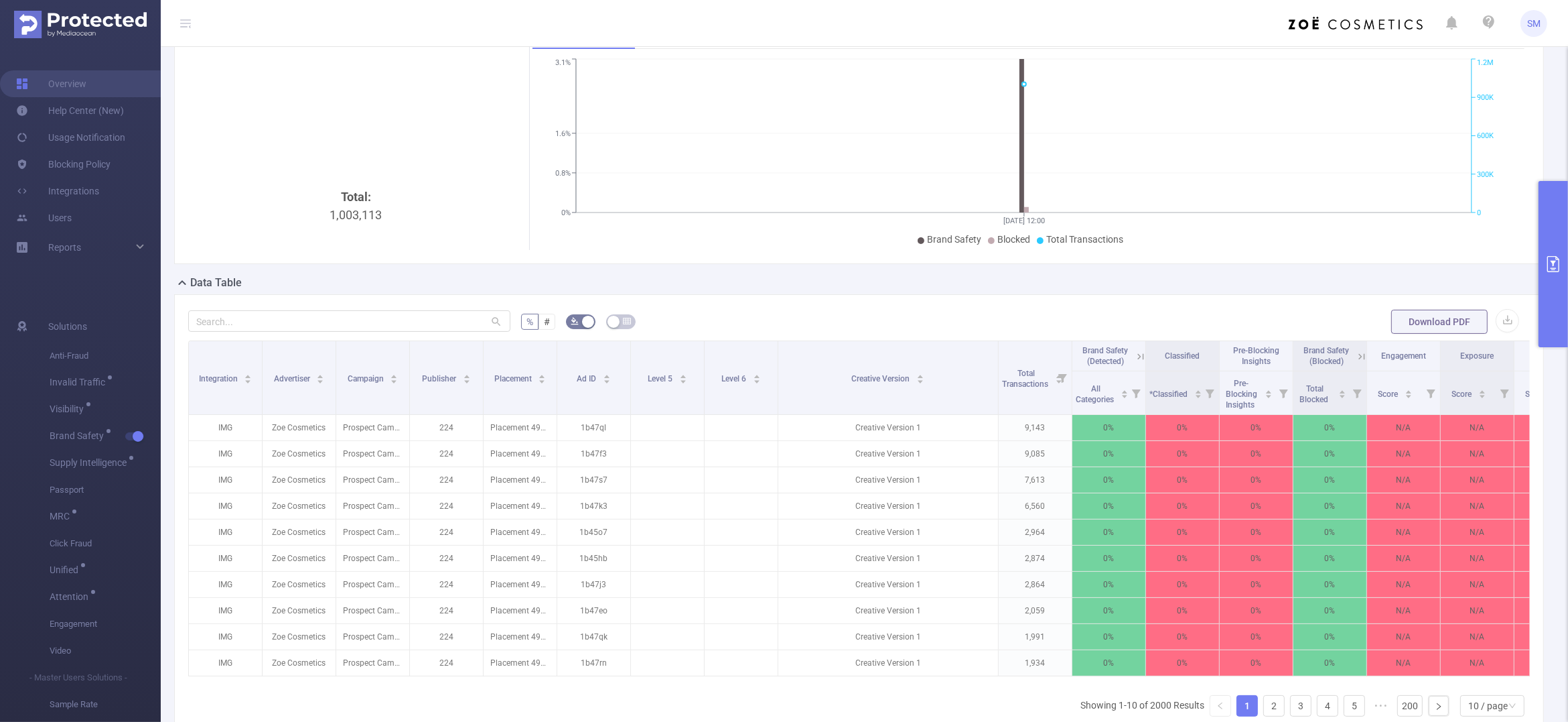
drag, startPoint x: 891, startPoint y: 350, endPoint x: 1002, endPoint y: 332, distance: 112.4
click at [1002, 332] on div "% # Download PDF Integration Advertiser Campaign Publisher Placement Ad ID Leve…" at bounding box center [859, 551] width 1342 height 485
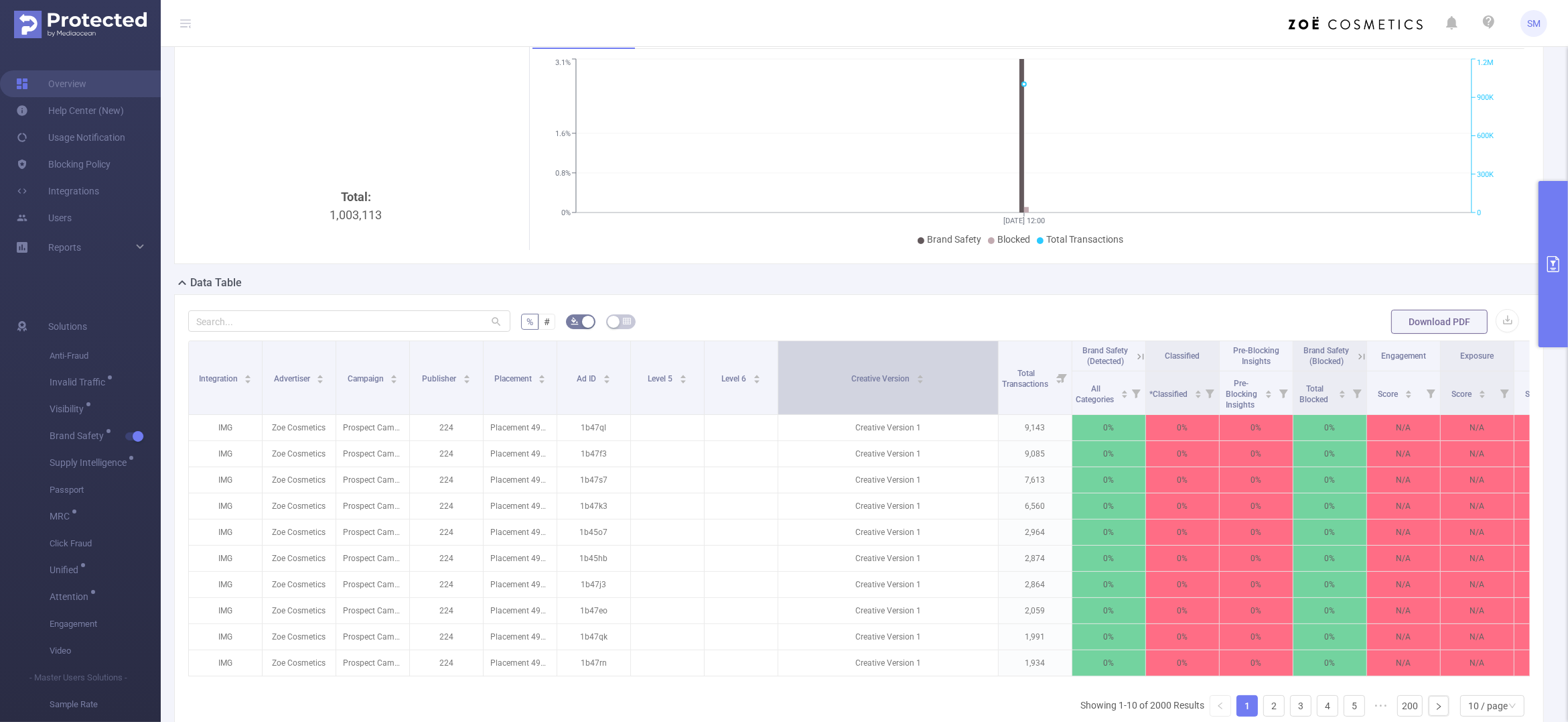
click at [909, 384] on div "Creative Version" at bounding box center [889, 377] width 73 height 14
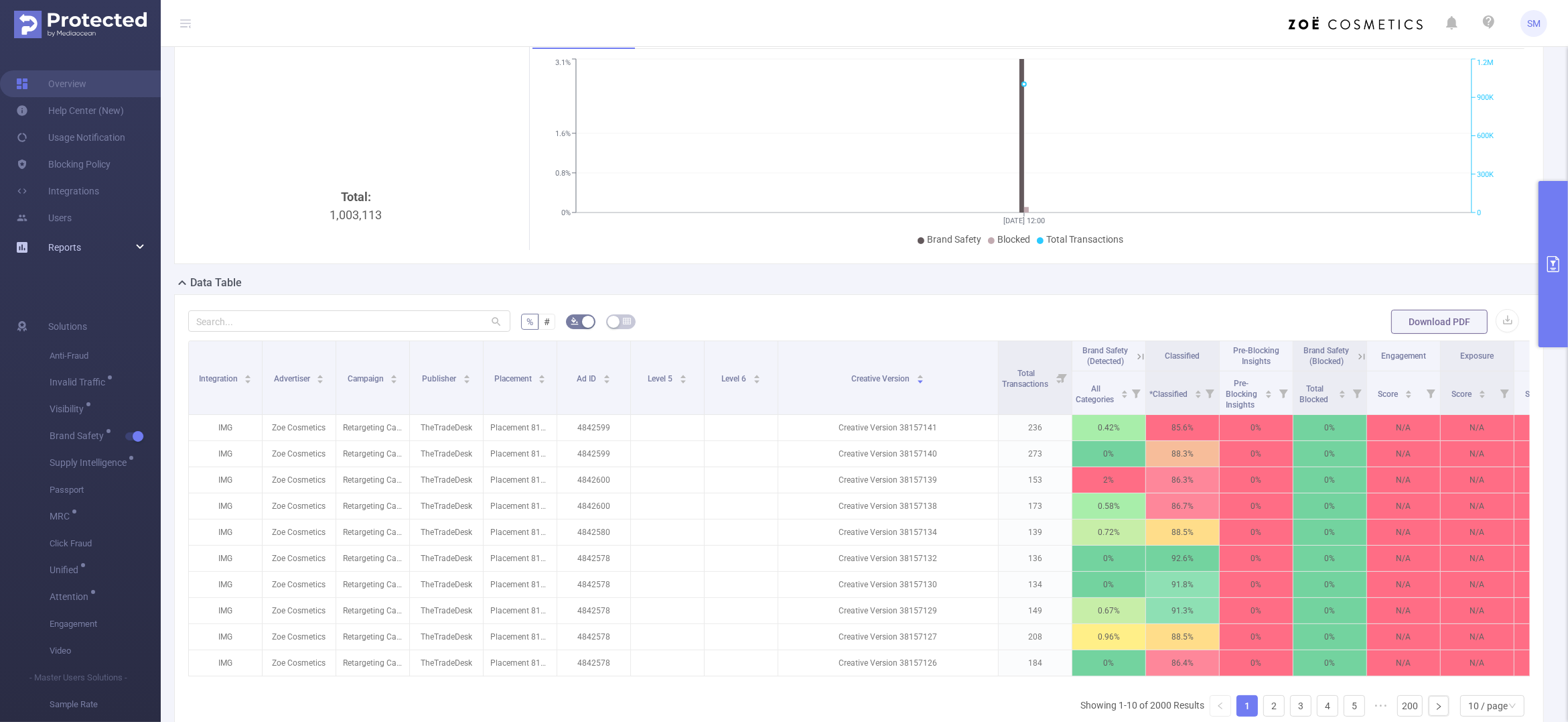
click at [74, 252] on span "Reports" at bounding box center [65, 247] width 33 height 10
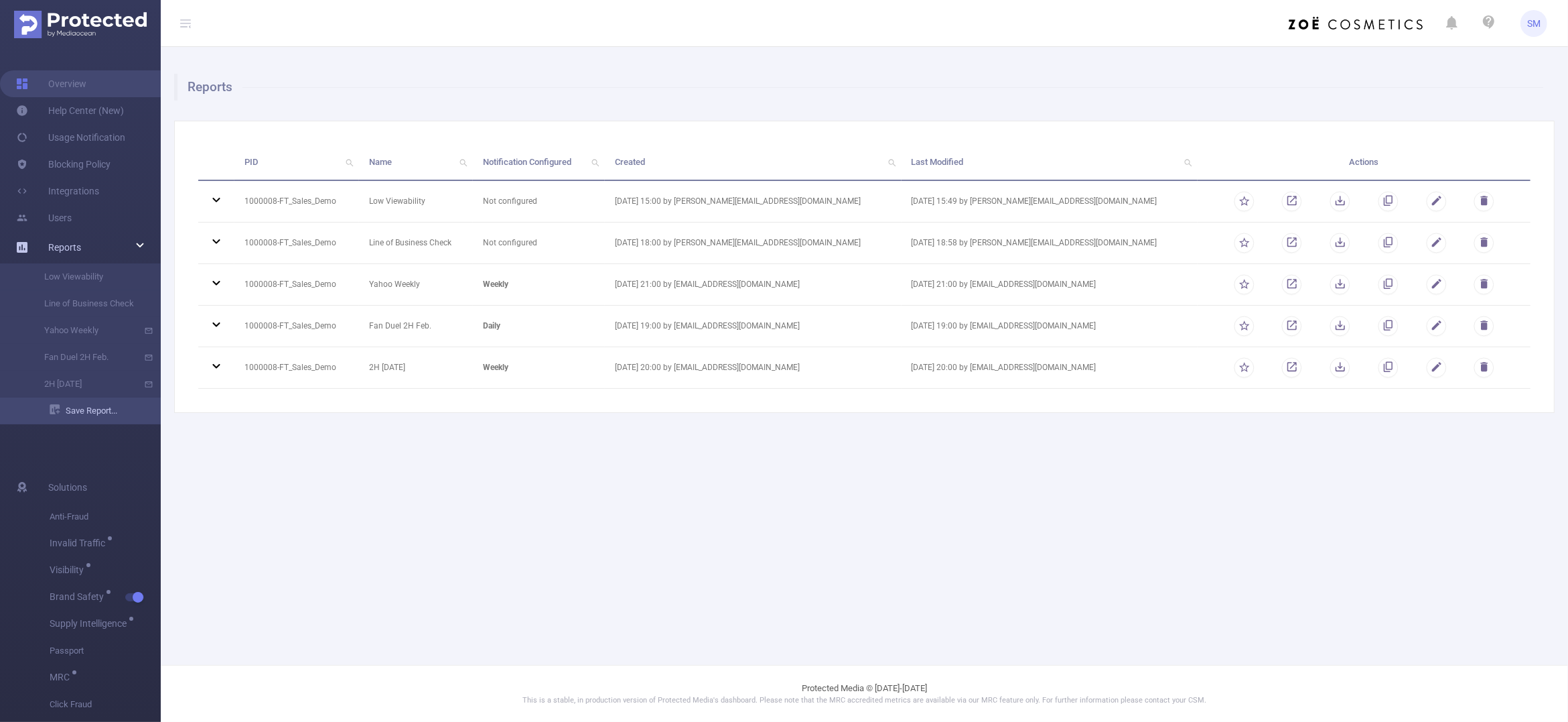
click at [83, 415] on link "Save Report..." at bounding box center [105, 410] width 111 height 27
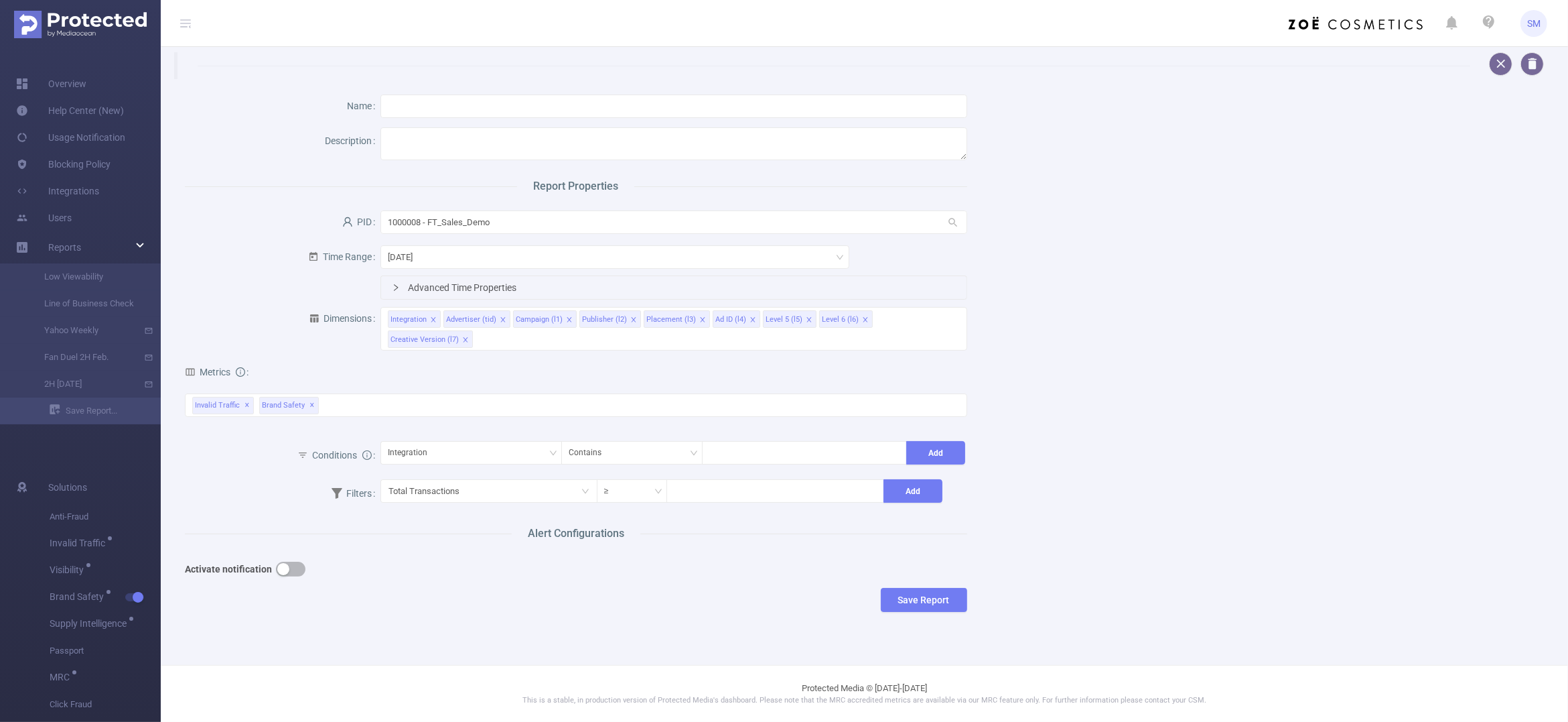
click at [1256, 376] on div "Name Description Report Properties PID 1000008 - FT_Sales_Demo 1000008 - FT_Sal…" at bounding box center [859, 356] width 1381 height 554
click at [417, 115] on input "text" at bounding box center [674, 106] width 587 height 23
type input "Demo Report"
click at [429, 144] on textarea at bounding box center [674, 144] width 587 height 33
click at [446, 259] on div "[DATE]" at bounding box center [615, 258] width 455 height 22
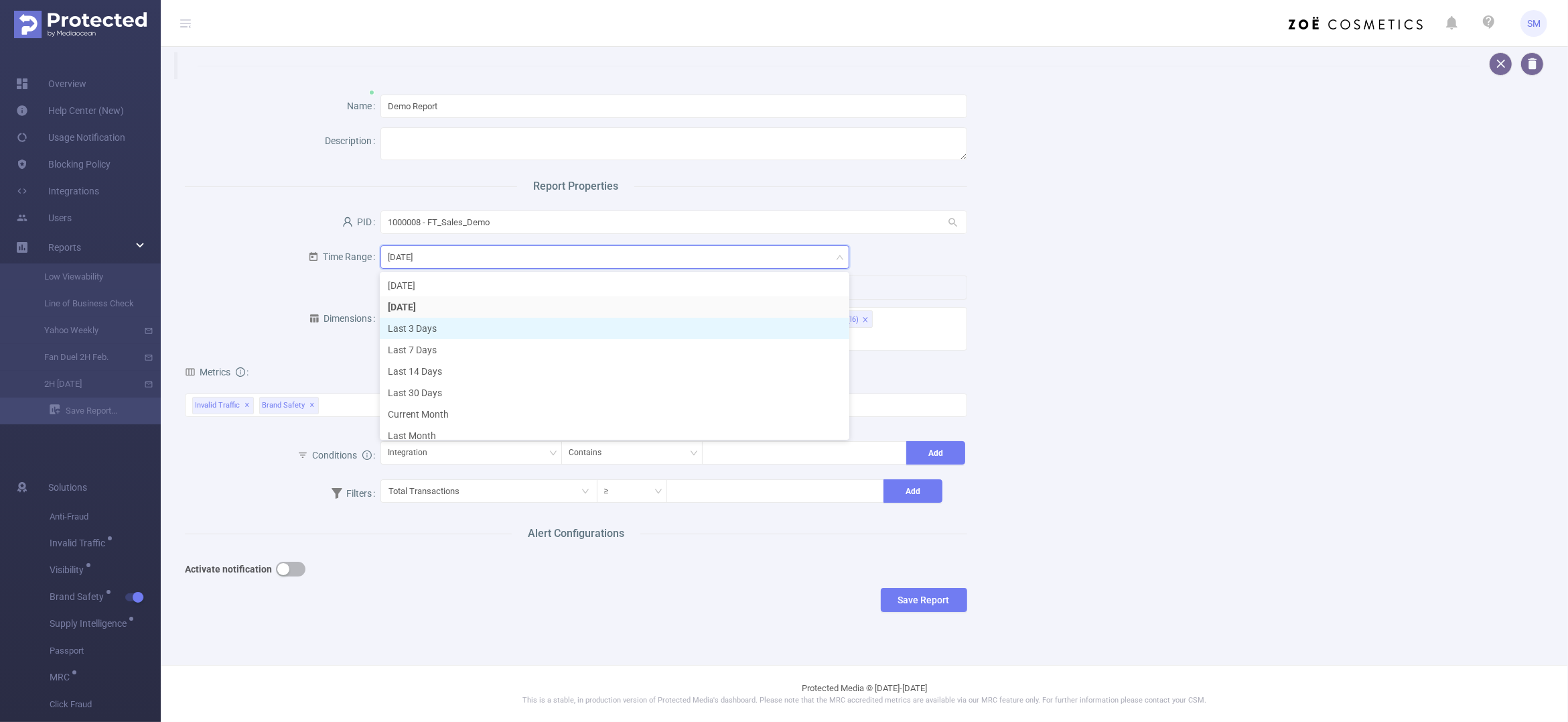
scroll to position [31, 0]
click at [456, 333] on li "Last 7 Days" at bounding box center [614, 340] width 469 height 22
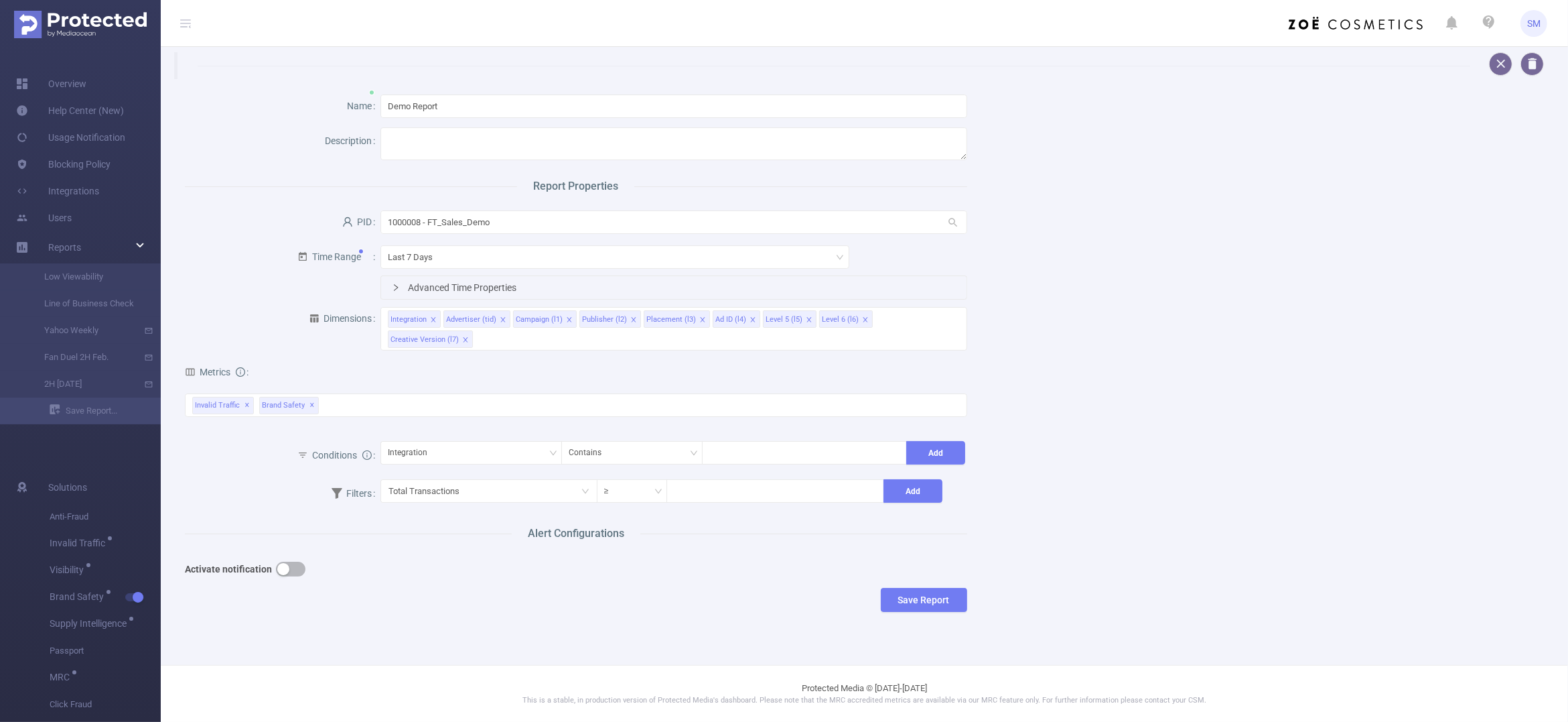
click at [1106, 300] on div "Name Demo Report Description Report Properties PID 1000008 - FT_Sales_Demo 1000…" at bounding box center [859, 356] width 1381 height 554
click at [474, 342] on div "Integration Advertiser (tid) Campaign (l1) Publisher (l2) Placement (l3) Ad ID …" at bounding box center [674, 328] width 587 height 44
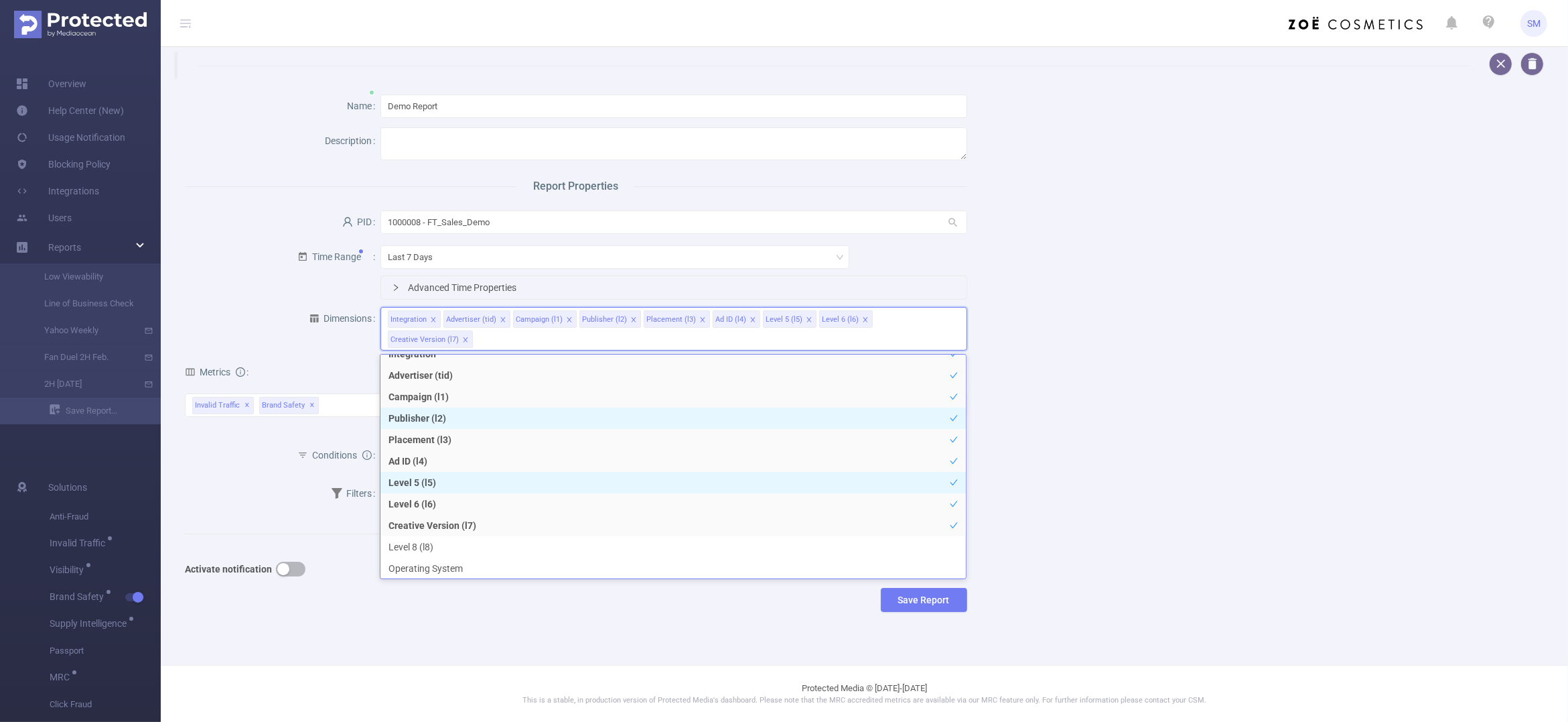
scroll to position [0, 0]
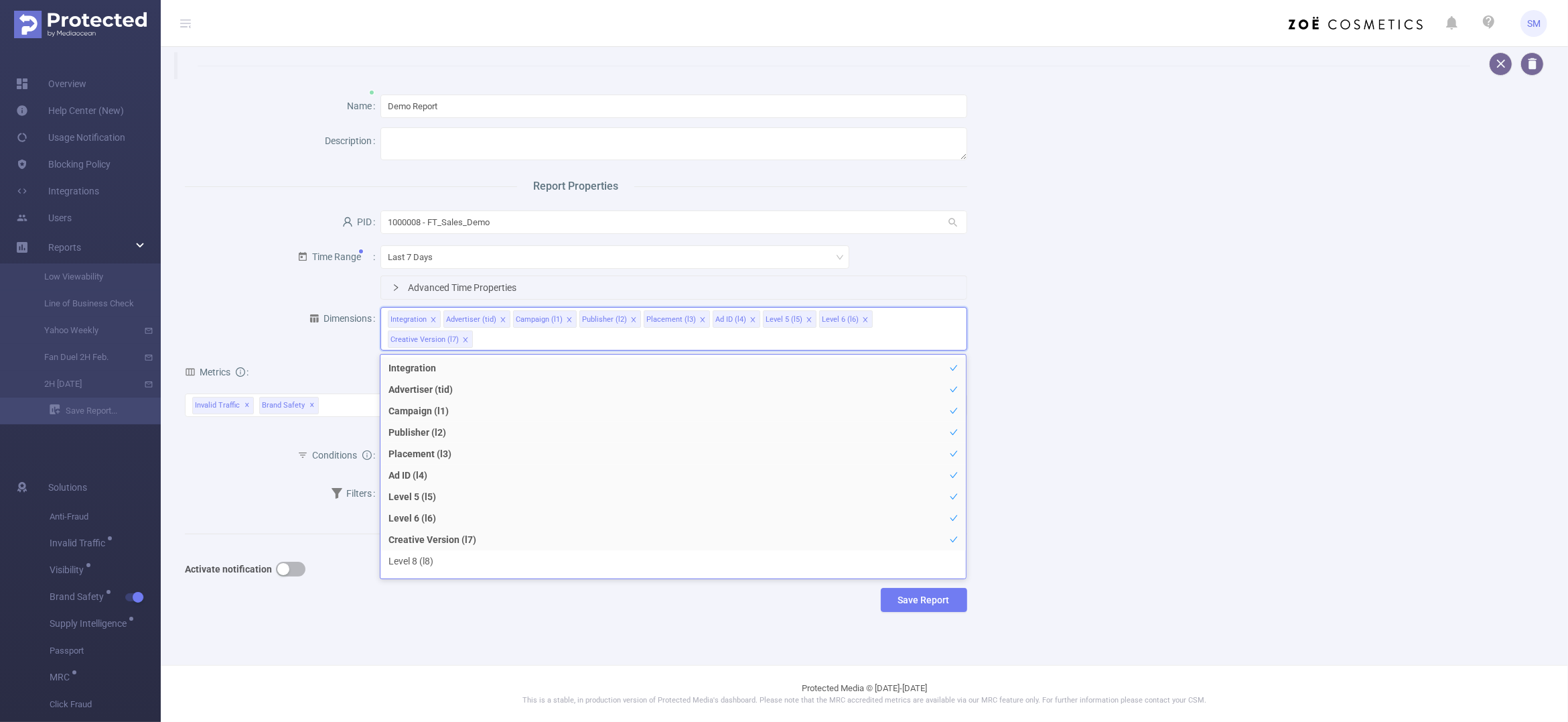
click at [1027, 370] on div "Name Demo Report Description Report Properties PID 1000008 - FT_Sales_Demo 1000…" at bounding box center [859, 356] width 1381 height 554
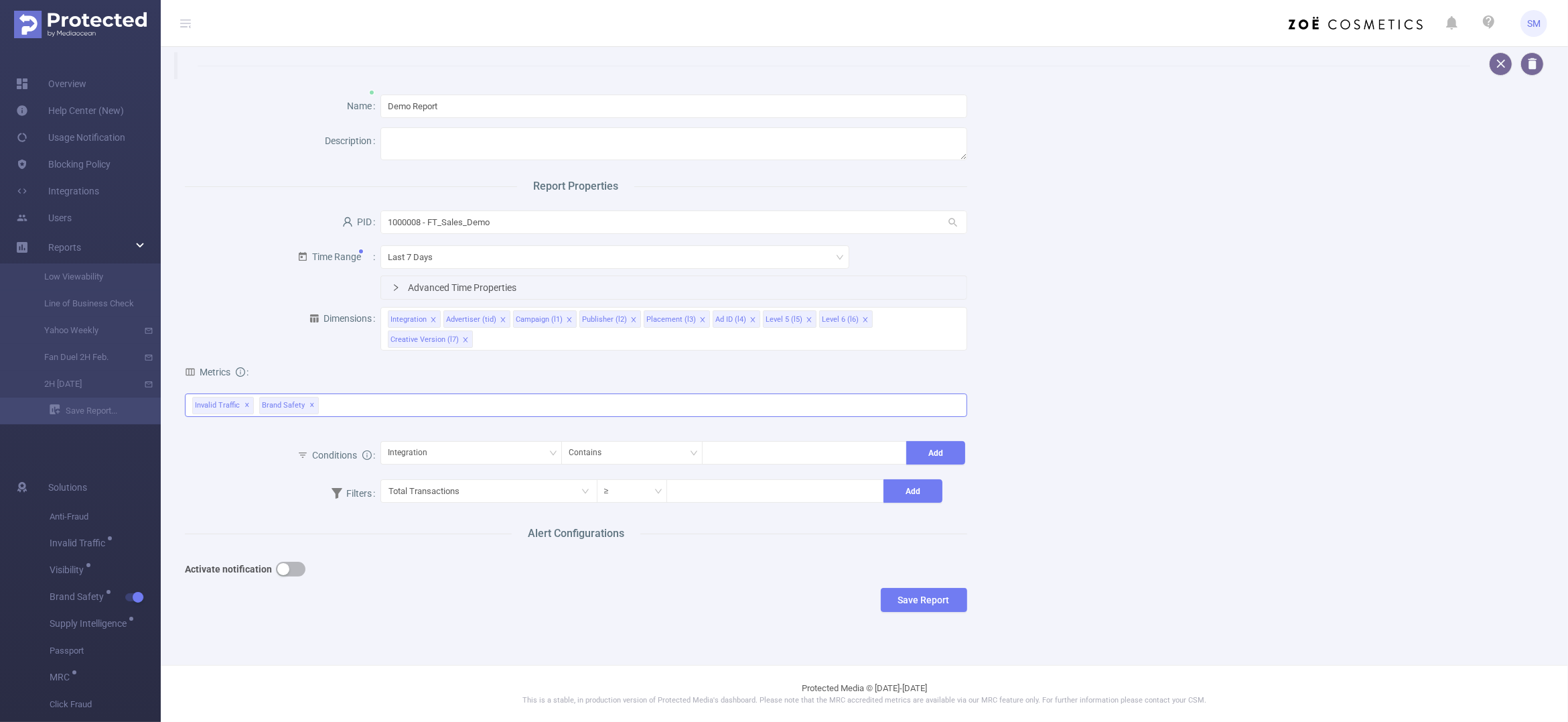
click at [374, 408] on div "Invalid Traffic ✕ Brand Safety ✕" at bounding box center [576, 405] width 783 height 23
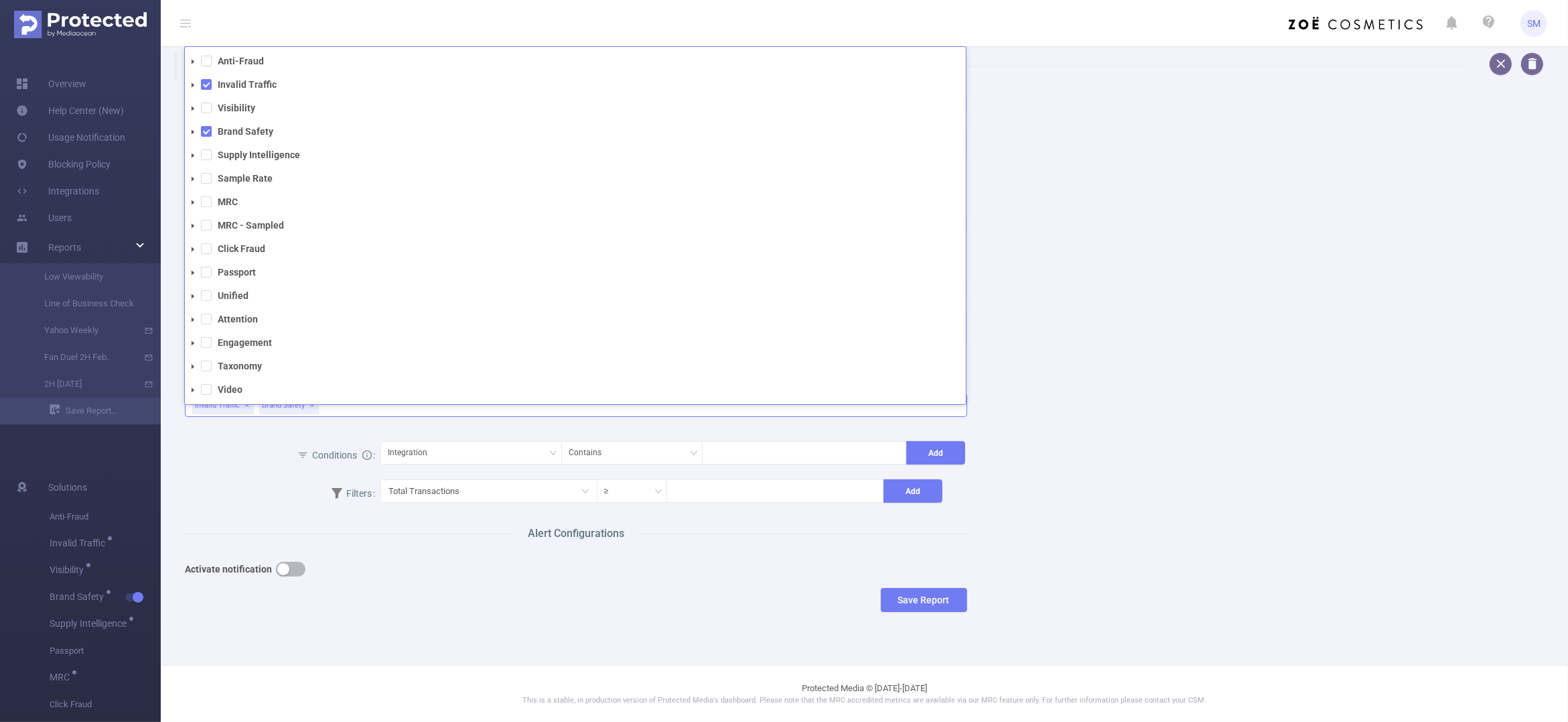
click at [193, 133] on icon "icon: caret-down" at bounding box center [193, 132] width 7 height 7
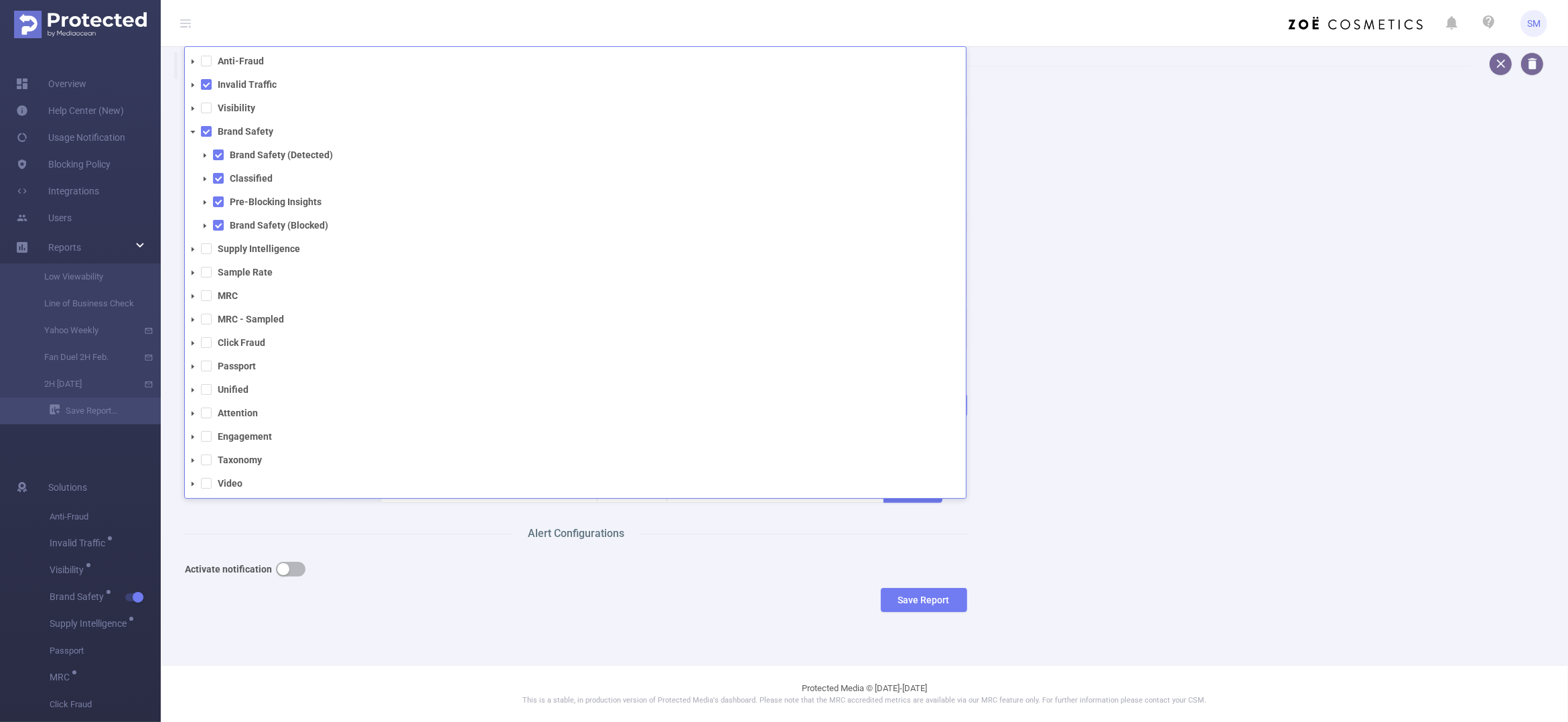
click at [205, 155] on icon "icon: caret-down" at bounding box center [205, 154] width 3 height 4
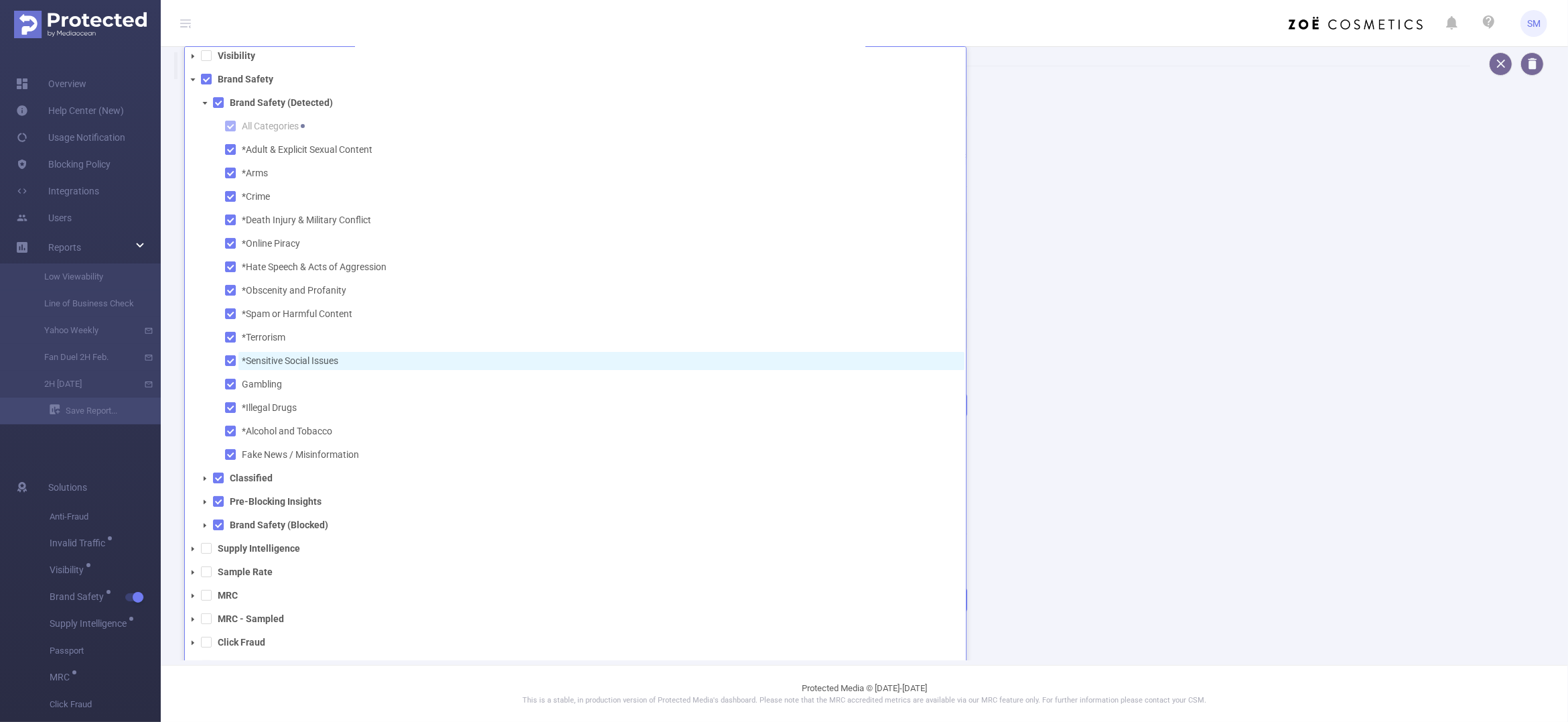
scroll to position [81, 0]
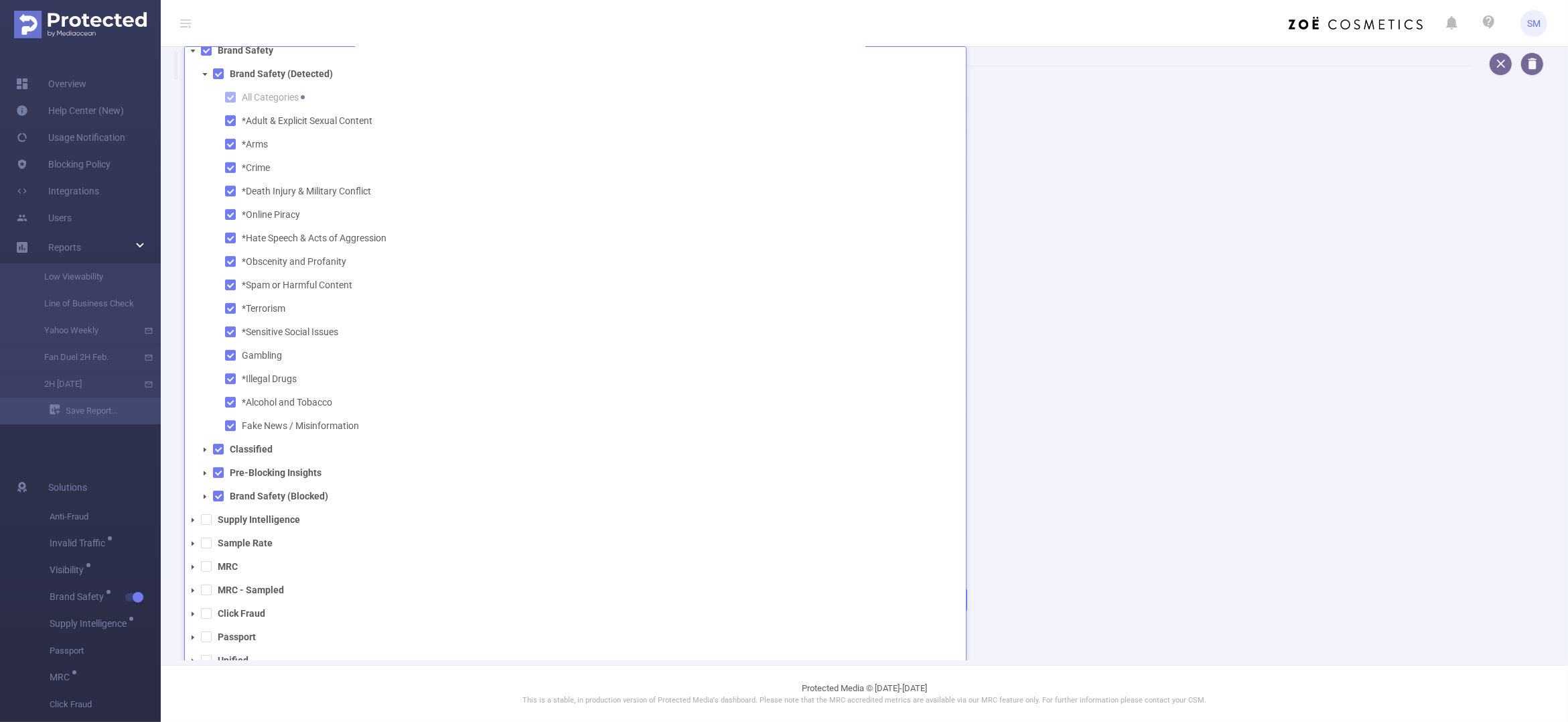
click at [1009, 289] on div "Name Demo Report Description Report Properties PID 1000008 - FT_Sales_Demo 1000…" at bounding box center [859, 356] width 1381 height 554
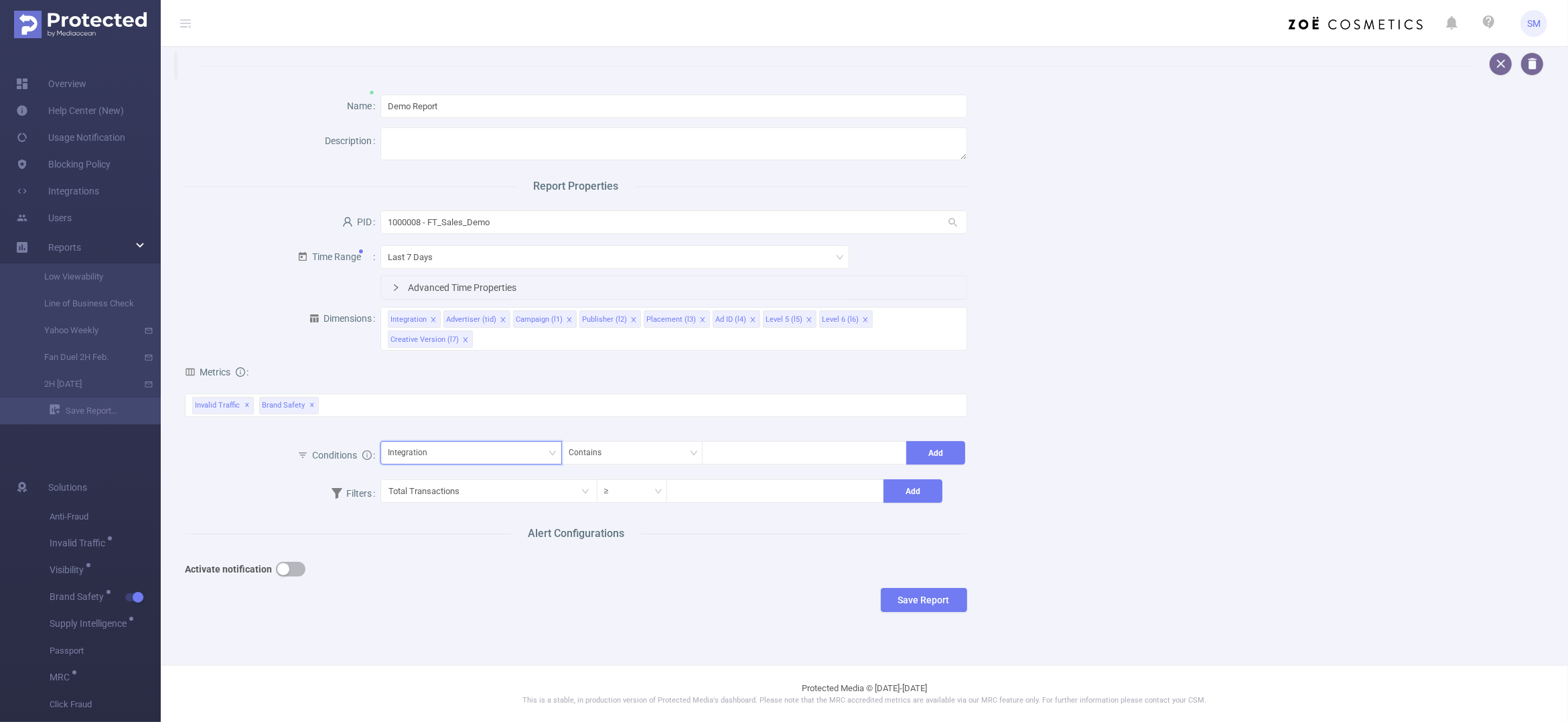
click at [462, 452] on div "Integration" at bounding box center [471, 453] width 167 height 22
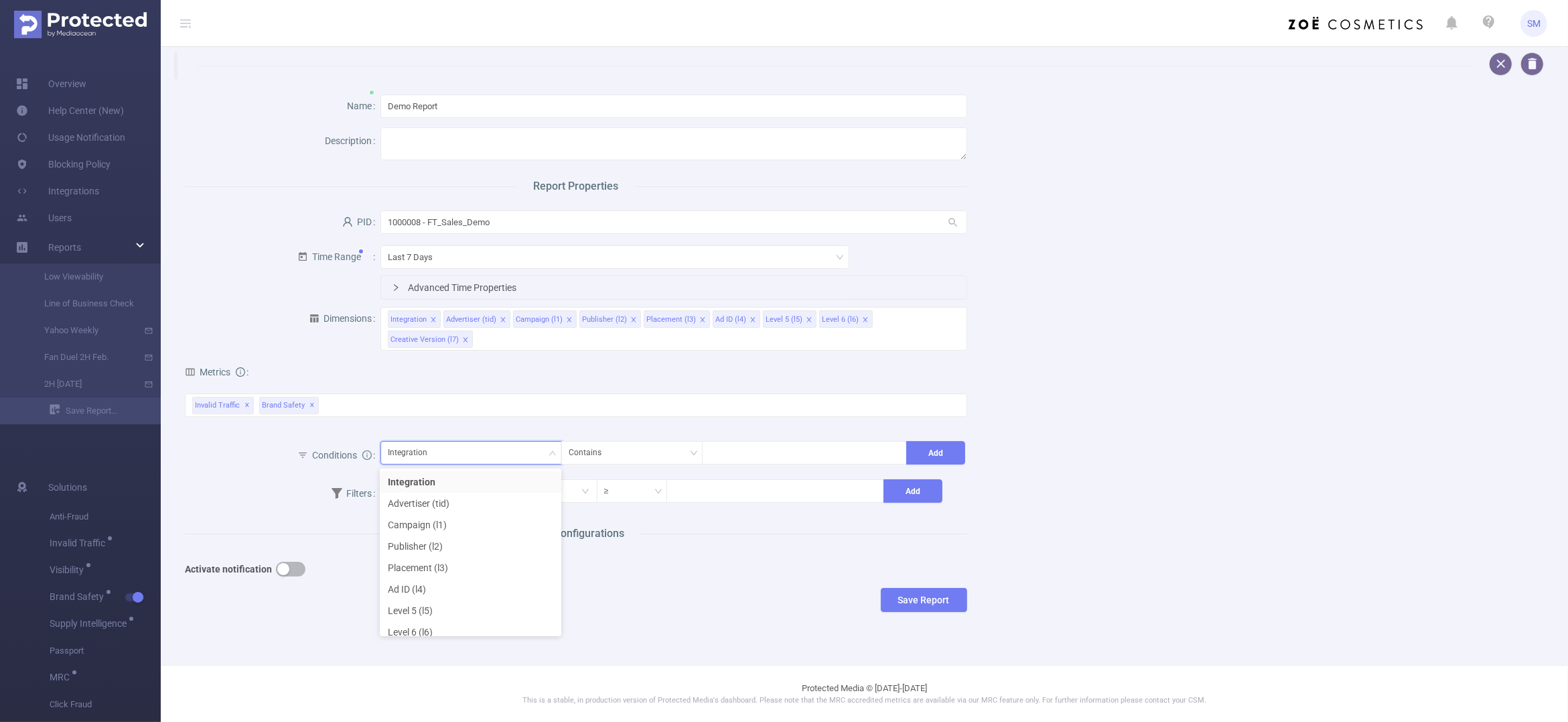
click at [703, 584] on div "Activate notification" at bounding box center [479, 570] width 587 height 34
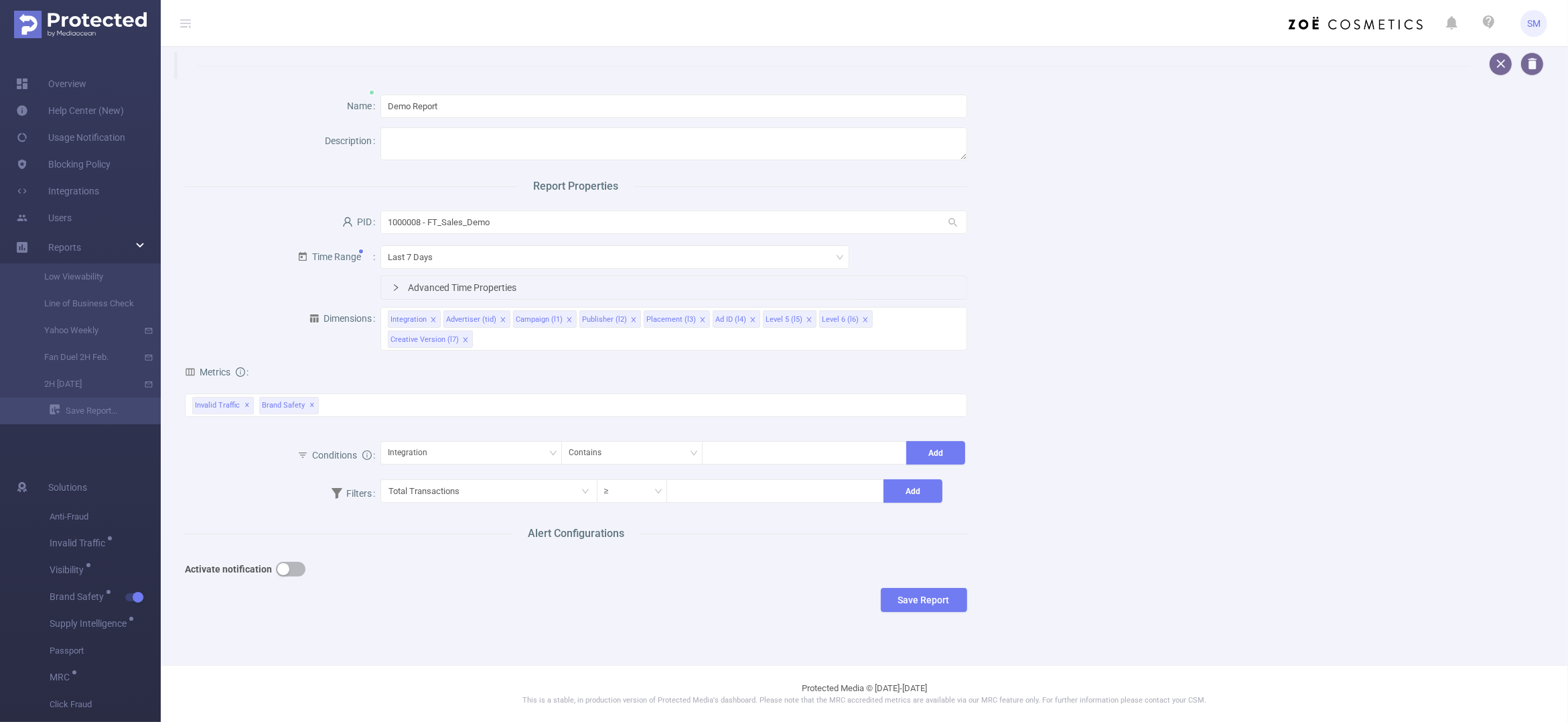
click at [285, 566] on button "button" at bounding box center [291, 569] width 29 height 15
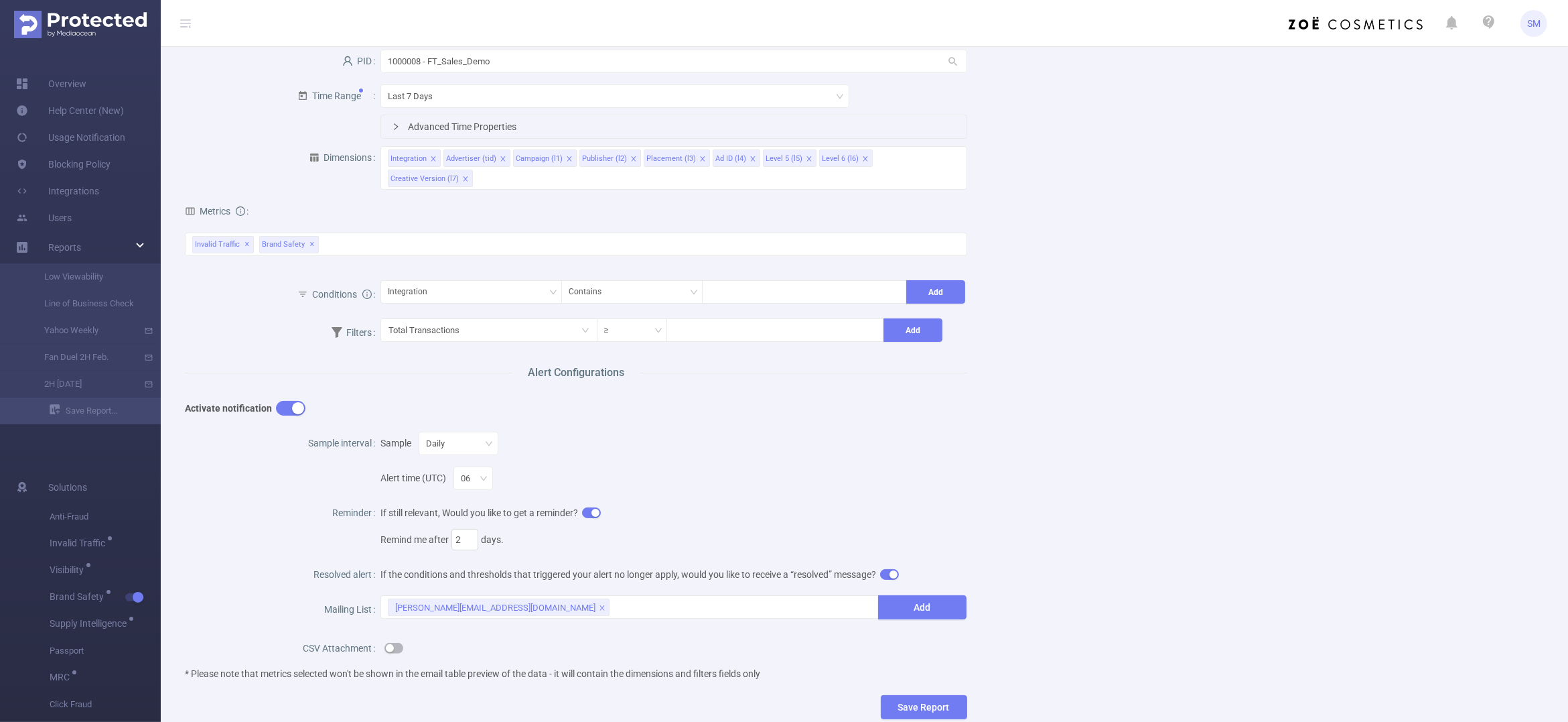
scroll to position [168, 0]
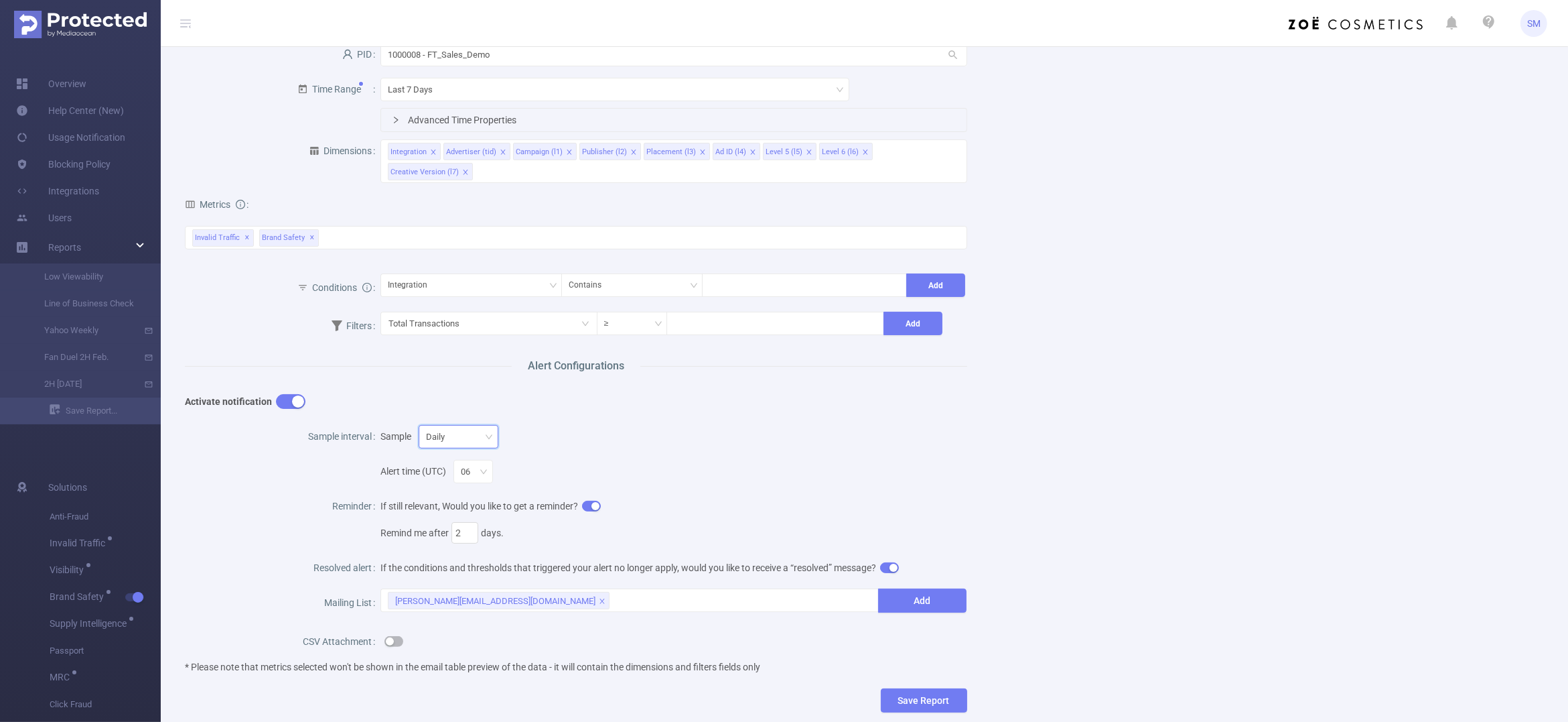
click at [433, 431] on div "Daily" at bounding box center [440, 437] width 28 height 22
click at [450, 501] on li "Weekly" at bounding box center [453, 509] width 87 height 22
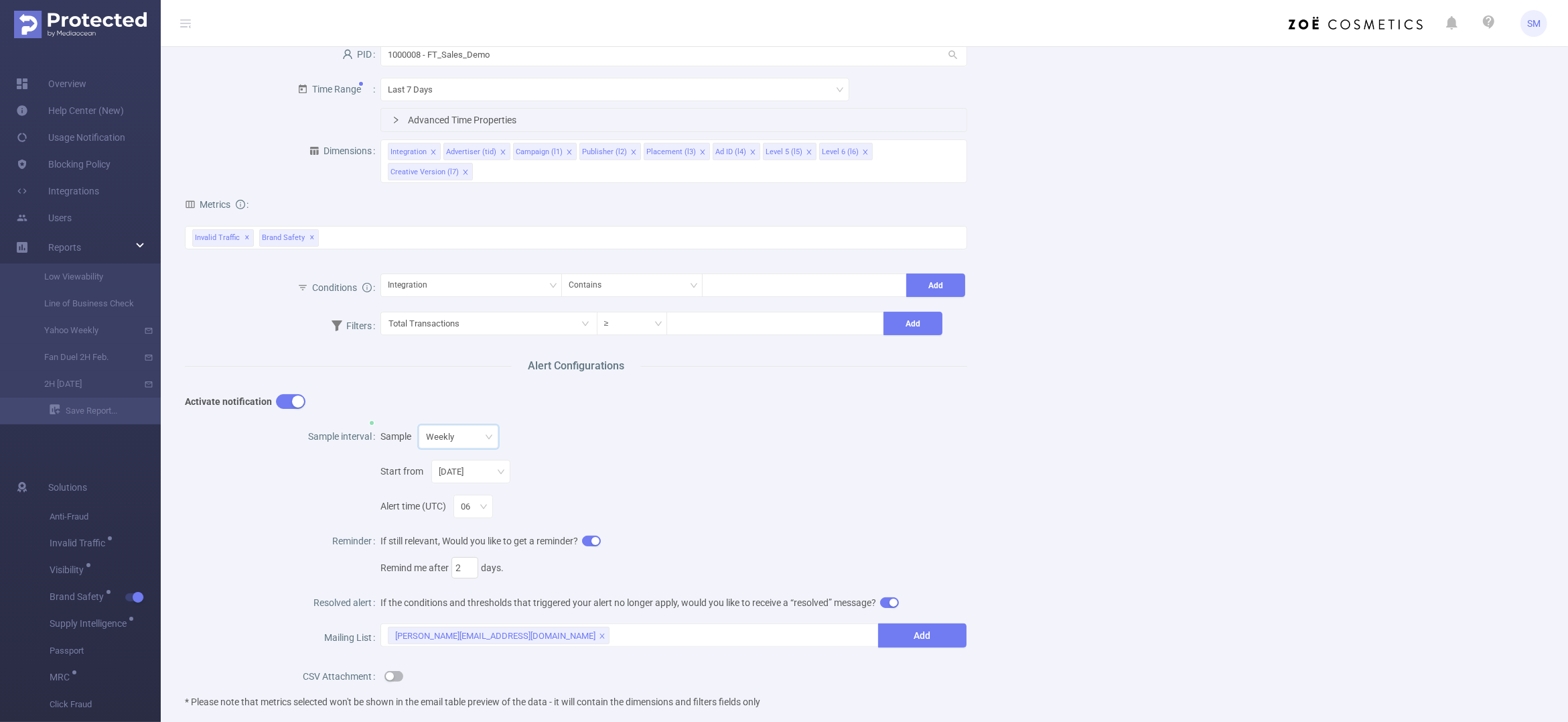
click at [643, 464] on div "Start from [DATE]" at bounding box center [674, 467] width 587 height 34
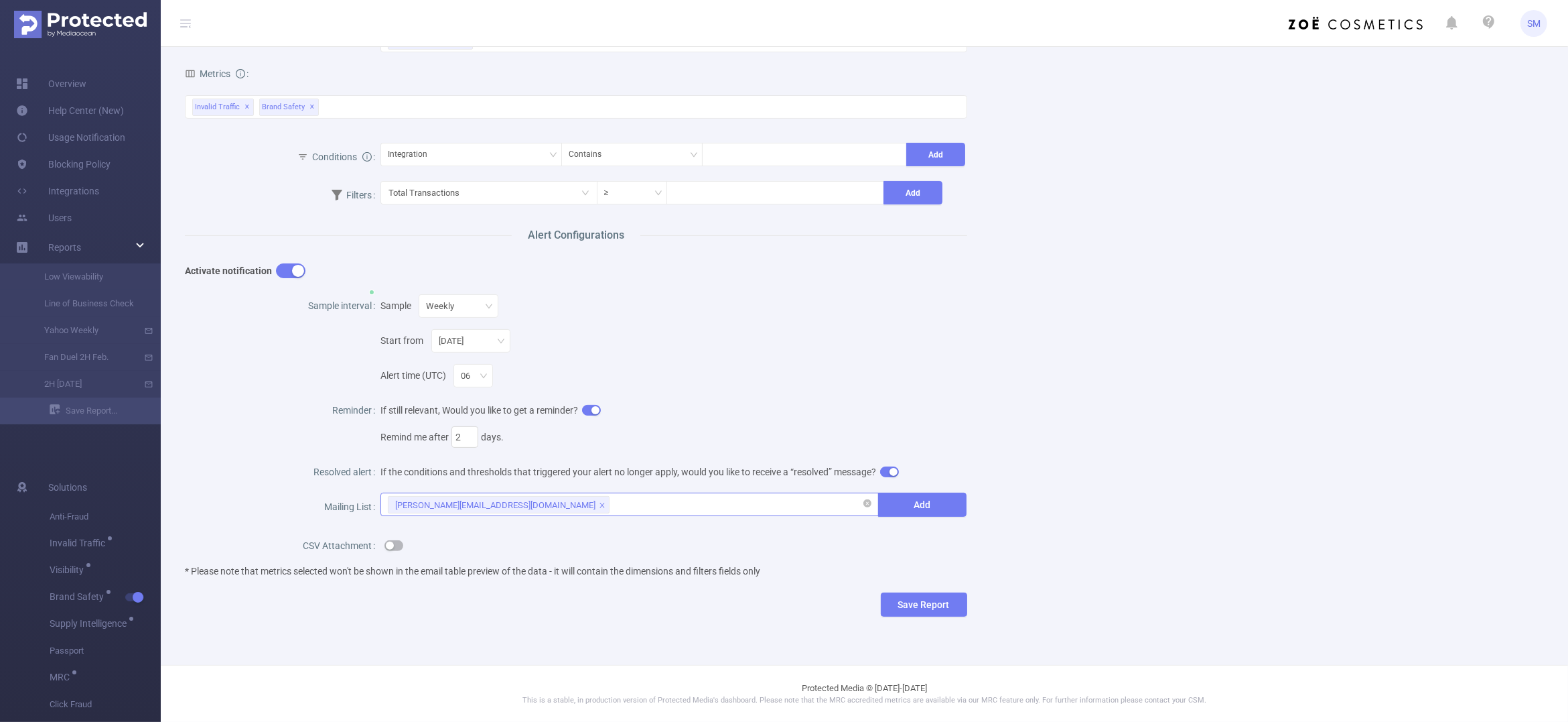
scroll to position [300, 0]
click at [394, 542] on button "button" at bounding box center [394, 545] width 19 height 10
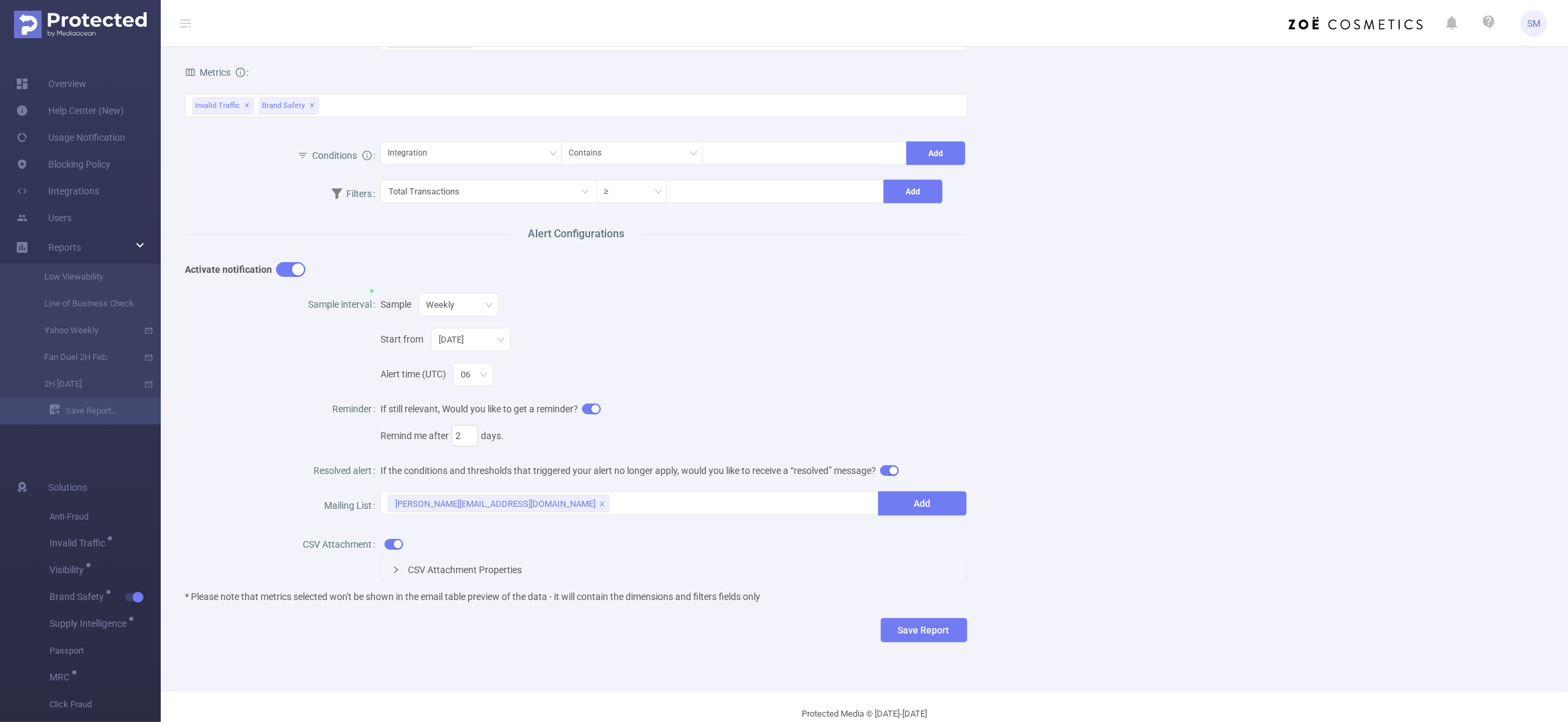
click at [393, 544] on button "button" at bounding box center [394, 545] width 19 height 10
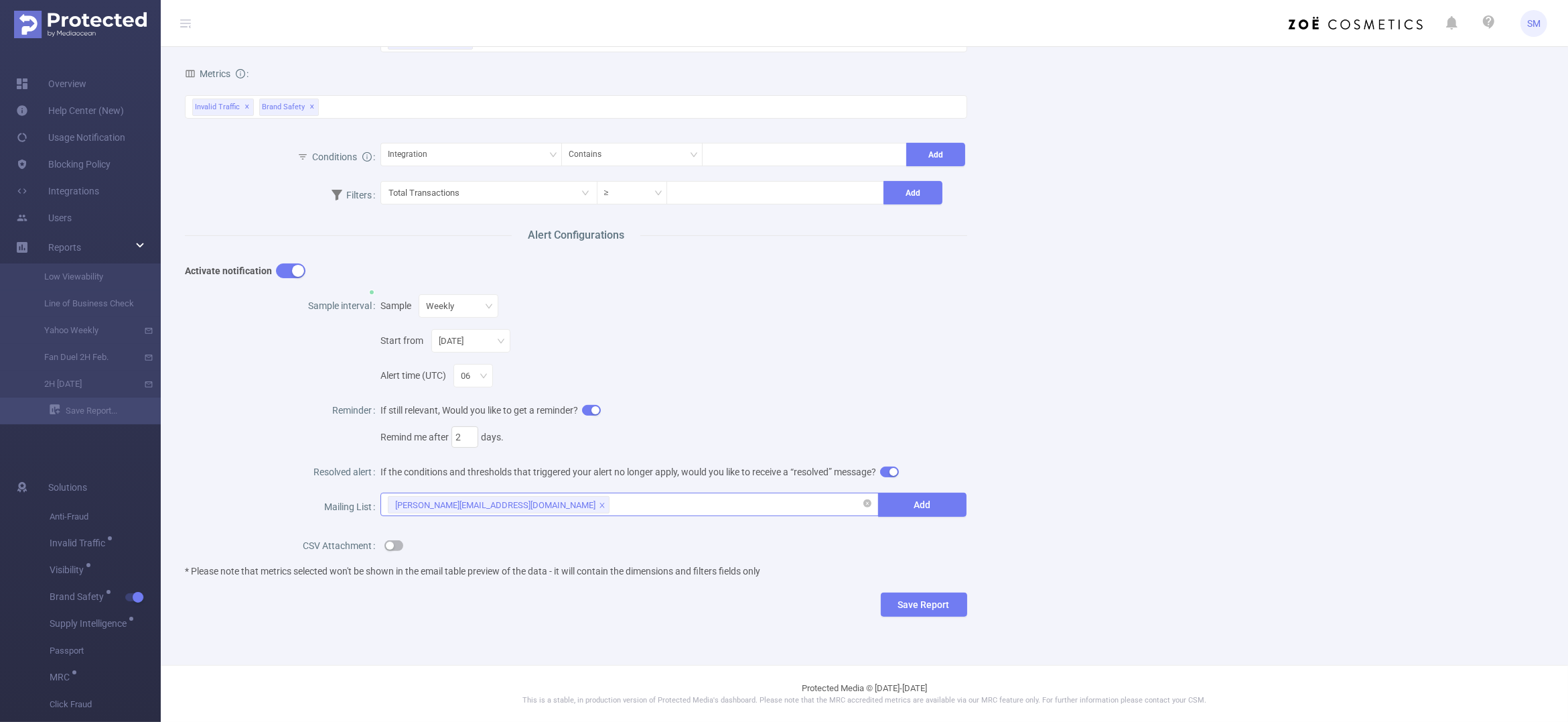
click at [593, 511] on div "[PERSON_NAME][EMAIL_ADDRESS][DOMAIN_NAME]" at bounding box center [629, 505] width 484 height 22
click at [971, 455] on div "Name Demo Report Description Report Properties PID 1000008 - FT_Sales_Demo 1000…" at bounding box center [859, 209] width 1381 height 857
click at [1024, 447] on div "Name Demo Report Description Report Properties PID 1000008 - FT_Sales_Demo 1000…" at bounding box center [859, 209] width 1381 height 857
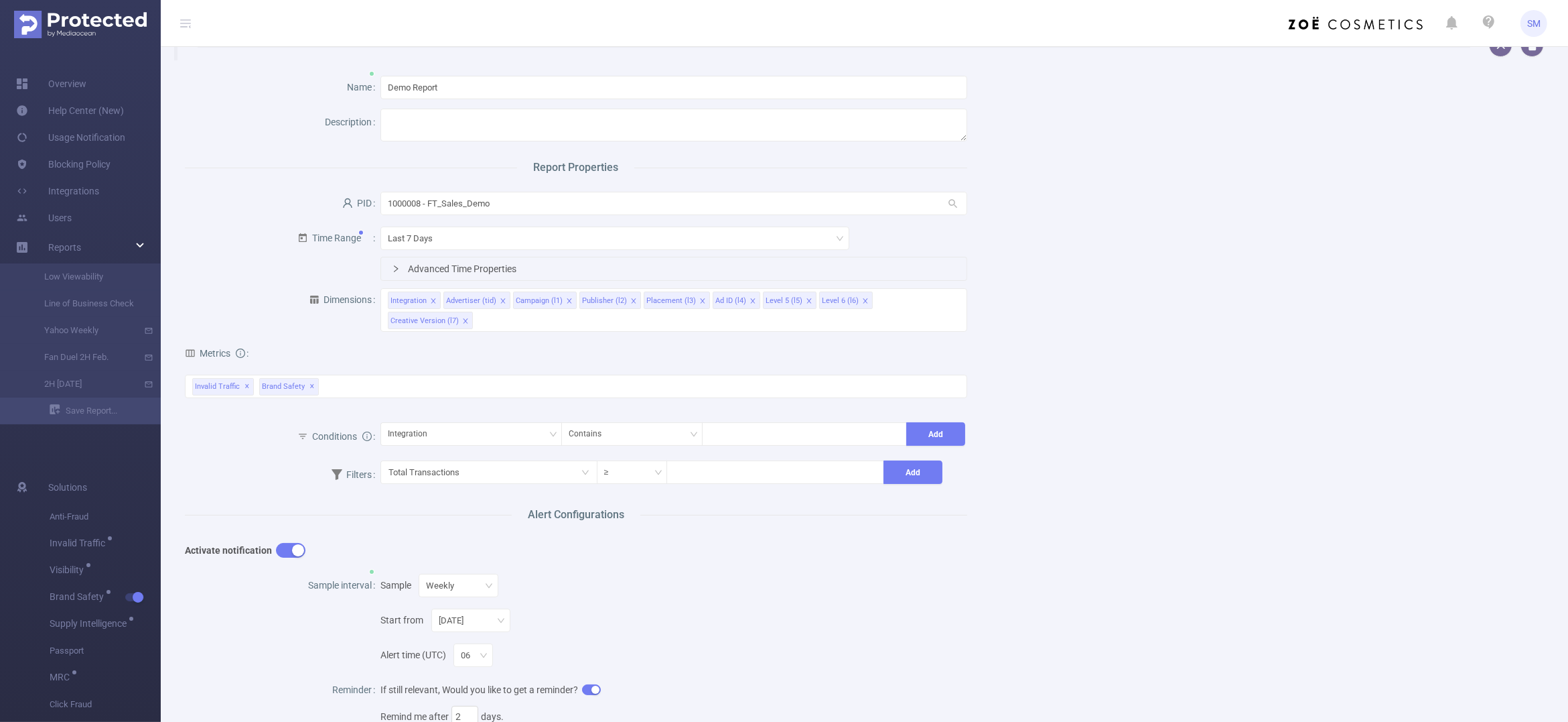
scroll to position [0, 0]
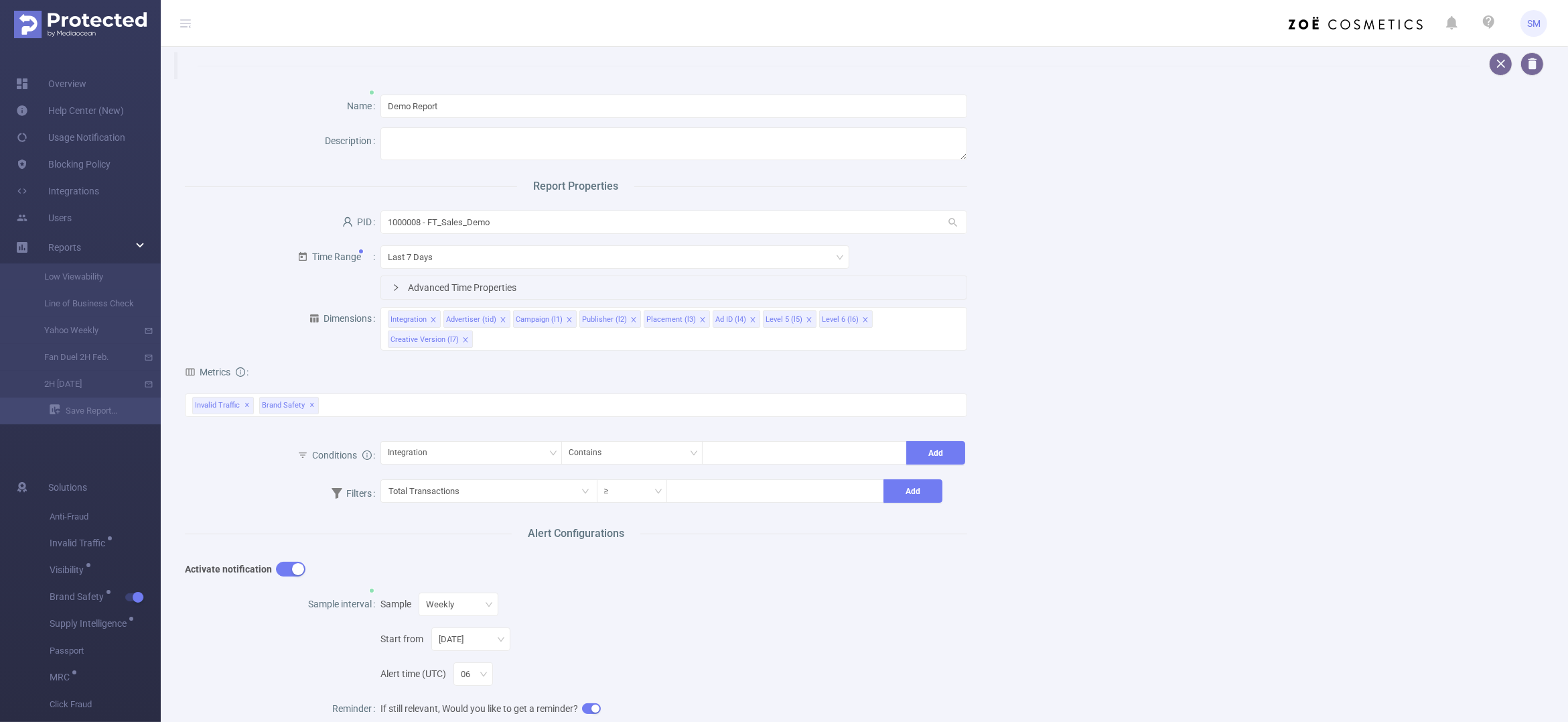
click at [1076, 359] on div "Name Demo Report Description Report Properties PID 1000008 - FT_Sales_Demo 1000…" at bounding box center [859, 507] width 1381 height 857
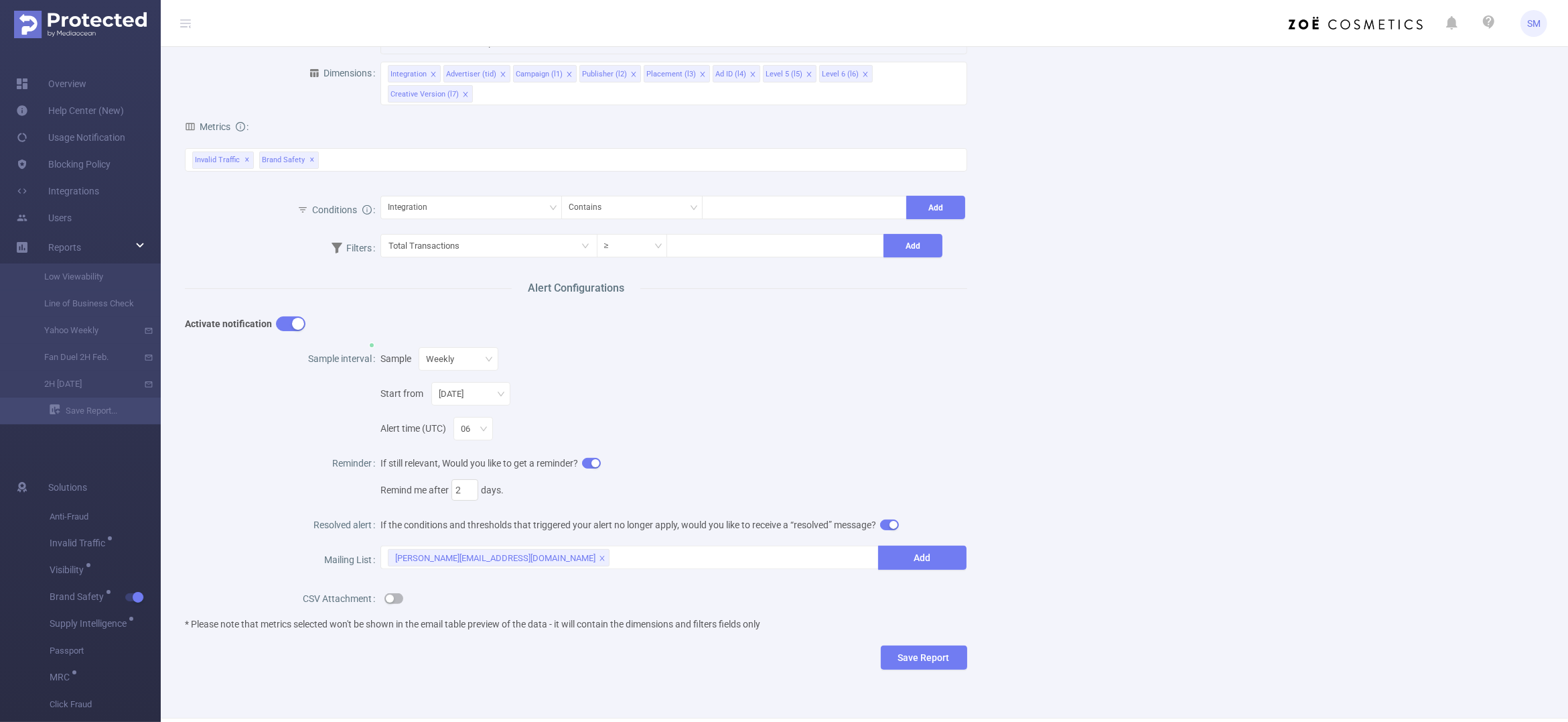
scroll to position [216, 0]
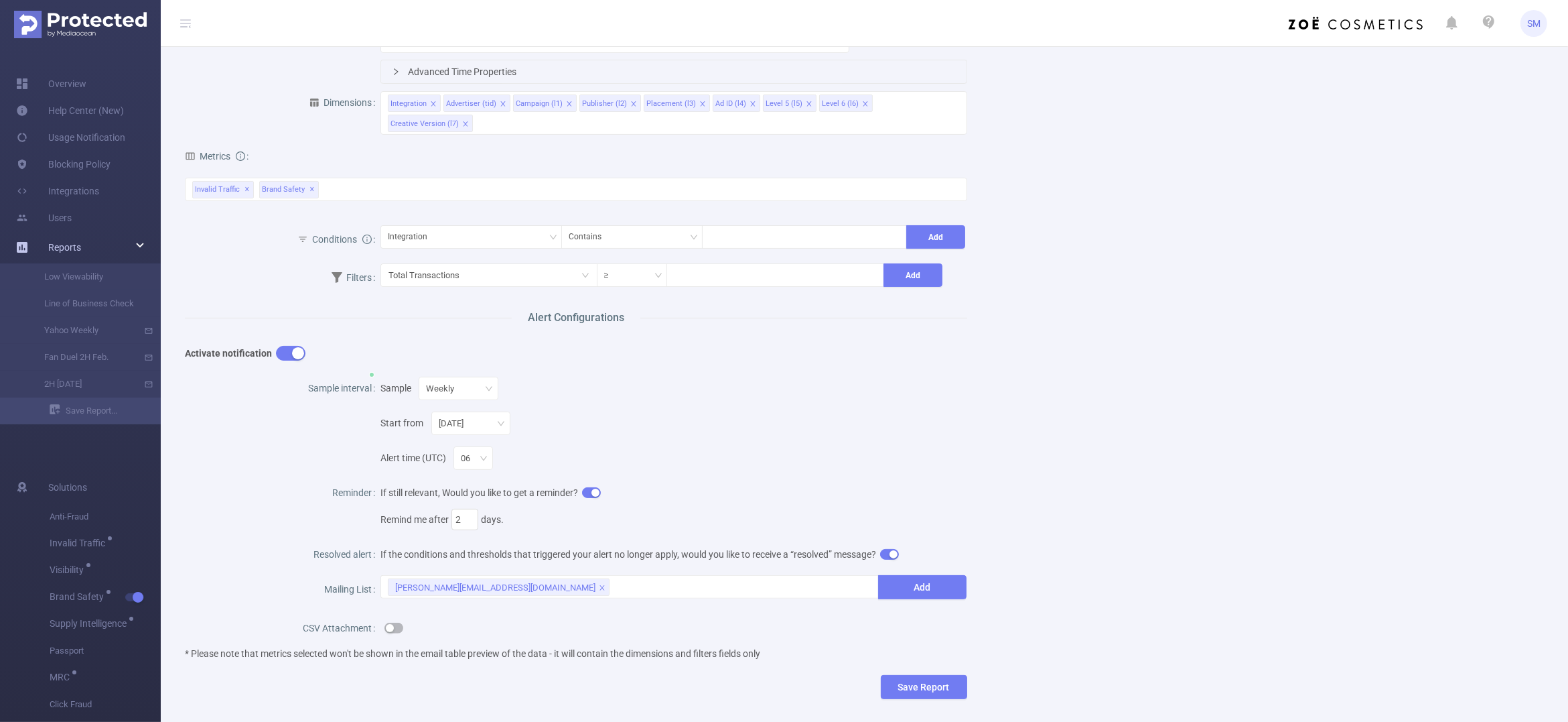
click at [141, 242] on div "Reports" at bounding box center [80, 247] width 161 height 27
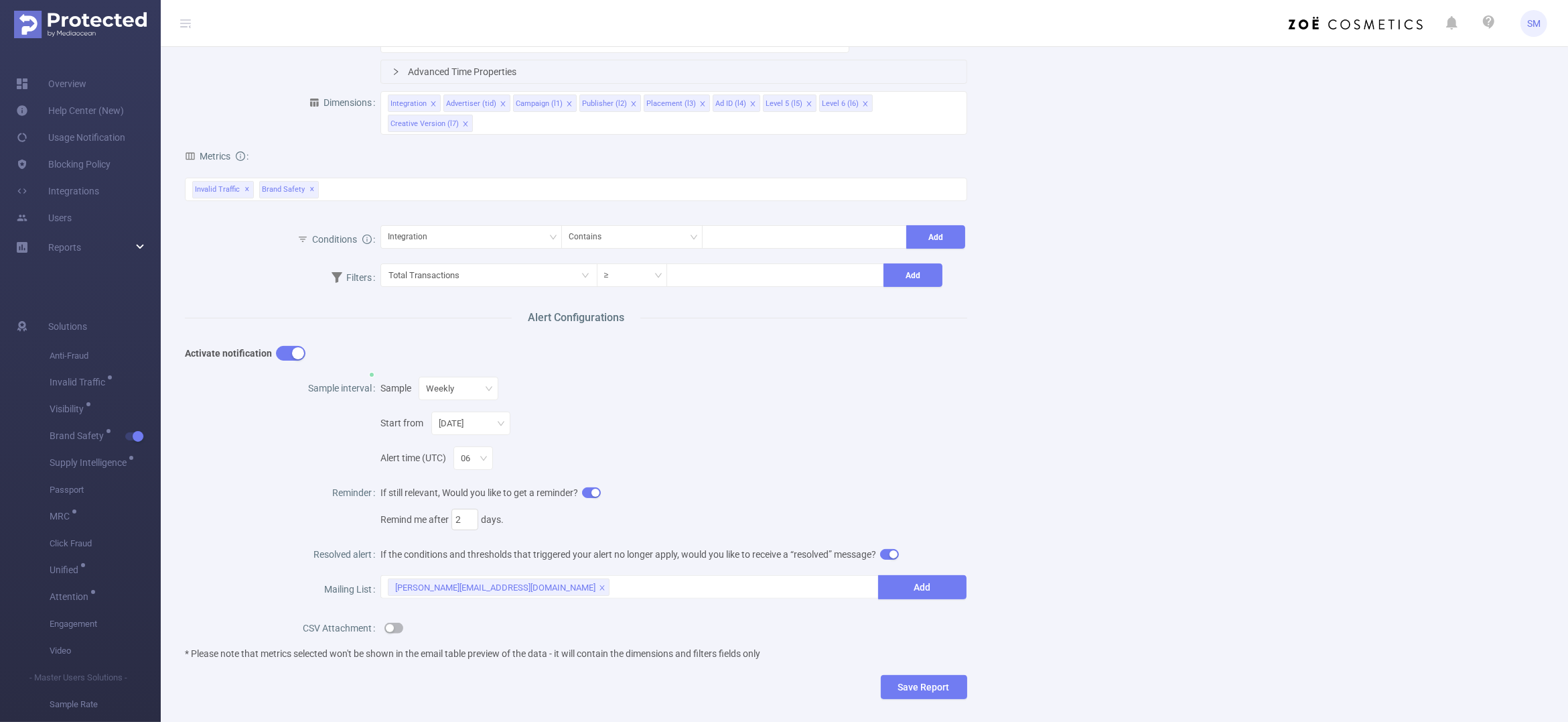
click at [1080, 285] on div "Name Demo Report Description Report Properties PID 1000008 - FT_Sales_Demo 1000…" at bounding box center [859, 291] width 1381 height 857
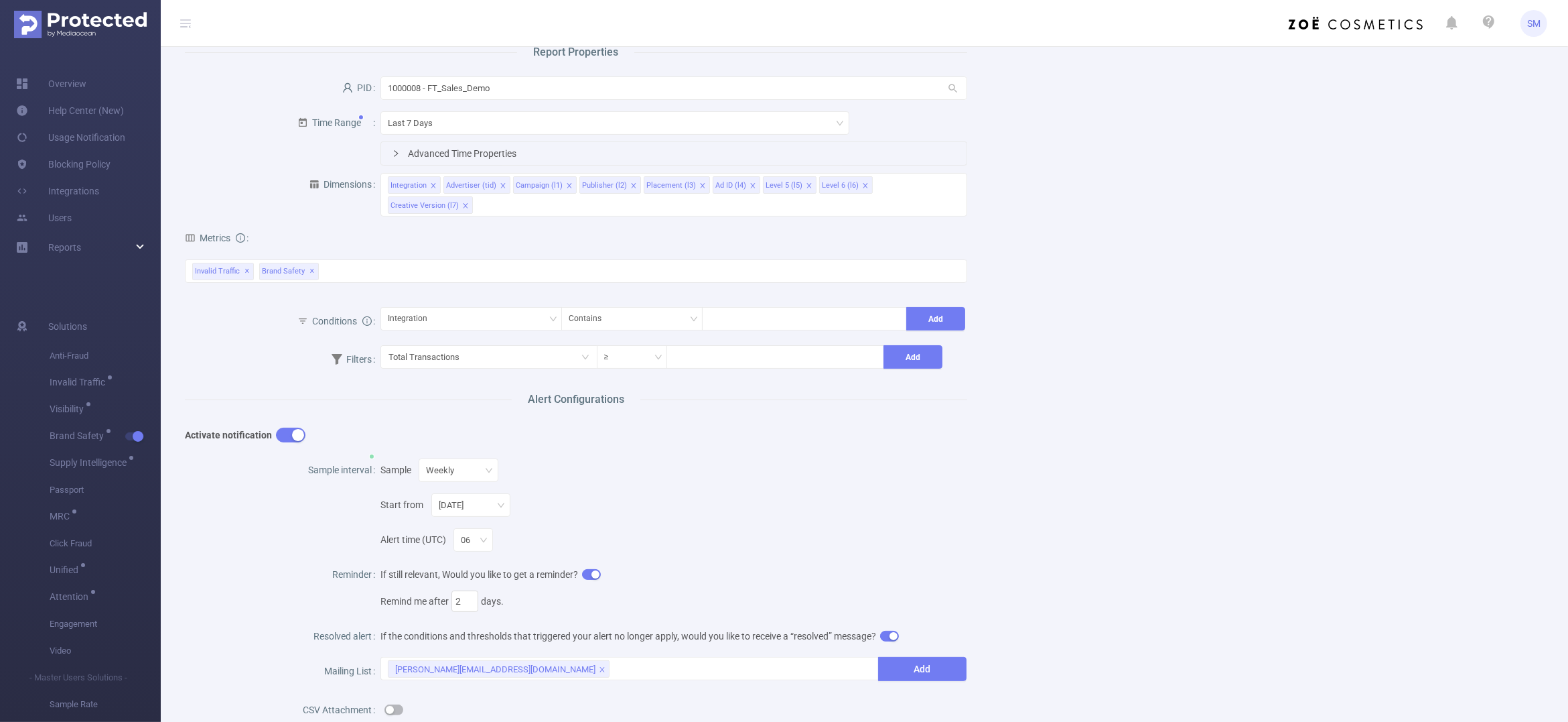
scroll to position [0, 0]
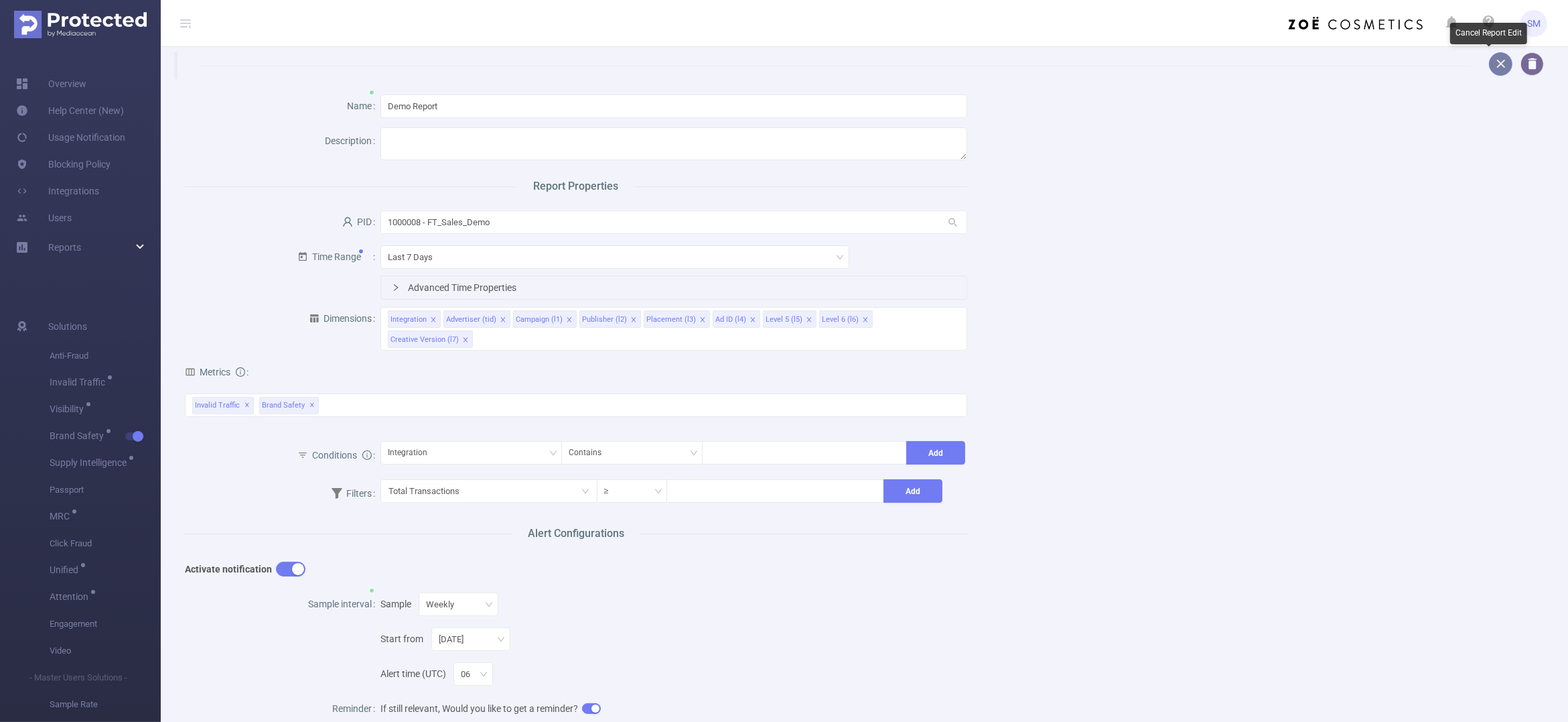
click at [1490, 61] on button "button" at bounding box center [1501, 64] width 23 height 23
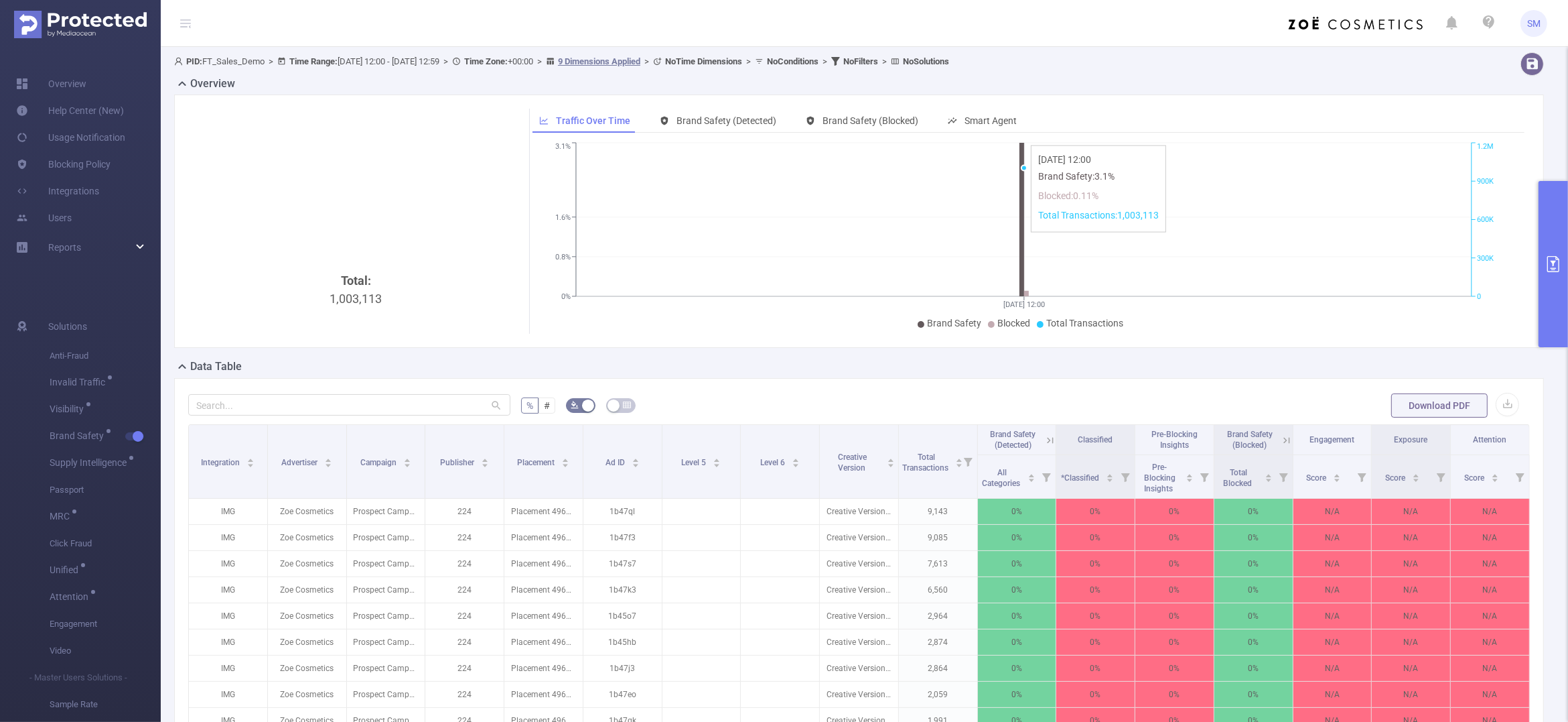
click at [1303, 240] on icon "[DATE] 12:00 0% 0.8% 1.6% 3.1% 0 300K 600K 900K 1.2M" at bounding box center [1024, 237] width 982 height 195
